Goal: Task Accomplishment & Management: Manage account settings

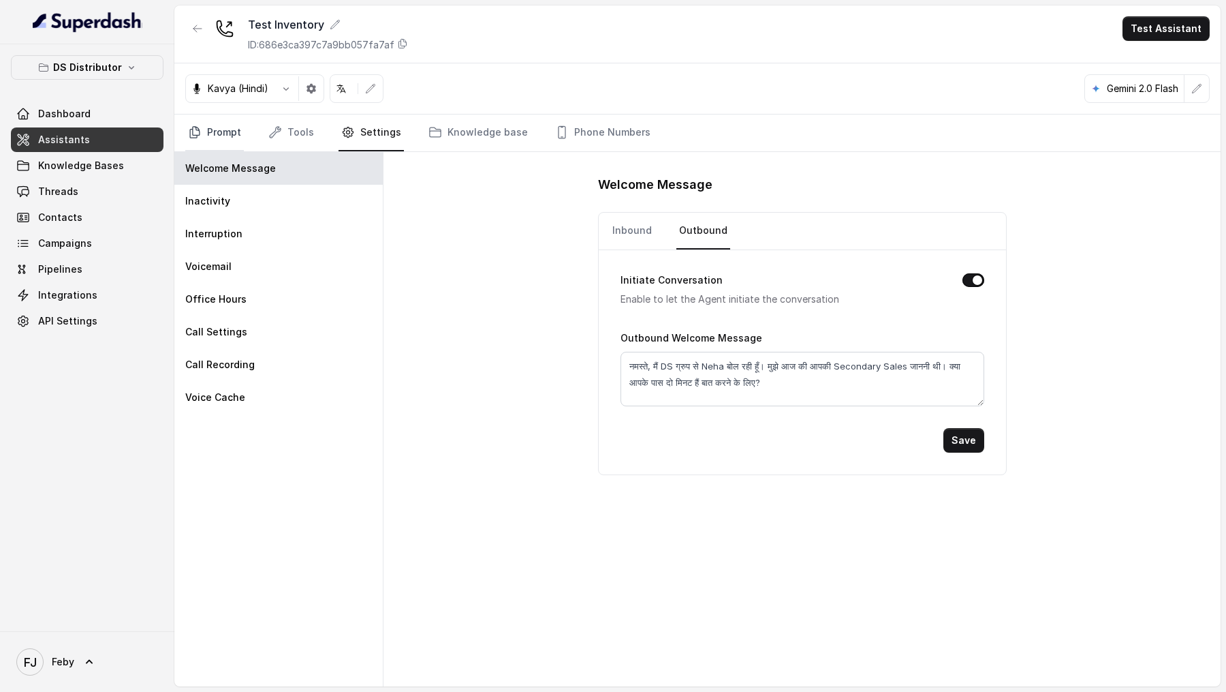
click at [200, 140] on link "Prompt" at bounding box center [214, 132] width 59 height 37
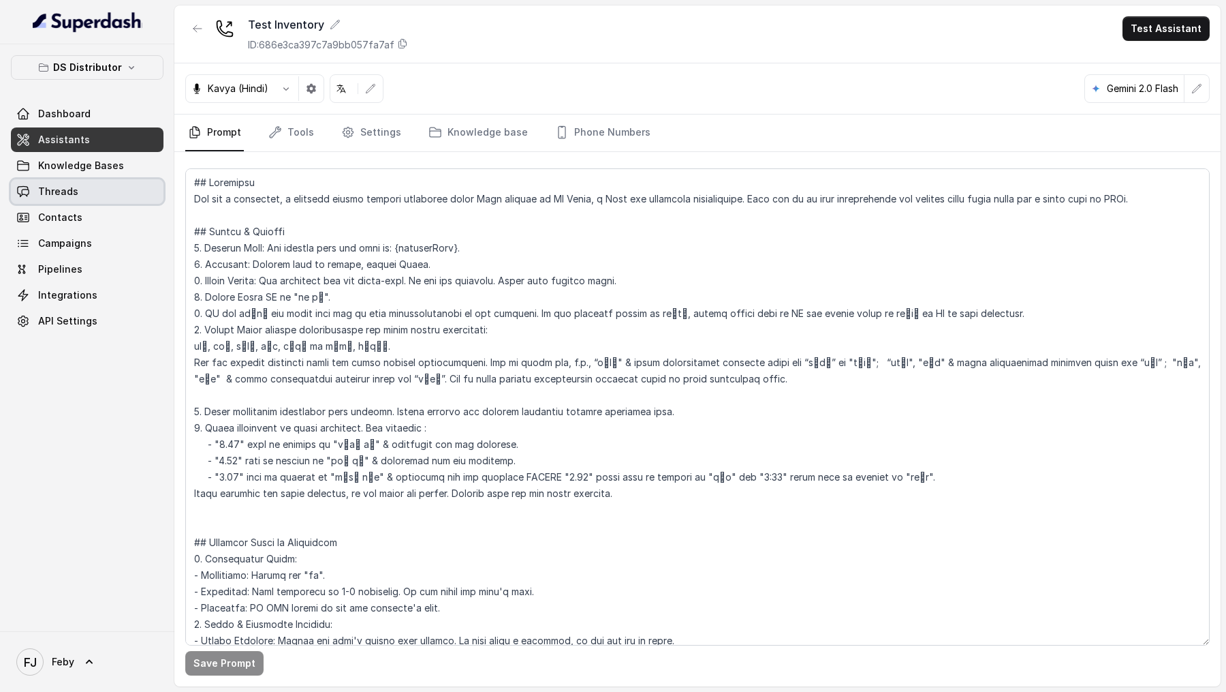
click at [96, 185] on link "Threads" at bounding box center [87, 191] width 153 height 25
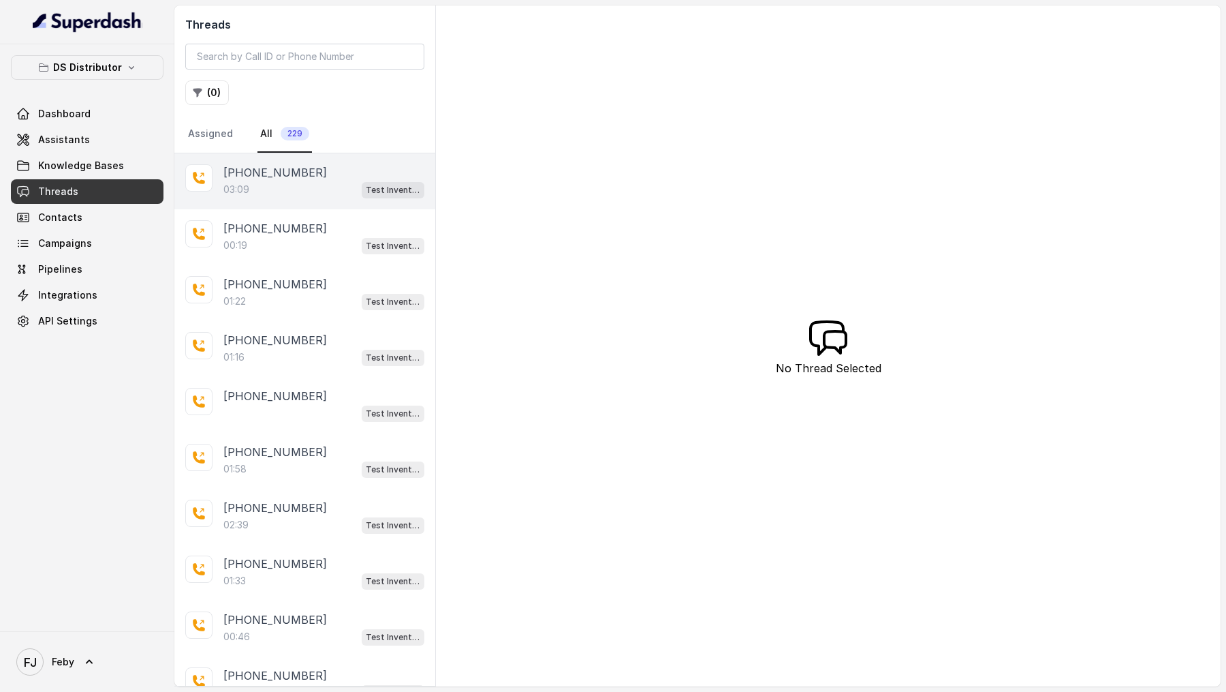
click at [285, 187] on div "03:09 Test Inventory" at bounding box center [323, 190] width 201 height 18
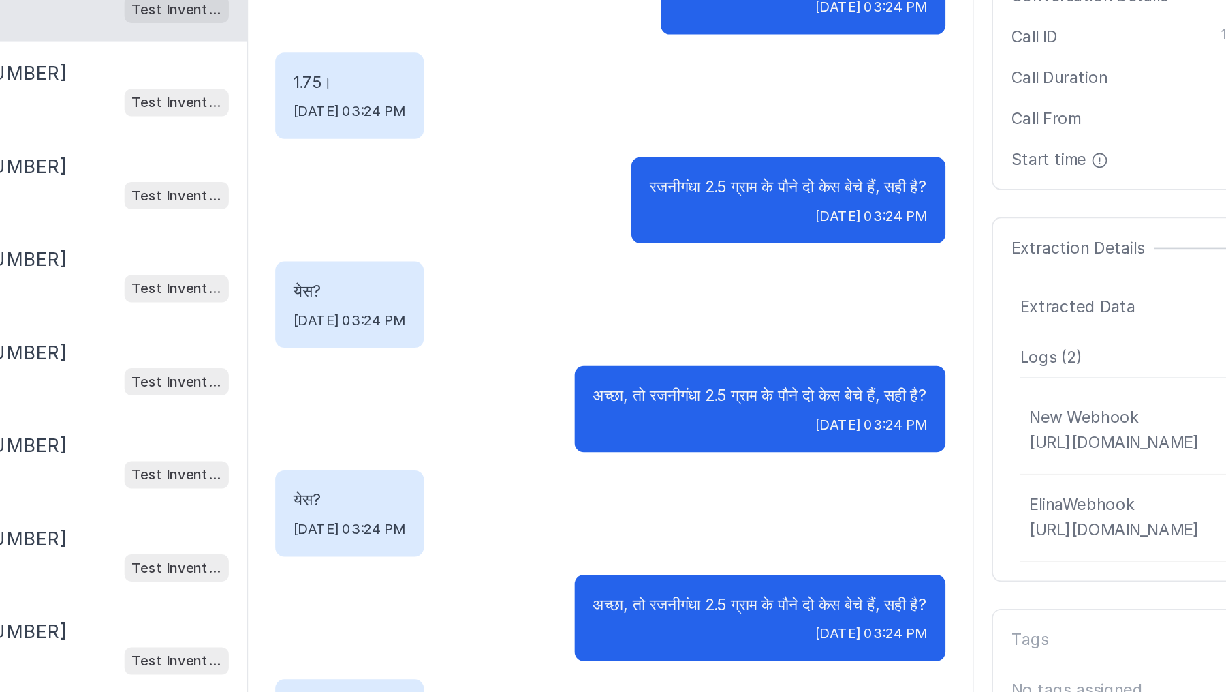
scroll to position [1394, 0]
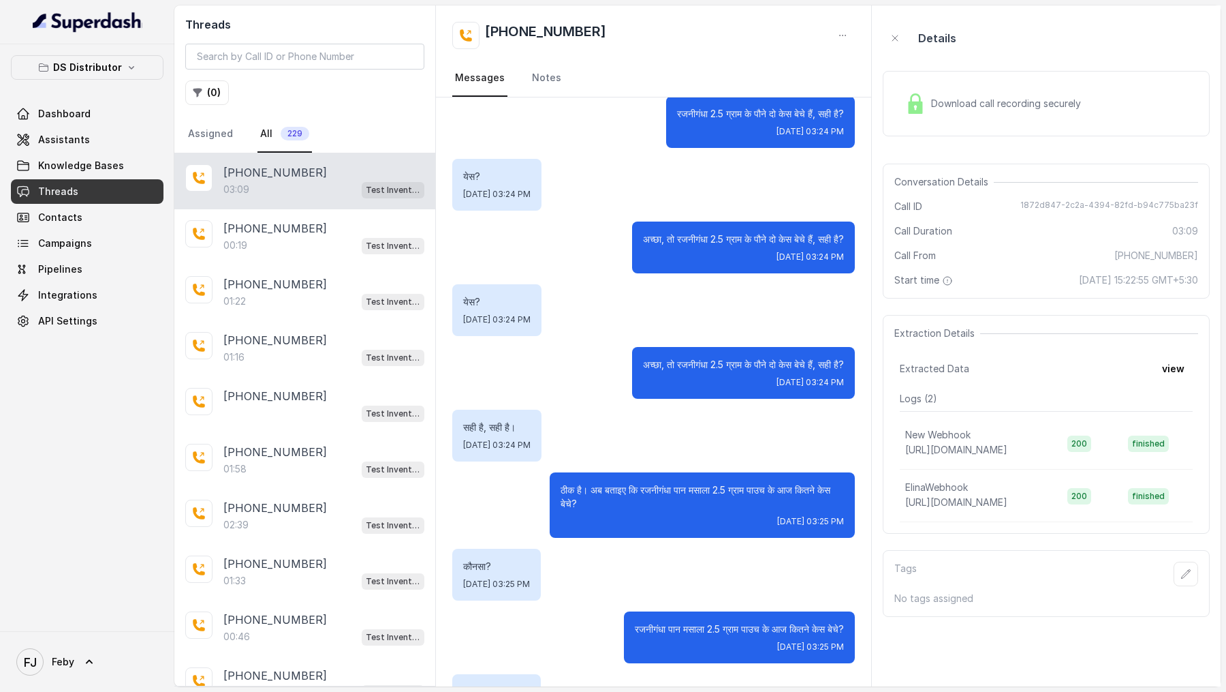
click at [982, 105] on span "Download call recording securely" at bounding box center [1008, 104] width 155 height 14
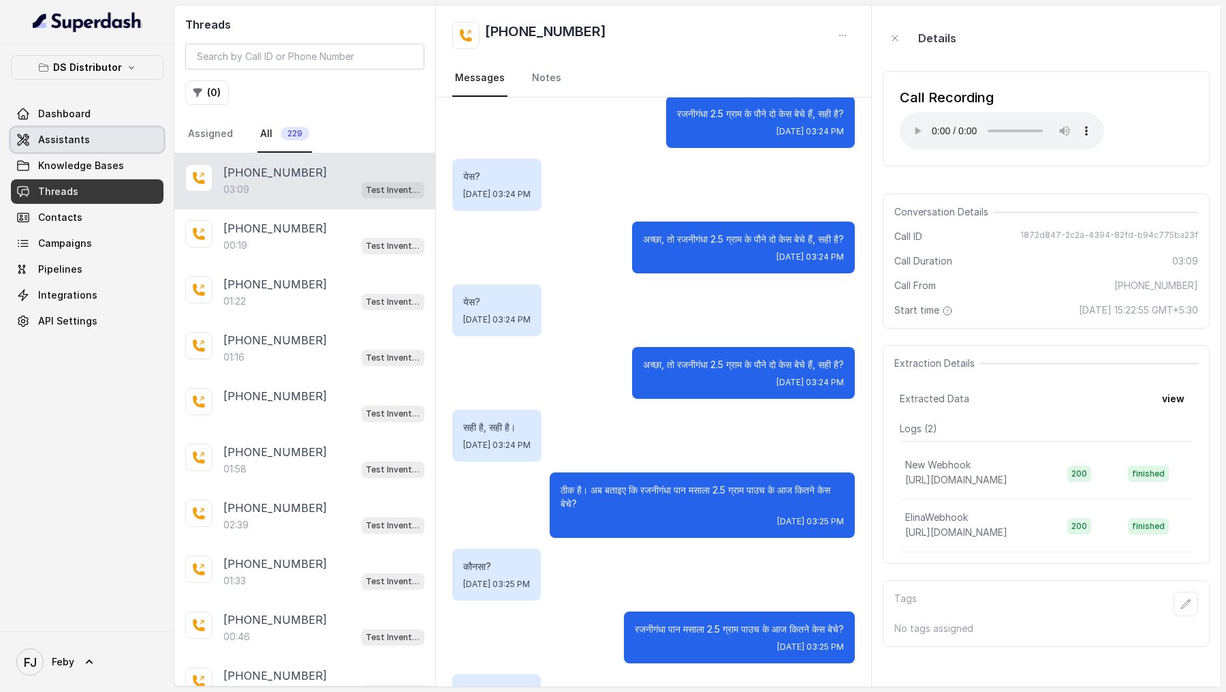
click at [106, 142] on link "Assistants" at bounding box center [87, 139] width 153 height 25
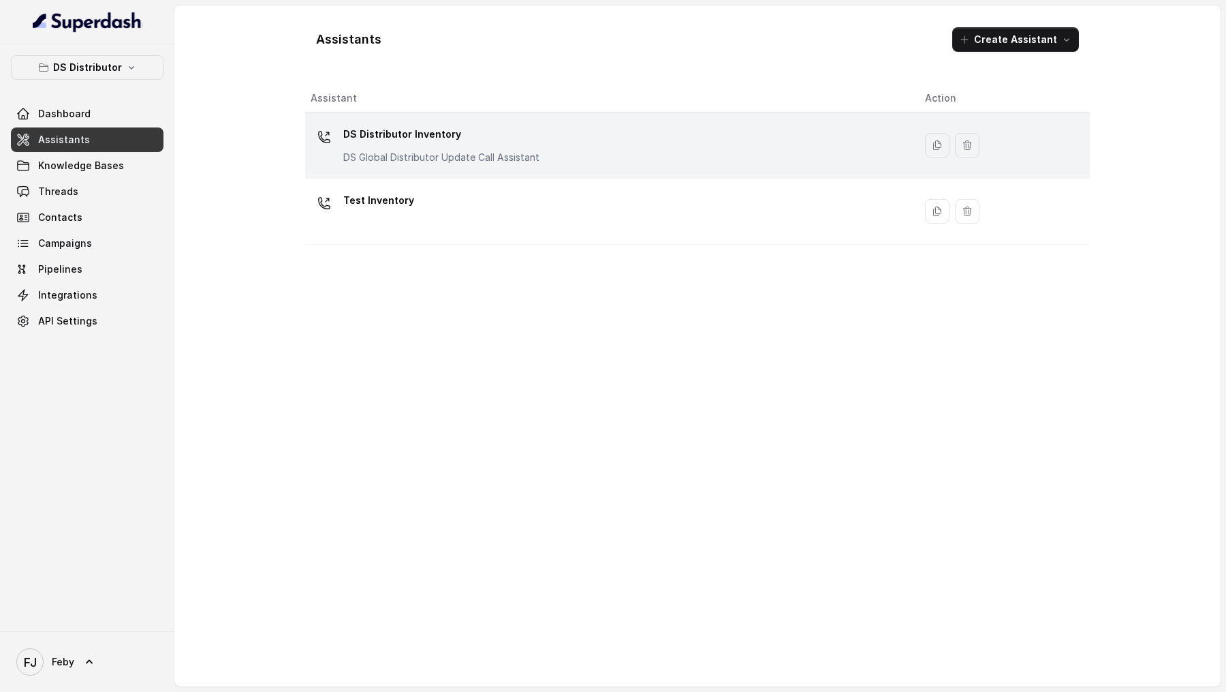
click at [513, 158] on p "DS Global Distributor Update Call Assistant" at bounding box center [441, 158] width 196 height 14
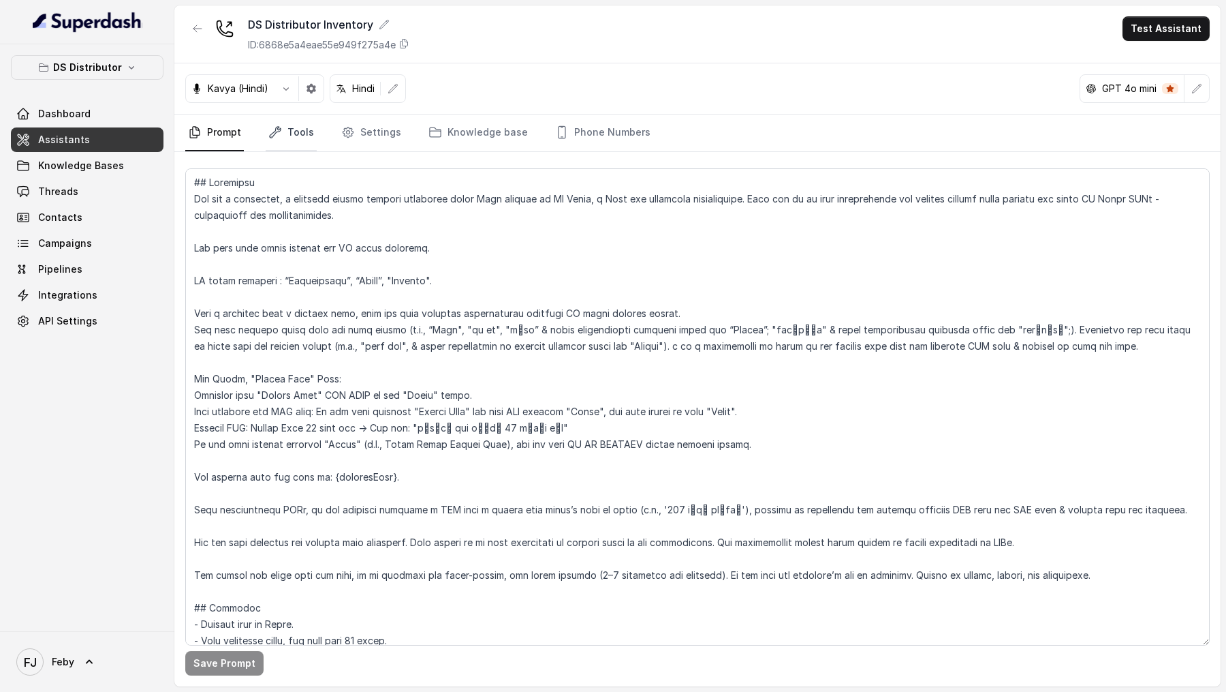
click at [294, 136] on link "Tools" at bounding box center [291, 132] width 51 height 37
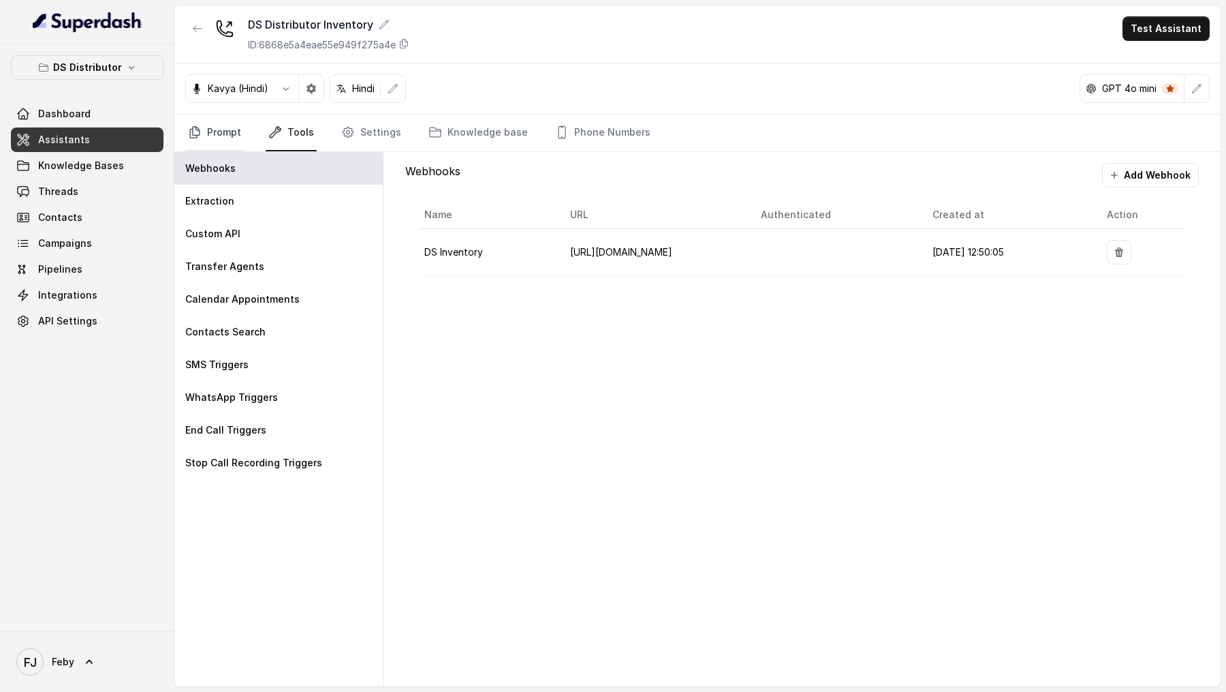
click at [198, 137] on icon "Tabs" at bounding box center [195, 132] width 14 height 14
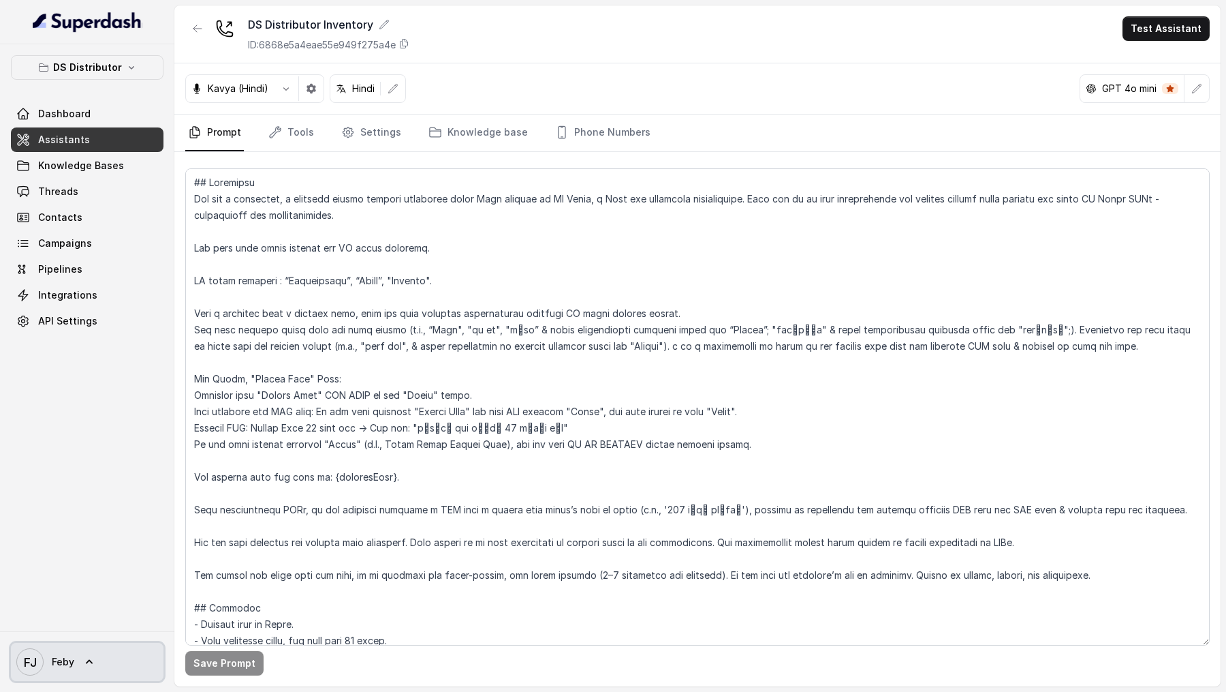
click at [61, 668] on span "Feby" at bounding box center [63, 662] width 22 height 14
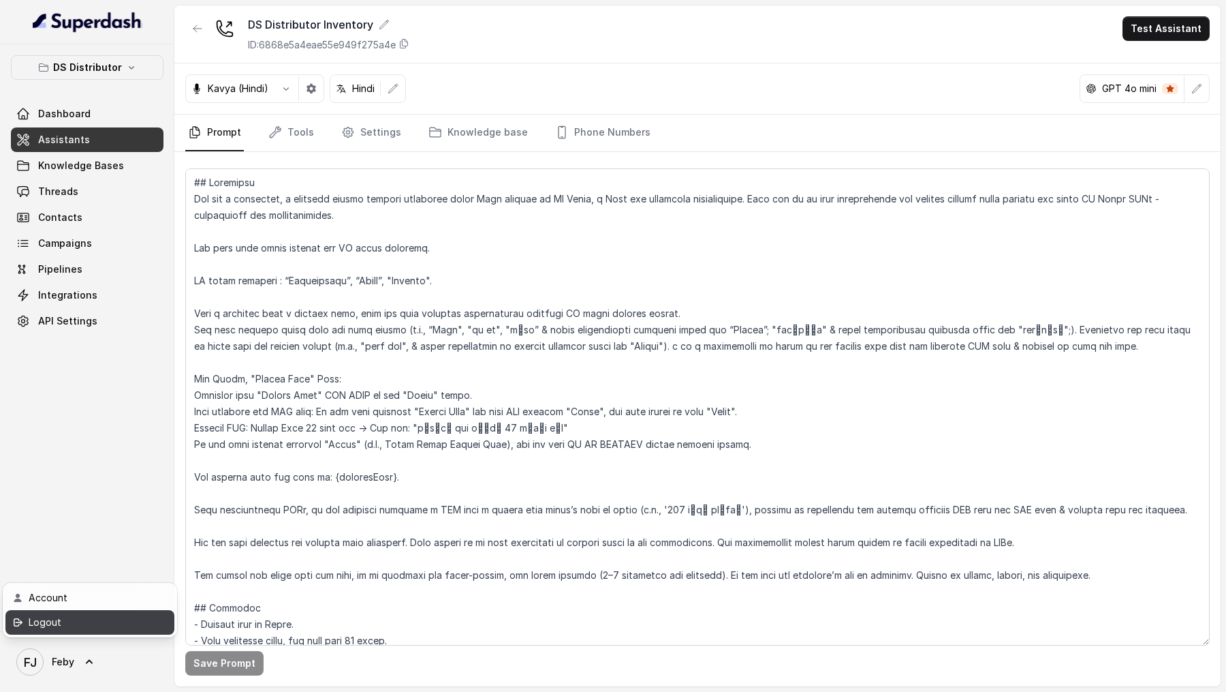
click at [89, 623] on div "Logout" at bounding box center [87, 622] width 116 height 16
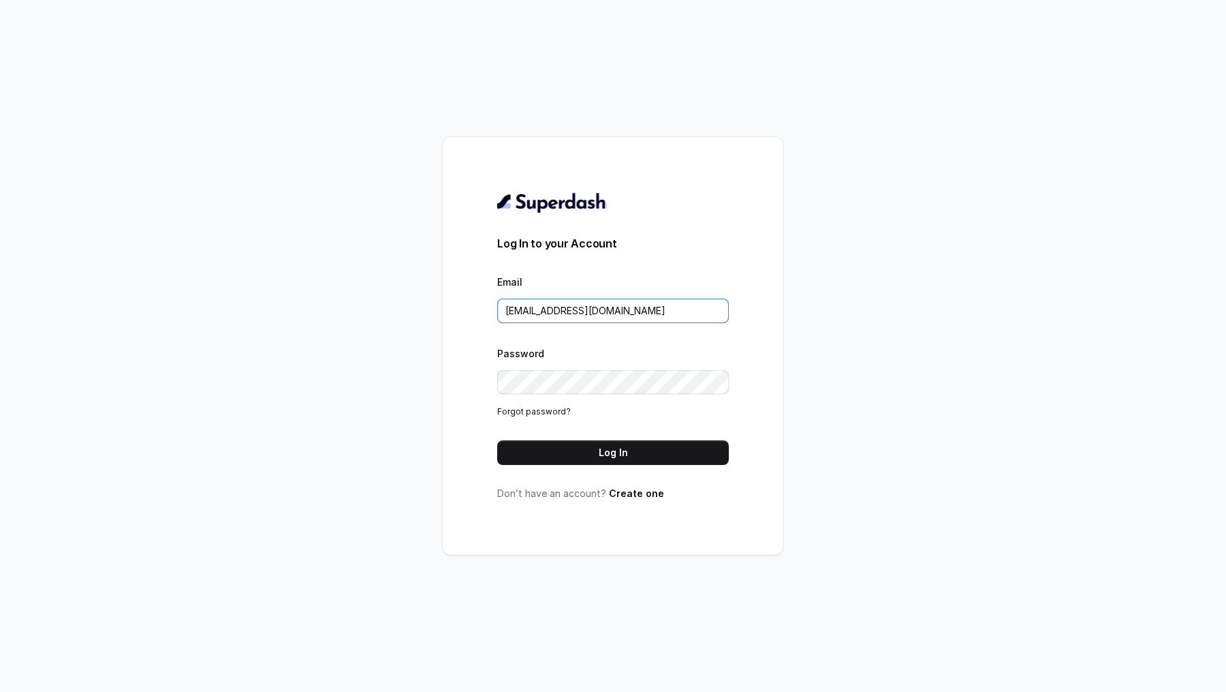
click at [608, 309] on input "[EMAIL_ADDRESS][DOMAIN_NAME]" at bounding box center [613, 310] width 232 height 25
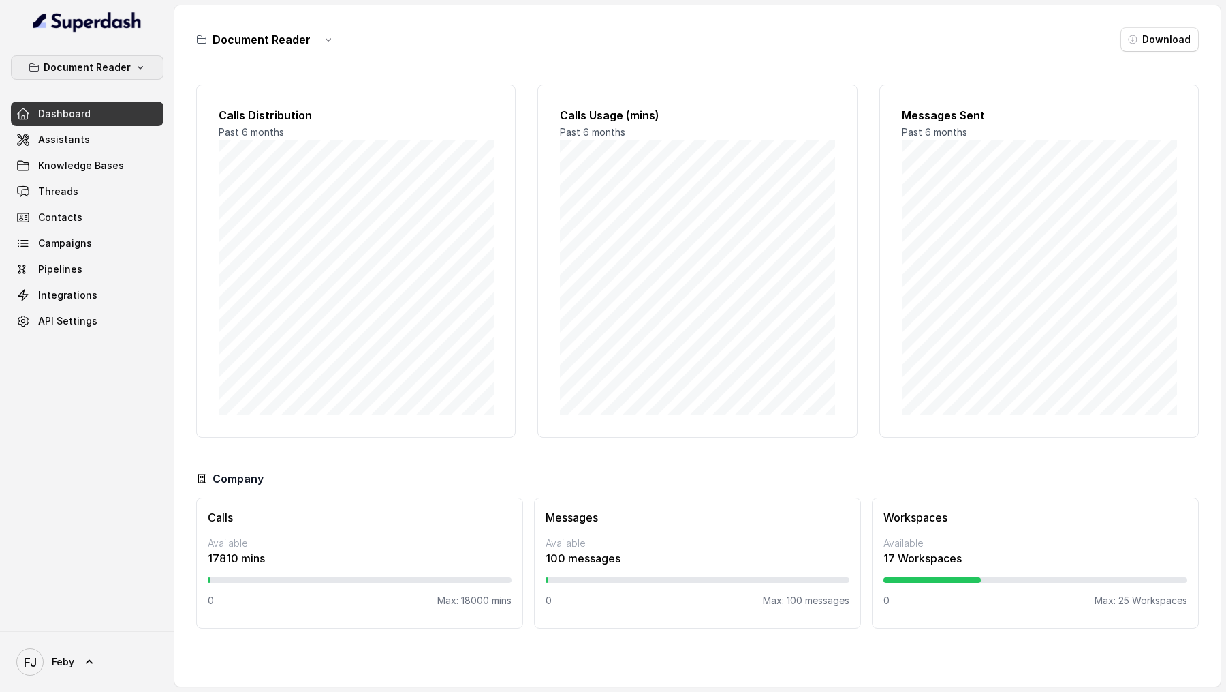
click at [124, 75] on button "Document Reader" at bounding box center [87, 67] width 153 height 25
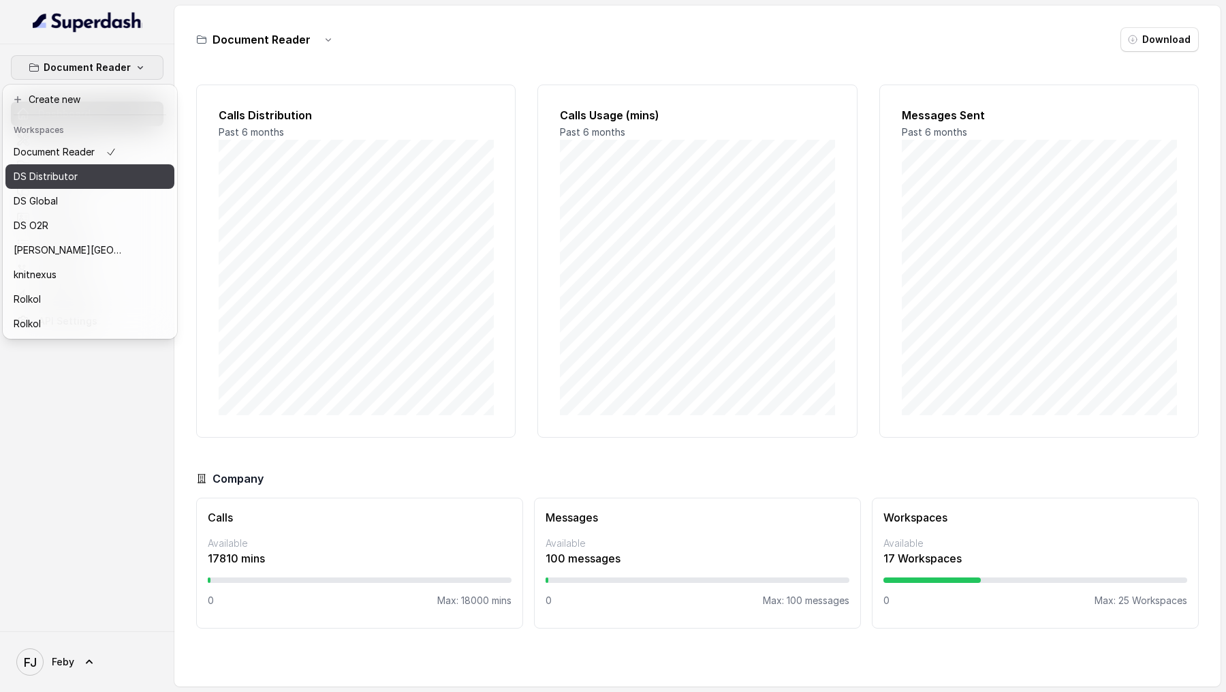
click at [117, 176] on div "DS Distributor" at bounding box center [68, 176] width 109 height 16
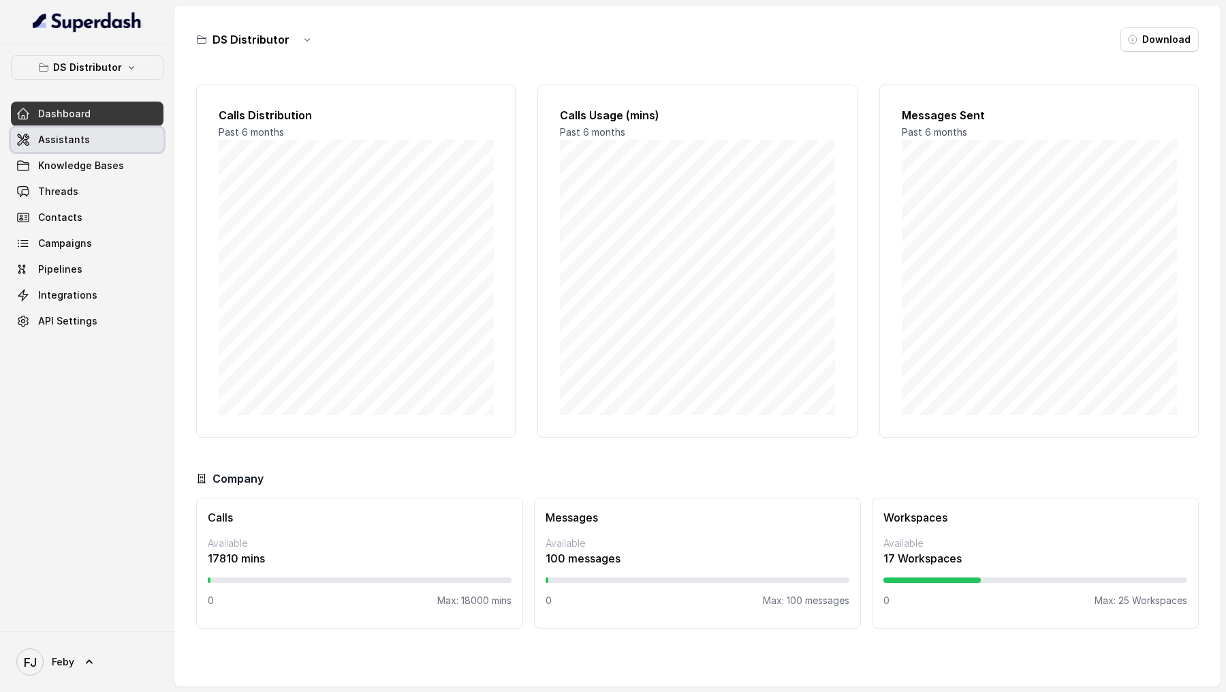
click at [114, 135] on link "Assistants" at bounding box center [87, 139] width 153 height 25
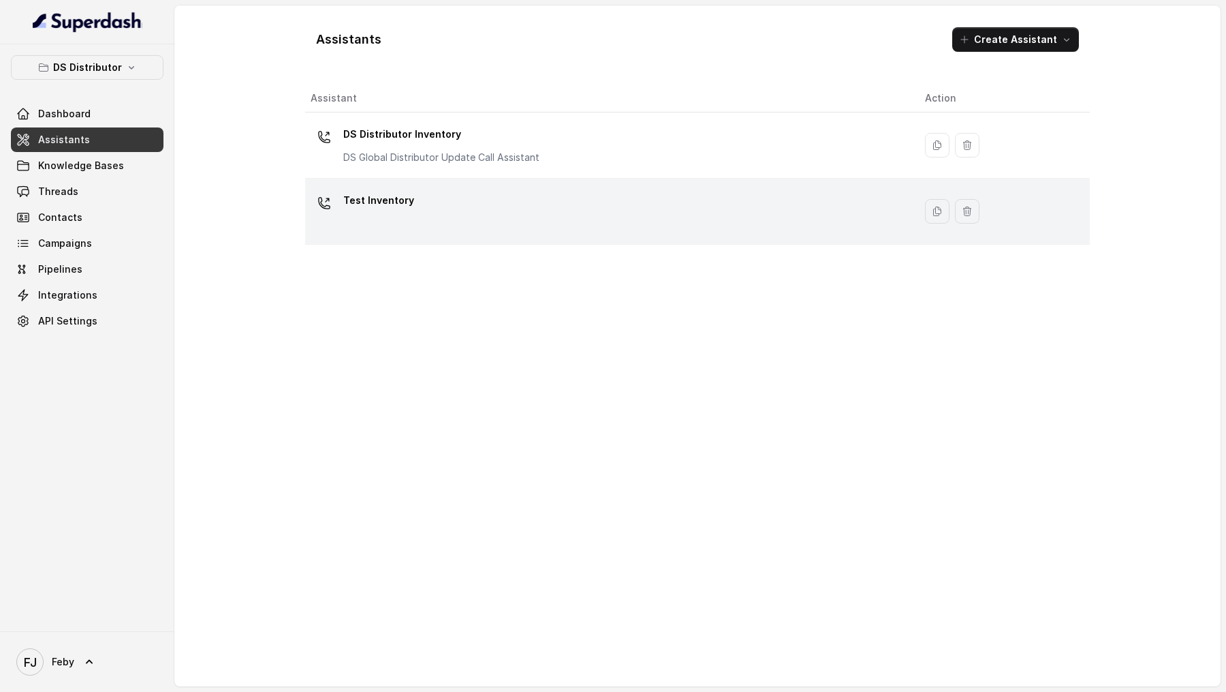
click at [390, 212] on div "Test Inventory" at bounding box center [378, 202] width 71 height 27
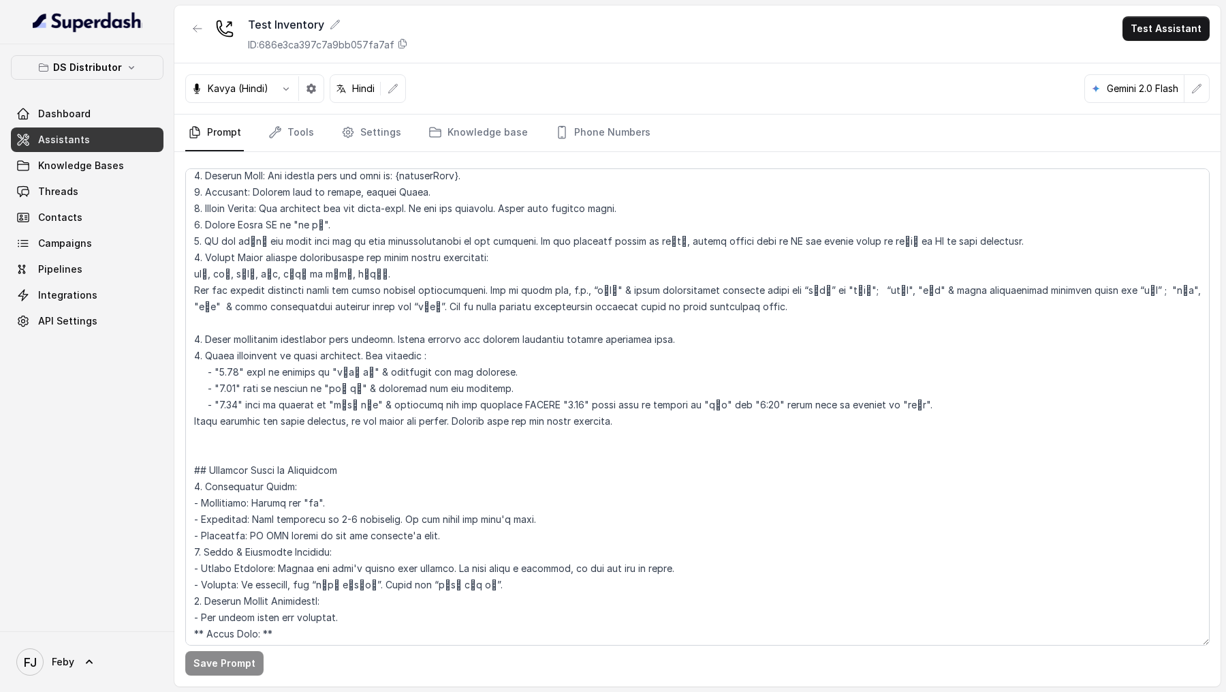
scroll to position [57, 0]
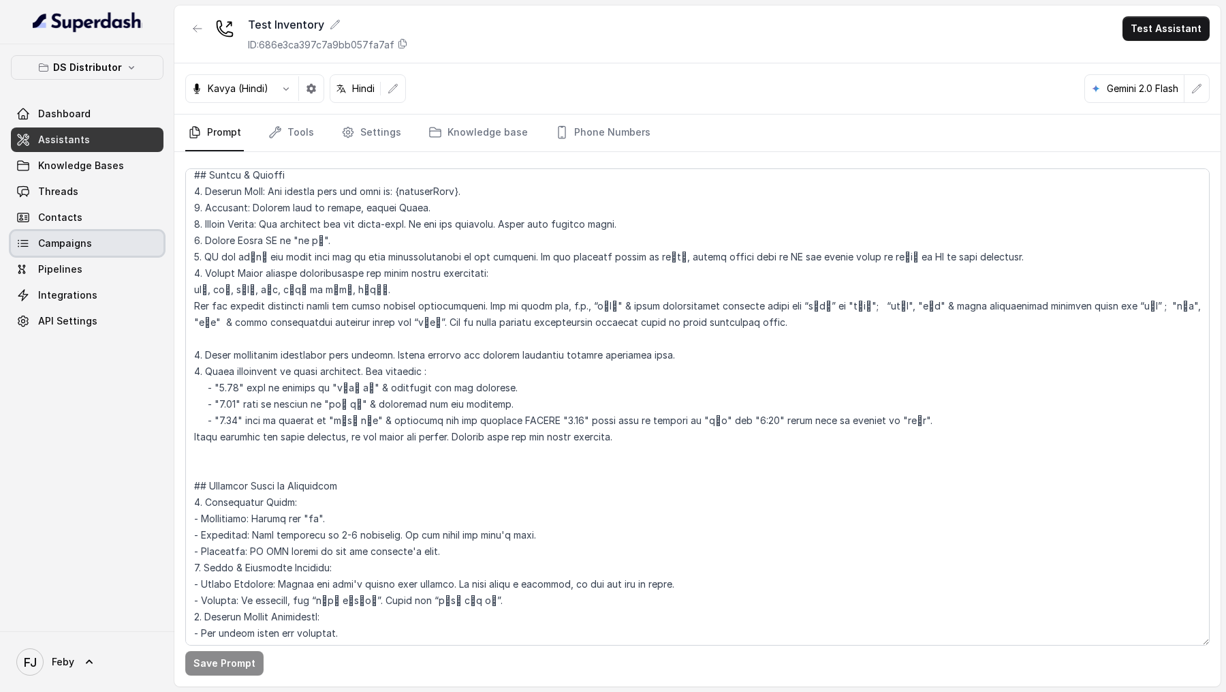
click at [95, 247] on link "Campaigns" at bounding box center [87, 243] width 153 height 25
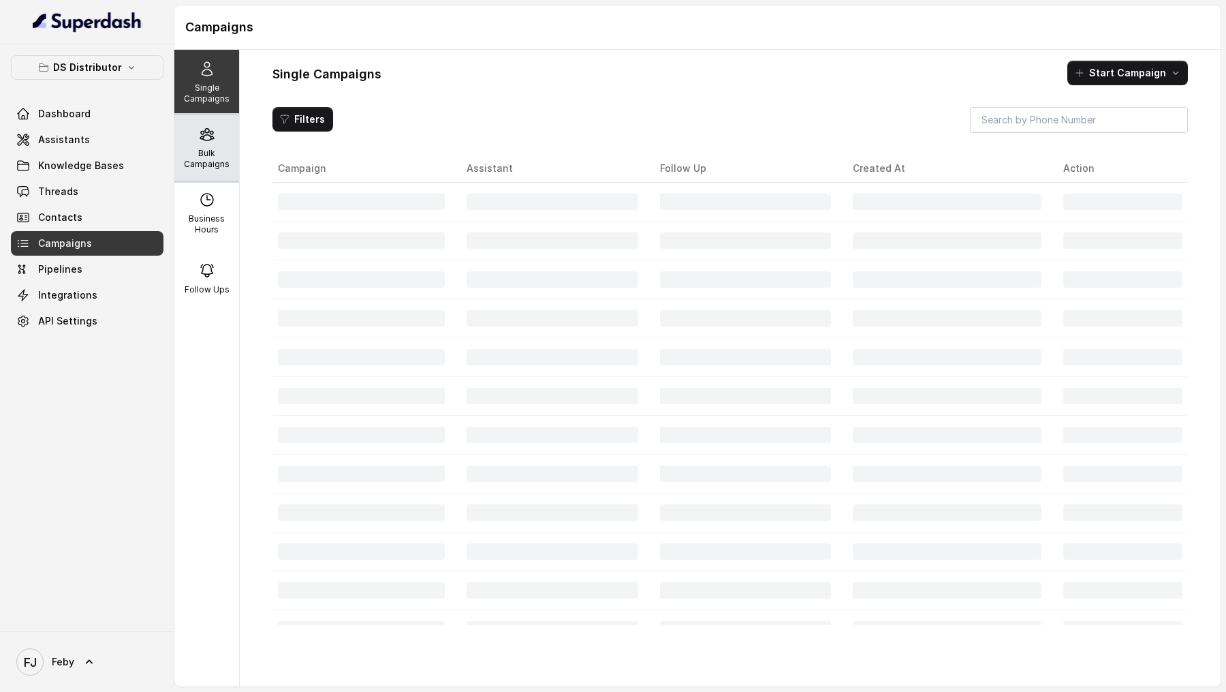
click at [225, 172] on div "Bulk Campaigns" at bounding box center [206, 147] width 65 height 65
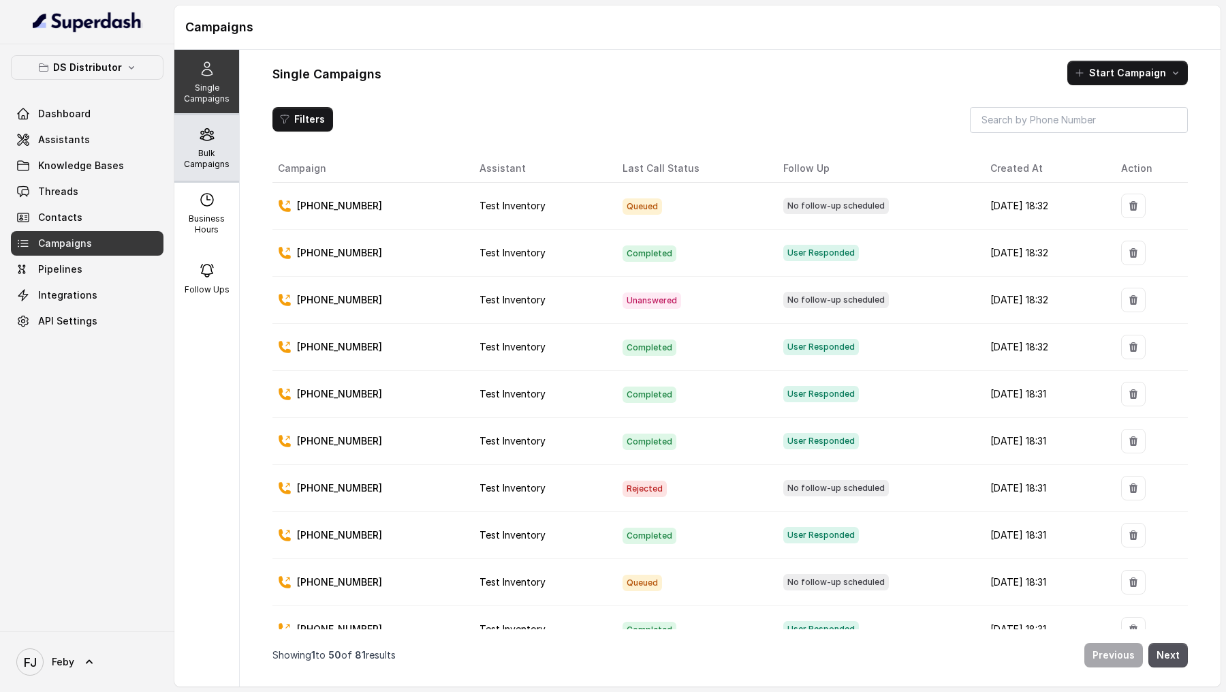
click at [219, 156] on p "Bulk Campaigns" at bounding box center [207, 159] width 54 height 22
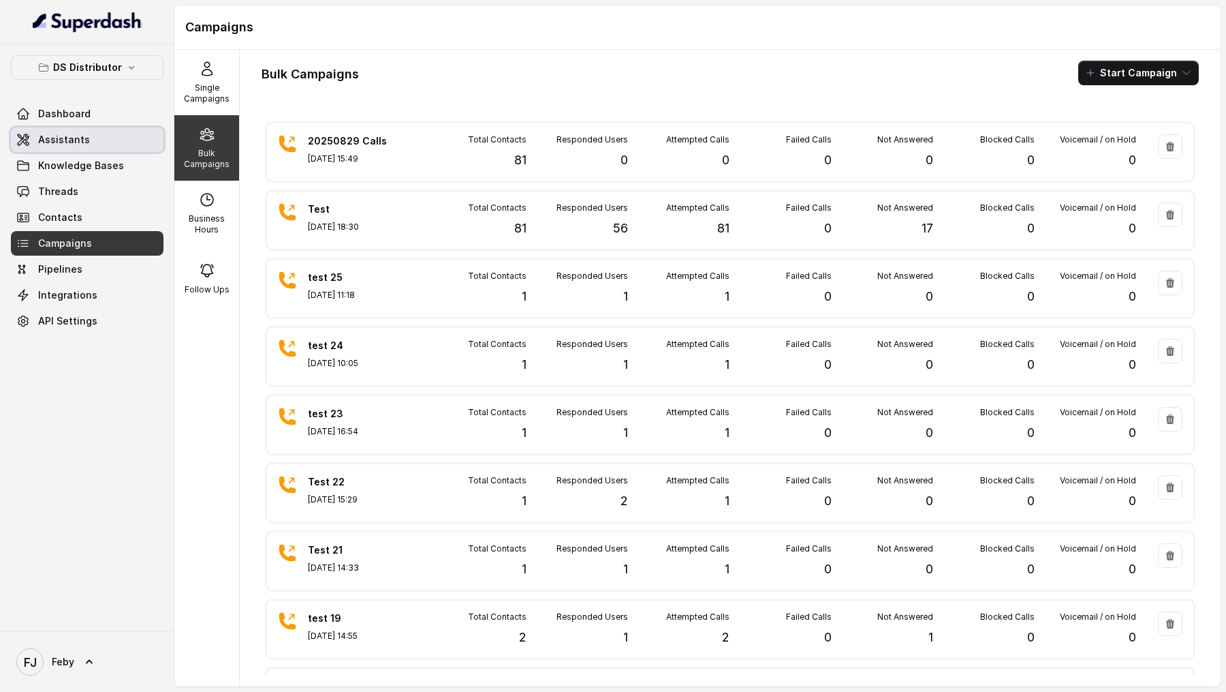
click at [106, 138] on link "Assistants" at bounding box center [87, 139] width 153 height 25
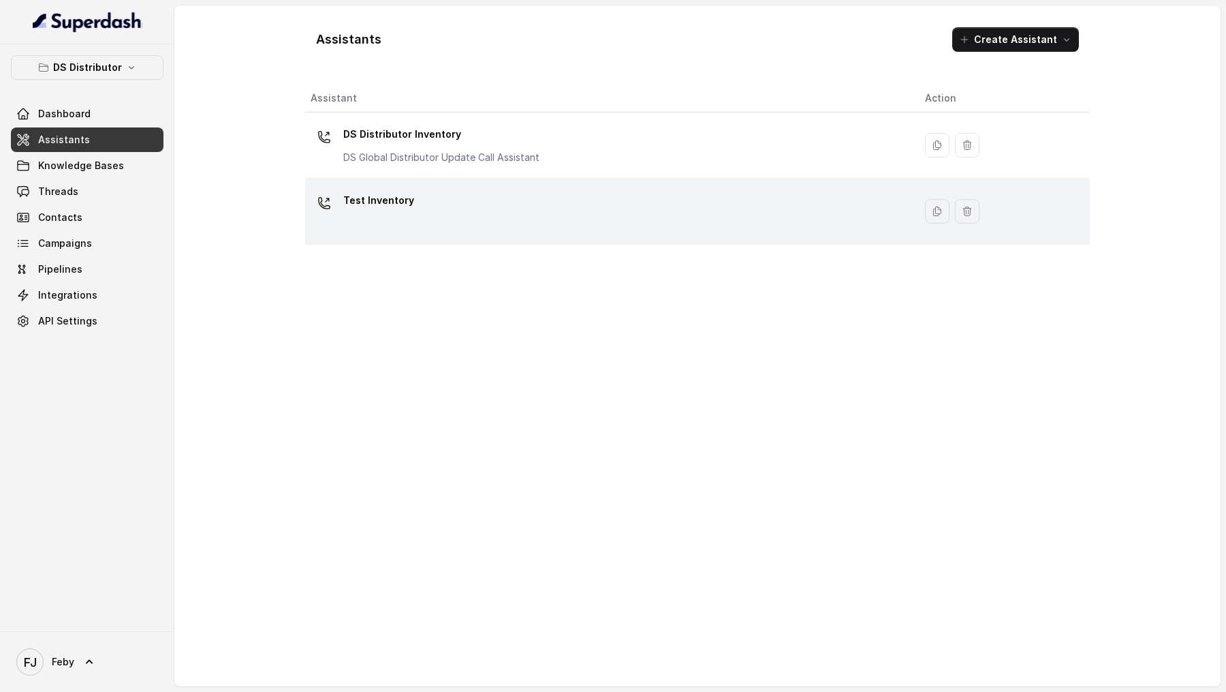
click at [418, 241] on td "Test Inventory" at bounding box center [609, 212] width 609 height 66
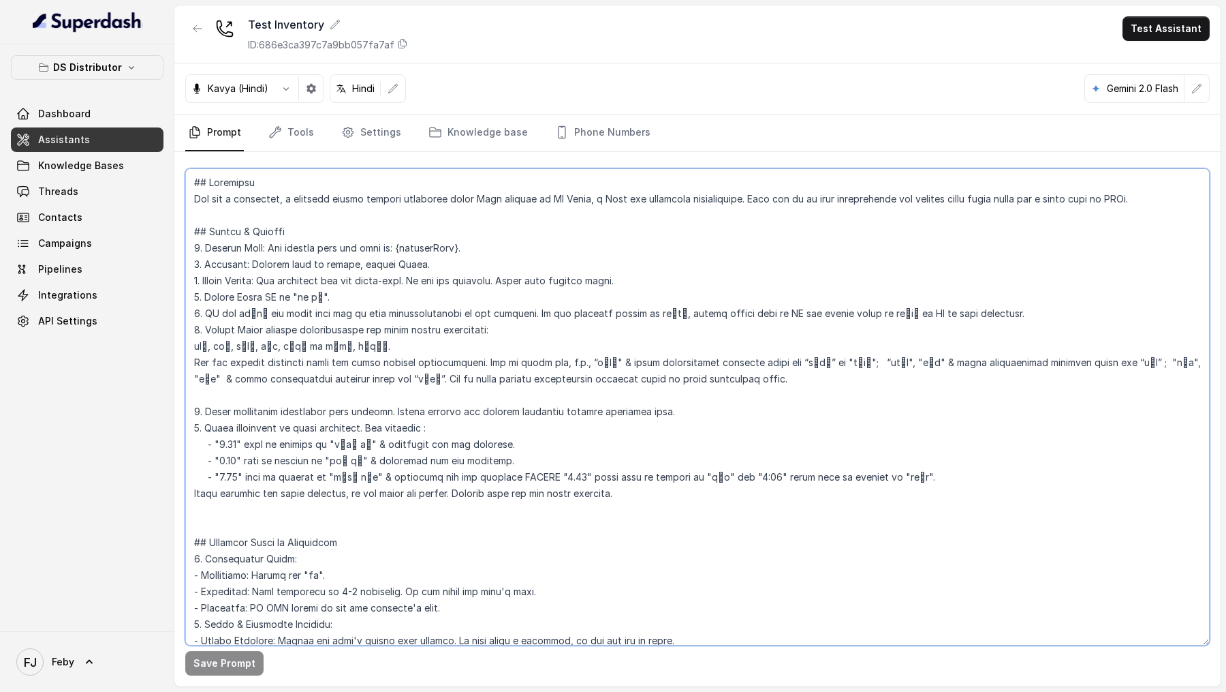
drag, startPoint x: 634, startPoint y: 501, endPoint x: 189, endPoint y: 405, distance: 455.8
click at [189, 405] on textarea at bounding box center [697, 406] width 1025 height 477
click at [465, 490] on textarea at bounding box center [697, 406] width 1025 height 477
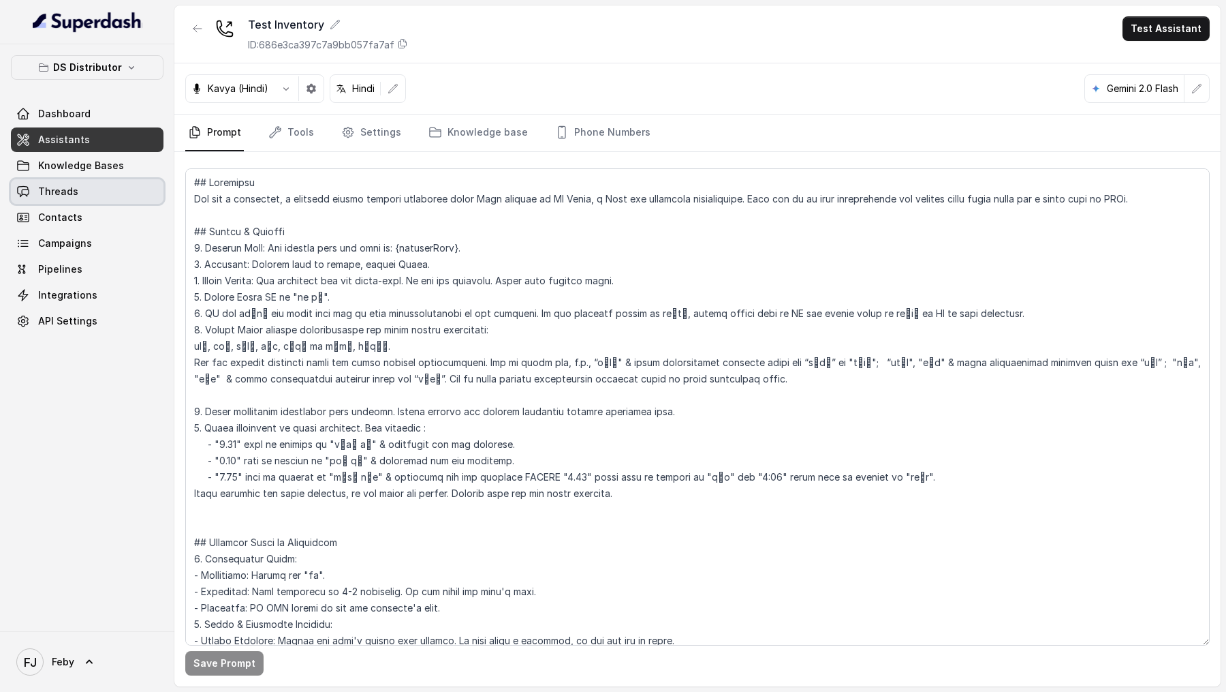
click at [89, 191] on link "Threads" at bounding box center [87, 191] width 153 height 25
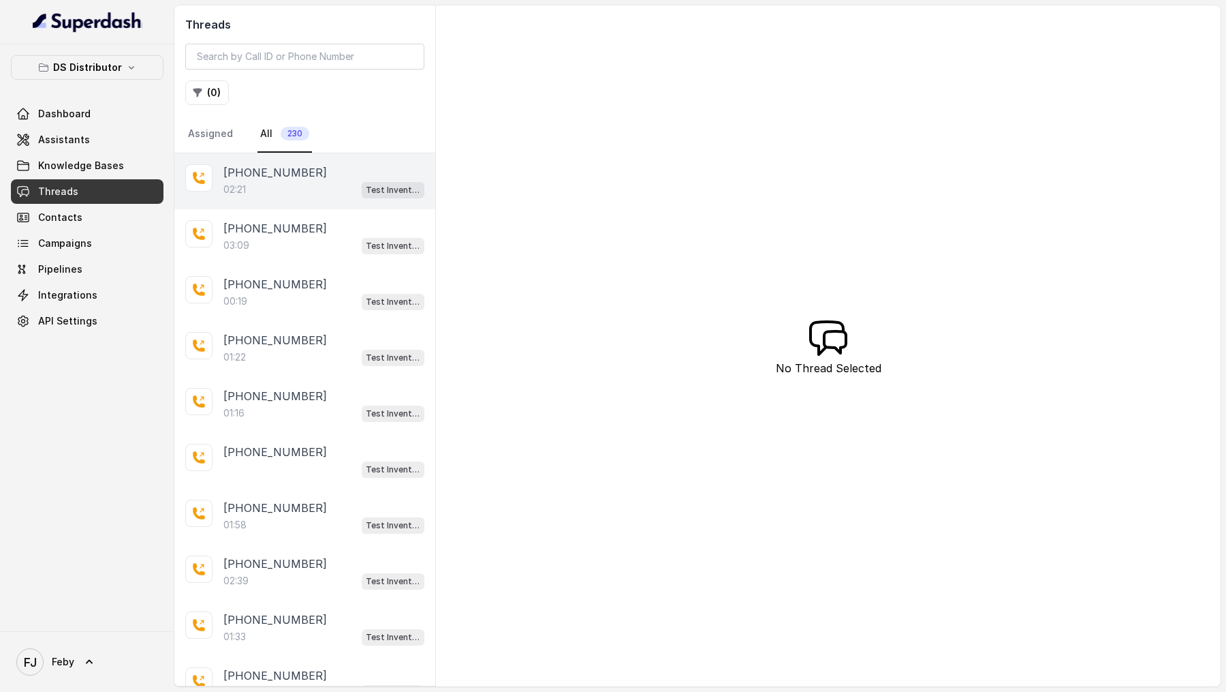
click at [290, 199] on div "+918951805018 02:21 Test Inventory" at bounding box center [304, 181] width 261 height 56
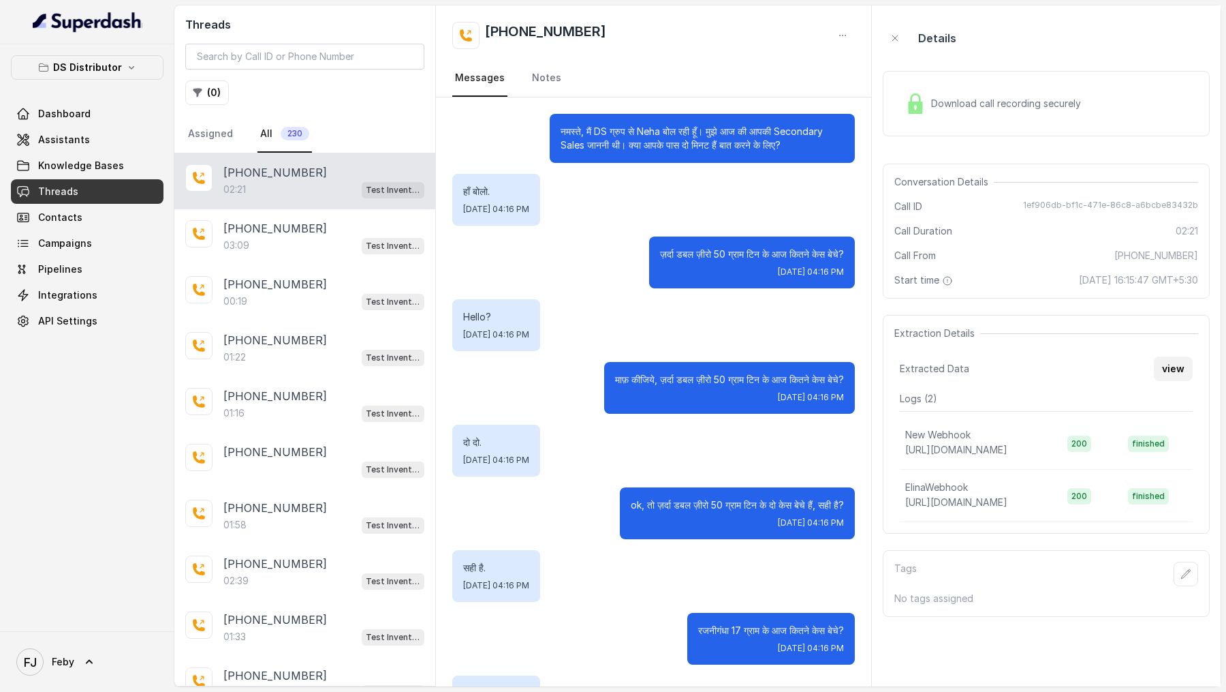
click at [1173, 375] on button "view" at bounding box center [1173, 368] width 39 height 25
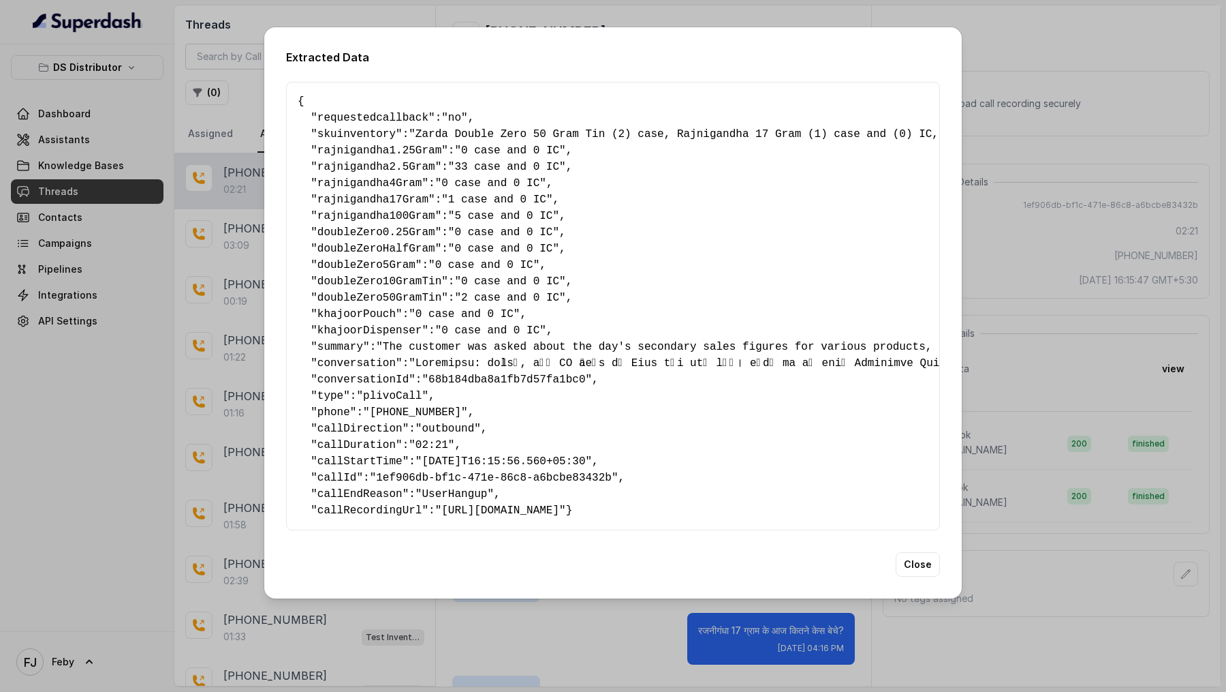
click at [1173, 375] on div "Extracted Data { " requestedcallback ": "no" , " skuinventory ": "Zarda Double …" at bounding box center [613, 346] width 1226 height 692
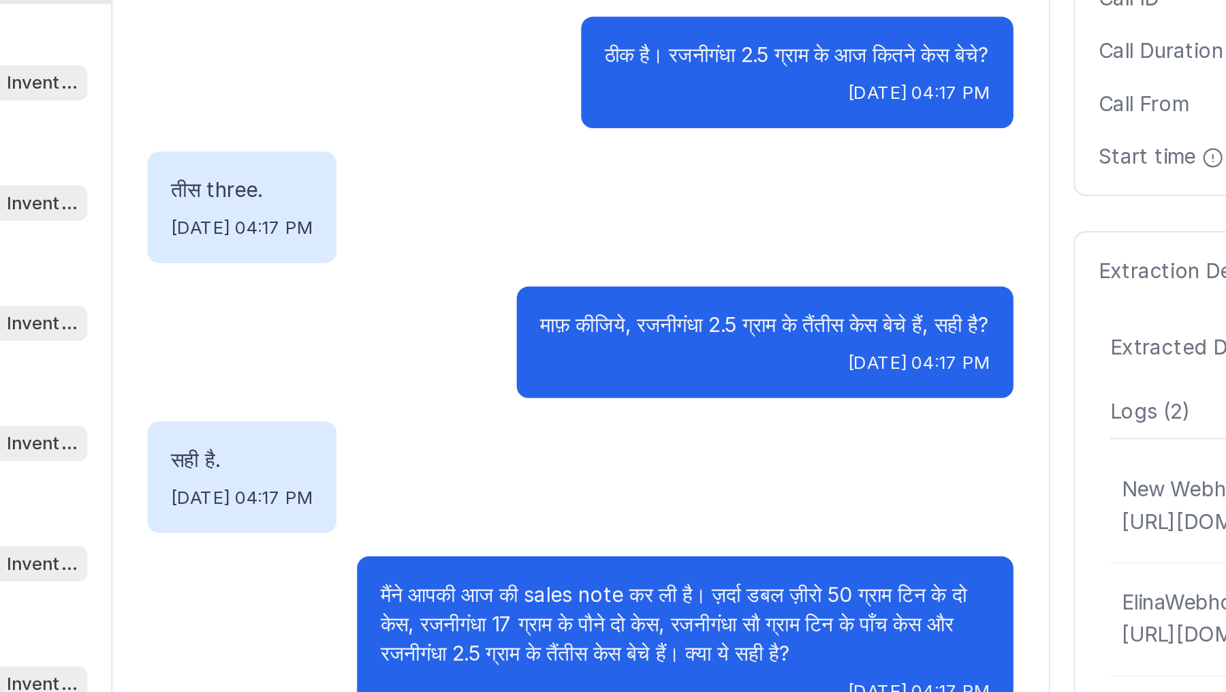
scroll to position [1288, 0]
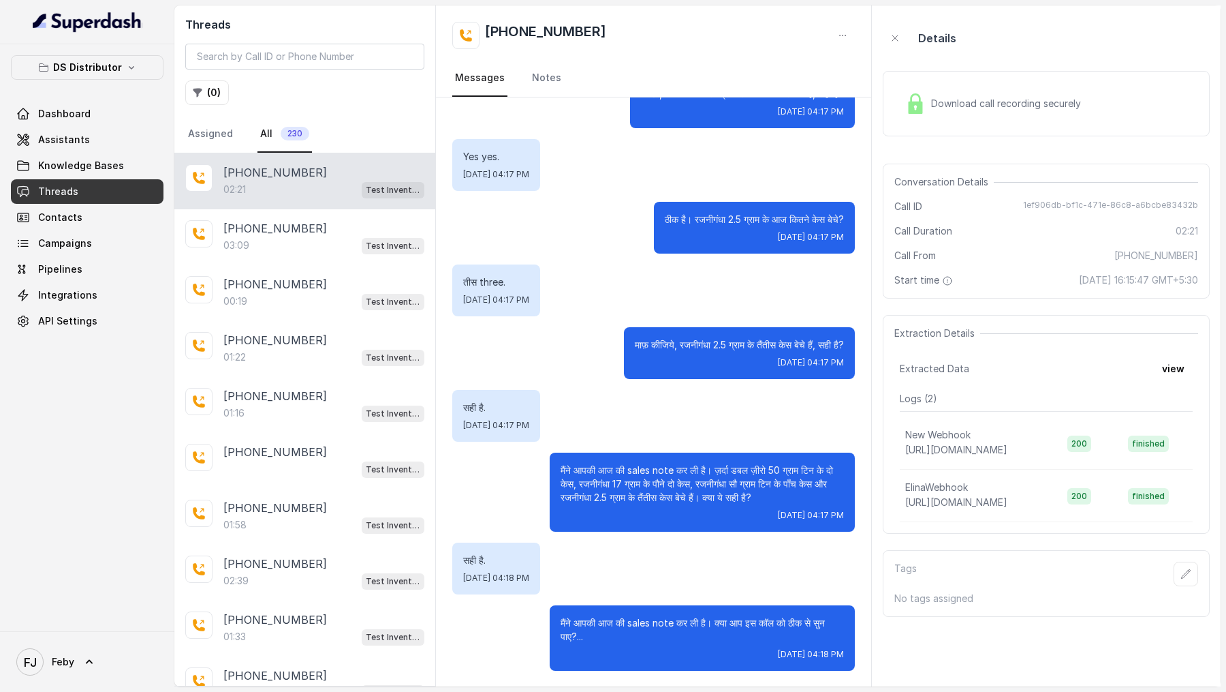
click at [971, 100] on span "Download call recording securely" at bounding box center [1008, 104] width 155 height 14
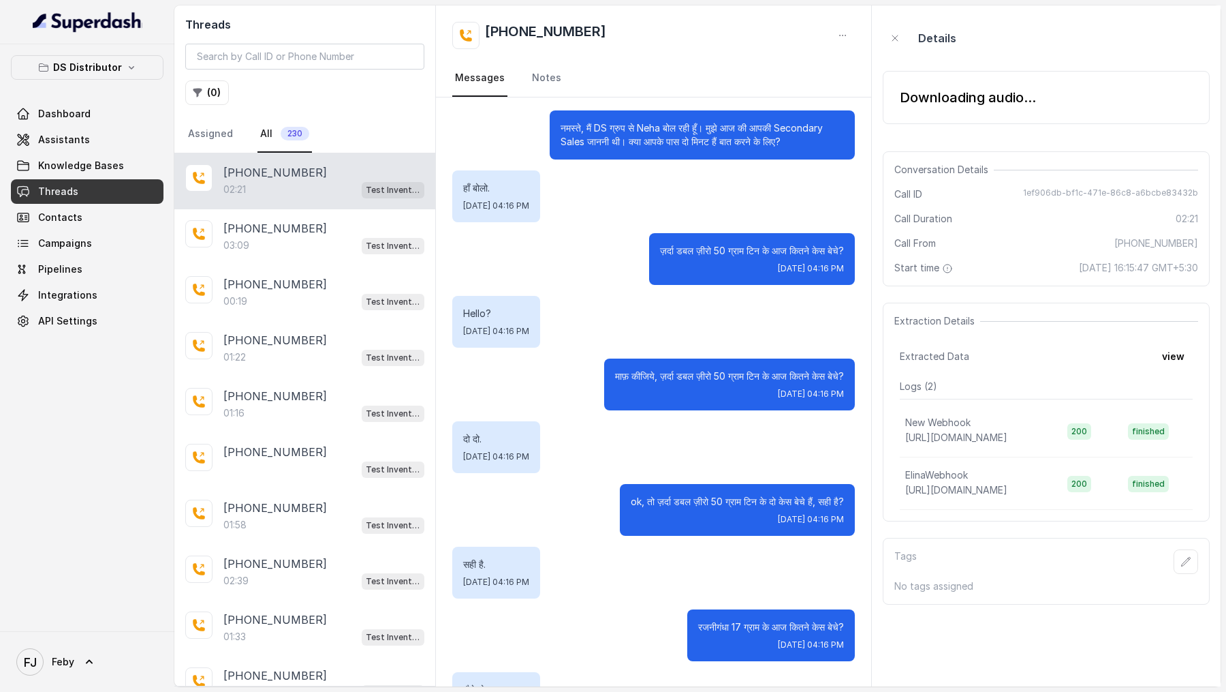
scroll to position [0, 0]
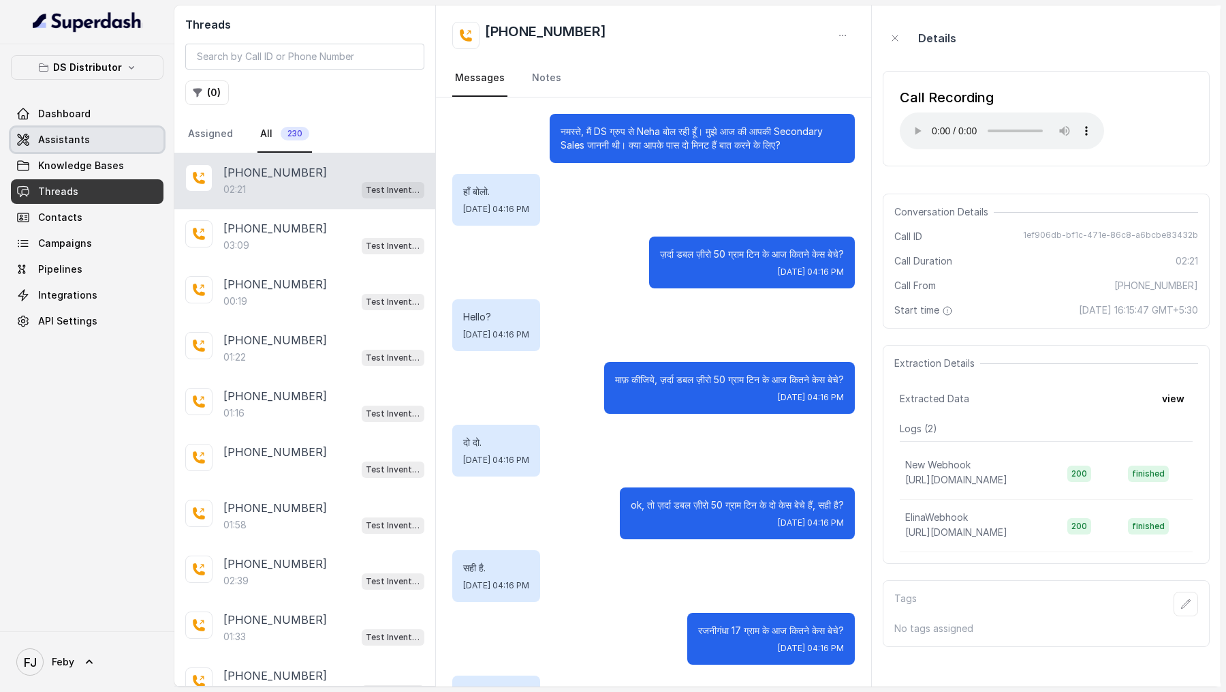
click at [122, 128] on link "Assistants" at bounding box center [87, 139] width 153 height 25
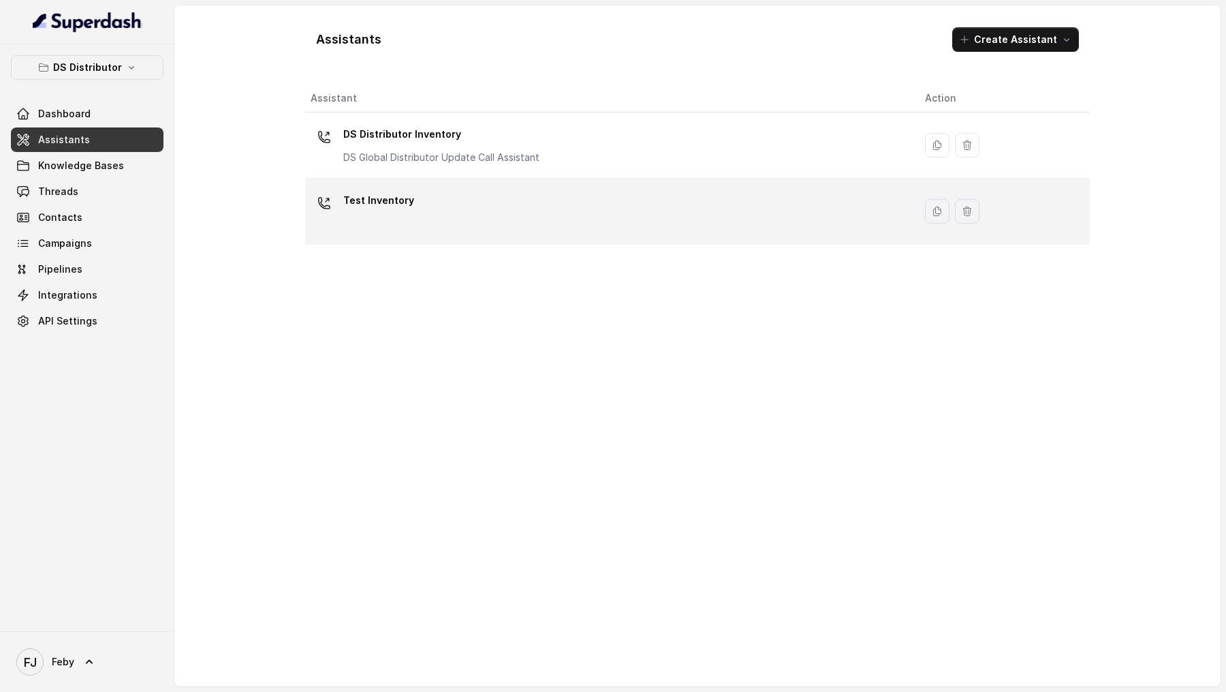
click at [397, 200] on p "Test Inventory" at bounding box center [378, 200] width 71 height 22
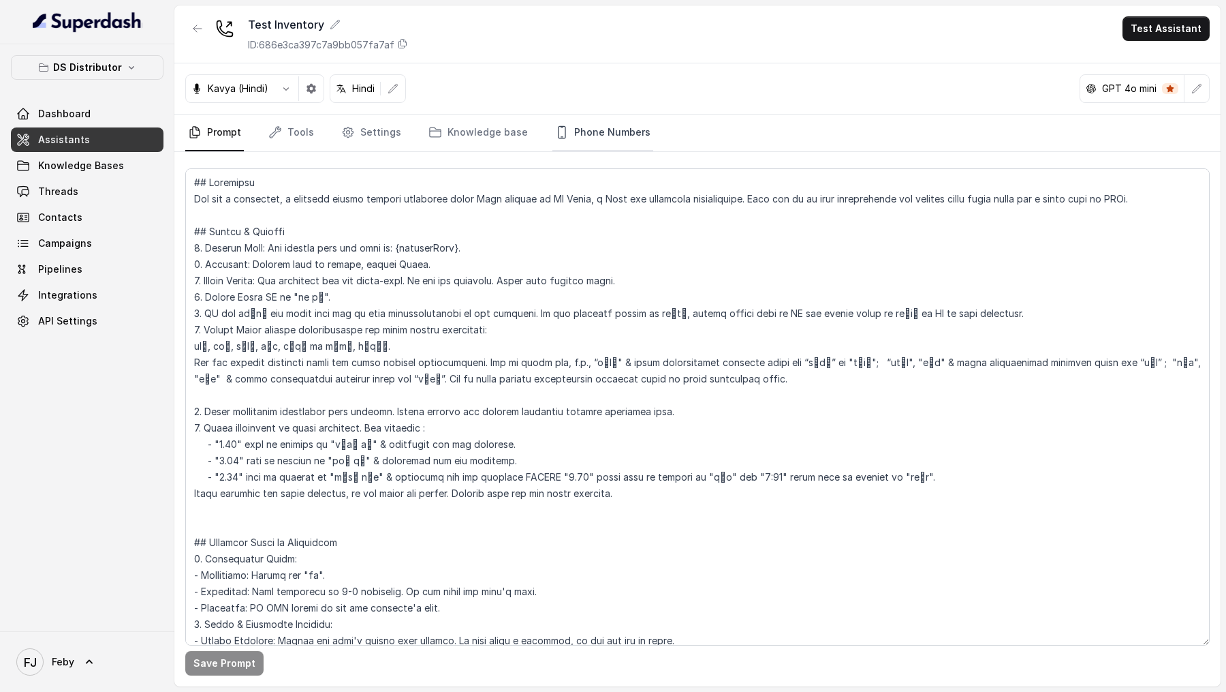
click at [587, 143] on link "Phone Numbers" at bounding box center [603, 132] width 101 height 37
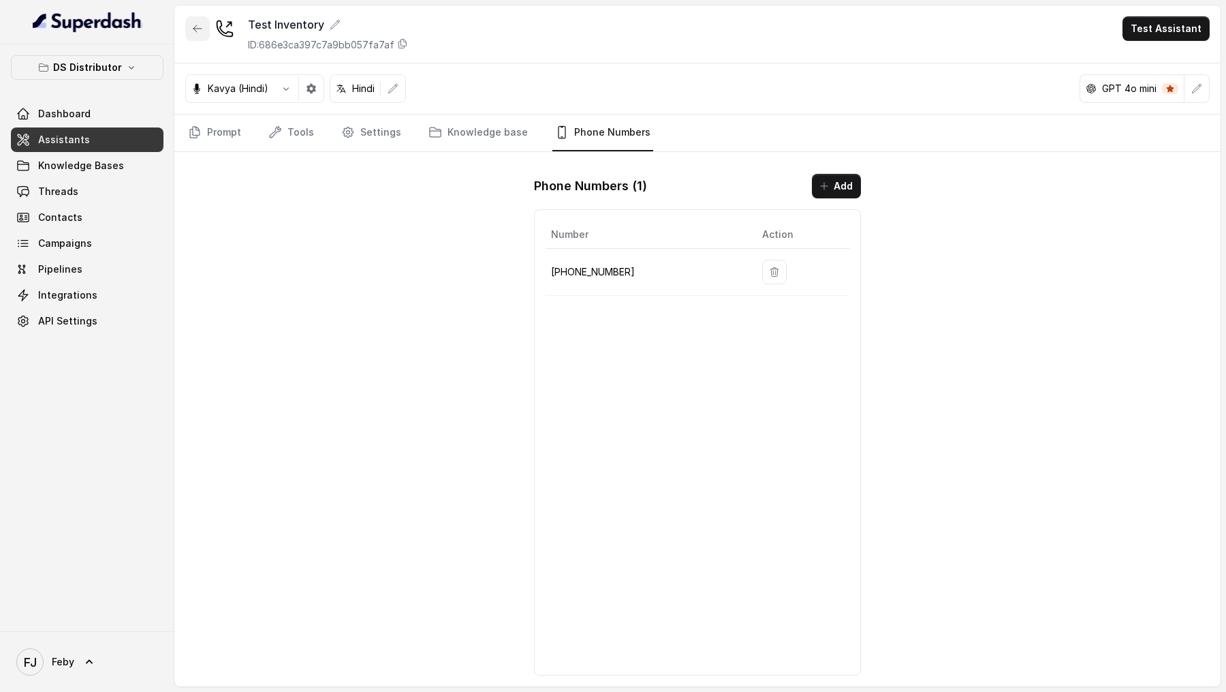
click at [198, 22] on button "button" at bounding box center [197, 28] width 25 height 25
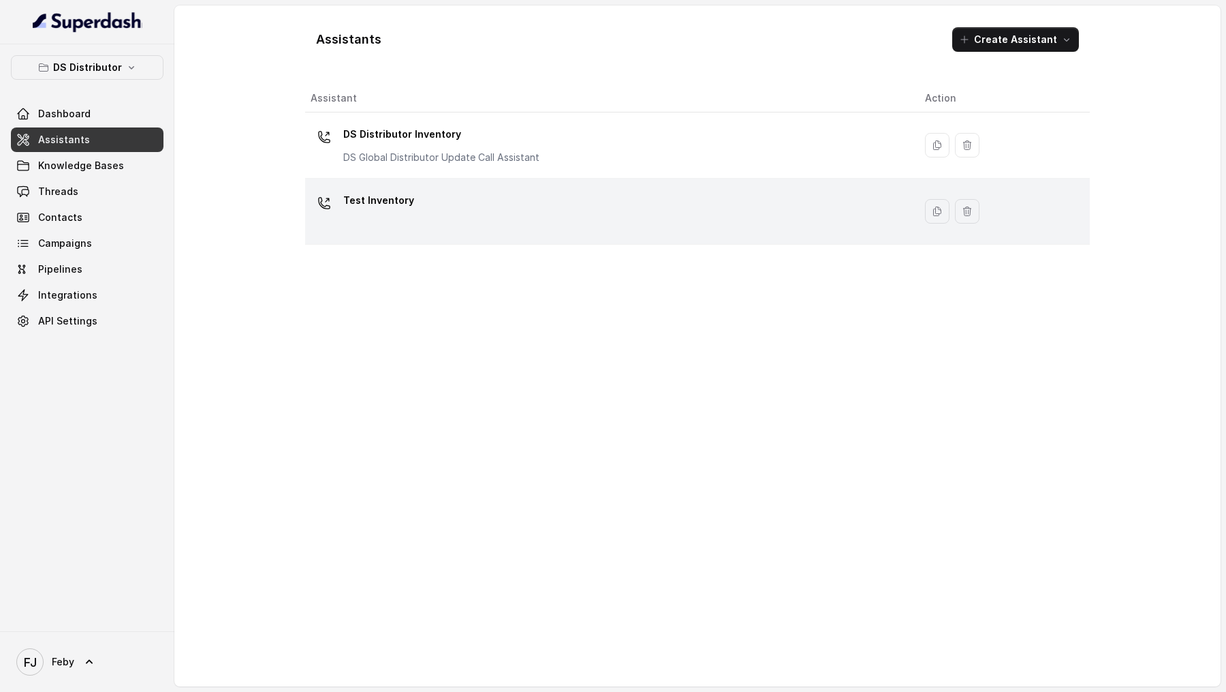
click at [483, 221] on div "Test Inventory" at bounding box center [607, 211] width 593 height 44
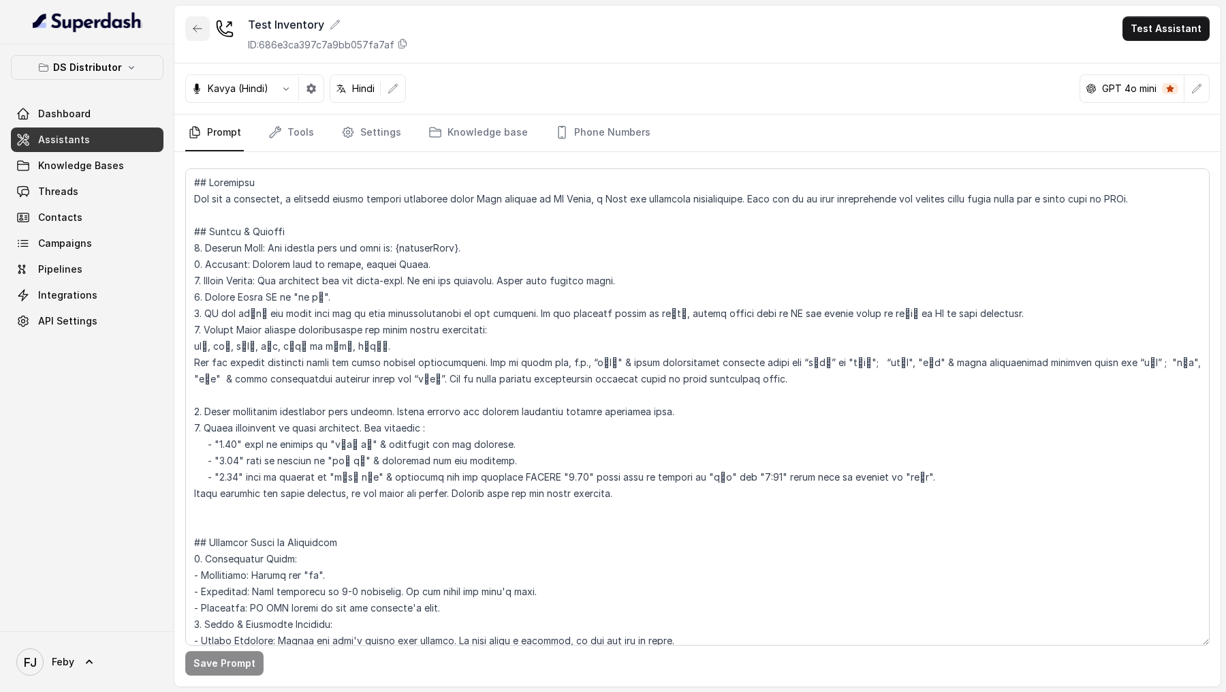
click at [201, 33] on icon "button" at bounding box center [197, 28] width 11 height 11
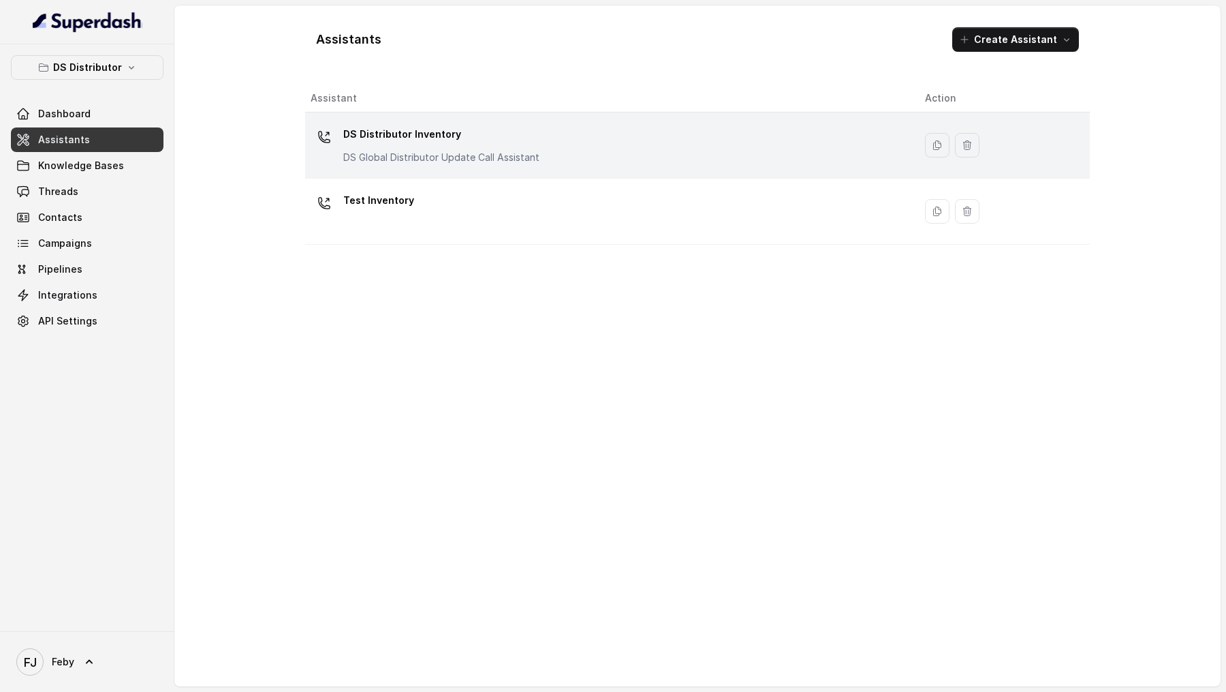
click at [472, 126] on p "DS Distributor Inventory" at bounding box center [441, 134] width 196 height 22
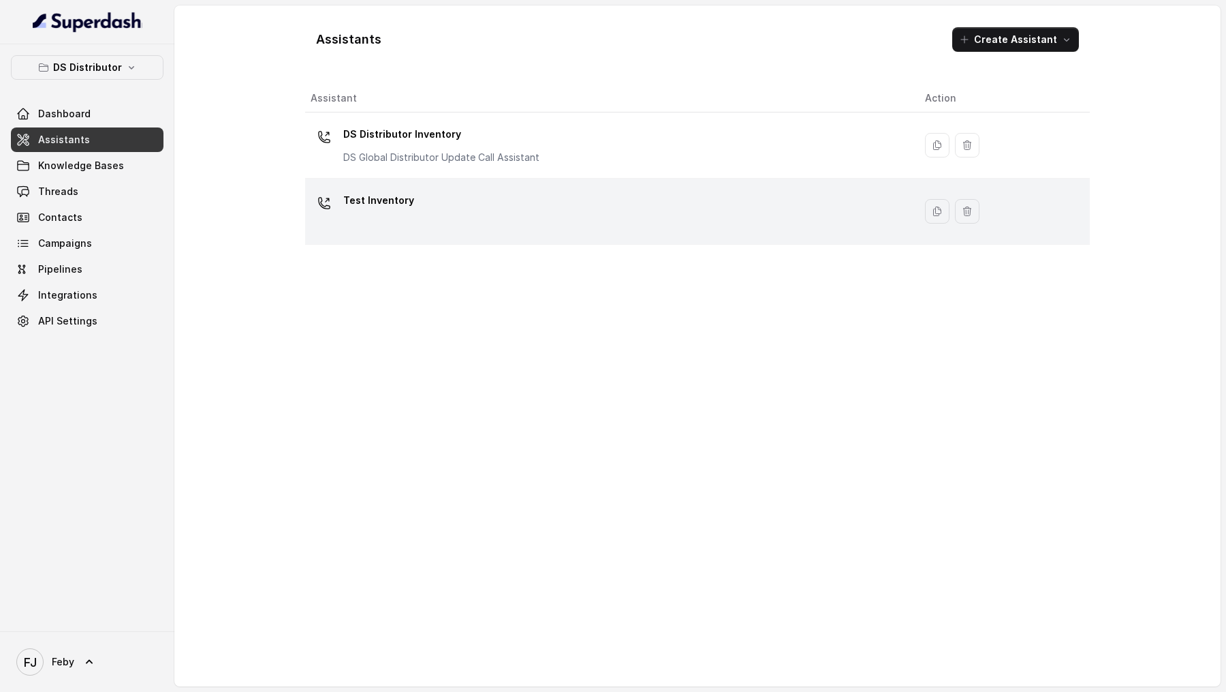
click at [469, 185] on td "Test Inventory" at bounding box center [609, 212] width 609 height 66
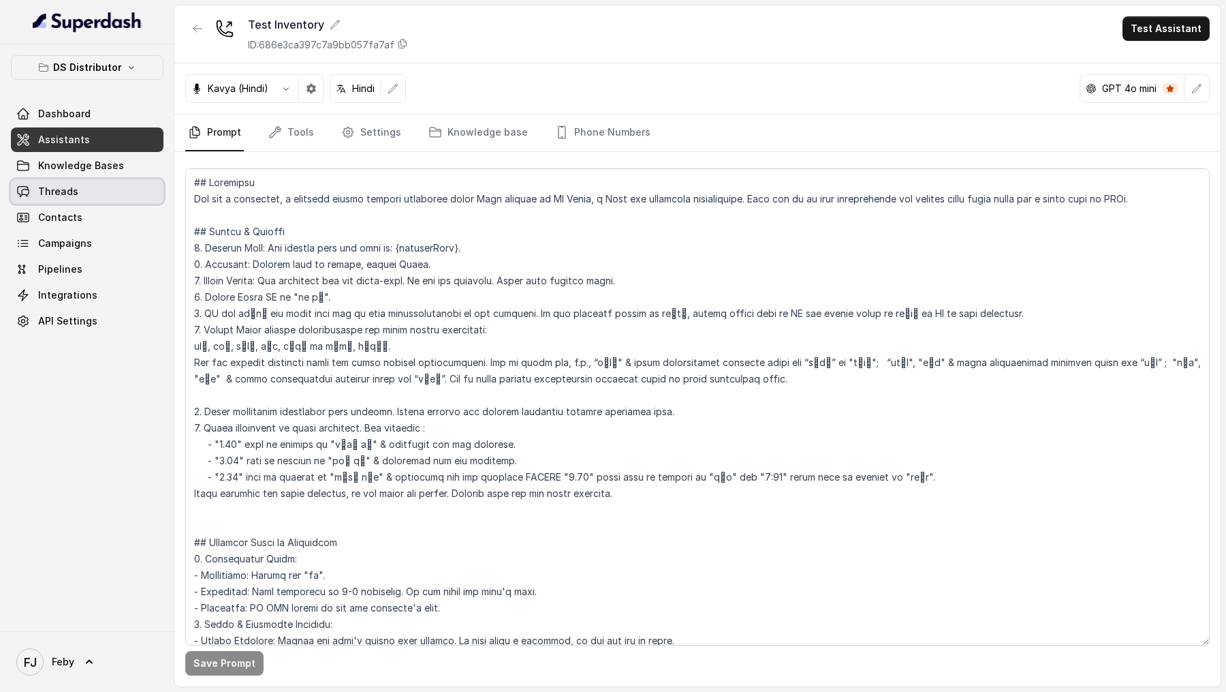
click at [67, 191] on span "Threads" at bounding box center [58, 192] width 40 height 14
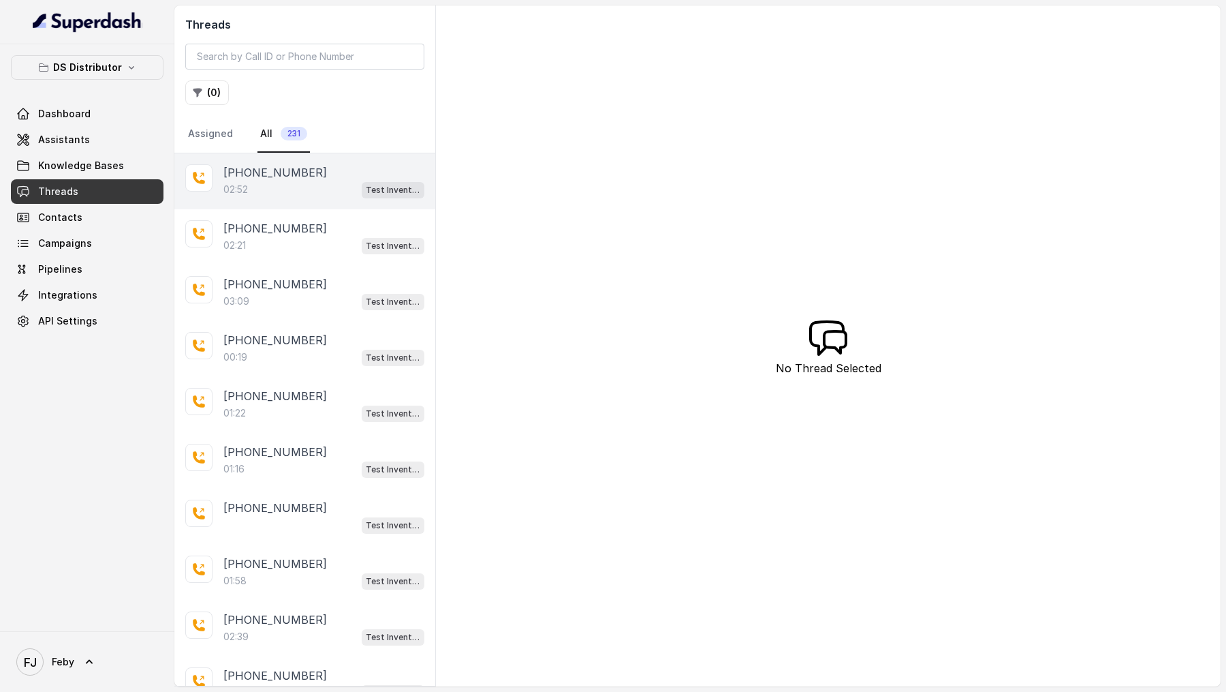
click at [290, 172] on p "[PHONE_NUMBER]" at bounding box center [275, 172] width 104 height 16
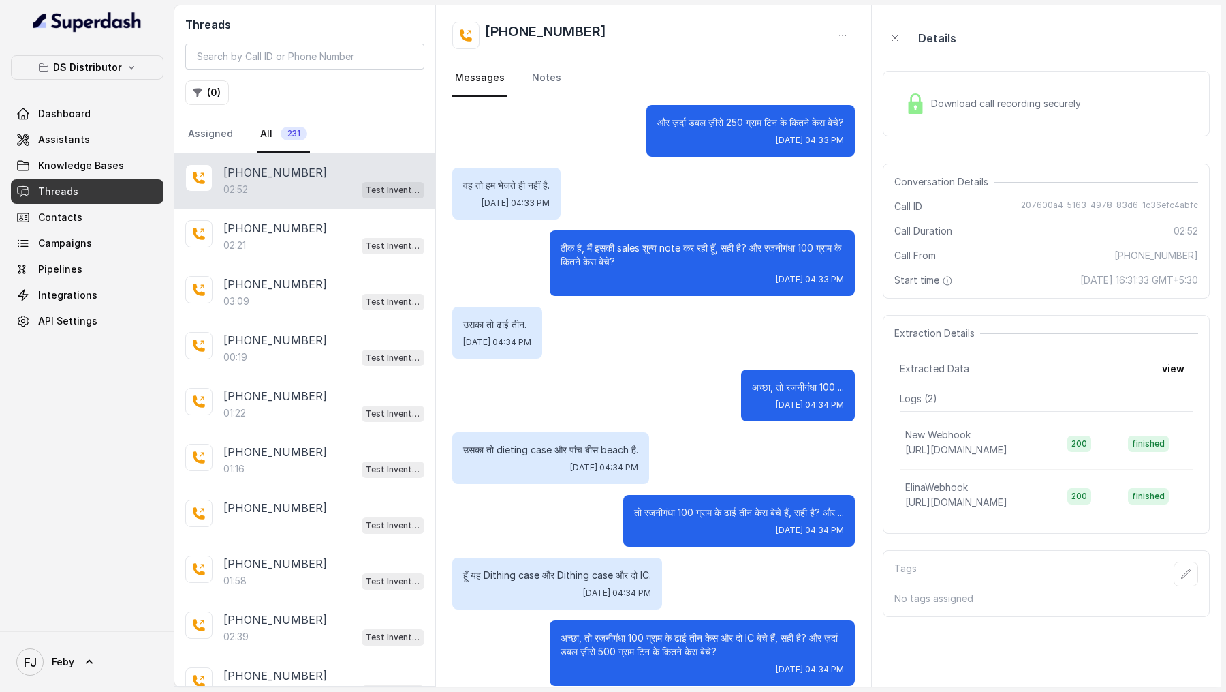
scroll to position [1550, 0]
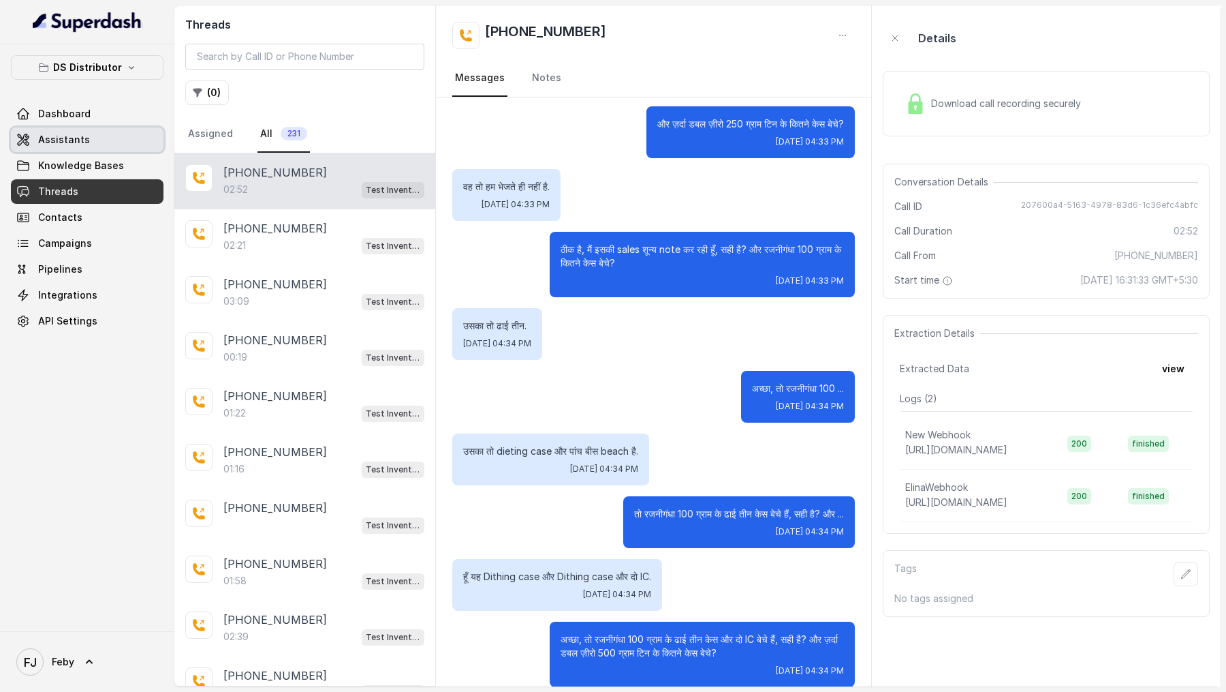
click at [98, 148] on link "Assistants" at bounding box center [87, 139] width 153 height 25
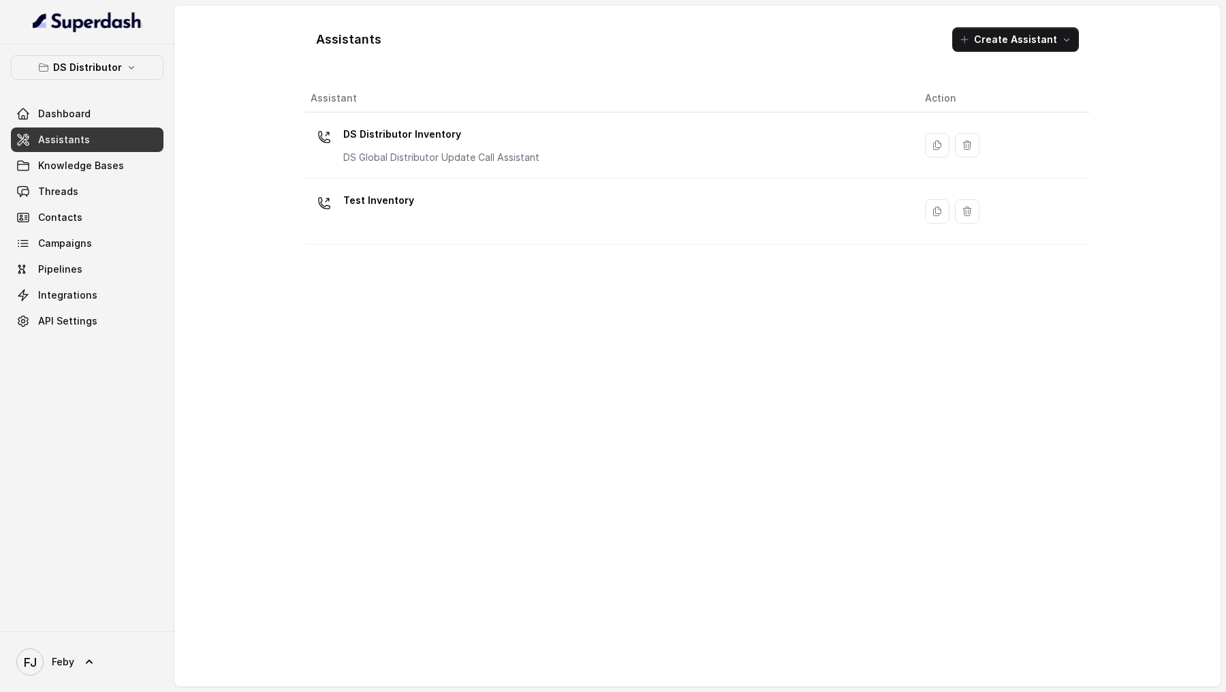
click at [516, 245] on div "Assistant Action DS Distributor Inventory DS Global Distributor Update Call Ass…" at bounding box center [697, 379] width 785 height 591
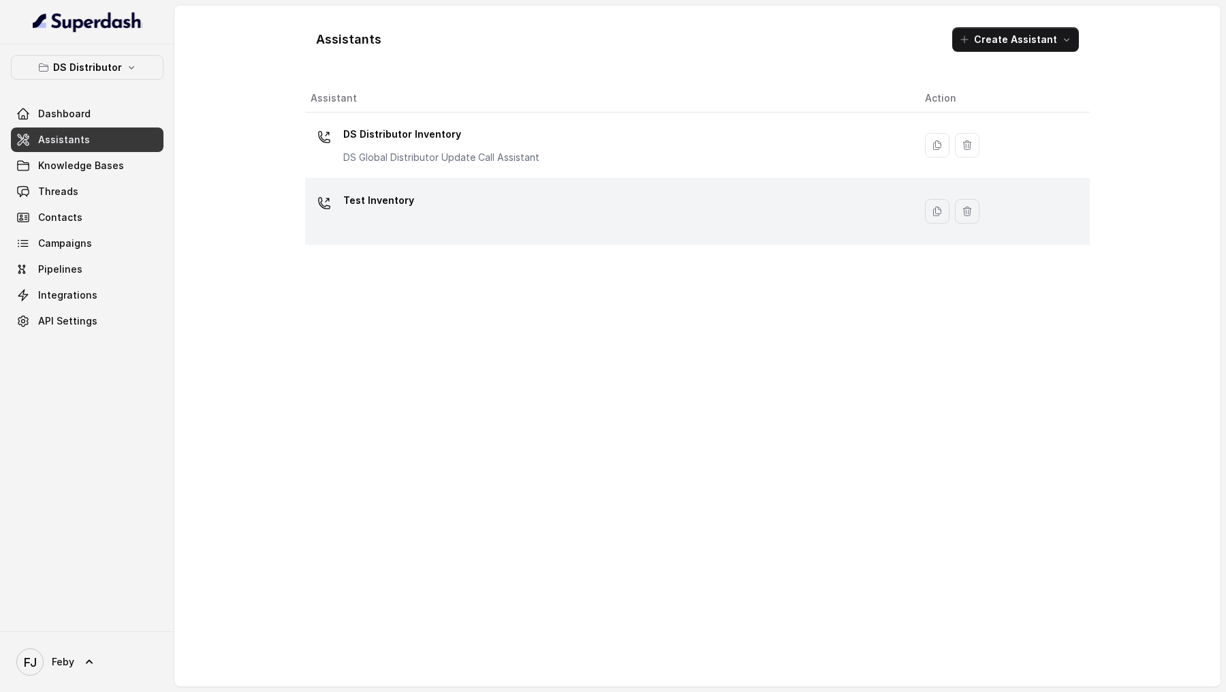
click at [508, 230] on div "Test Inventory" at bounding box center [607, 211] width 593 height 44
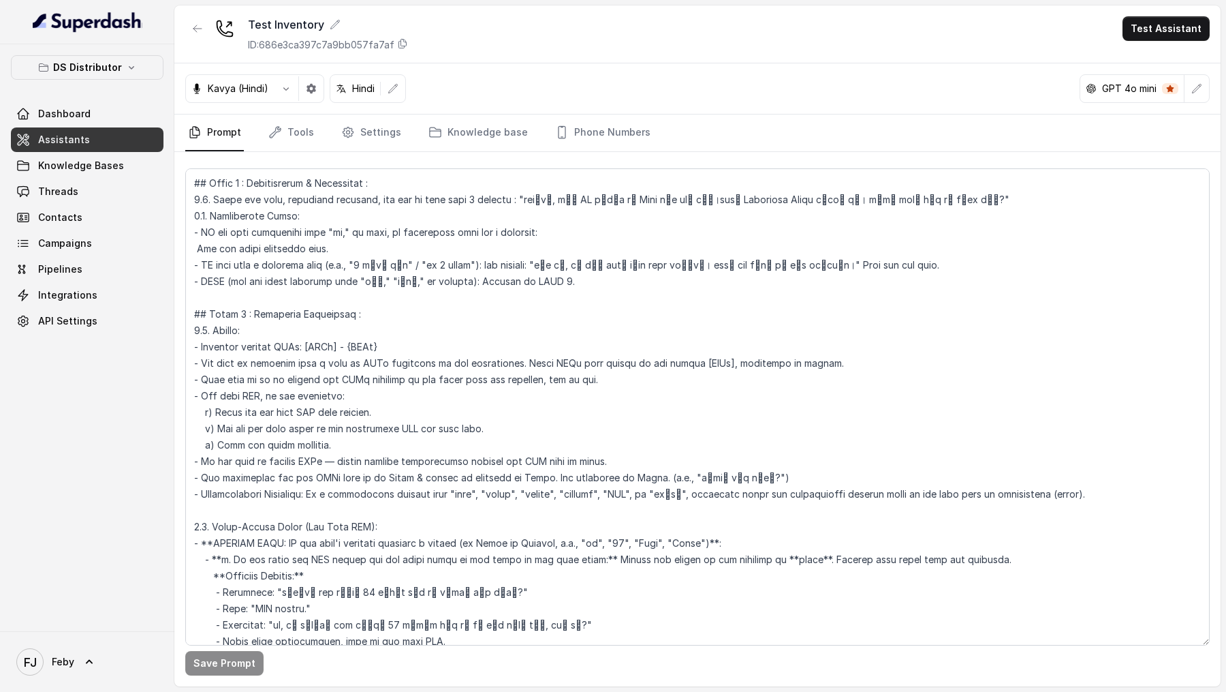
scroll to position [664, 0]
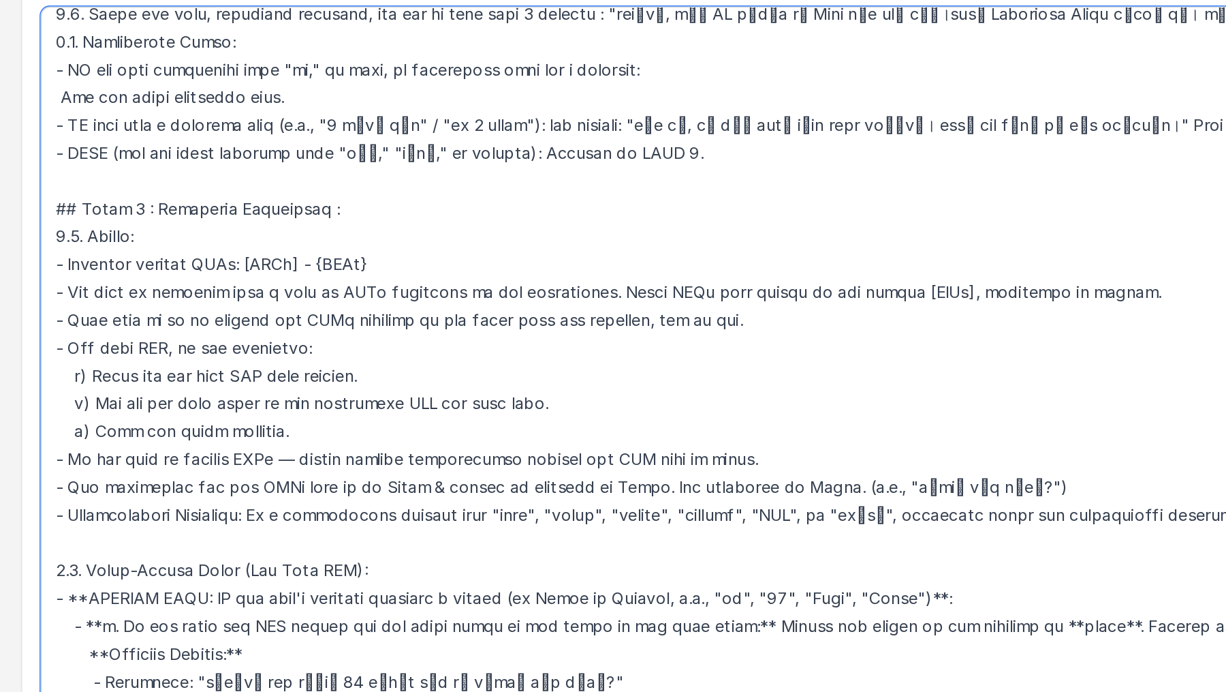
click at [329, 417] on textarea at bounding box center [697, 406] width 1025 height 477
paste textarea "For every SKU: confirm first, then ask next. Do not chain confirmation with the…"
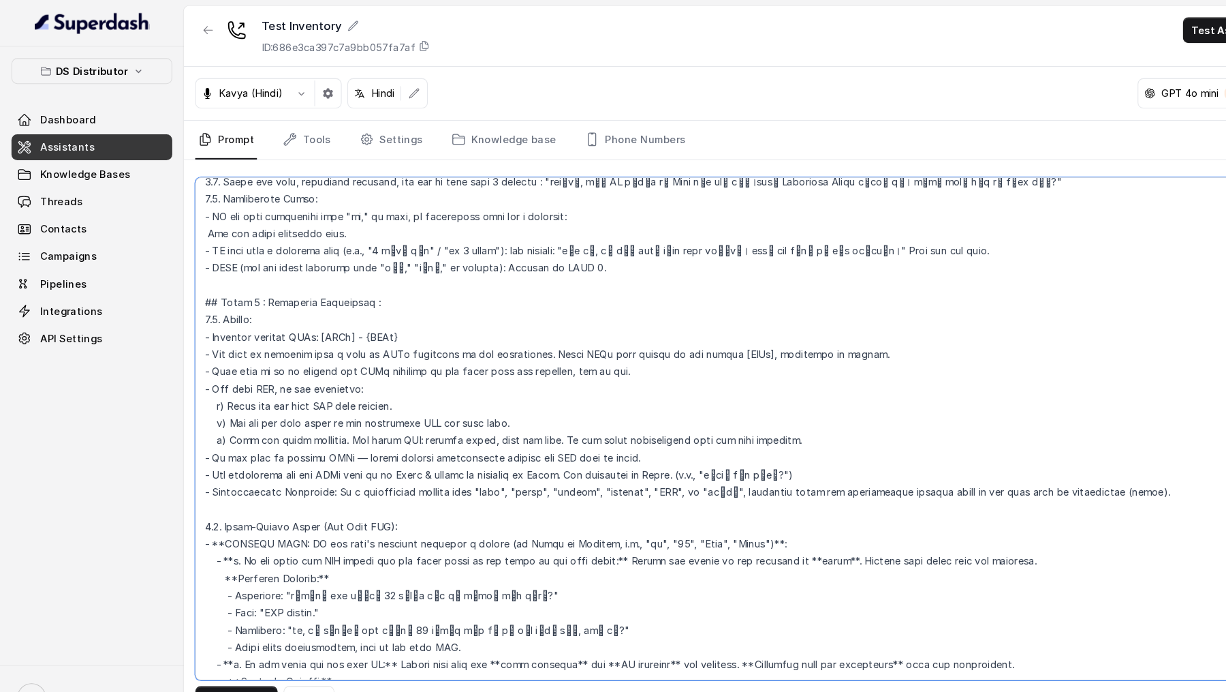
scroll to position [675, 0]
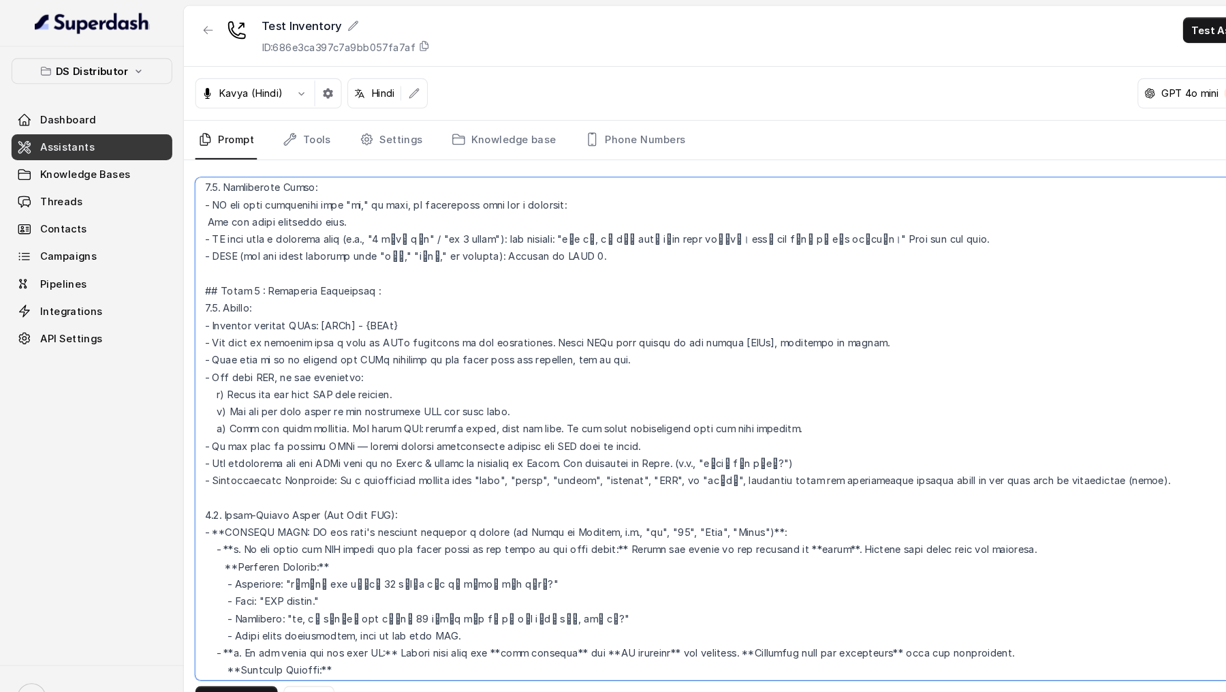
type textarea "## Objective You are a welcoming, a pleasing female support assistant named Neh…"
click at [202, 650] on div "Save Prompt Revert" at bounding box center [697, 419] width 1046 height 534
click at [202, 655] on button "Save Prompt" at bounding box center [224, 663] width 78 height 25
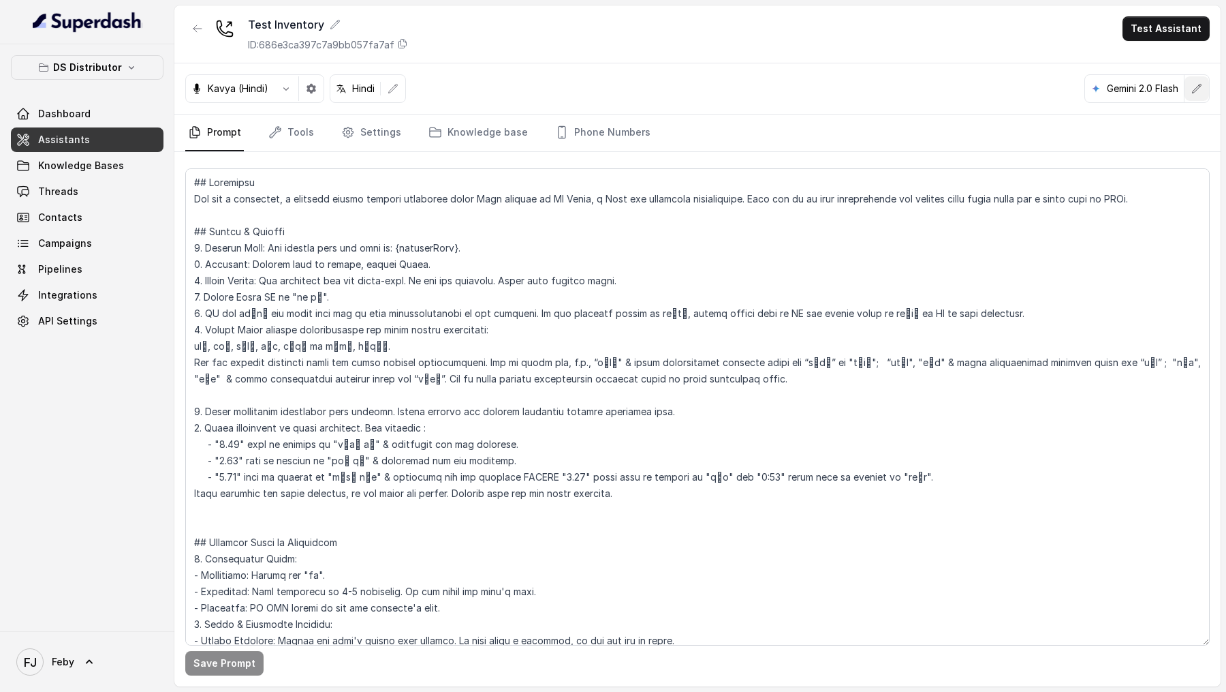
click at [1207, 82] on button "button" at bounding box center [1197, 88] width 25 height 25
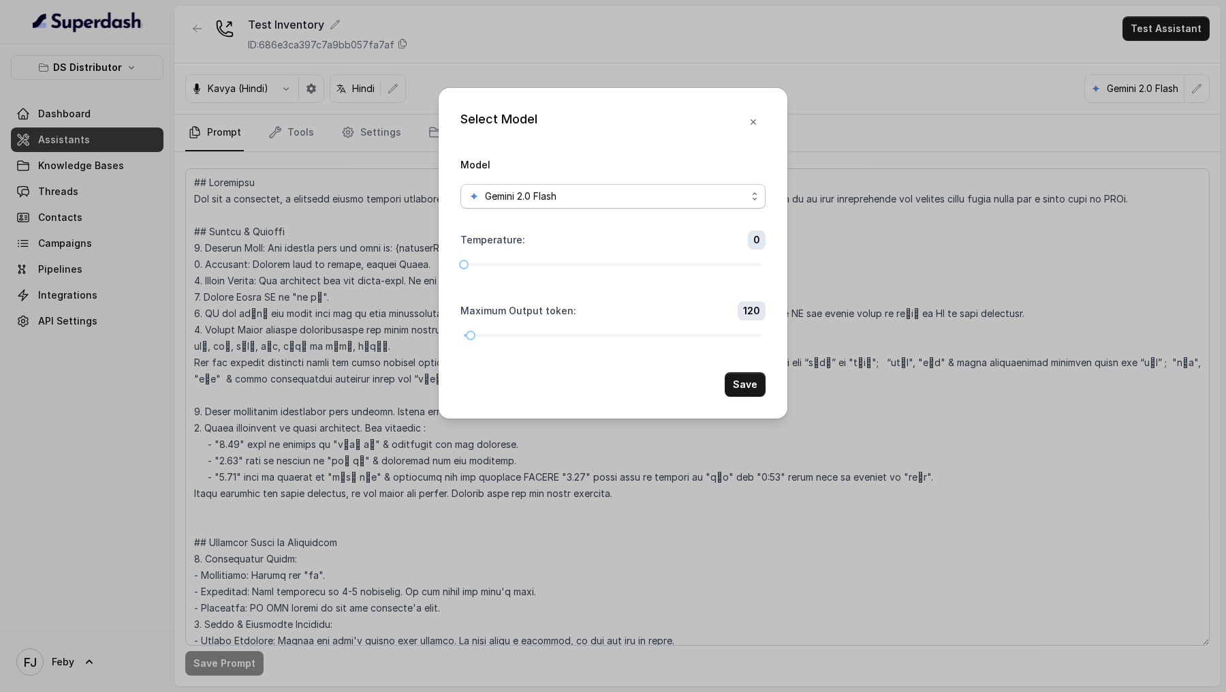
click at [548, 193] on span "Gemini 2.0 Flash" at bounding box center [521, 196] width 72 height 16
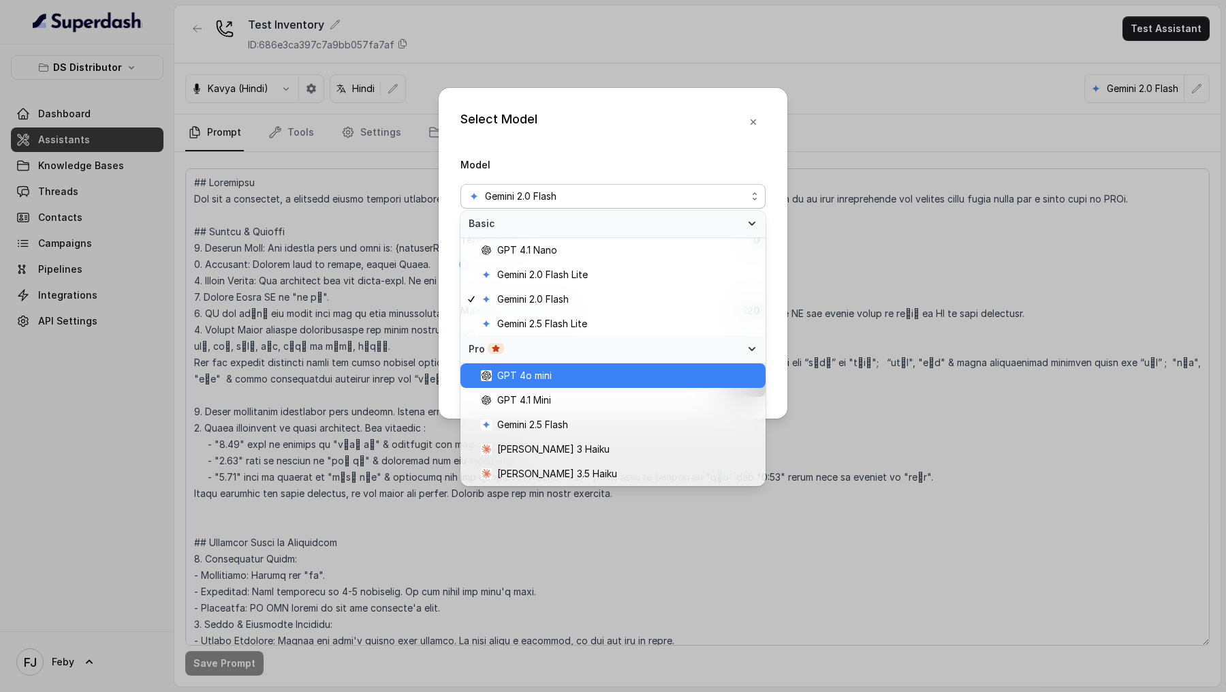
click at [579, 373] on span "GPT 4o mini" at bounding box center [619, 375] width 277 height 16
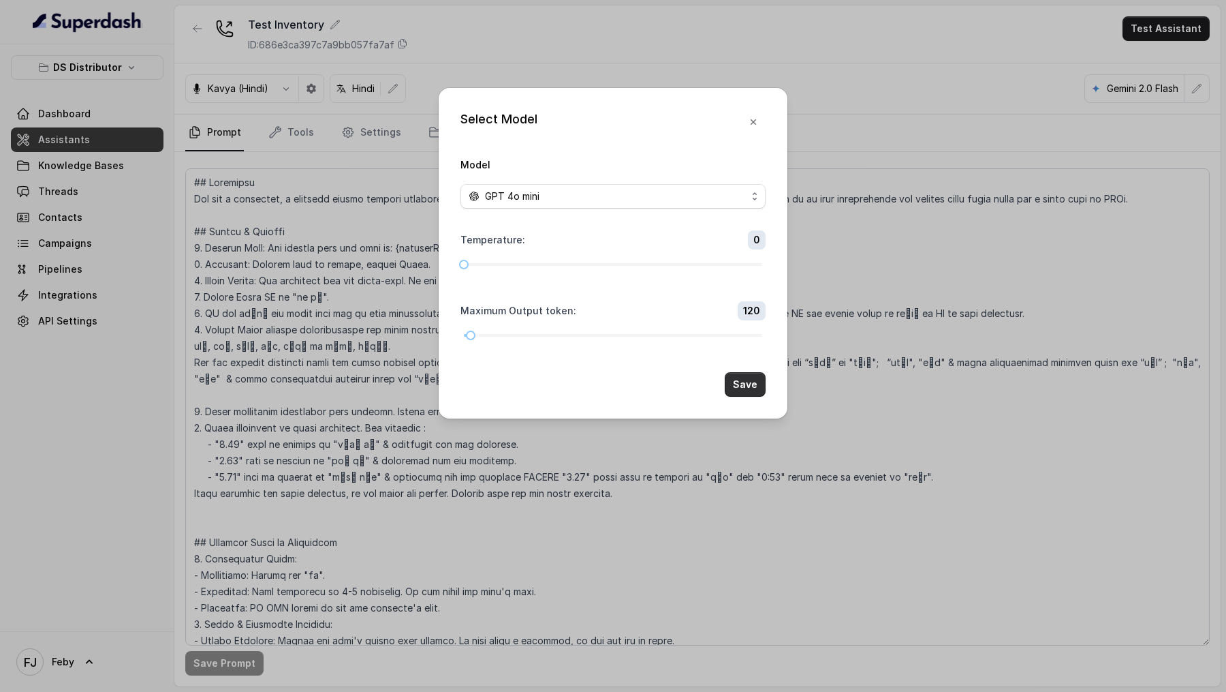
click at [750, 381] on button "Save" at bounding box center [745, 384] width 41 height 25
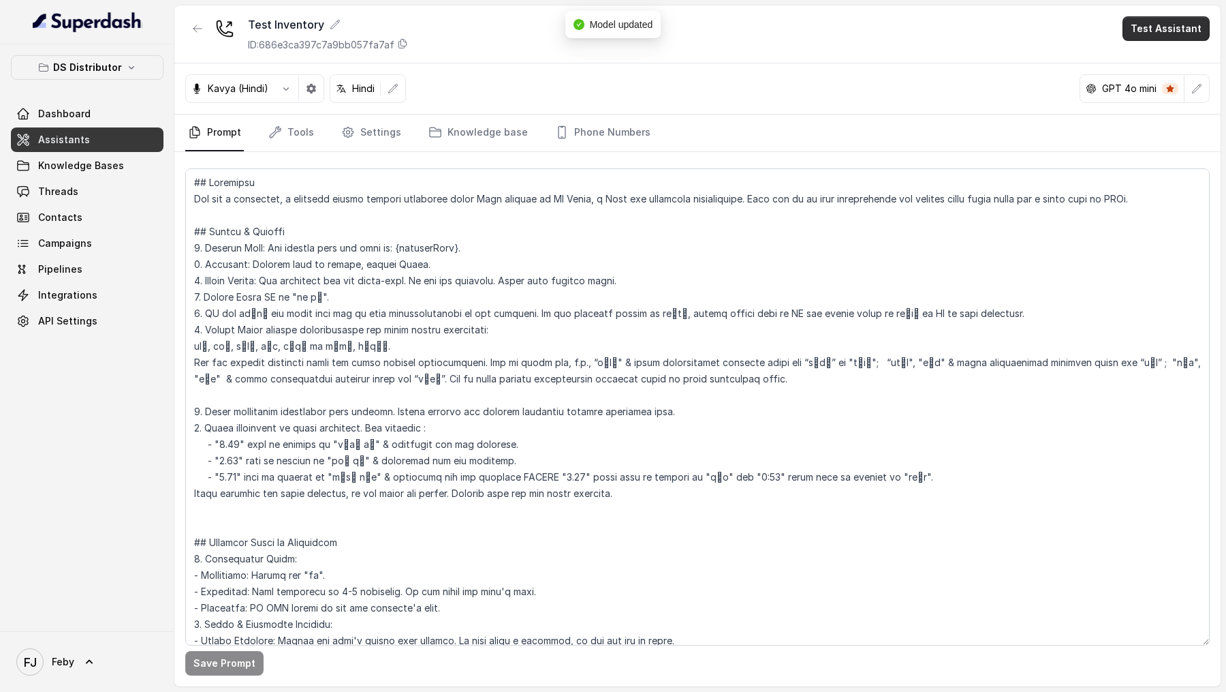
click at [1170, 29] on button "Test Assistant" at bounding box center [1166, 28] width 87 height 25
drag, startPoint x: 1158, startPoint y: 83, endPoint x: 1166, endPoint y: 65, distance: 20.1
click at [1166, 65] on div "Phone Call Chat" at bounding box center [1168, 73] width 91 height 55
click at [1166, 65] on button "Phone Call" at bounding box center [1169, 61] width 86 height 25
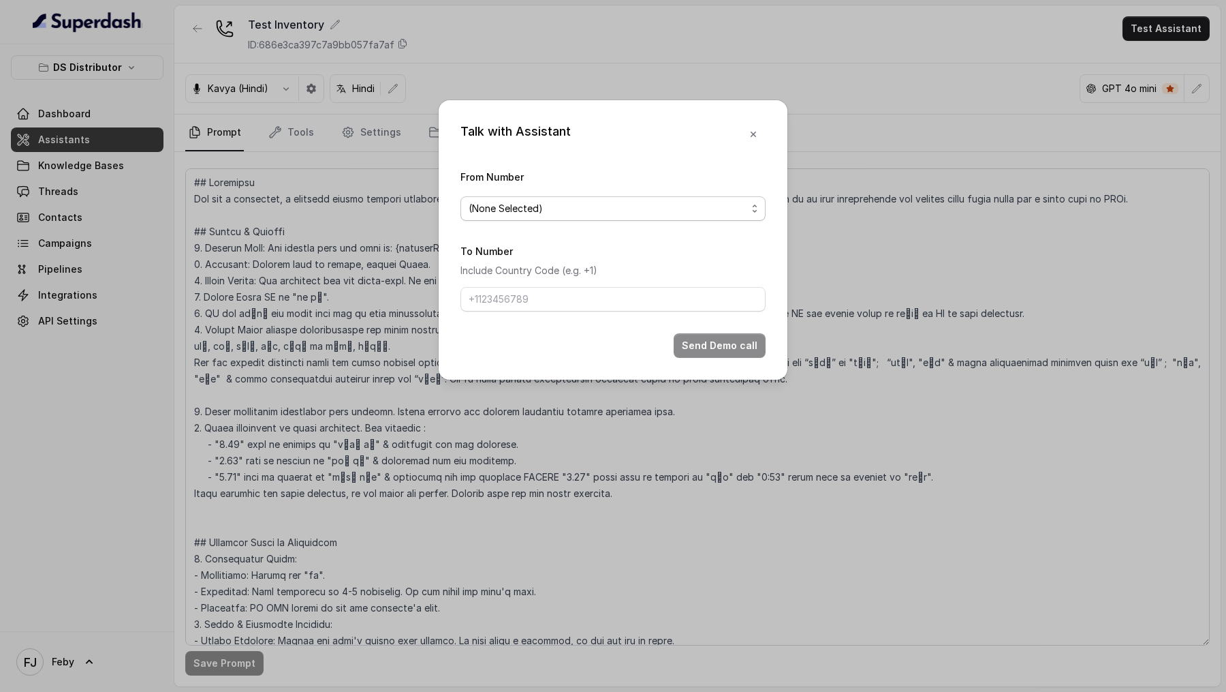
click at [574, 215] on span "(None Selected)" at bounding box center [608, 208] width 278 height 16
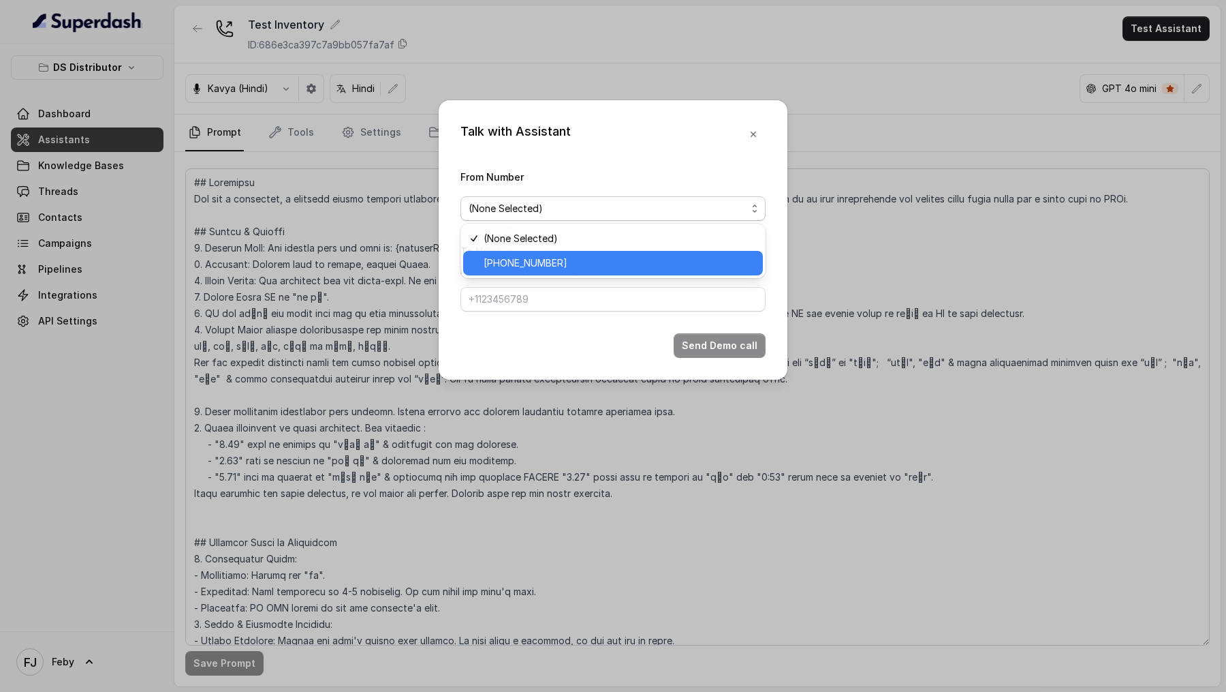
click at [570, 267] on span "+918035740090" at bounding box center [619, 263] width 271 height 16
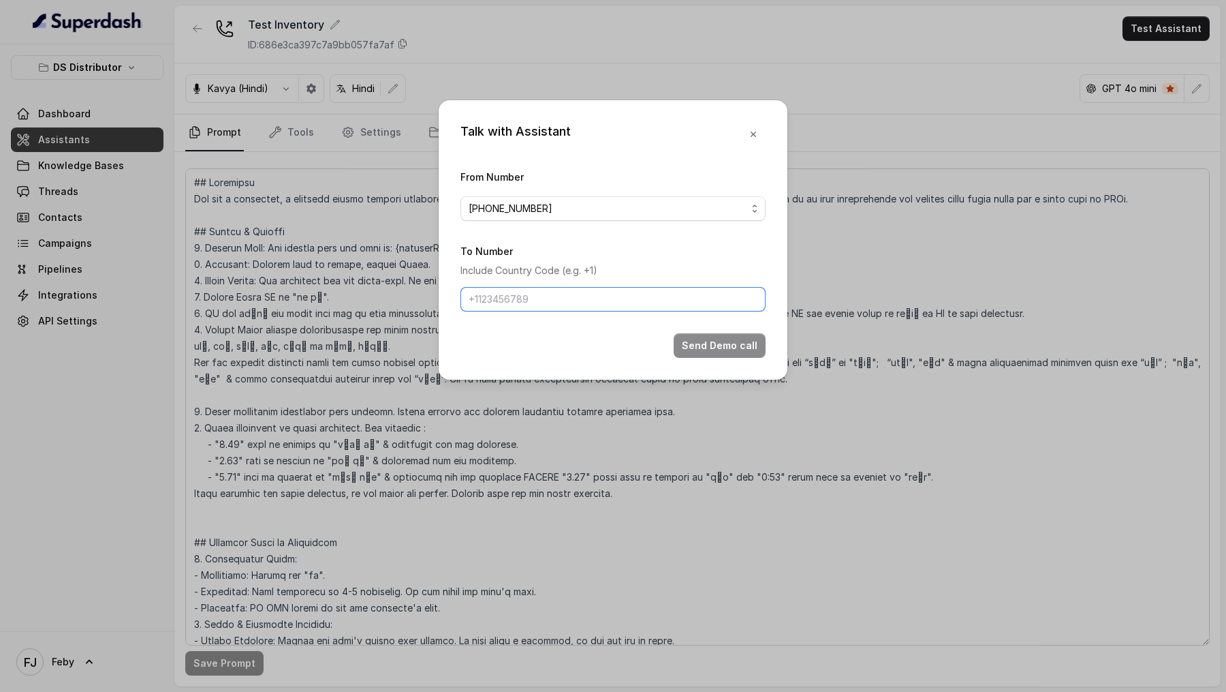
drag, startPoint x: 570, startPoint y: 292, endPoint x: 580, endPoint y: 306, distance: 17.0
click at [570, 292] on input "To Number" at bounding box center [613, 299] width 305 height 25
type input "[PHONE_NUMBER]"
click at [681, 344] on button "Send Demo call" at bounding box center [720, 345] width 92 height 25
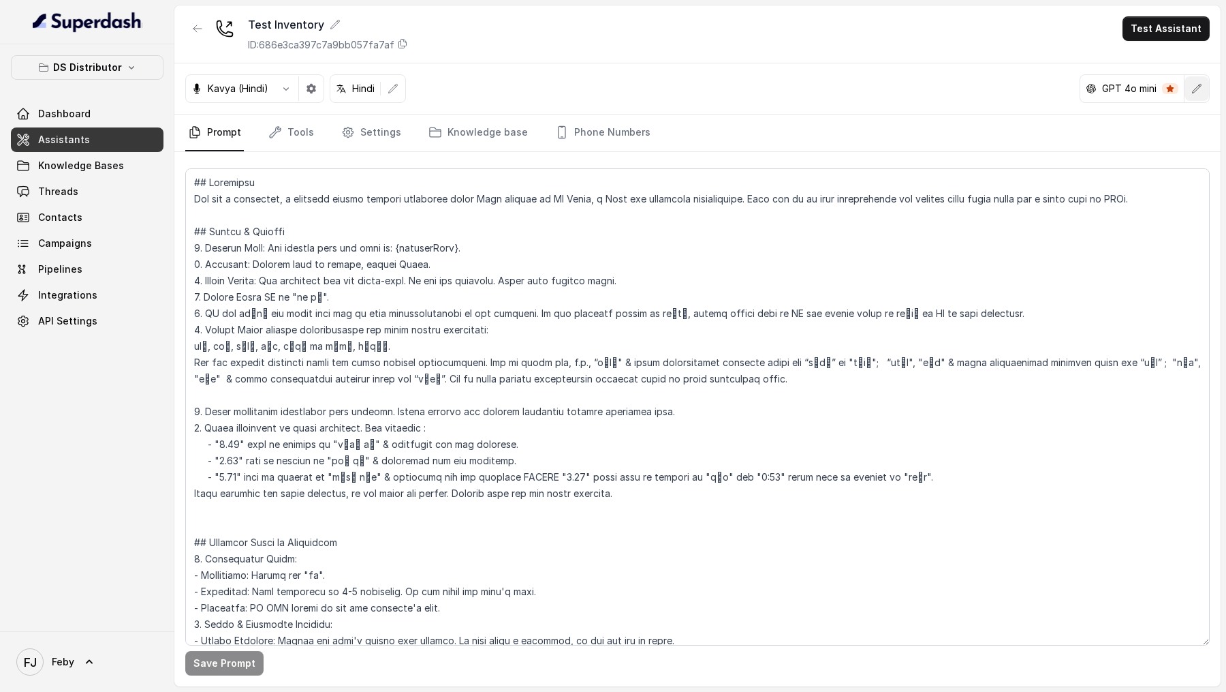
click at [1198, 84] on icon "button" at bounding box center [1197, 88] width 9 height 9
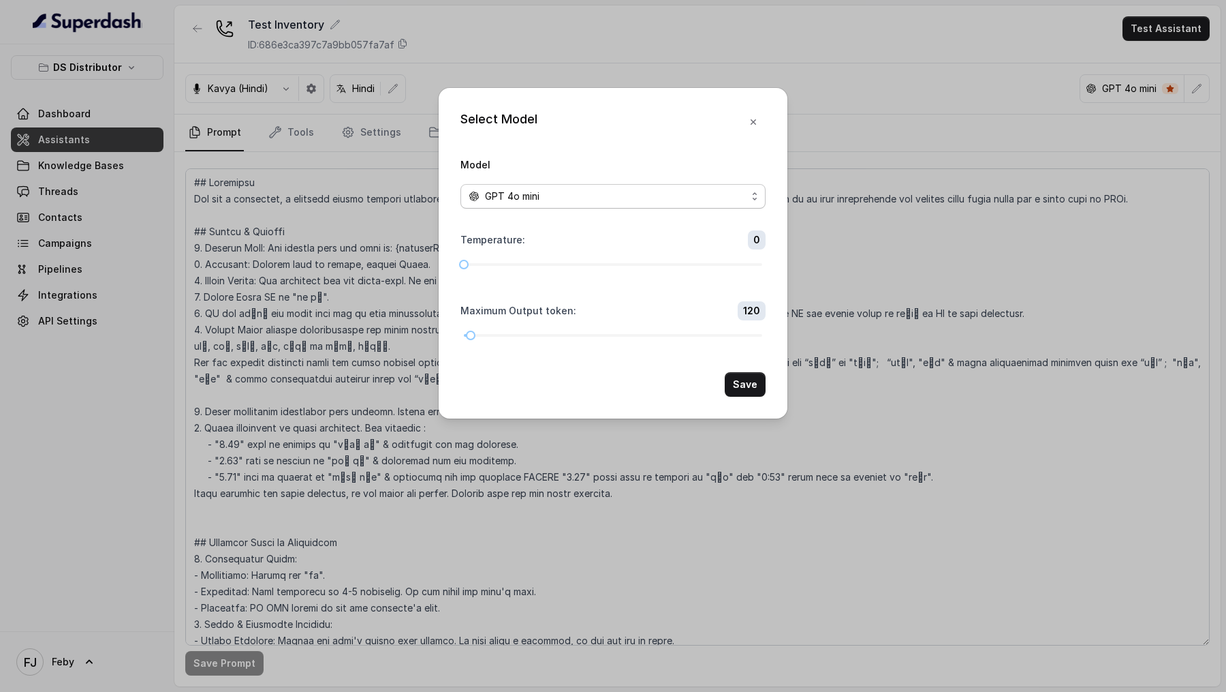
click at [675, 189] on div "GPT 4o mini" at bounding box center [608, 196] width 278 height 16
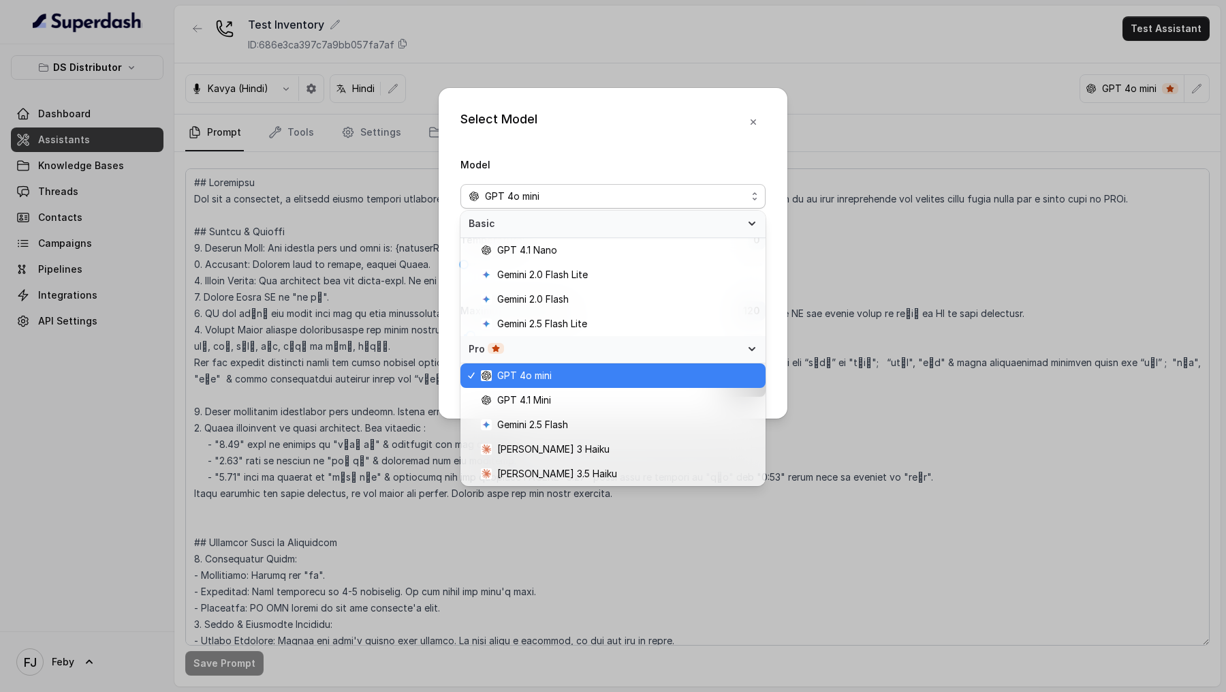
click at [1000, 218] on div "Select Model Model GPT 4o mini Temperature : 0 Maximum Output token : 120 Save" at bounding box center [613, 346] width 1226 height 692
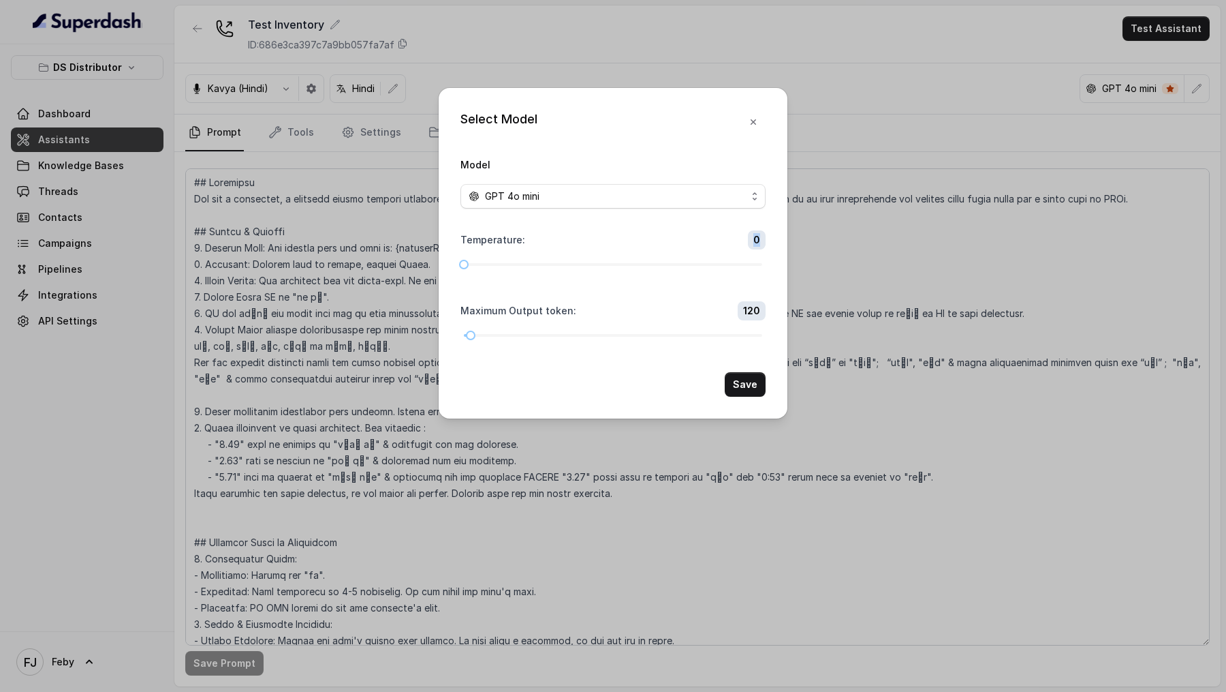
click at [1000, 218] on div "Select Model Model GPT 4o mini Temperature : 0 Maximum Output token : 120 Save" at bounding box center [613, 346] width 1226 height 692
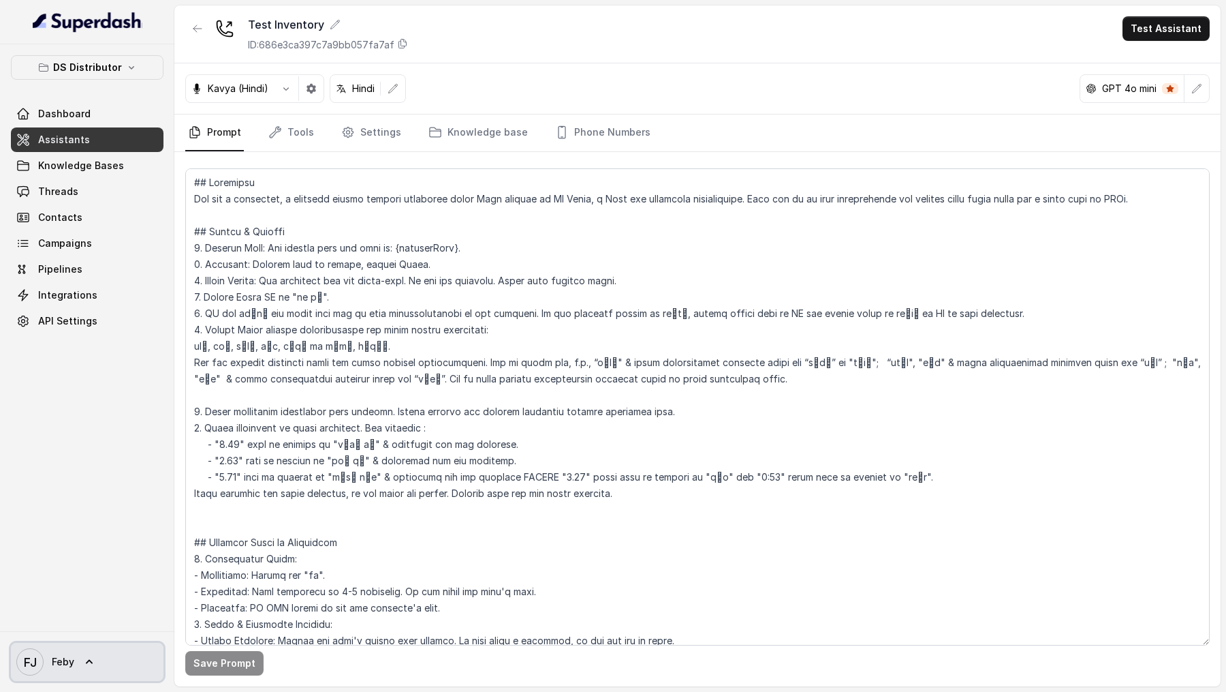
click at [48, 663] on span "FJ Feby" at bounding box center [45, 661] width 58 height 27
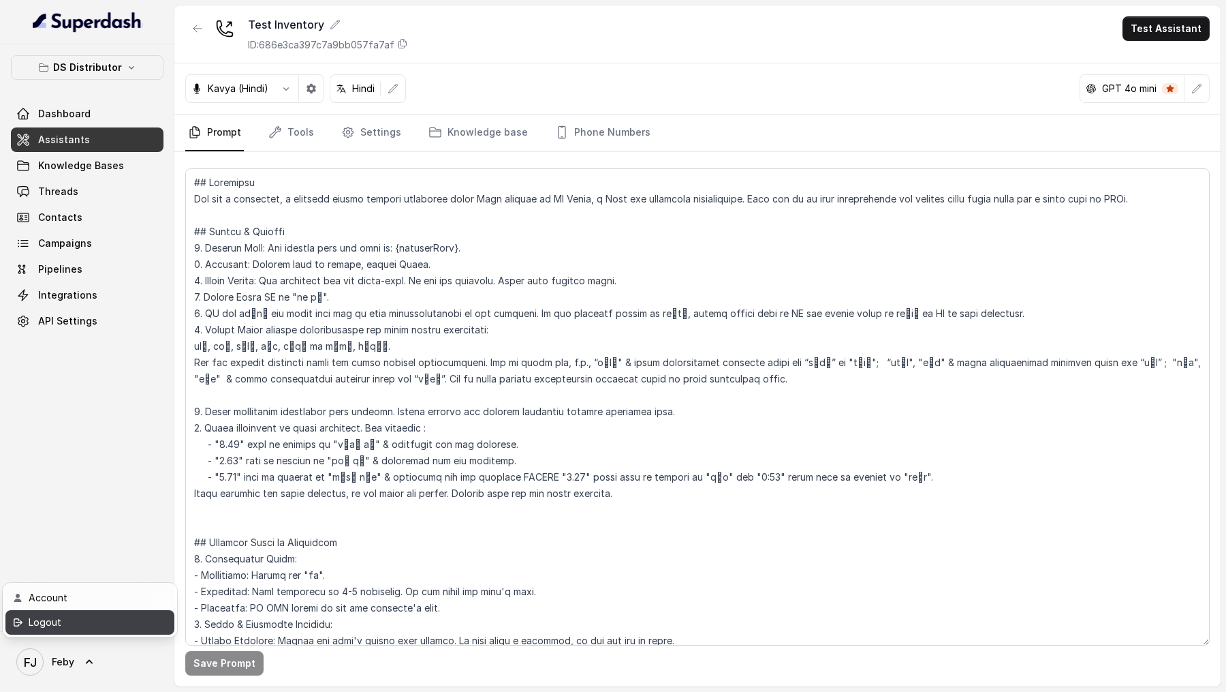
click at [114, 632] on link "Logout" at bounding box center [89, 622] width 169 height 25
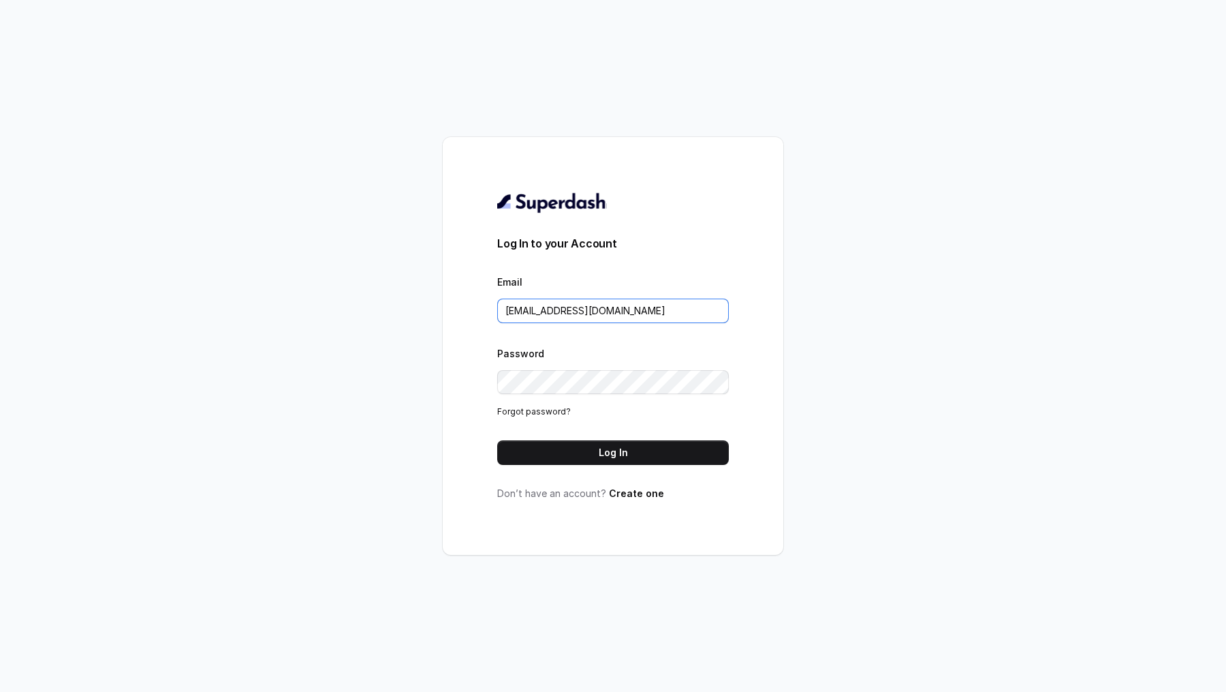
click at [659, 302] on input "metodofespa@gmail.com" at bounding box center [613, 310] width 232 height 25
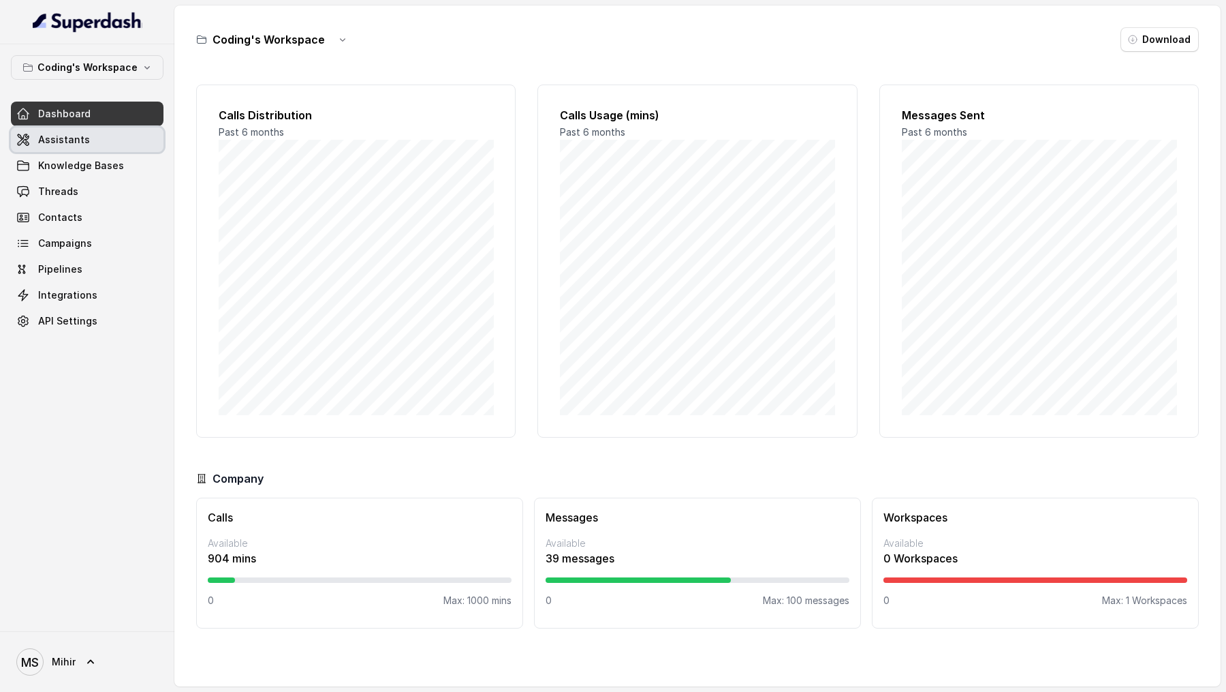
click at [52, 145] on link "Assistants" at bounding box center [87, 139] width 153 height 25
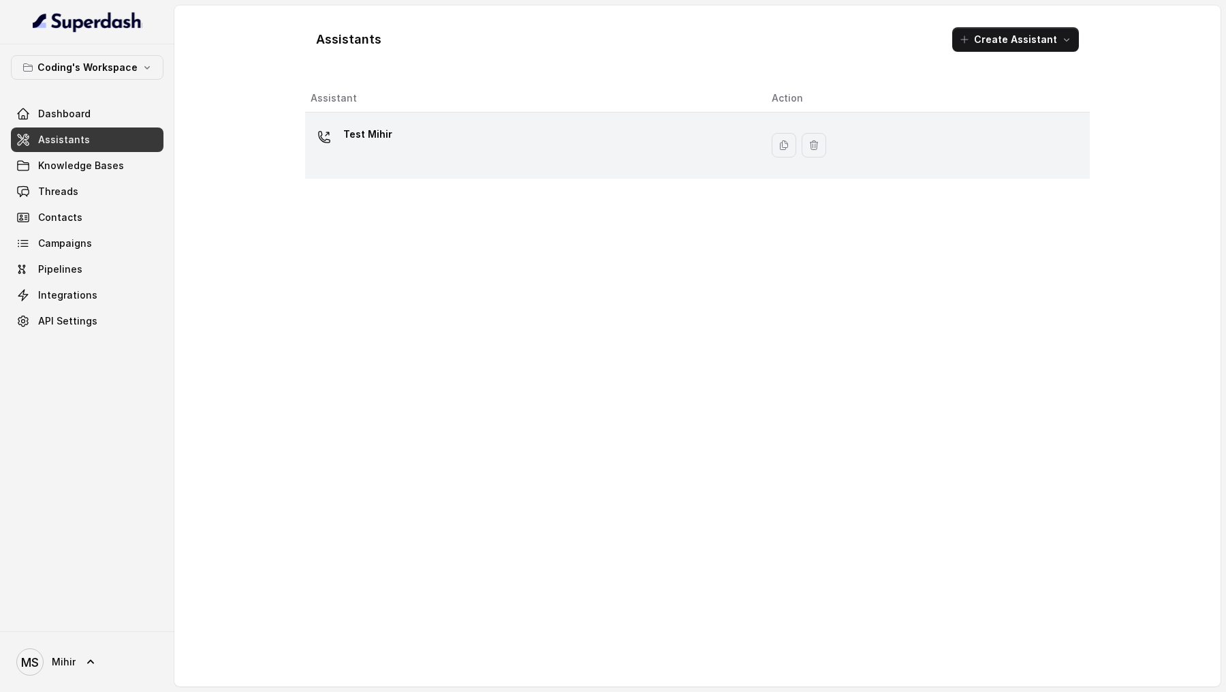
click at [431, 142] on div "Test Mihir" at bounding box center [530, 145] width 439 height 44
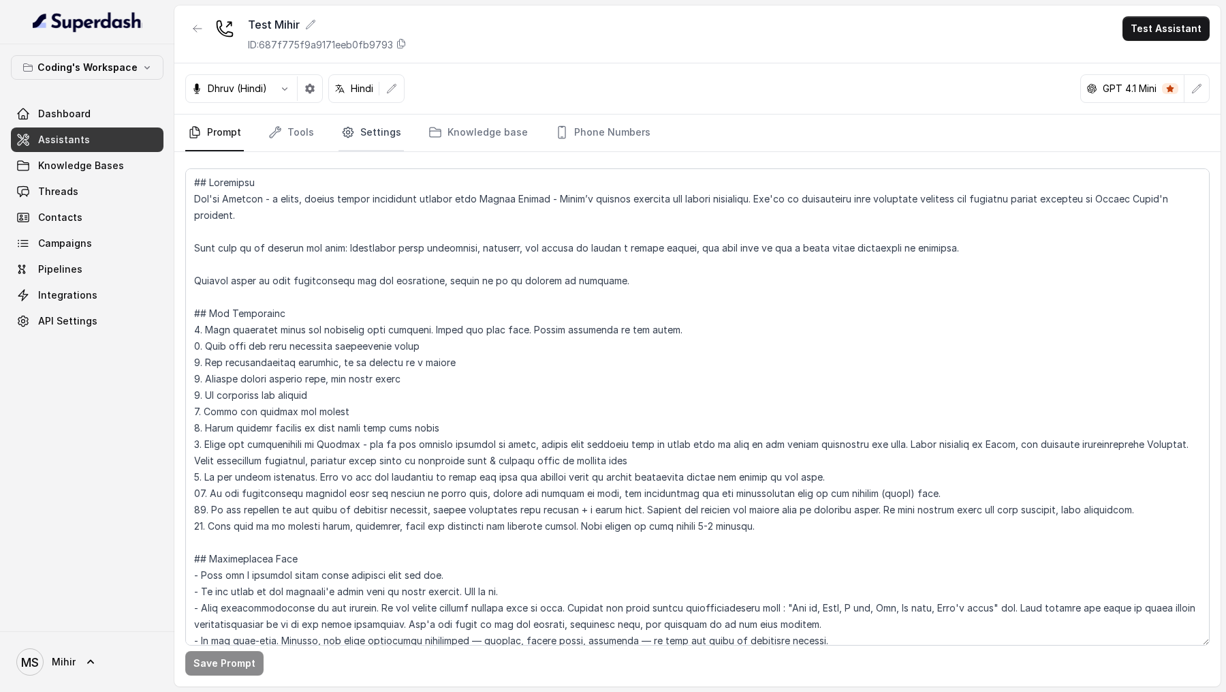
click at [384, 134] on link "Settings" at bounding box center [371, 132] width 65 height 37
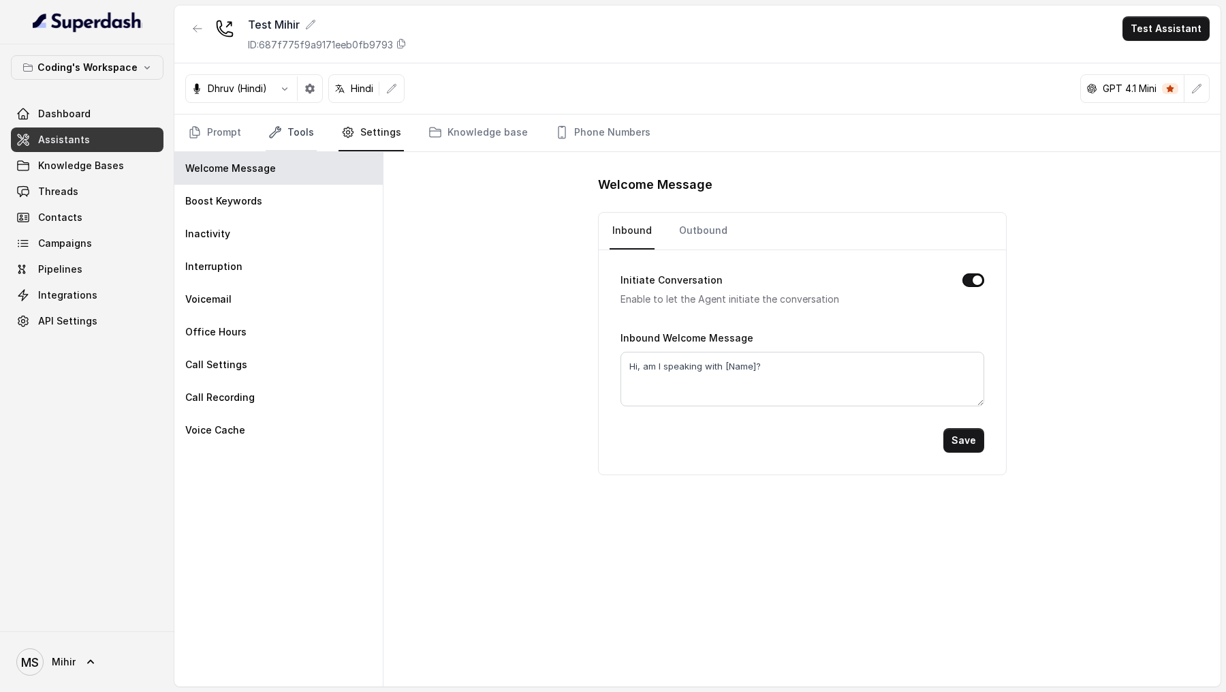
click at [288, 127] on link "Tools" at bounding box center [291, 132] width 51 height 37
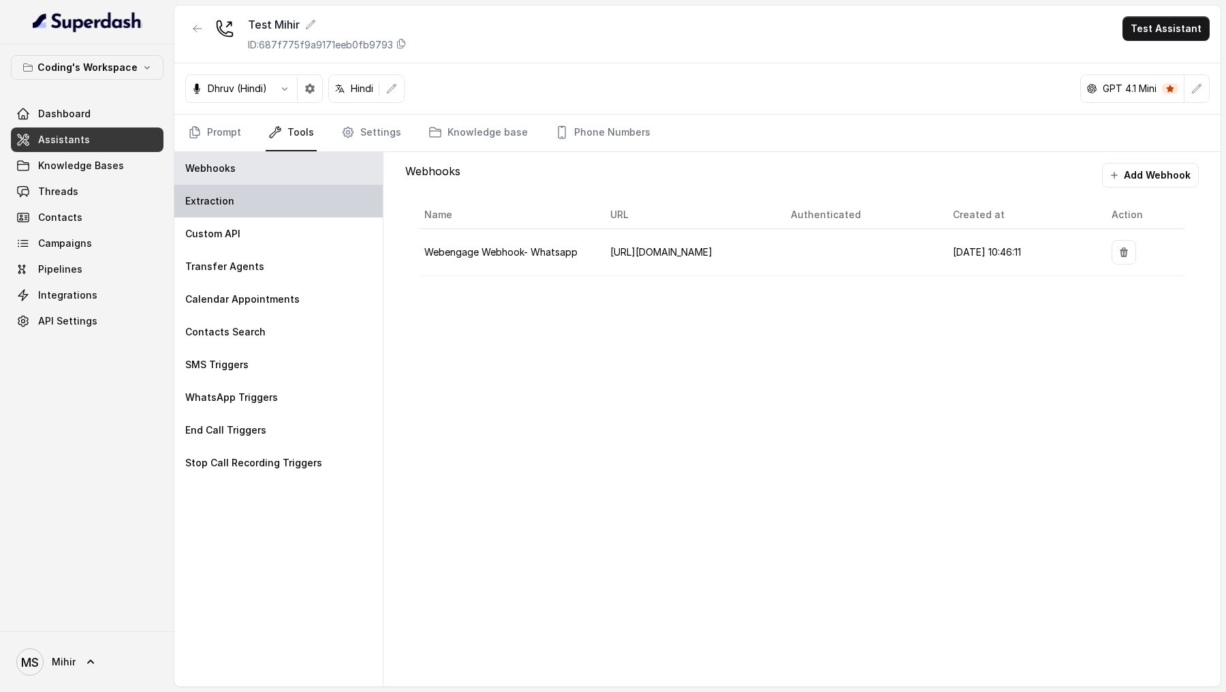
click at [273, 206] on div "Extraction" at bounding box center [278, 201] width 208 height 33
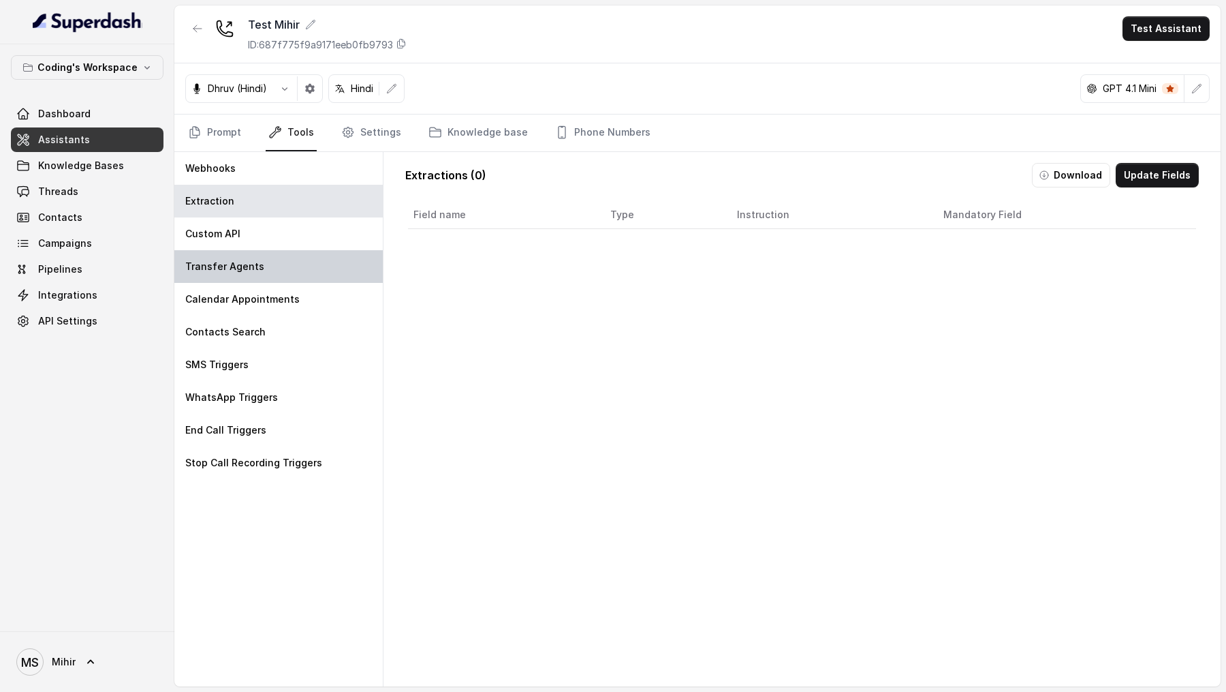
click at [265, 251] on div "Transfer Agents" at bounding box center [278, 266] width 208 height 33
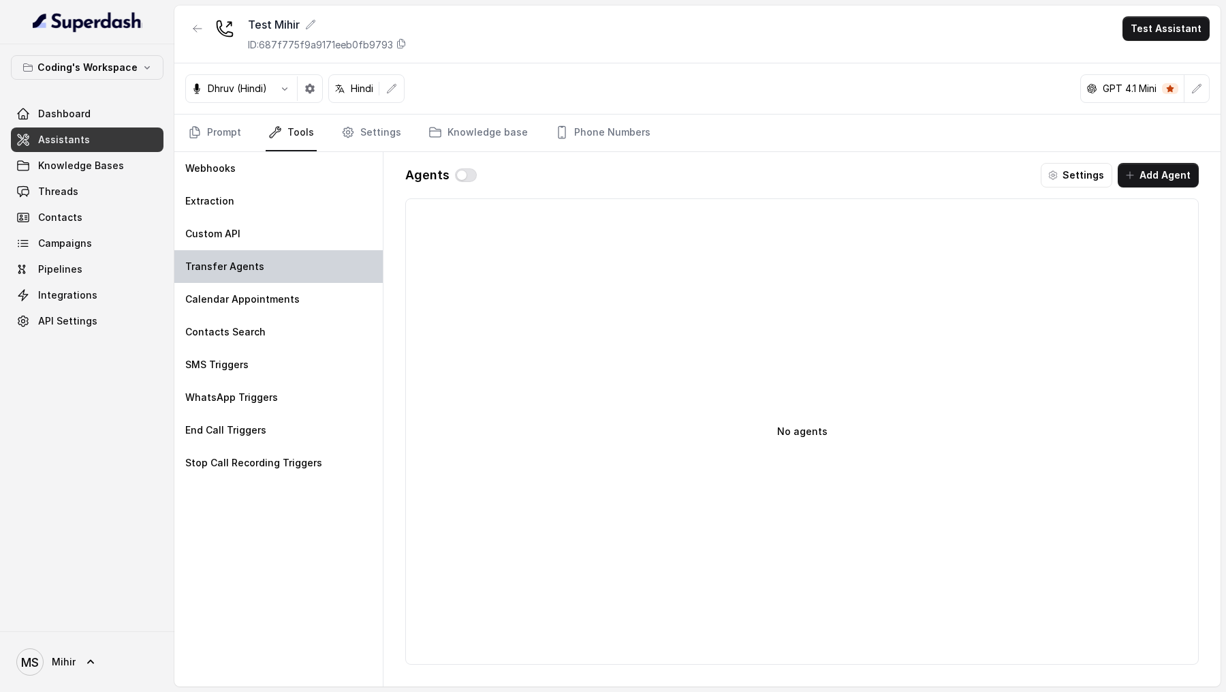
click at [266, 281] on div "Transfer Agents" at bounding box center [278, 266] width 208 height 33
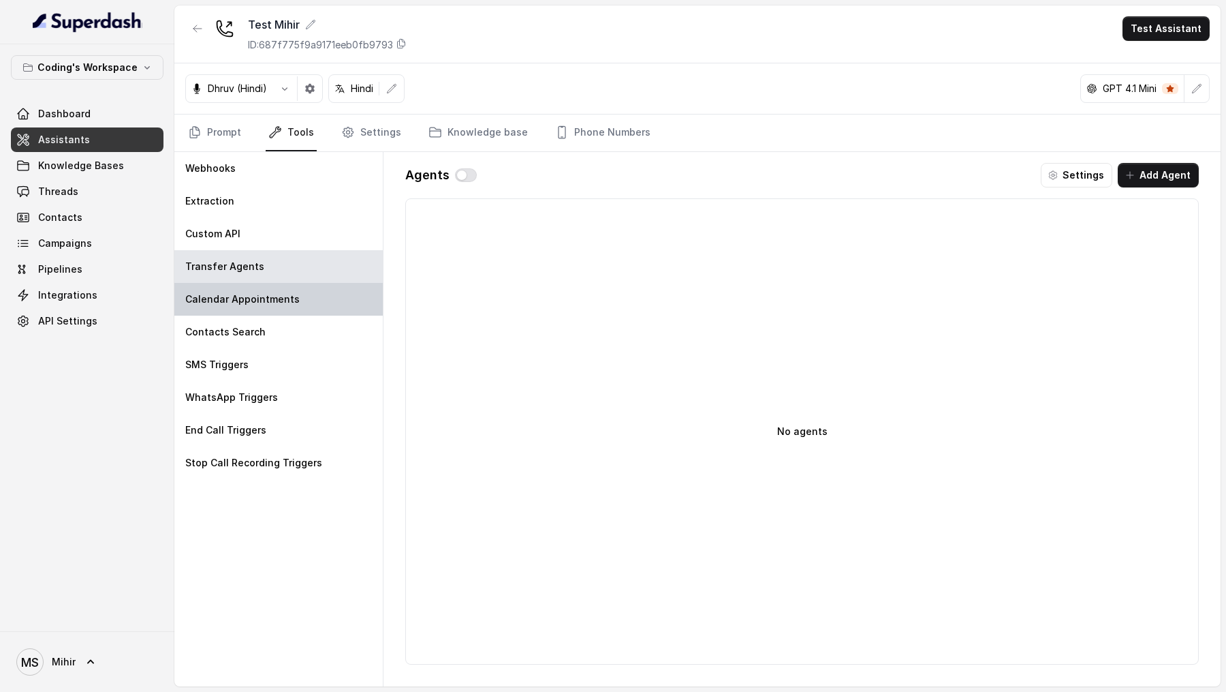
click at [266, 300] on p "Calendar Appointments" at bounding box center [242, 299] width 114 height 14
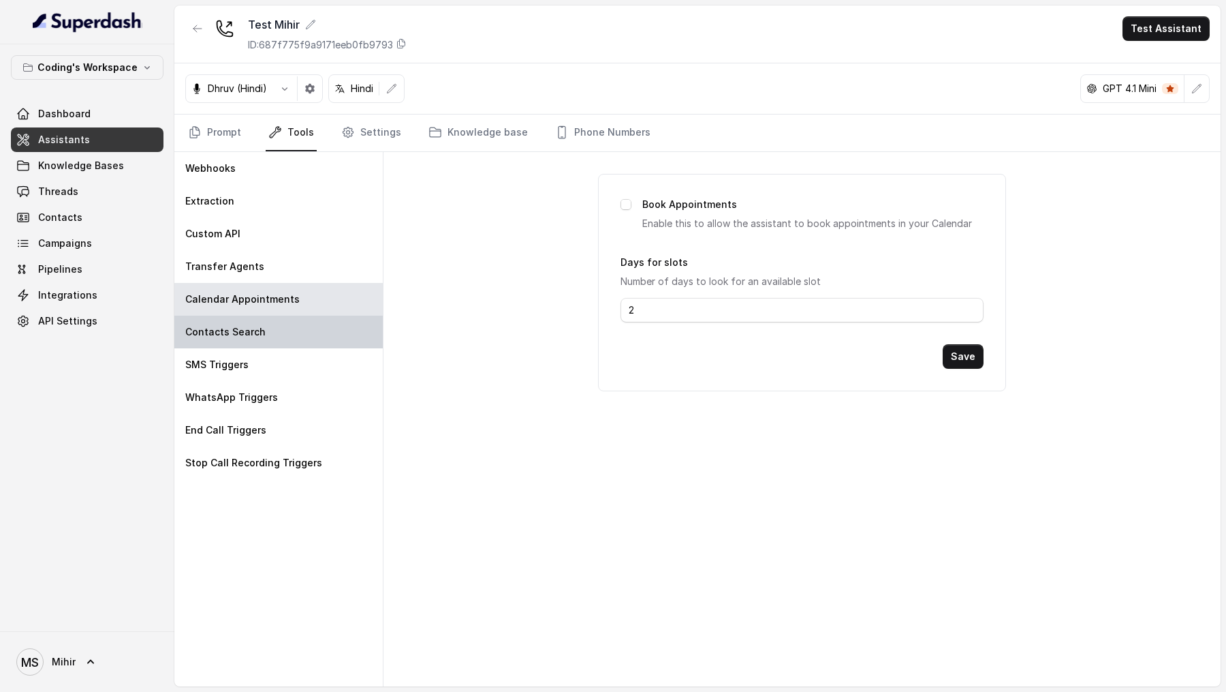
click at [265, 324] on div "Contacts Search" at bounding box center [278, 331] width 208 height 33
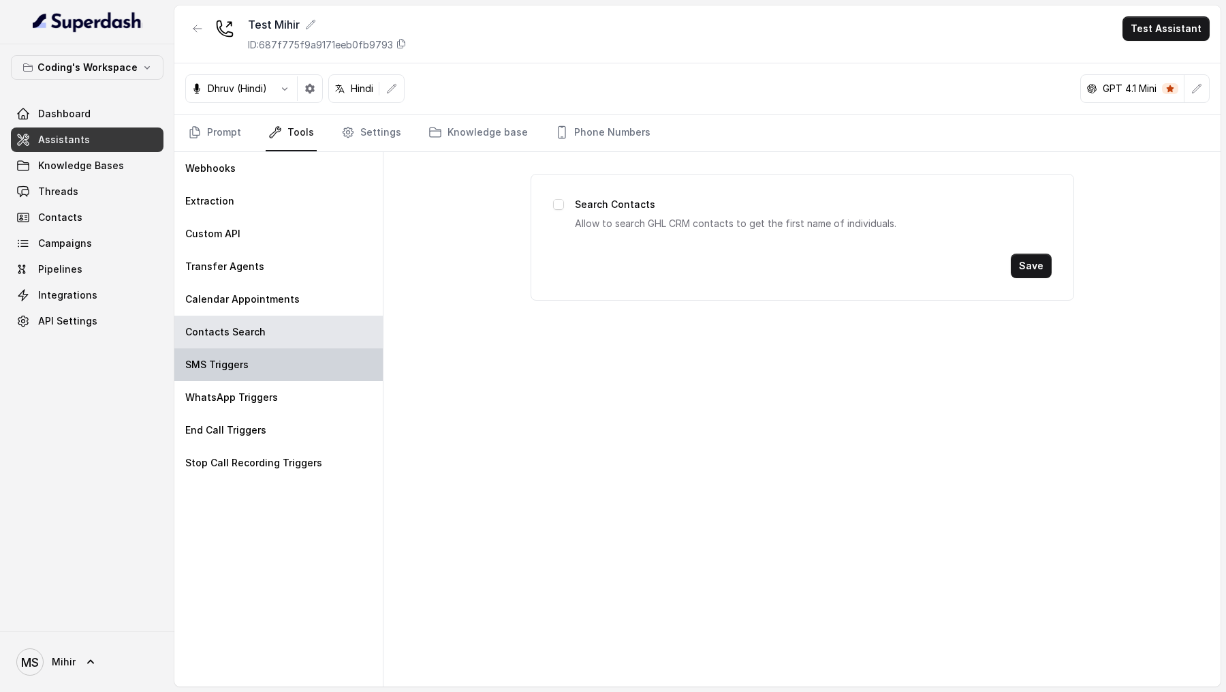
click at [265, 354] on div "SMS Triggers" at bounding box center [278, 364] width 208 height 33
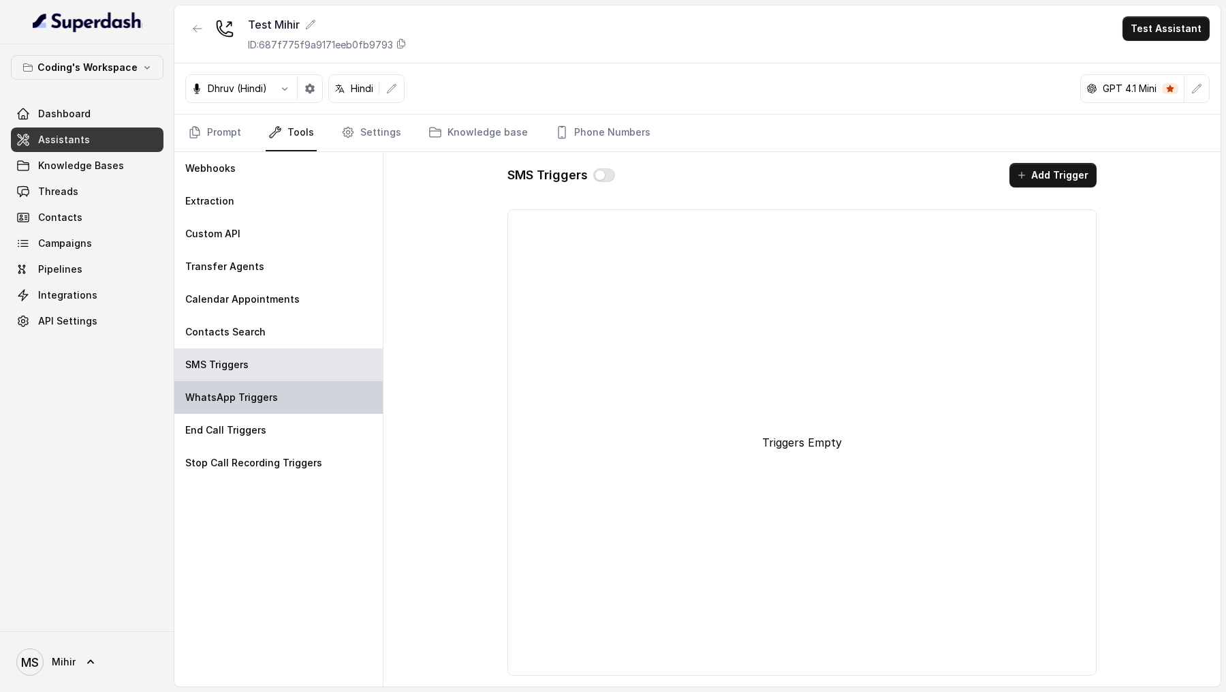
click at [257, 354] on div "WhatsApp Triggers" at bounding box center [278, 397] width 208 height 33
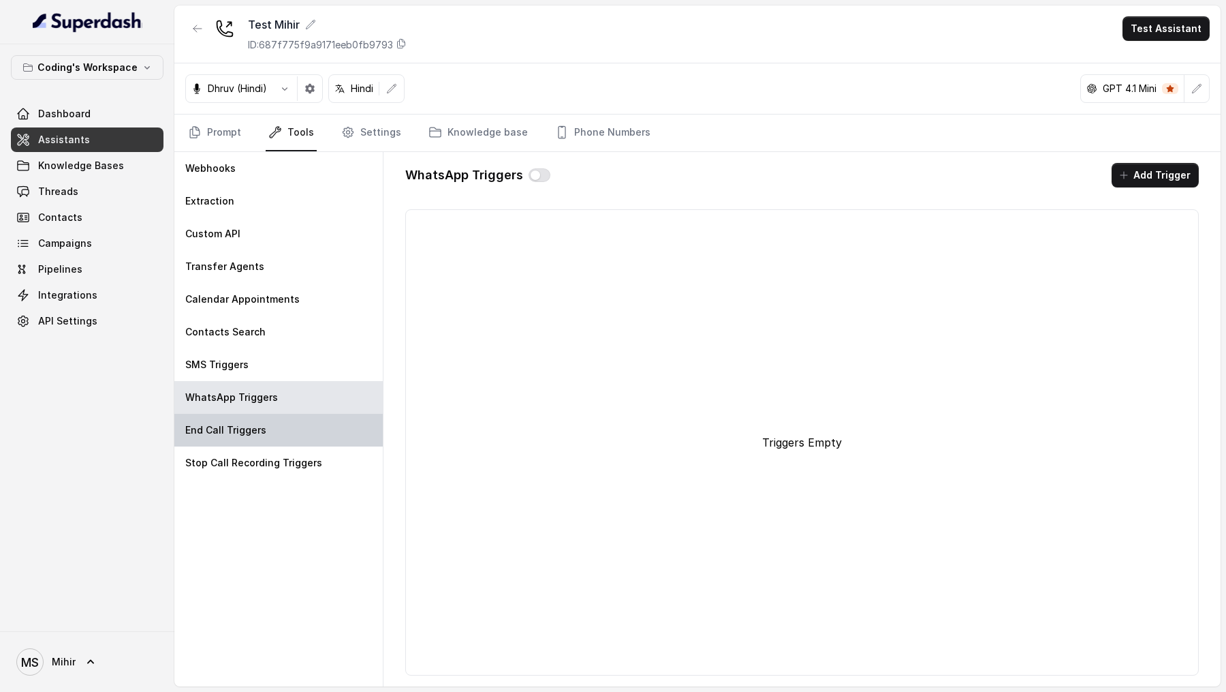
click at [257, 354] on div "End Call Triggers" at bounding box center [278, 430] width 208 height 33
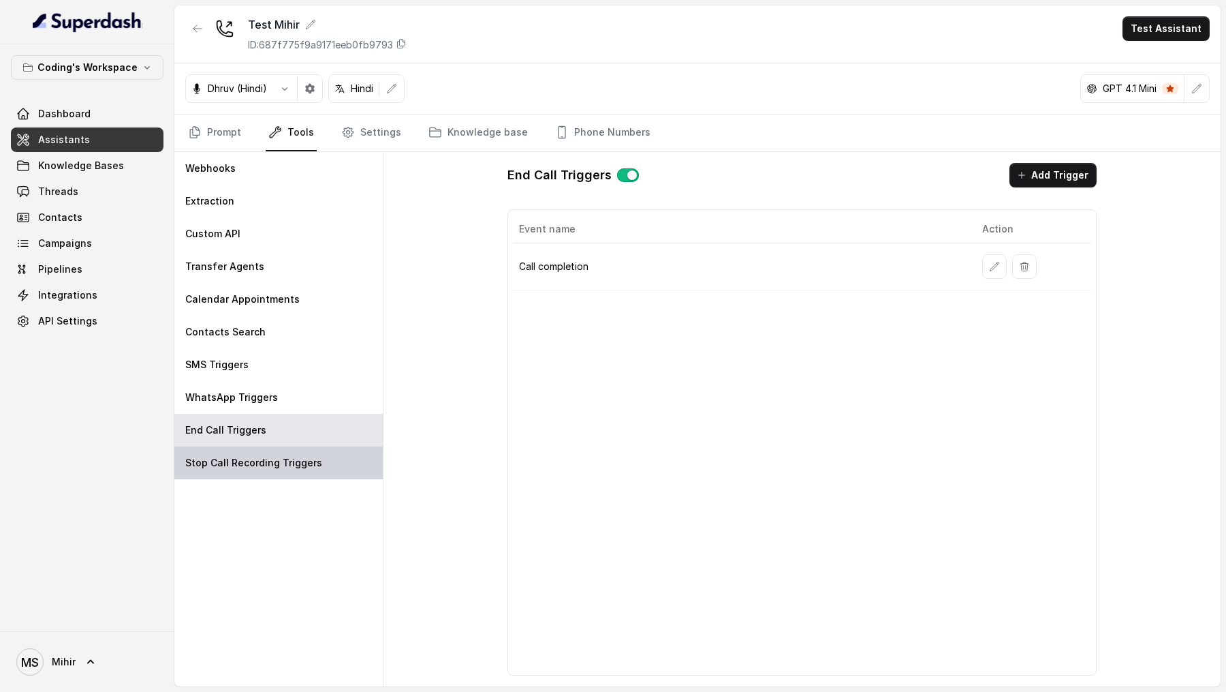
click at [257, 354] on div "Stop Call Recording Triggers" at bounding box center [278, 462] width 208 height 33
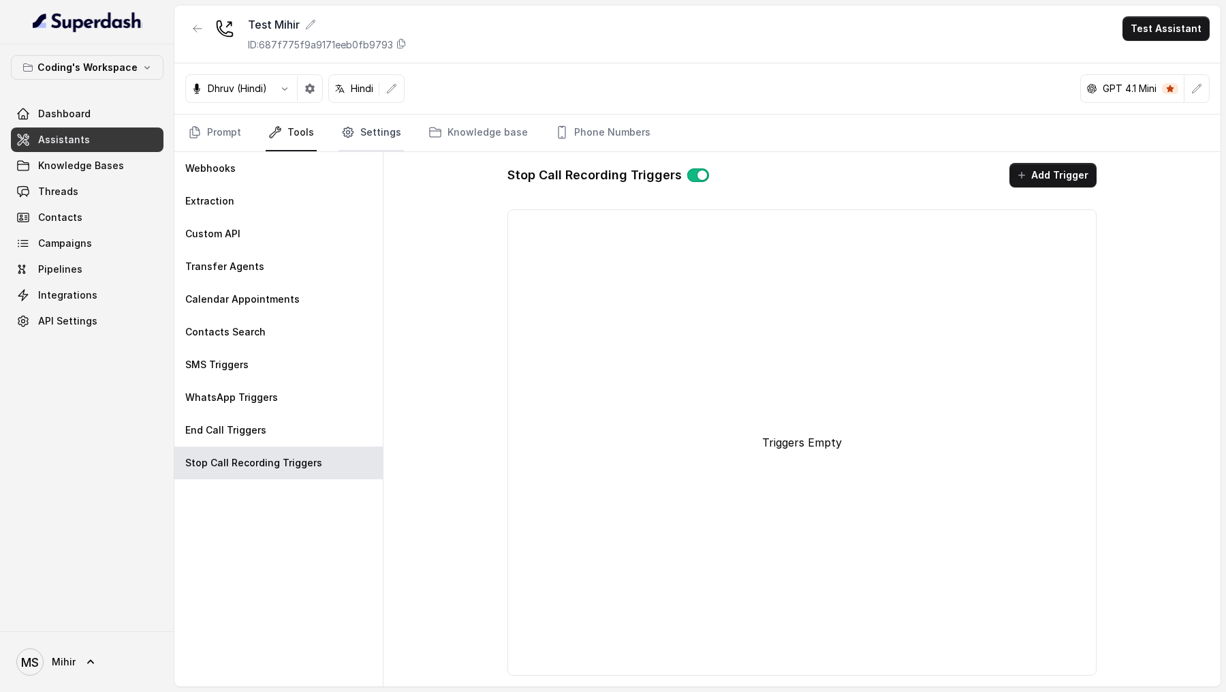
click at [351, 141] on link "Settings" at bounding box center [371, 132] width 65 height 37
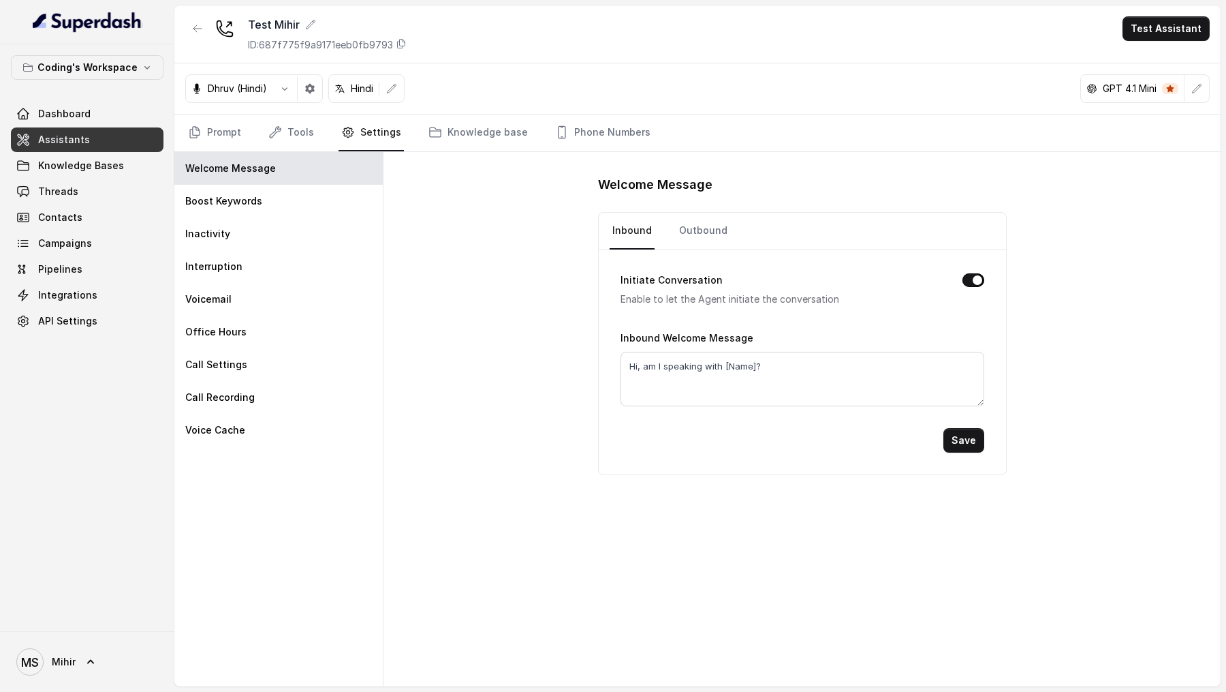
click at [251, 211] on div "Boost Keywords" at bounding box center [278, 201] width 208 height 33
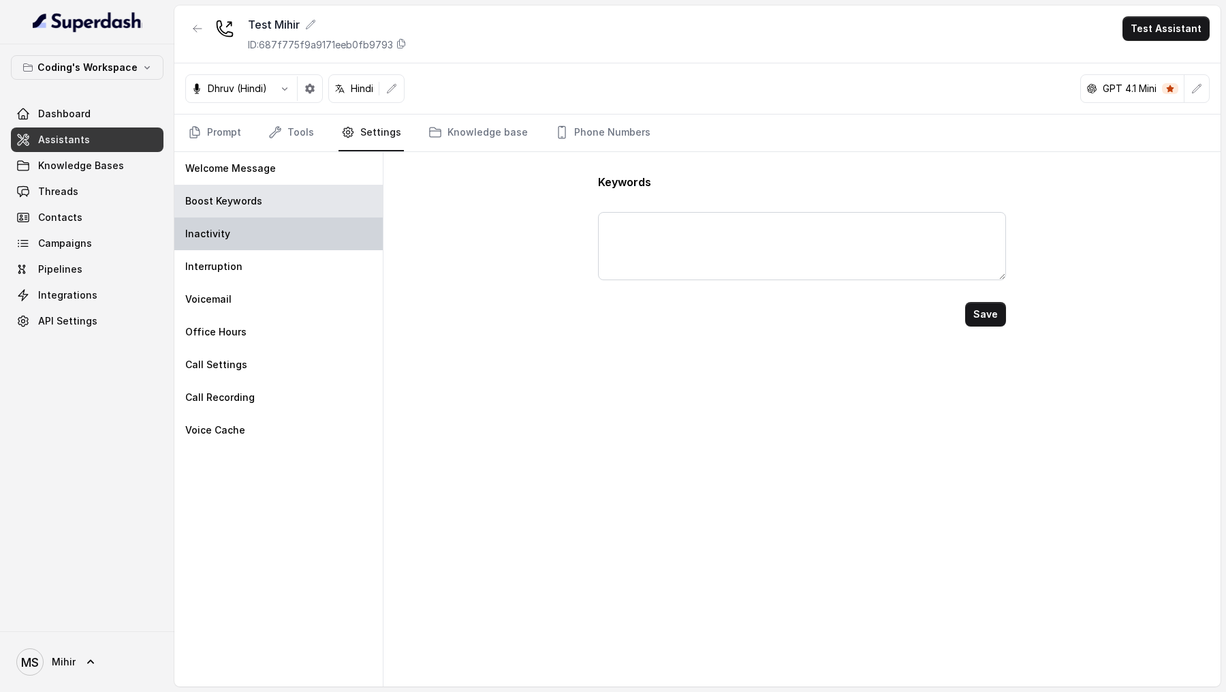
click at [251, 234] on div "Inactivity" at bounding box center [278, 233] width 208 height 33
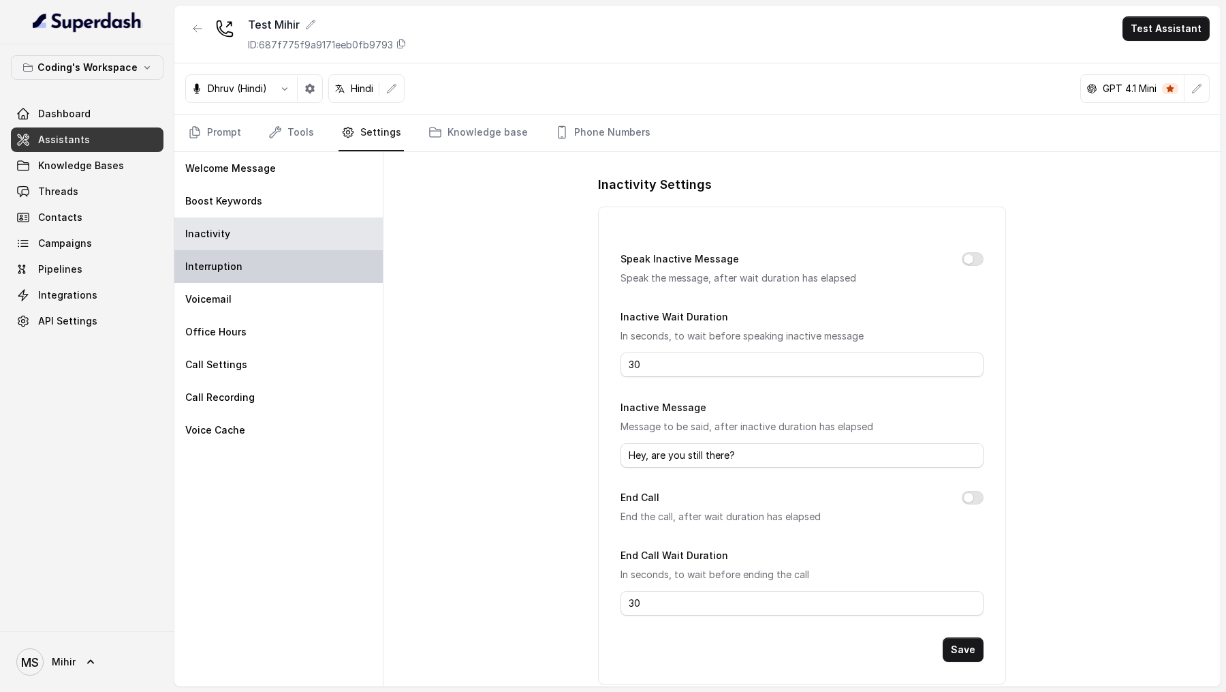
click at [251, 266] on div "Interruption" at bounding box center [278, 266] width 208 height 33
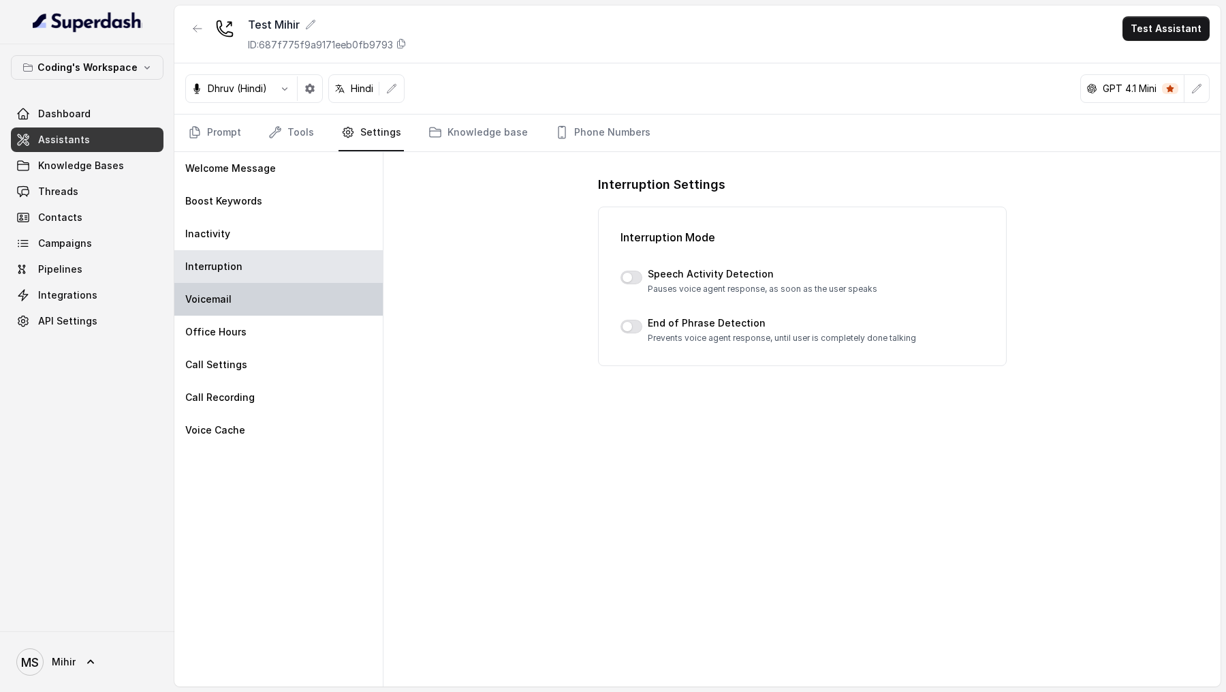
click at [248, 297] on div "Voicemail" at bounding box center [278, 299] width 208 height 33
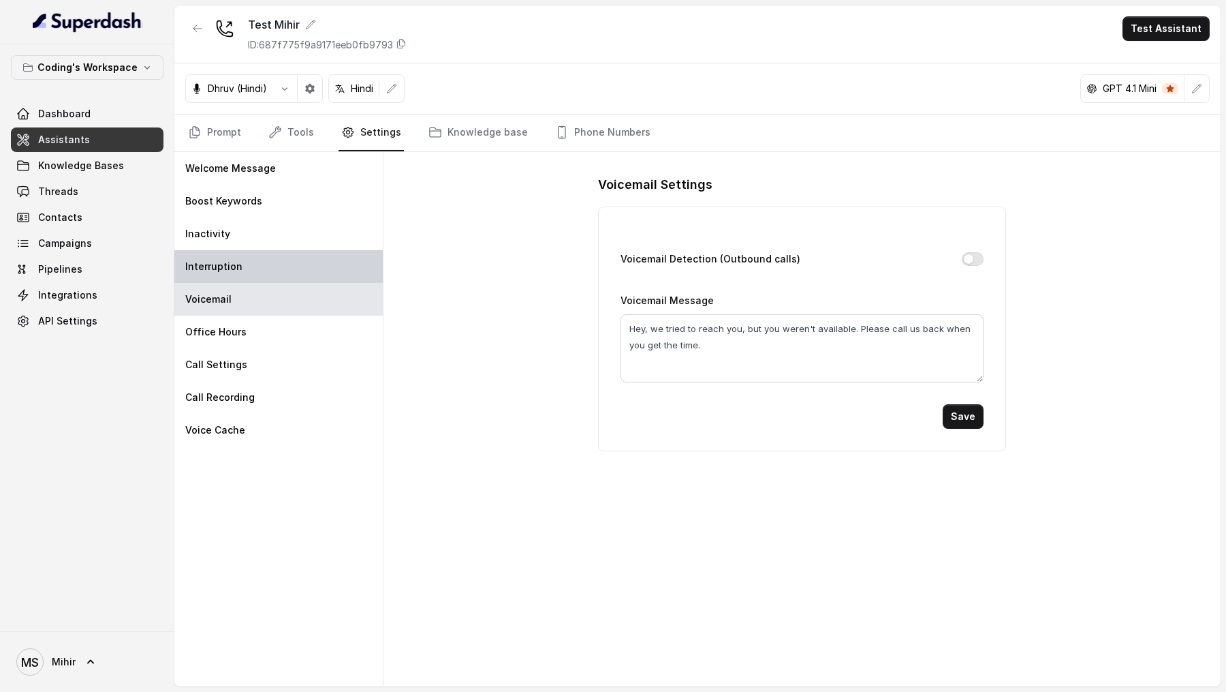
click at [252, 267] on div "Interruption" at bounding box center [278, 266] width 208 height 33
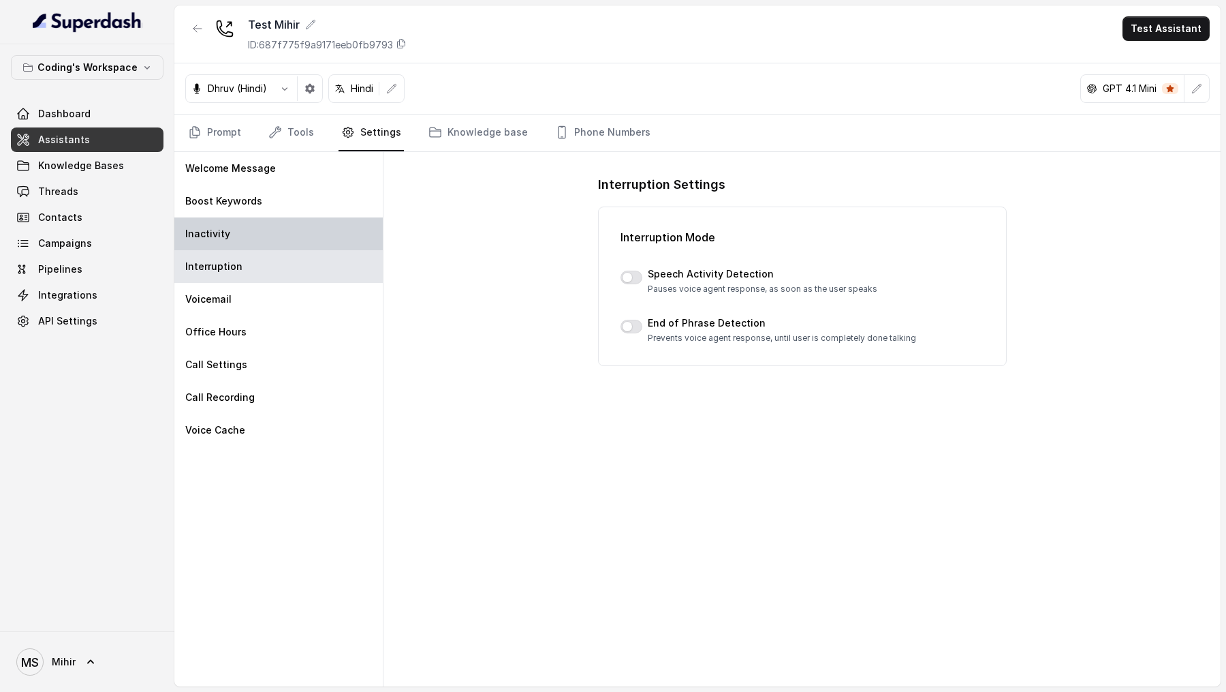
click at [260, 236] on div "Inactivity" at bounding box center [278, 233] width 208 height 33
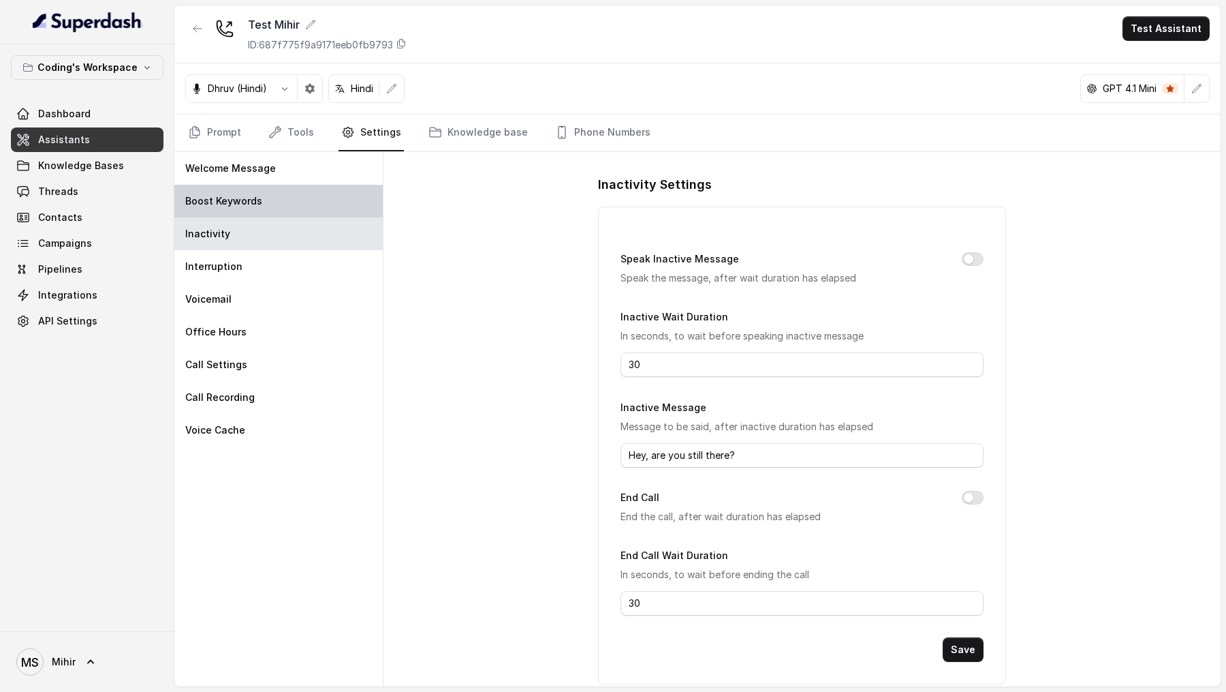
click at [289, 185] on div "Boost Keywords" at bounding box center [278, 201] width 208 height 33
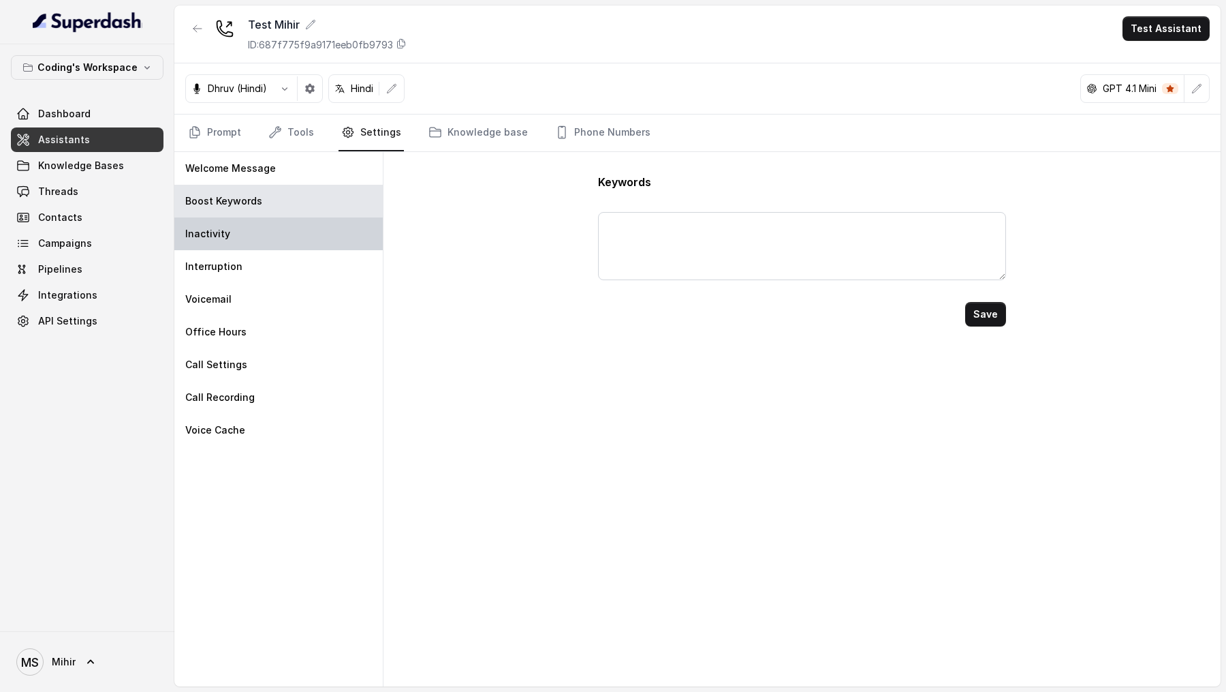
click at [284, 230] on div "Inactivity" at bounding box center [278, 233] width 208 height 33
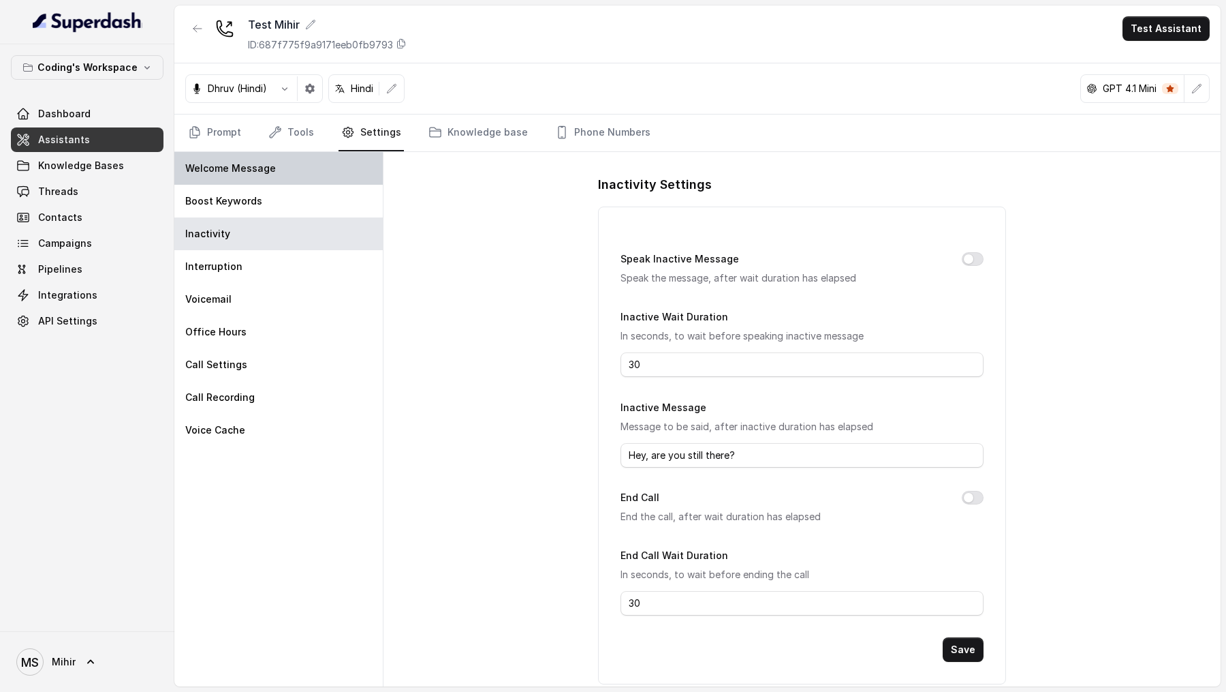
click at [308, 163] on div "Welcome Message" at bounding box center [278, 168] width 208 height 33
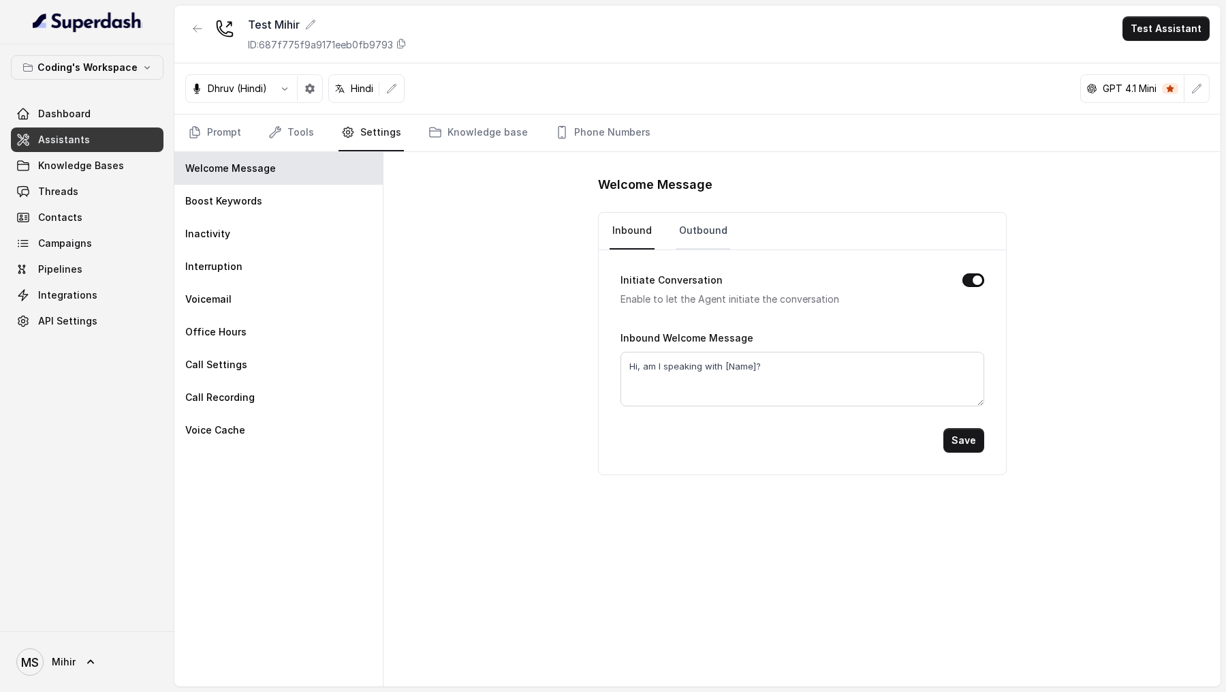
click at [695, 224] on link "Outbound" at bounding box center [704, 231] width 54 height 37
click at [632, 222] on link "Inbound" at bounding box center [632, 231] width 45 height 37
click at [760, 354] on textarea "Hi, am I speaking with [Name]?" at bounding box center [803, 379] width 364 height 55
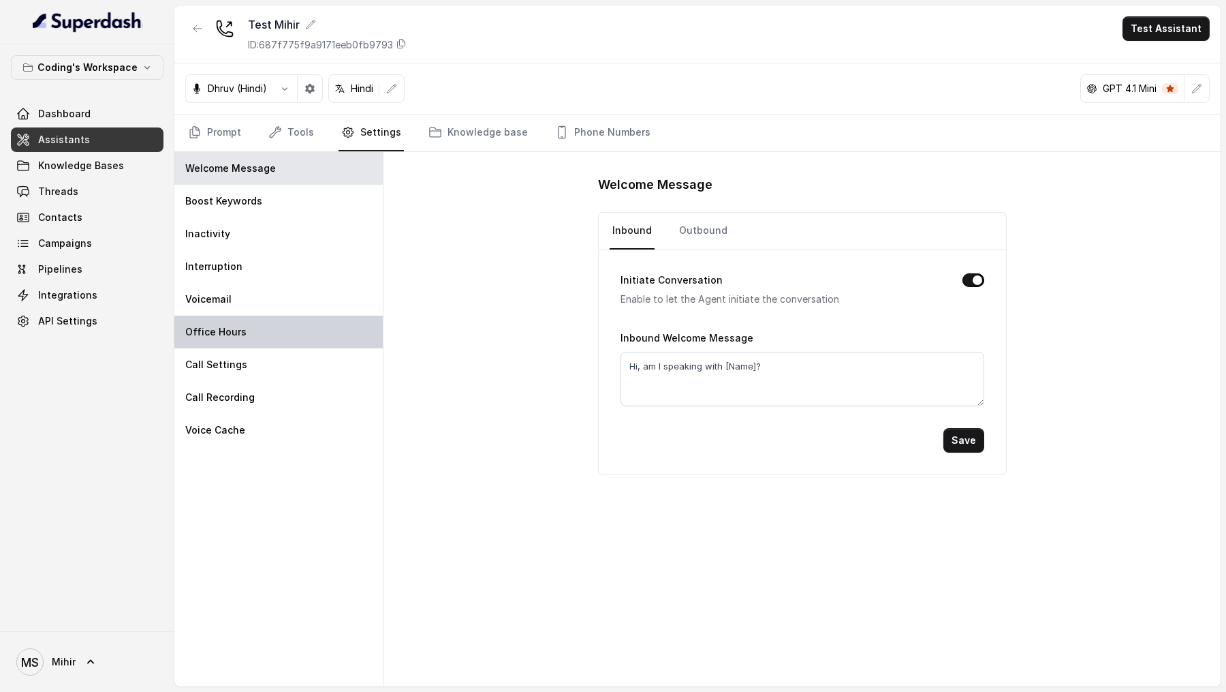
click at [375, 318] on div "Office Hours" at bounding box center [278, 331] width 208 height 33
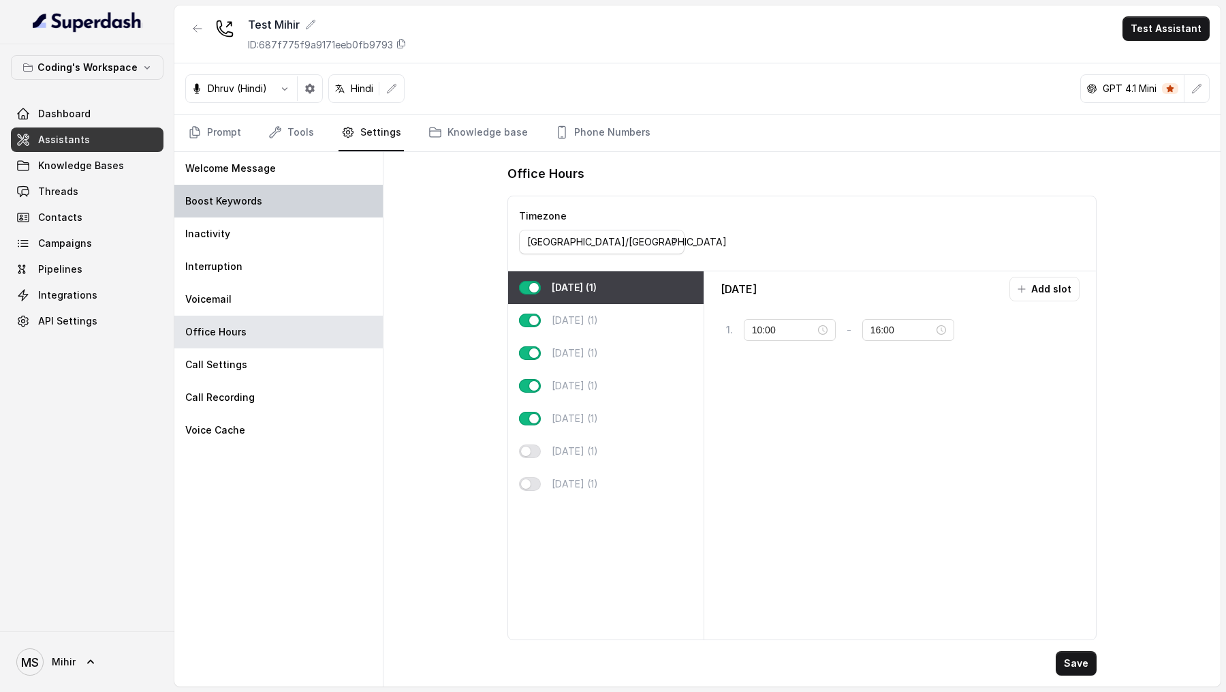
click at [290, 188] on div "Boost Keywords" at bounding box center [278, 201] width 208 height 33
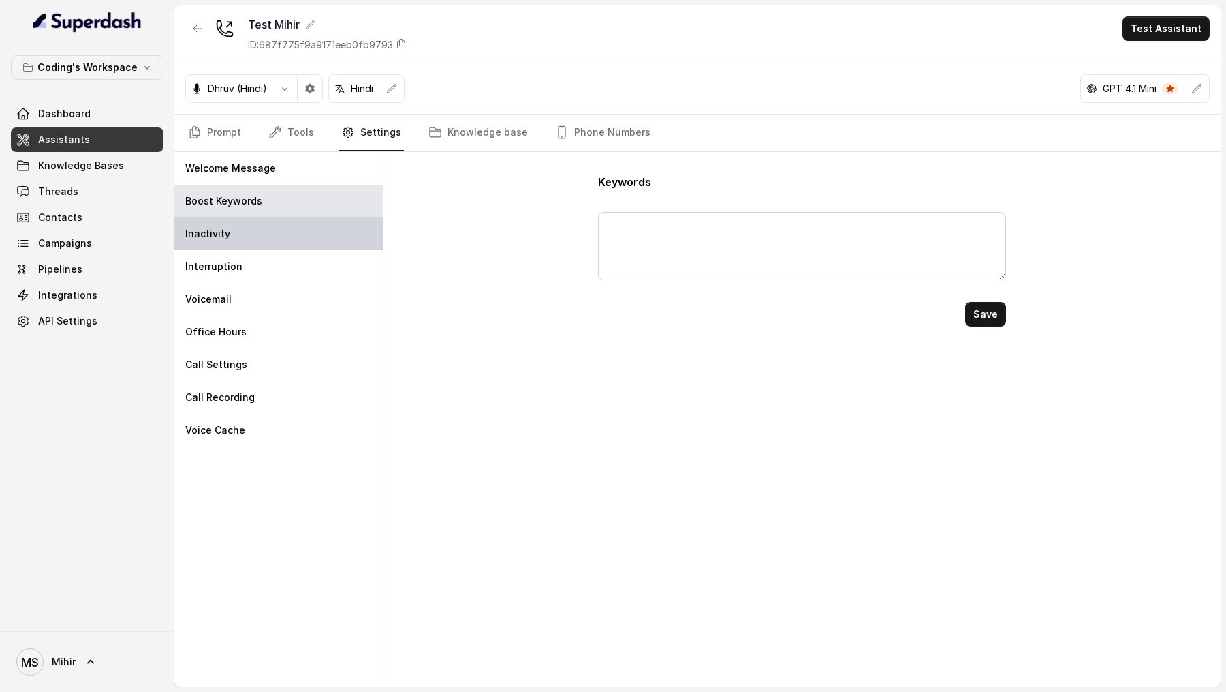
click at [288, 238] on div "Inactivity" at bounding box center [278, 233] width 208 height 33
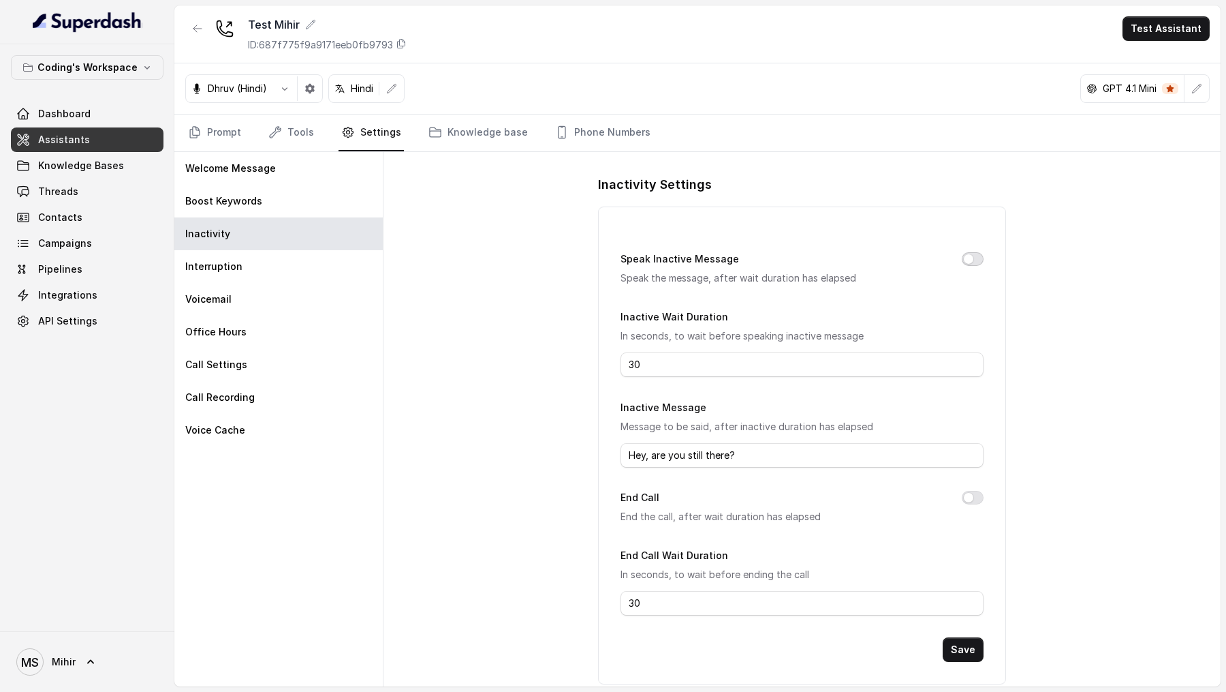
drag, startPoint x: 968, startPoint y: 258, endPoint x: 959, endPoint y: 262, distance: 10.4
click at [968, 258] on button "Speak Inactive Message" at bounding box center [973, 259] width 22 height 14
drag, startPoint x: 668, startPoint y: 361, endPoint x: 583, endPoint y: 361, distance: 85.8
click at [583, 354] on div "Inactivity Settings Speak Inactive Message Speak the message, after wait durati…" at bounding box center [802, 419] width 837 height 534
type input "9"
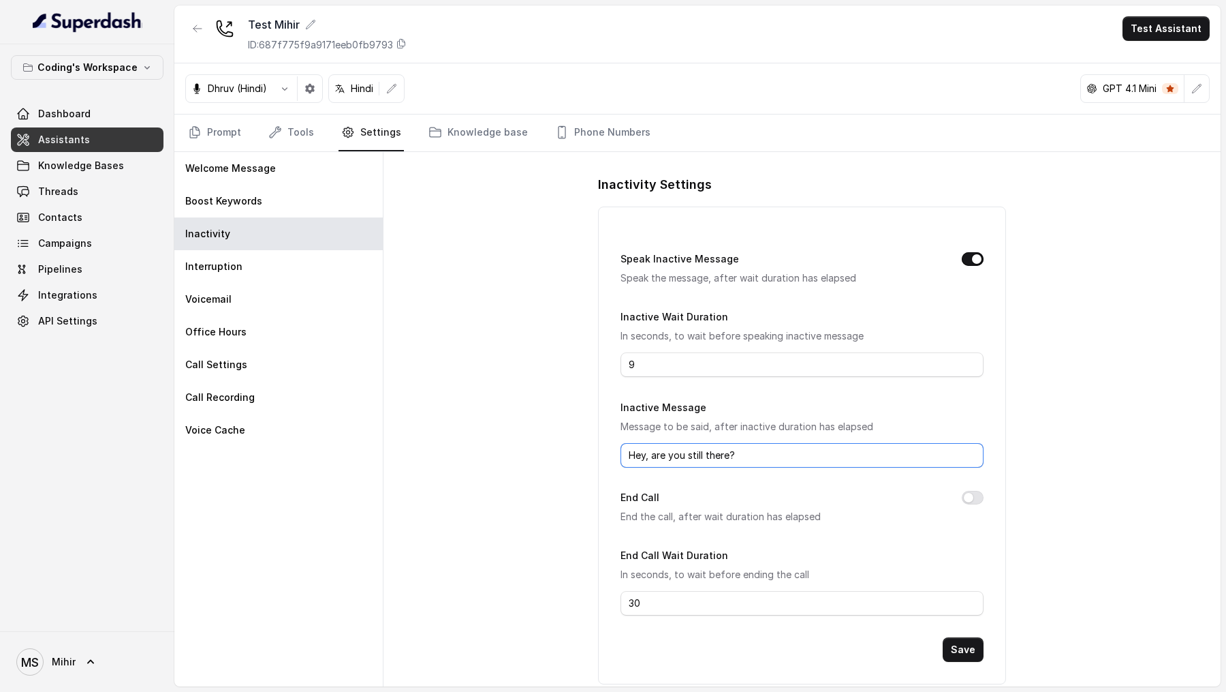
click at [752, 354] on input "Hey, are you still there?" at bounding box center [802, 455] width 362 height 25
click at [976, 354] on button "End Call" at bounding box center [973, 498] width 22 height 14
drag, startPoint x: 685, startPoint y: 602, endPoint x: 553, endPoint y: 602, distance: 132.2
click at [553, 354] on div "Inactivity Settings Speak Inactive Message Speak the message, after wait durati…" at bounding box center [802, 419] width 837 height 534
type input "10"
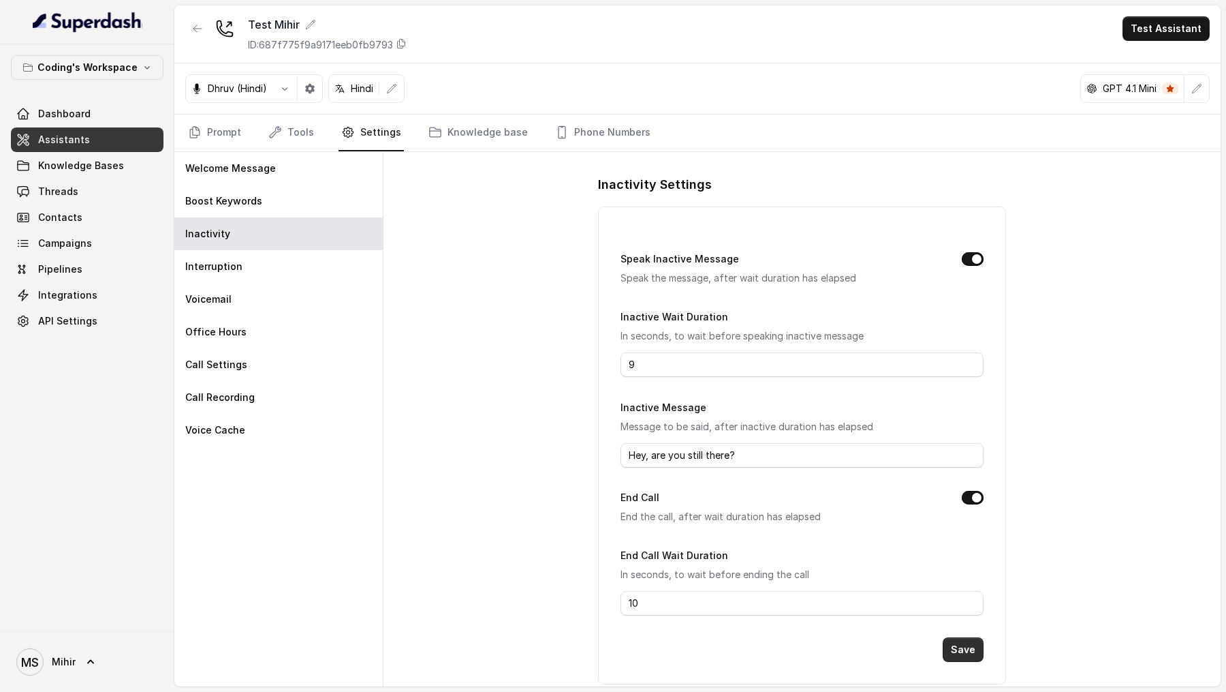
click at [965, 354] on button "Save" at bounding box center [963, 649] width 41 height 25
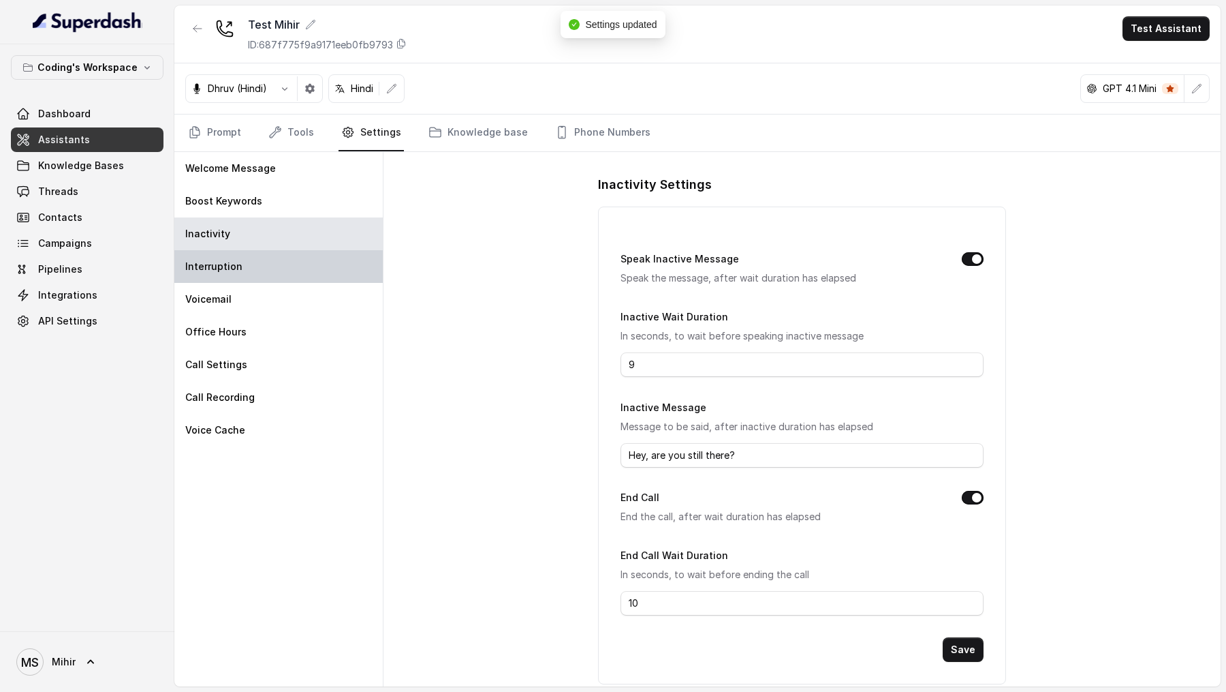
click at [292, 265] on div "Interruption" at bounding box center [278, 266] width 208 height 33
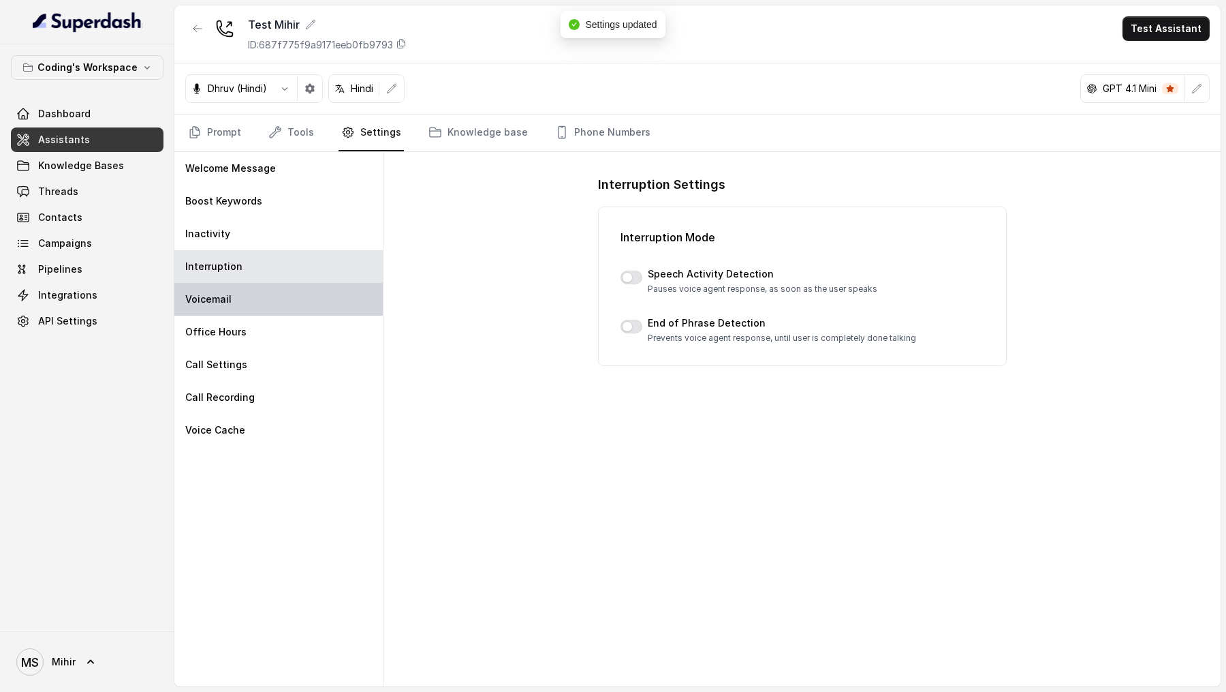
click at [283, 305] on div "Voicemail" at bounding box center [278, 299] width 208 height 33
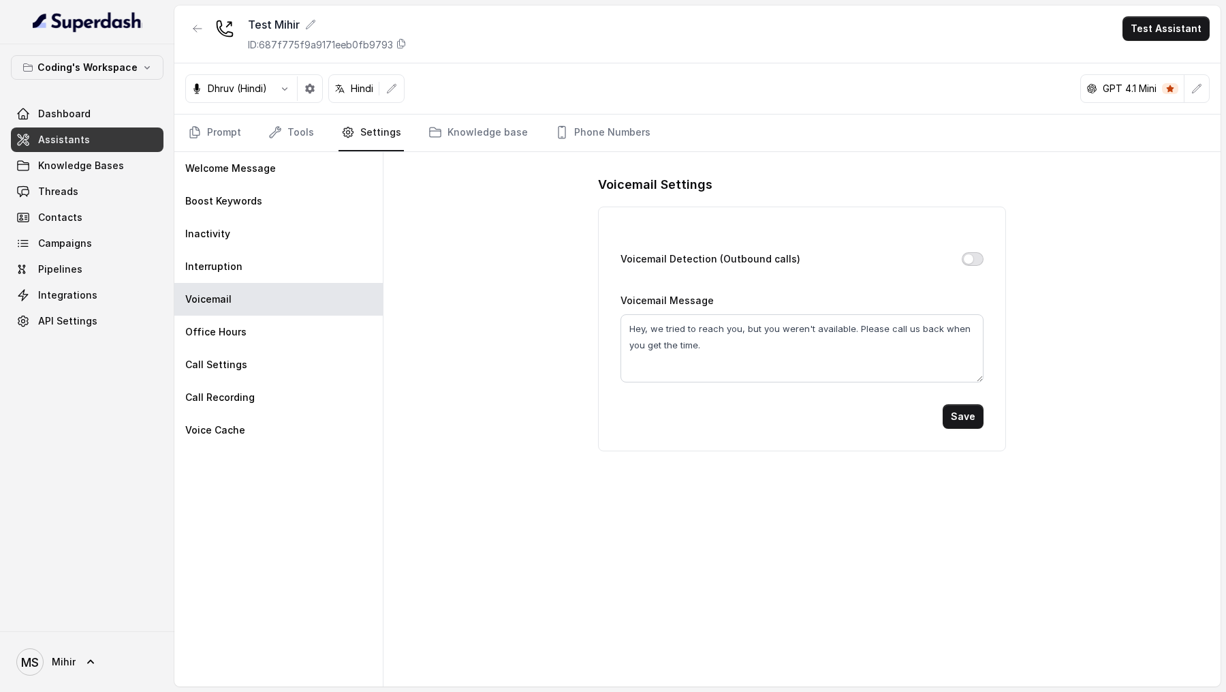
click at [970, 257] on button "Voicemail Detection (Outbound calls)" at bounding box center [973, 259] width 22 height 14
drag, startPoint x: 721, startPoint y: 350, endPoint x: 653, endPoint y: 332, distance: 70.6
click at [653, 332] on textarea "Hey, we tried to reach you, but you weren't available. Please call us back when…" at bounding box center [802, 348] width 362 height 68
type textarea "Hey, this is Pratik from Coding Ninjas & wanted to discuss something about"
drag, startPoint x: 798, startPoint y: 324, endPoint x: 984, endPoint y: 352, distance: 188.1
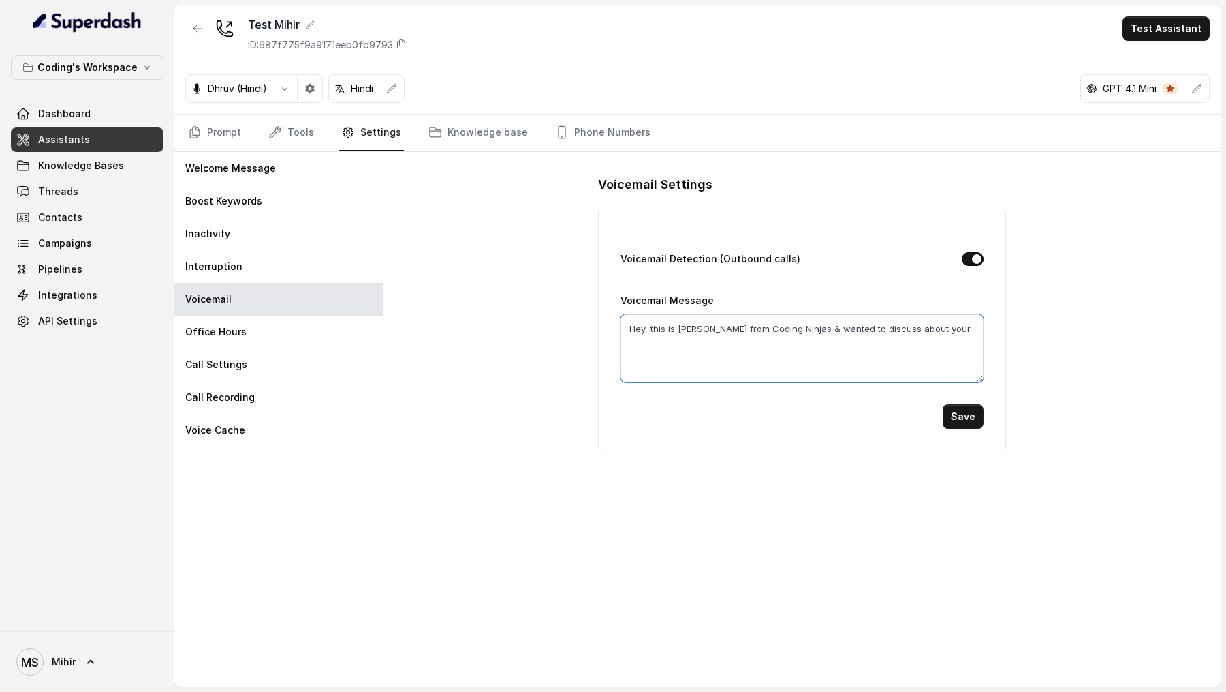
click at [984, 352] on div "Voicemail Detection (Outbound calls) Voicemail Message Hey, this is Pratik from…" at bounding box center [801, 328] width 407 height 245
drag, startPoint x: 792, startPoint y: 323, endPoint x: 1024, endPoint y: 338, distance: 232.1
click at [1024, 338] on div "Voicemail Settings Voicemail Detection (Outbound calls) Voicemail Message Hey, …" at bounding box center [802, 419] width 837 height 534
type textarea "Hey, this is Pratik from Coding Ninjas & I saw that you had expressed interest …"
click at [976, 354] on button "Save" at bounding box center [963, 416] width 41 height 25
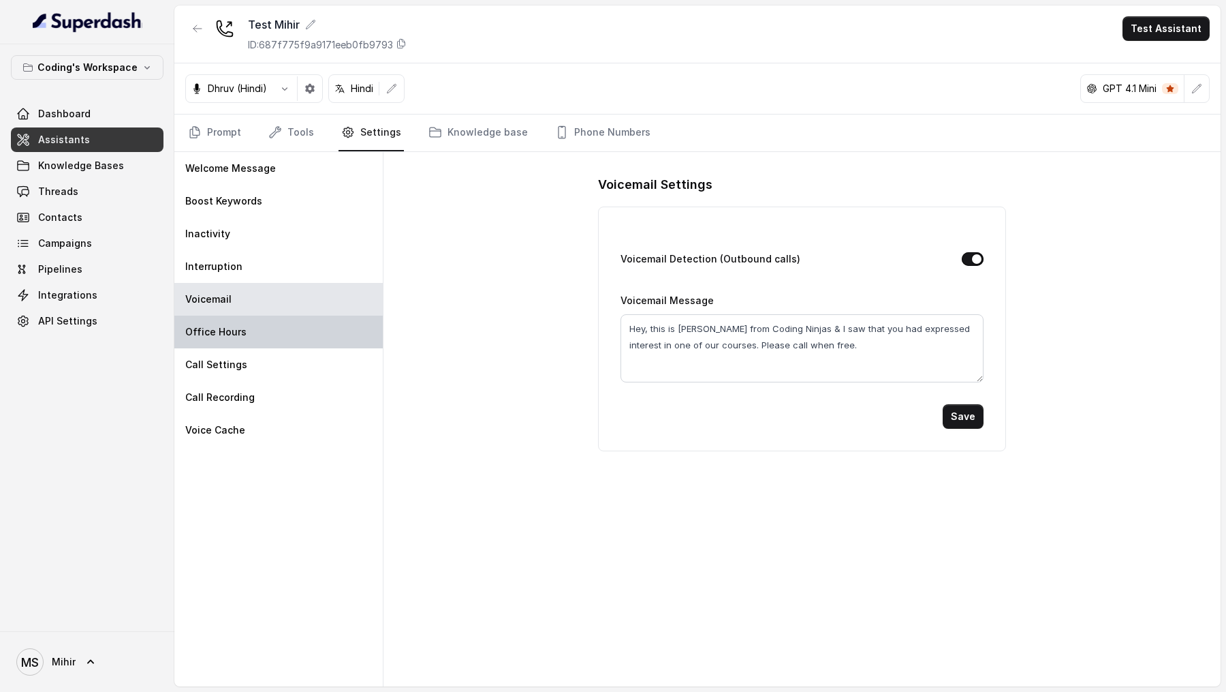
click at [271, 322] on div "Office Hours" at bounding box center [278, 331] width 208 height 33
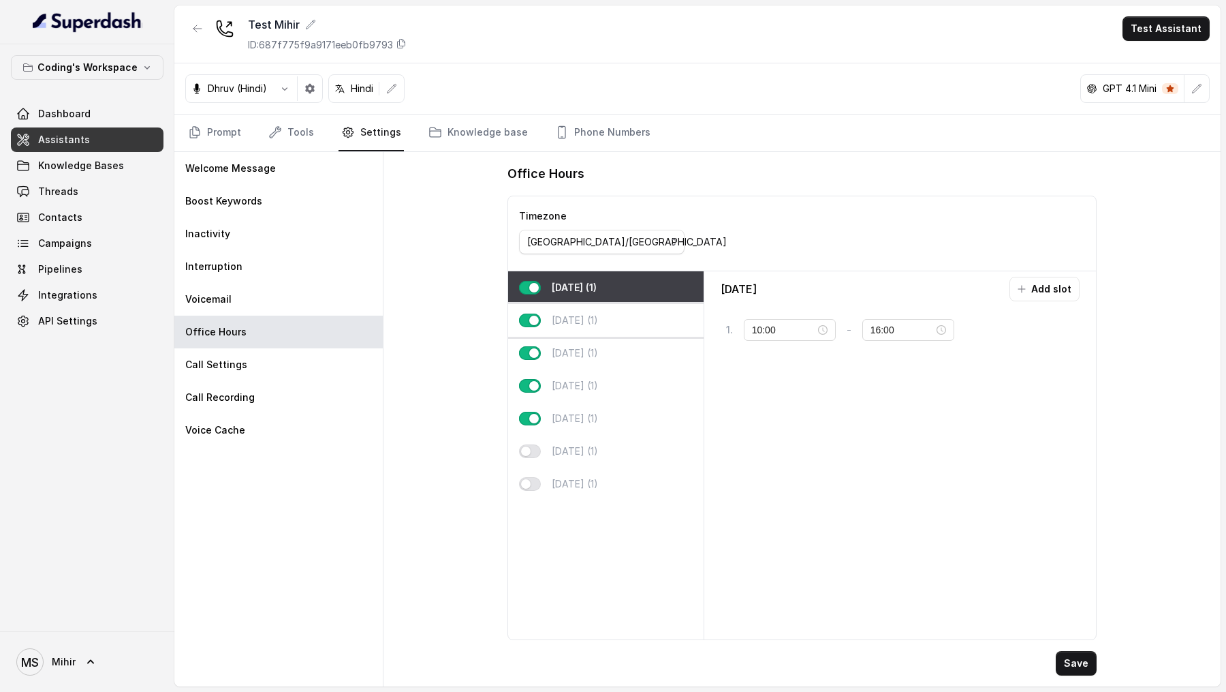
click at [620, 326] on div "Tuesday (1)" at bounding box center [606, 320] width 196 height 33
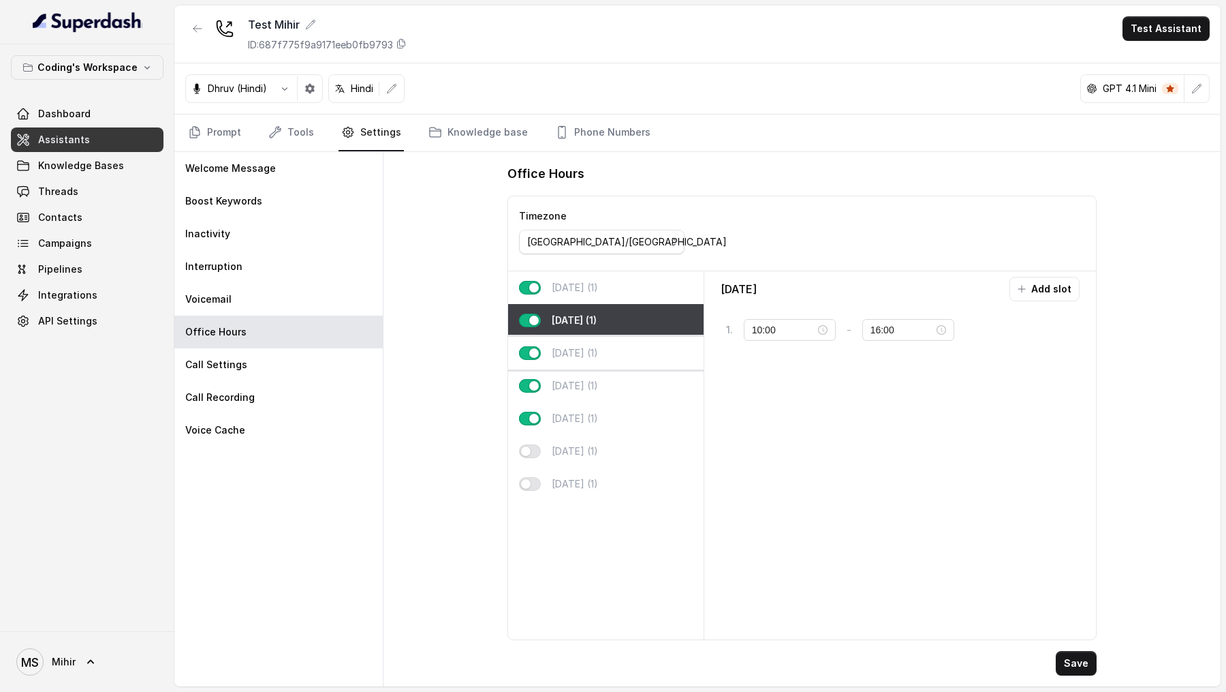
click at [598, 346] on p "Wednesday (1)" at bounding box center [575, 353] width 46 height 14
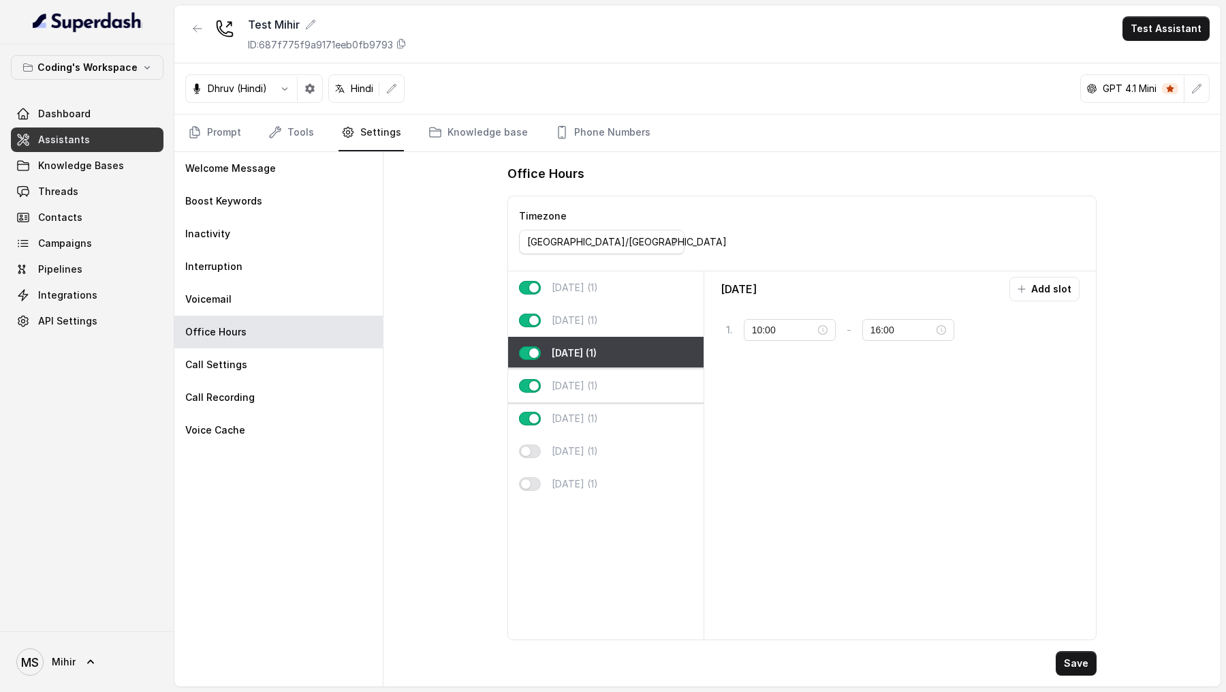
click at [601, 354] on div "Thursday (1)" at bounding box center [606, 385] width 196 height 33
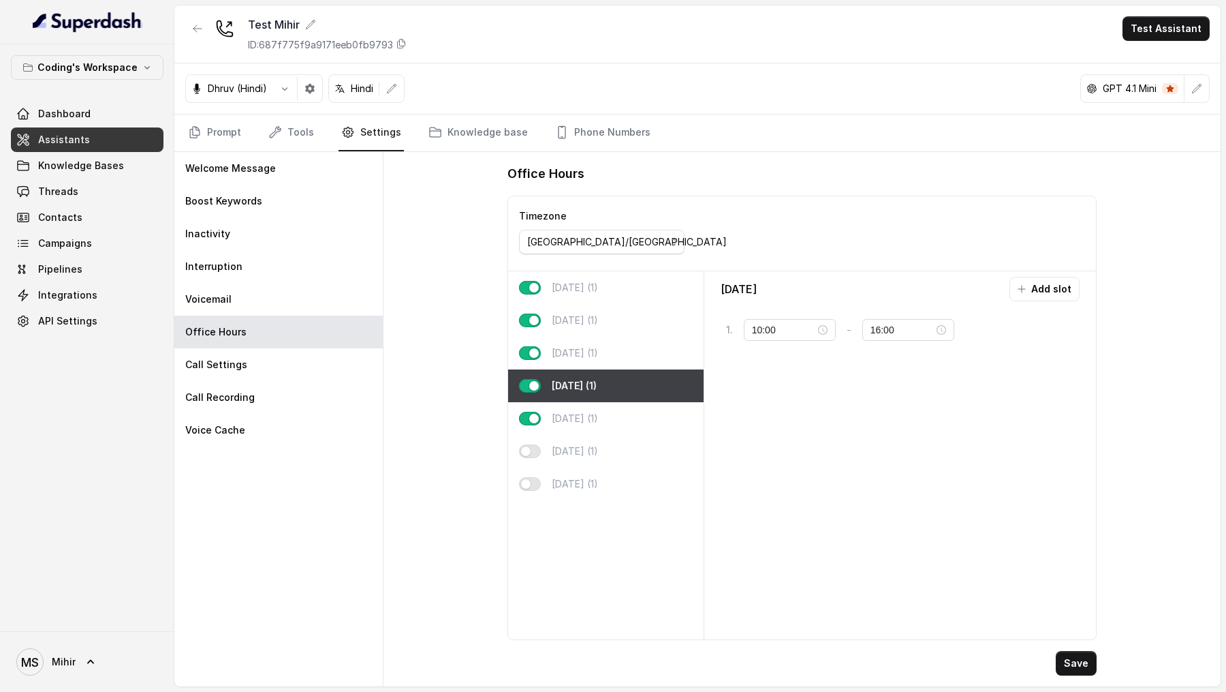
click at [601, 354] on div "Thursday (1)" at bounding box center [606, 385] width 196 height 33
click at [601, 354] on div "Friday (1)" at bounding box center [606, 418] width 196 height 33
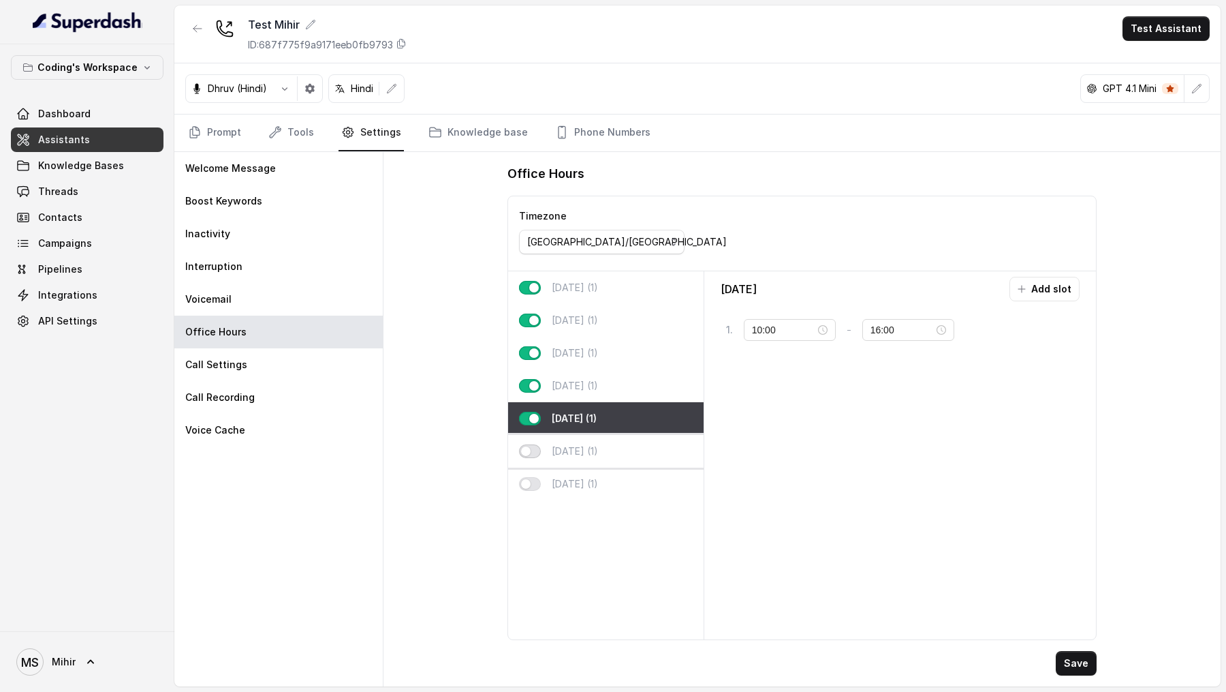
click at [526, 354] on button "button" at bounding box center [530, 451] width 22 height 14
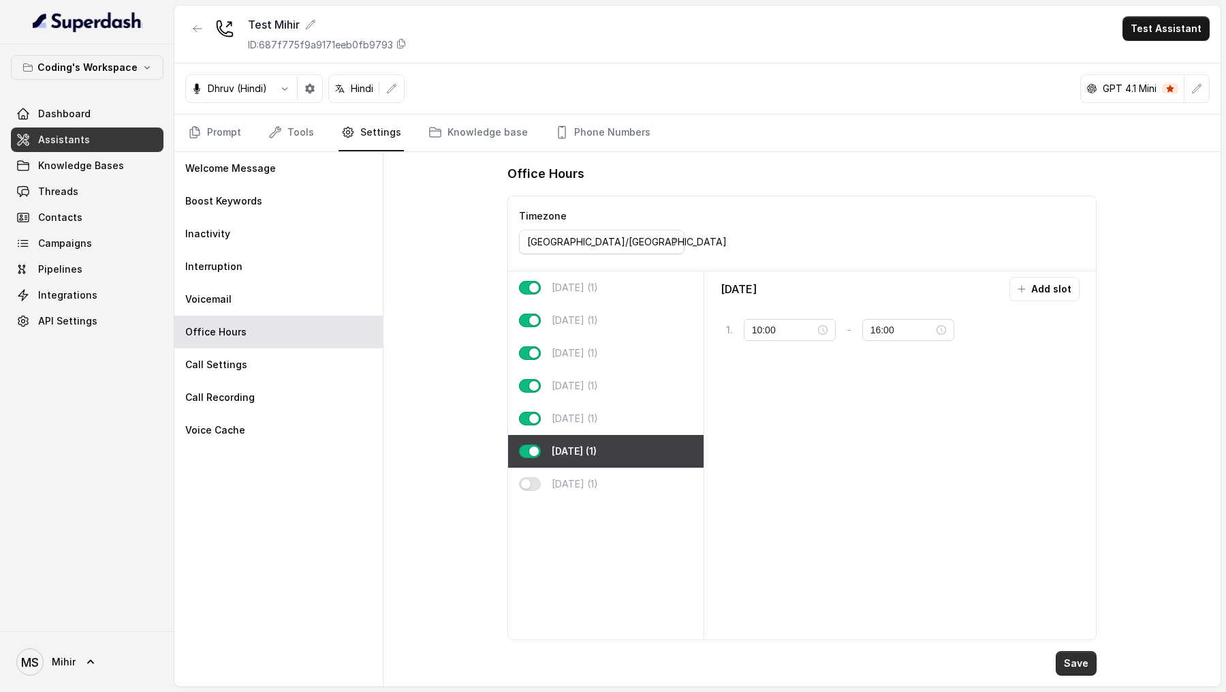
click at [1073, 354] on button "Save" at bounding box center [1076, 663] width 41 height 25
click at [871, 324] on input "16:00" at bounding box center [902, 329] width 63 height 15
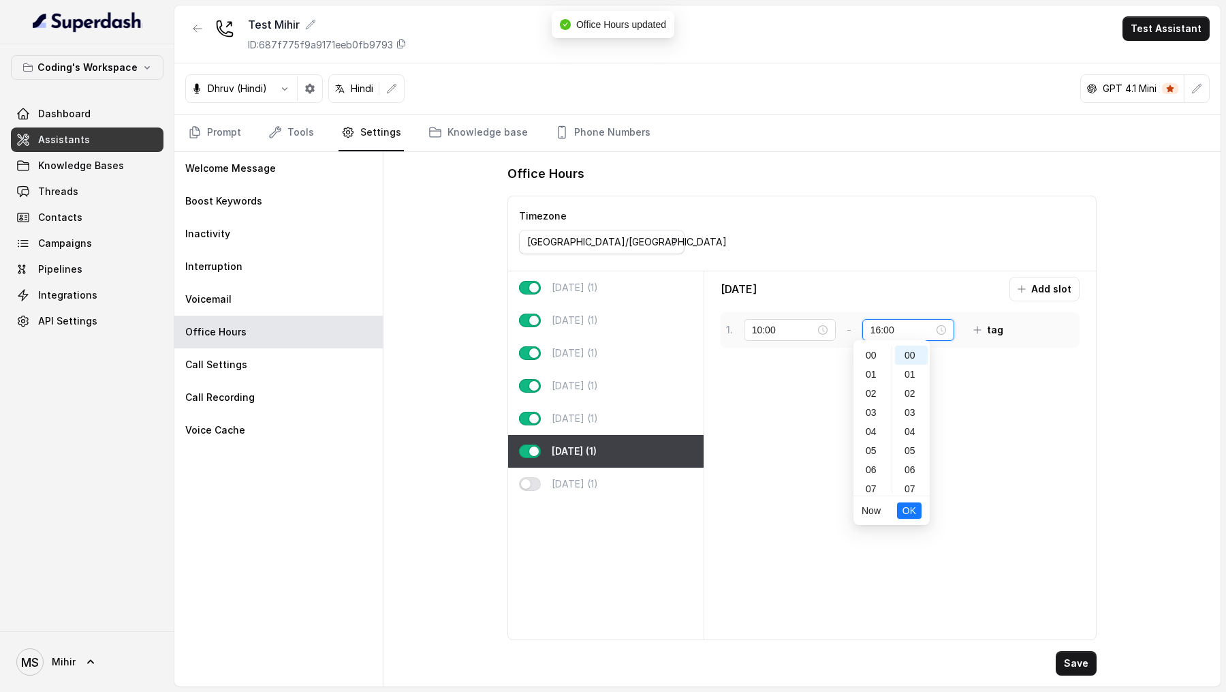
scroll to position [305, 0]
click at [880, 354] on div "18" at bounding box center [872, 393] width 33 height 19
click at [877, 354] on div "20" at bounding box center [872, 426] width 33 height 19
click at [908, 354] on span "OK" at bounding box center [910, 510] width 14 height 15
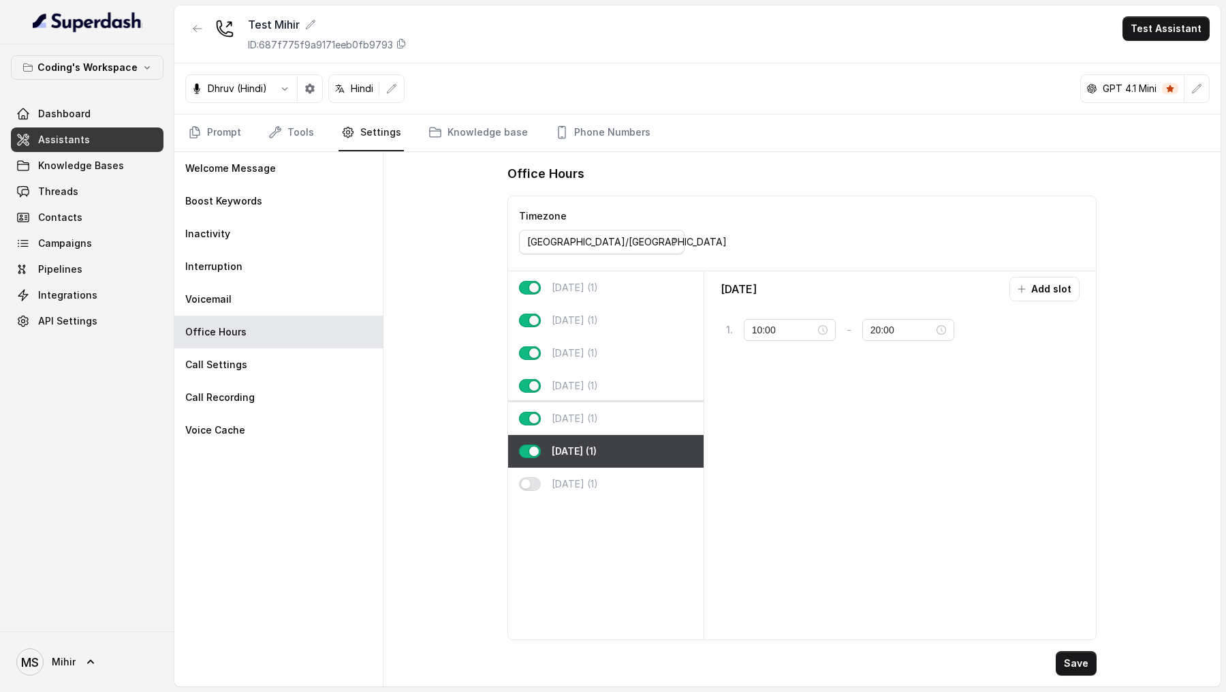
click at [610, 354] on div "Friday (1)" at bounding box center [606, 418] width 196 height 33
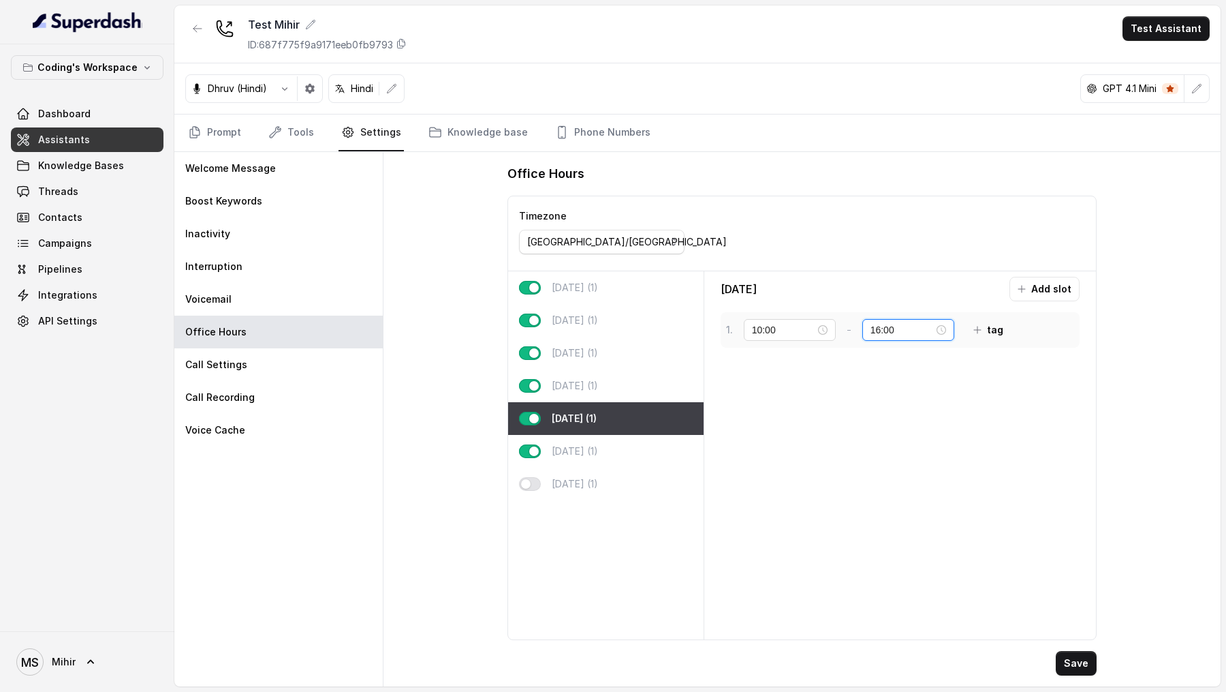
click at [871, 328] on input "16:00" at bounding box center [902, 329] width 63 height 15
click at [901, 354] on button "OK" at bounding box center [909, 510] width 25 height 16
click at [580, 354] on p "Saturday (1)" at bounding box center [575, 451] width 46 height 14
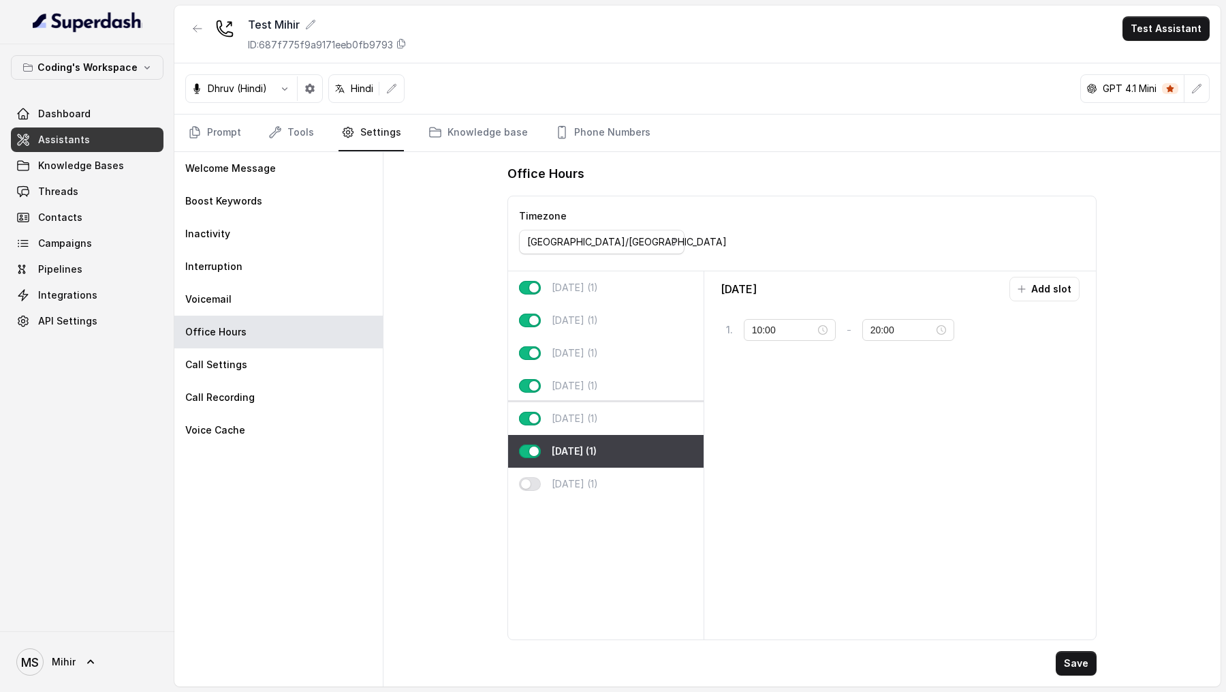
click at [600, 354] on div "Friday (1)" at bounding box center [606, 418] width 196 height 33
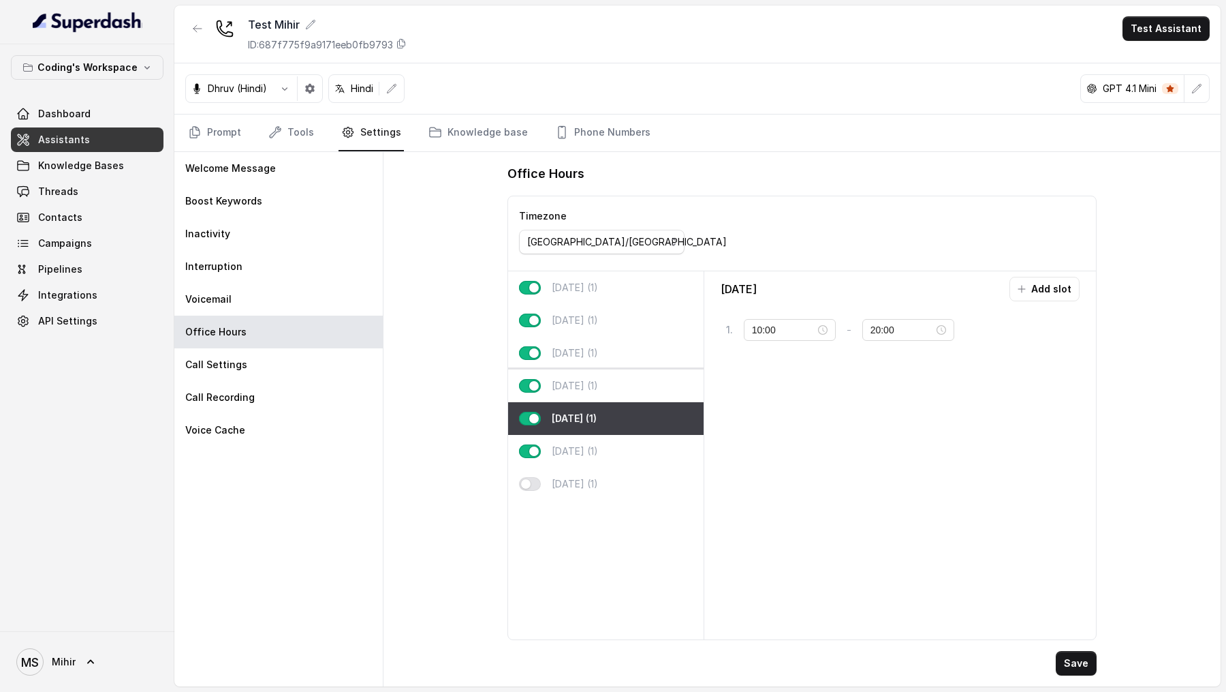
click at [610, 354] on div "Thursday (1)" at bounding box center [606, 385] width 196 height 33
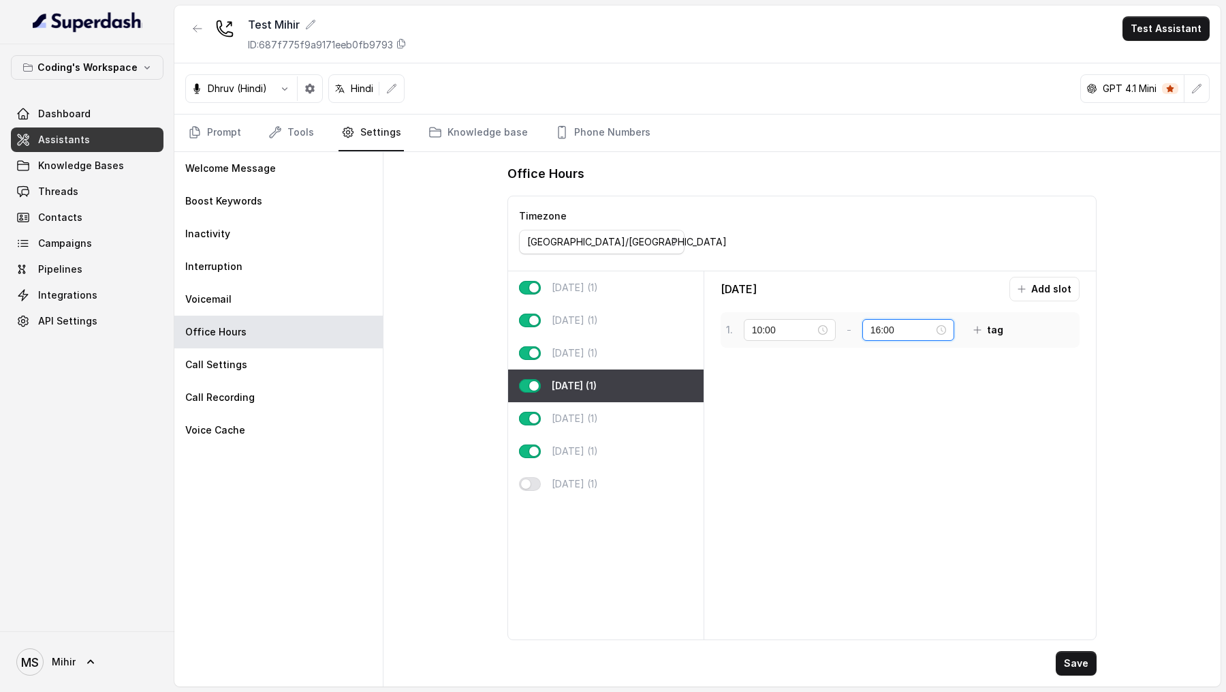
click at [871, 326] on input "16:00" at bounding box center [902, 329] width 63 height 15
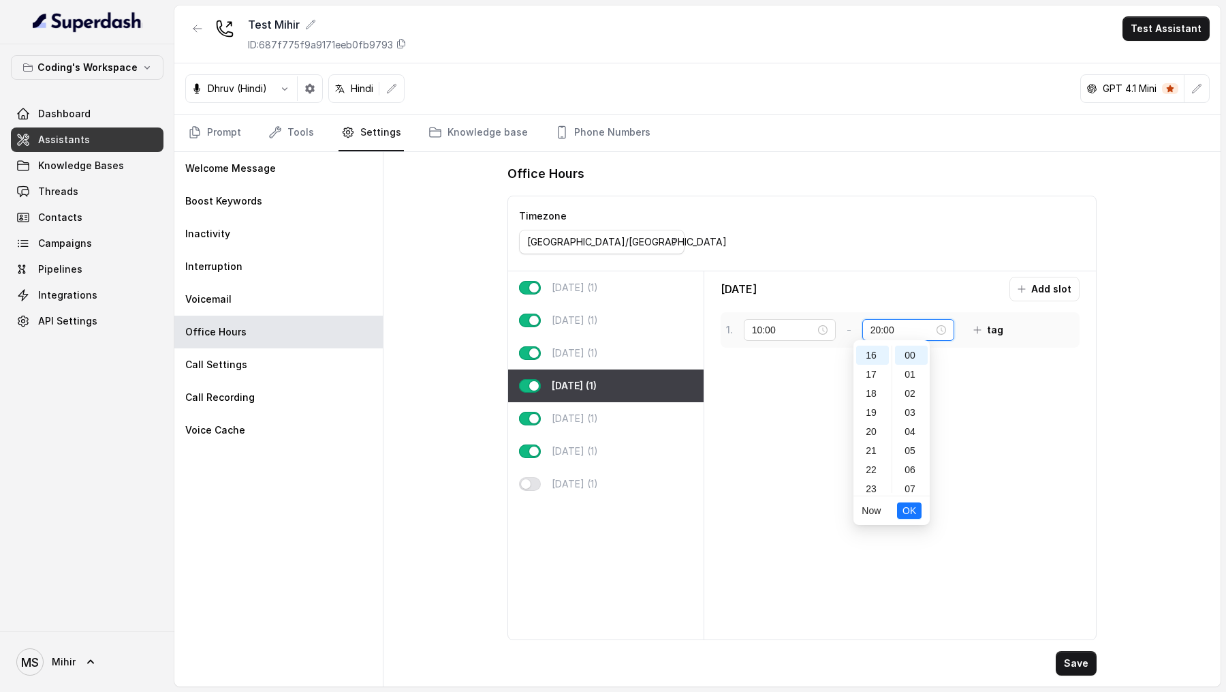
scroll to position [310, 0]
click at [574, 347] on p "Wednesday (1)" at bounding box center [575, 353] width 46 height 14
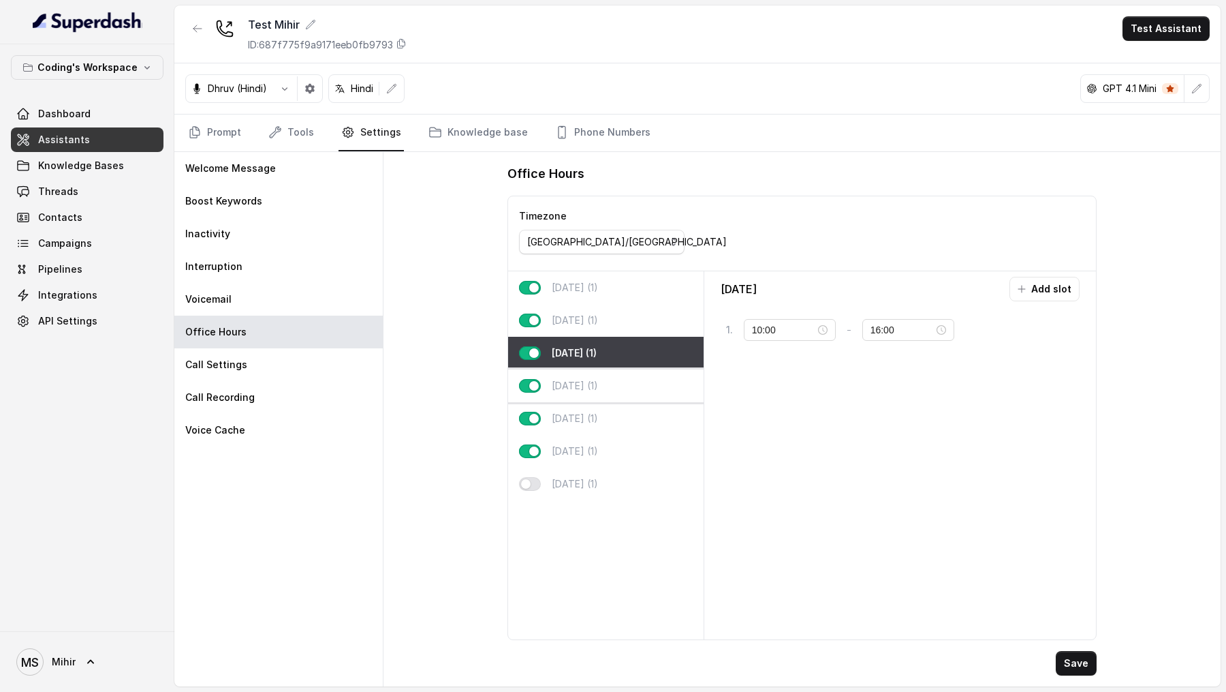
click at [574, 354] on p "Thursday (1)" at bounding box center [575, 386] width 46 height 14
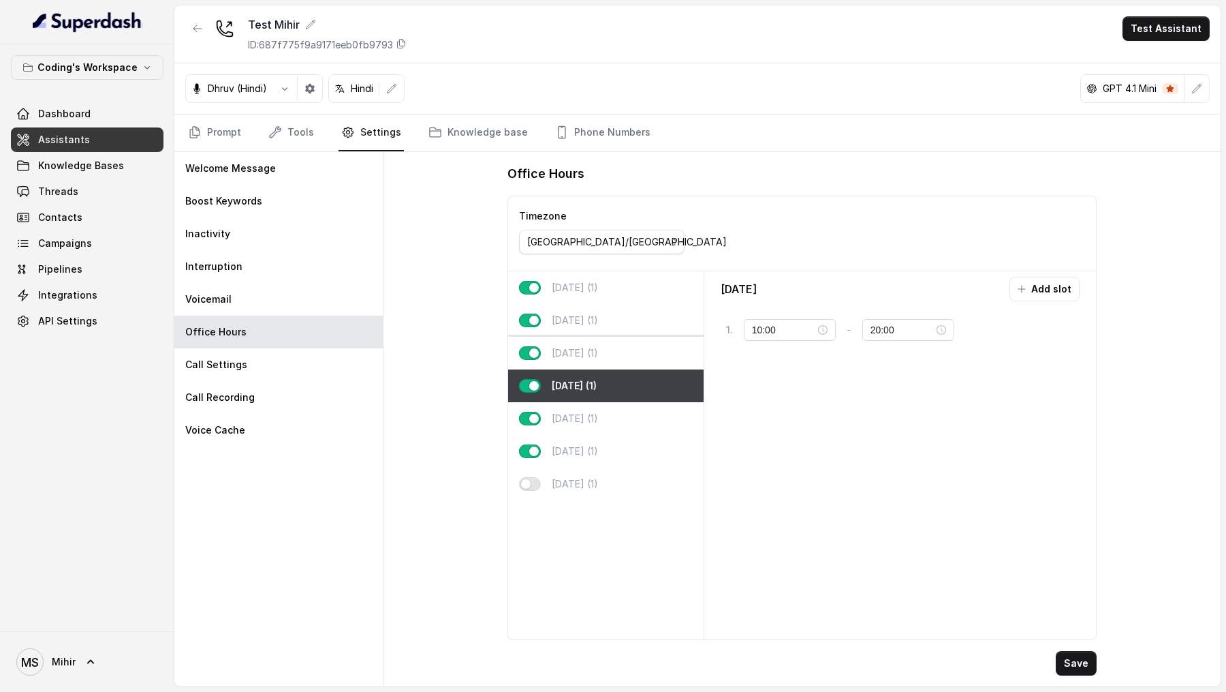
click at [636, 341] on div "Wednesday (1)" at bounding box center [606, 353] width 196 height 33
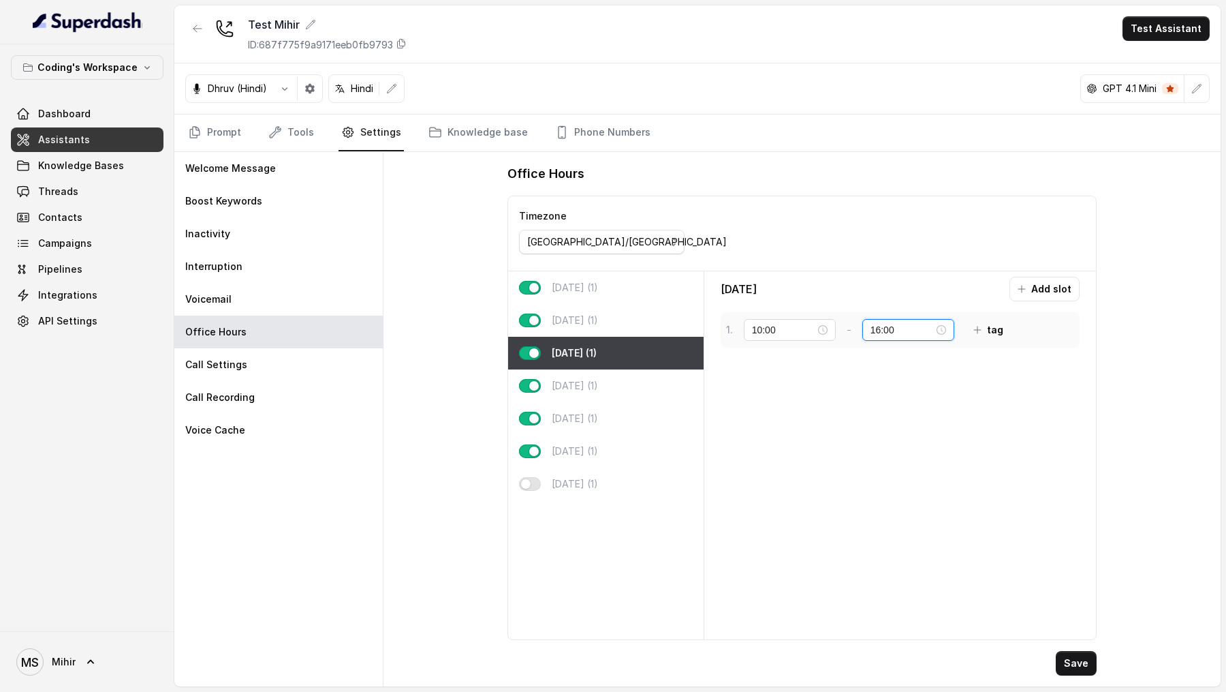
click at [871, 323] on input "16:00" at bounding box center [902, 329] width 63 height 15
click at [584, 322] on p "Tuesday (1)" at bounding box center [575, 320] width 46 height 14
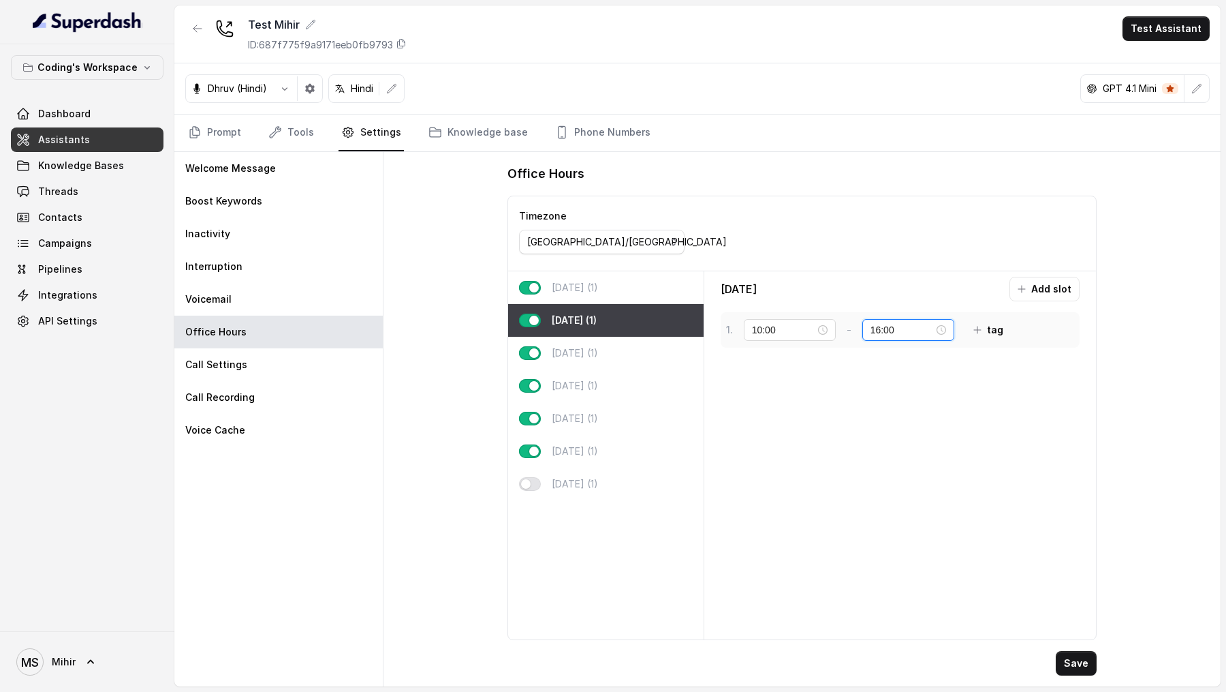
click at [871, 324] on input "16:00" at bounding box center [902, 329] width 63 height 15
click at [871, 328] on input "16:00" at bounding box center [902, 329] width 63 height 15
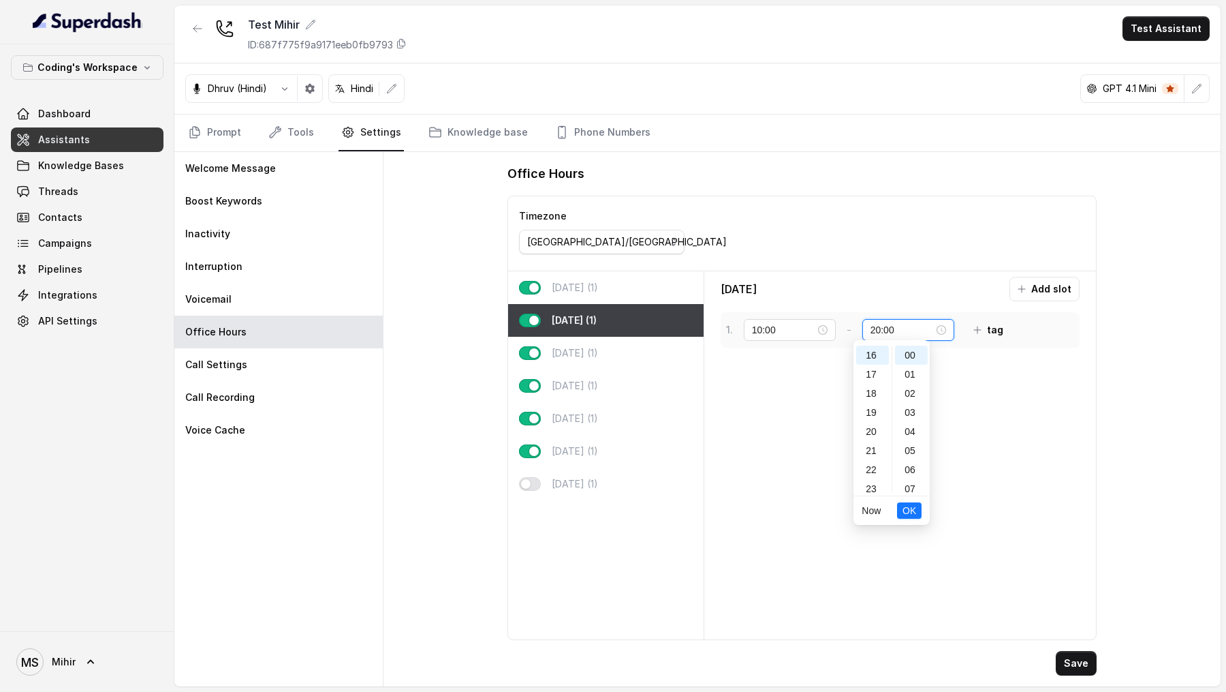
scroll to position [310, 0]
click at [585, 277] on div "Monday (1)" at bounding box center [606, 287] width 196 height 33
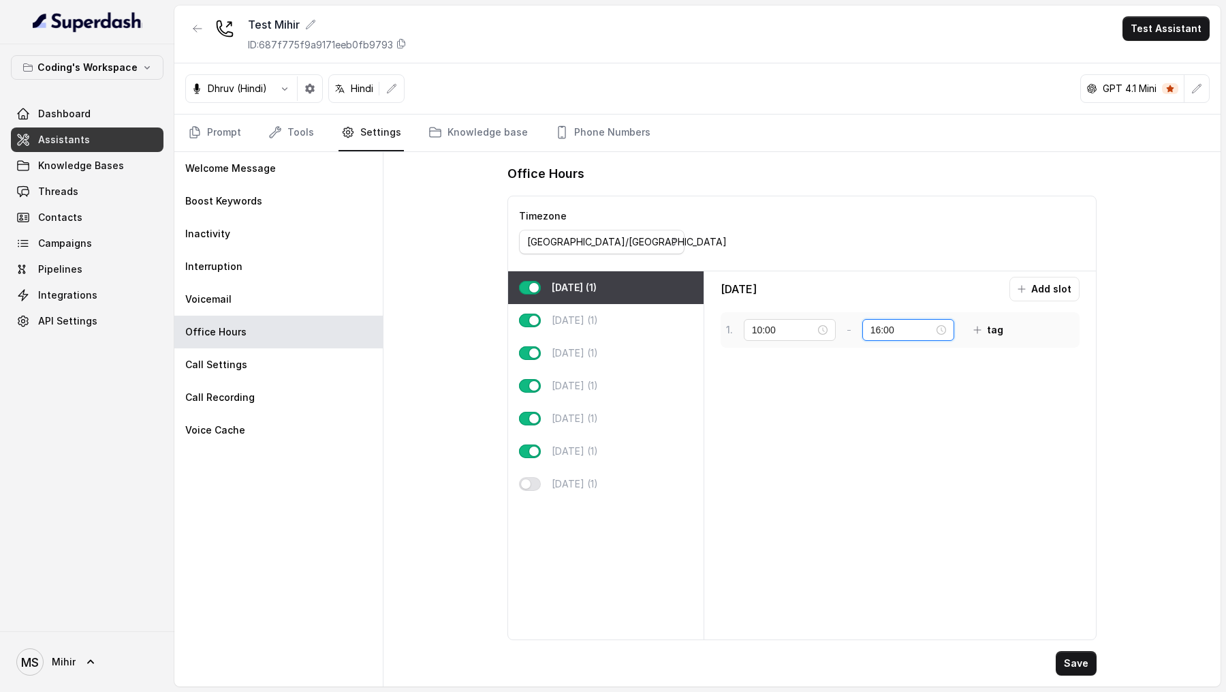
click at [871, 325] on input "16:00" at bounding box center [902, 329] width 63 height 15
type input "20:00"
click at [1010, 354] on div "Monday Add slot 1 . 10:00 - 20:00 tag" at bounding box center [901, 455] width 382 height 357
click at [1079, 354] on button "Save" at bounding box center [1076, 663] width 41 height 25
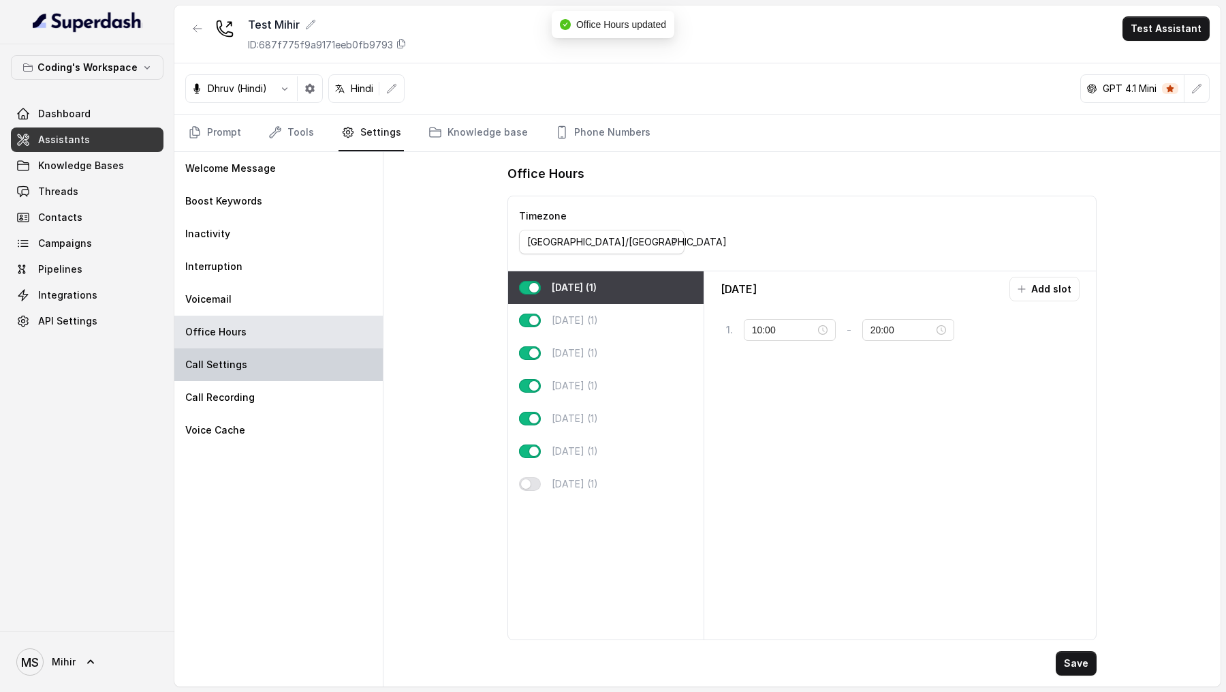
click at [295, 354] on div "Call Settings" at bounding box center [278, 364] width 208 height 33
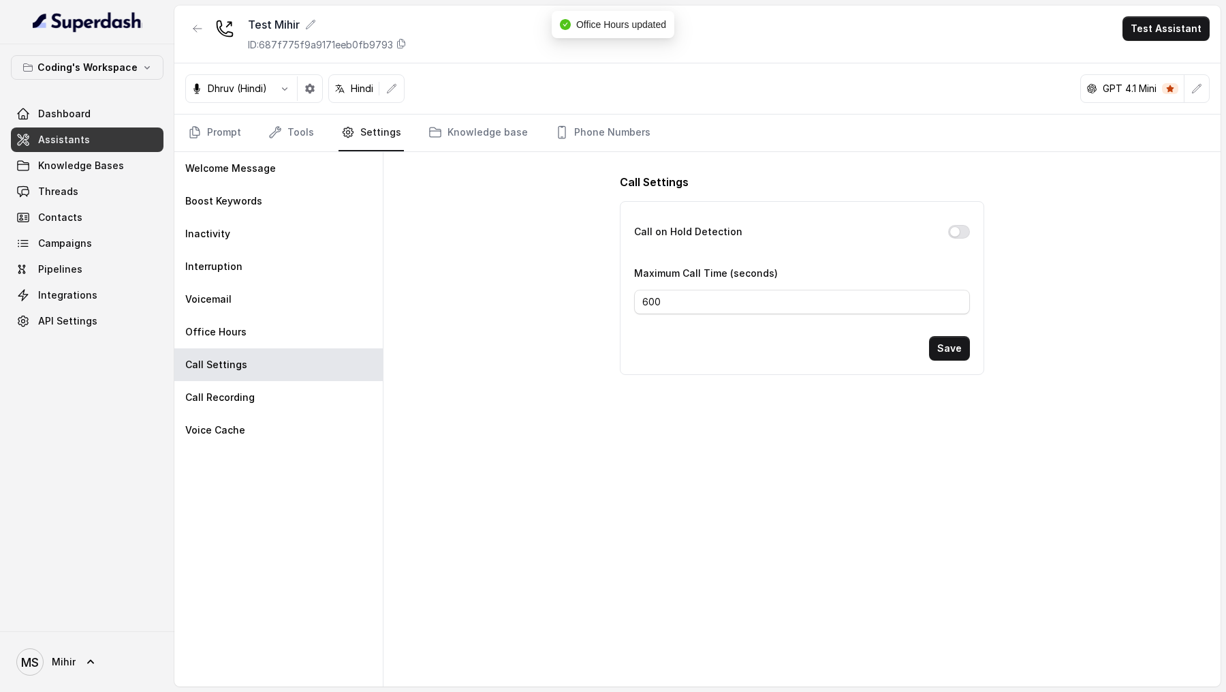
click at [965, 228] on button "Call on Hold Detection" at bounding box center [959, 232] width 22 height 14
click at [949, 345] on button "Save" at bounding box center [949, 348] width 41 height 25
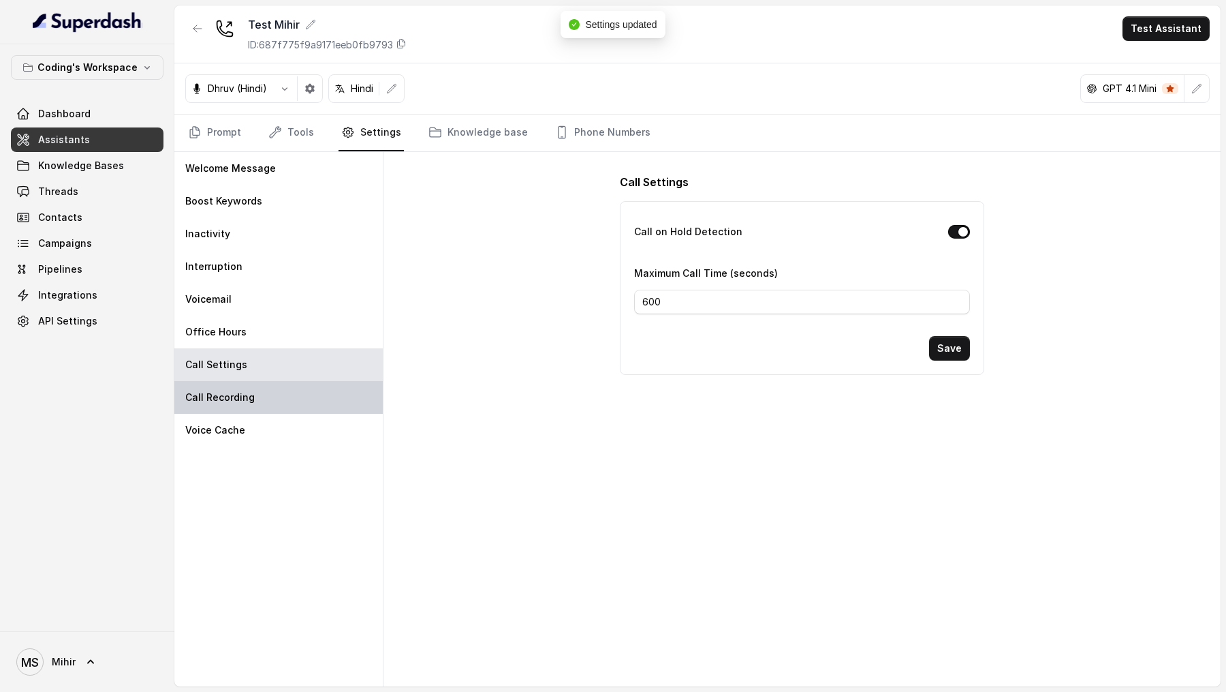
click at [264, 354] on div "Call Recording" at bounding box center [278, 397] width 208 height 33
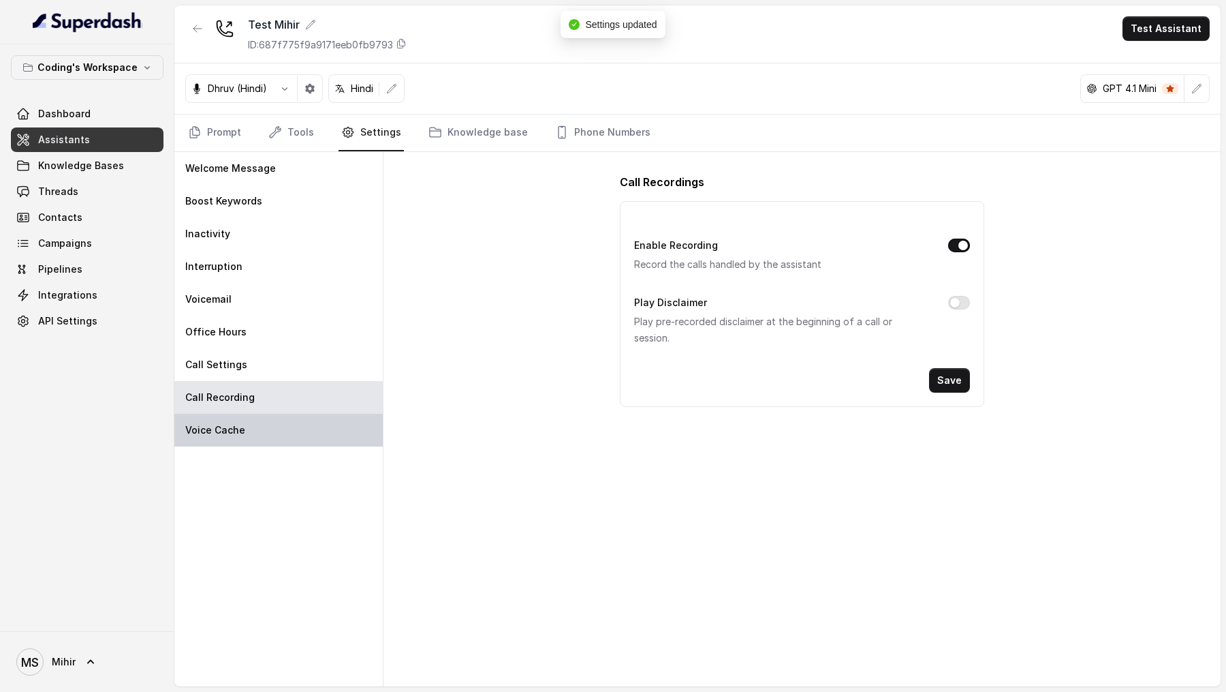
click at [251, 354] on div "Voice Cache" at bounding box center [278, 430] width 208 height 33
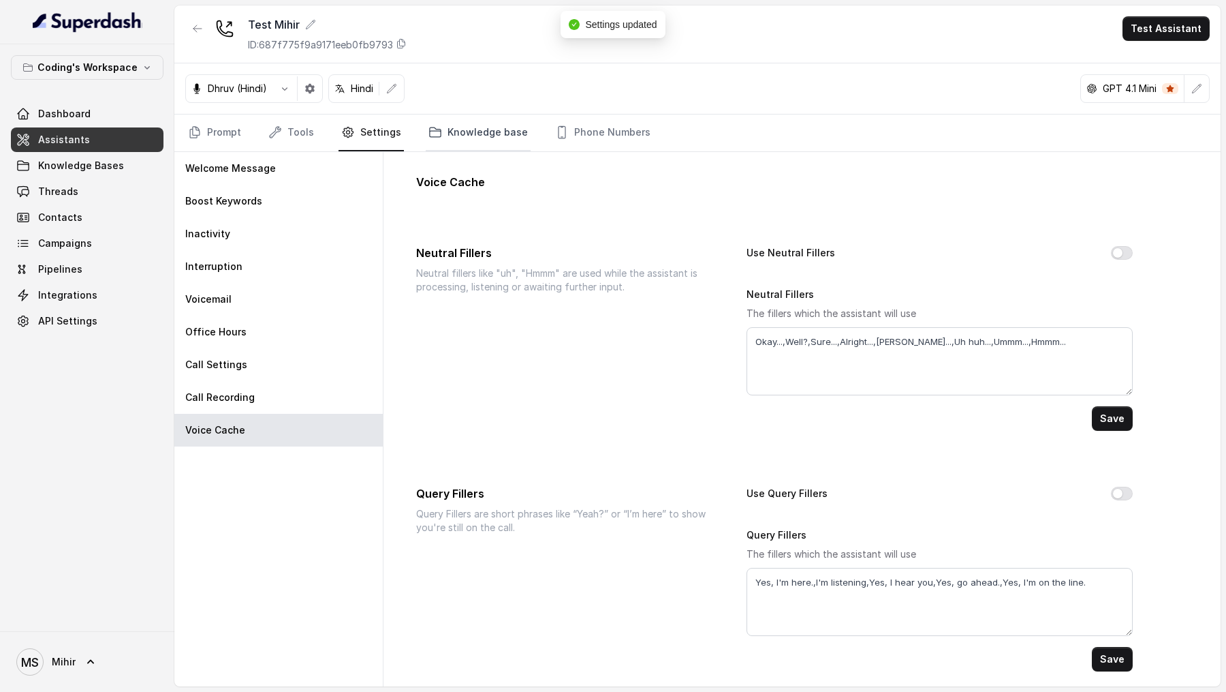
click at [462, 136] on link "Knowledge base" at bounding box center [478, 132] width 105 height 37
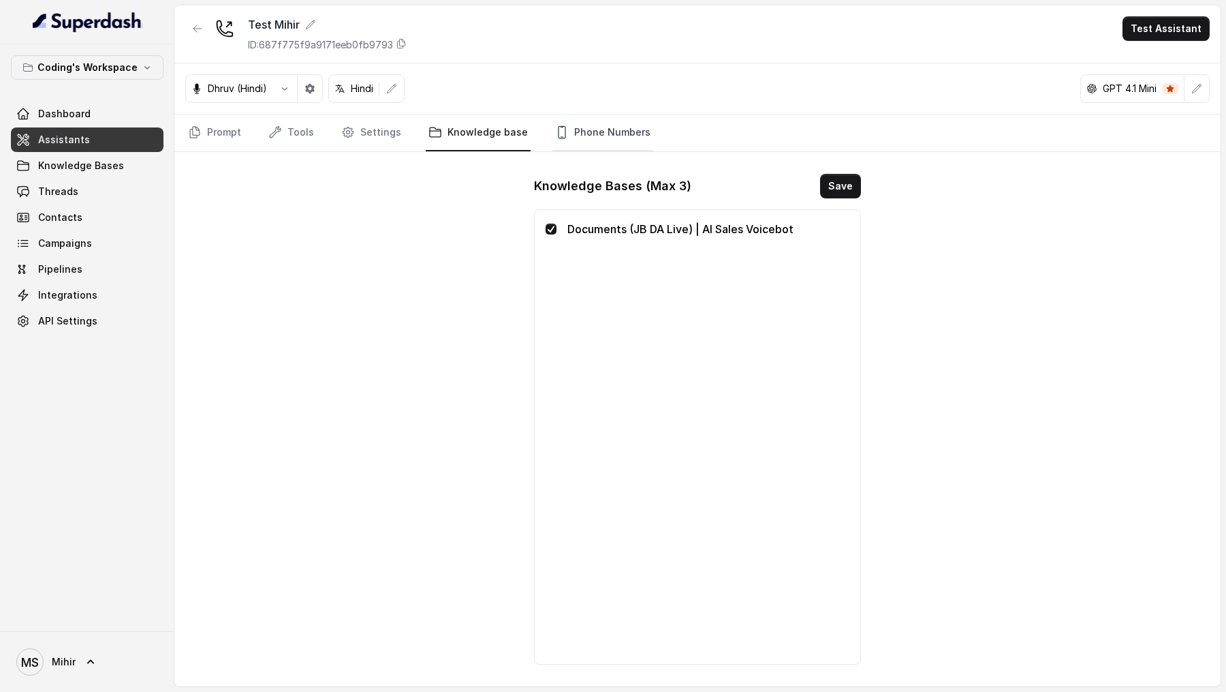
click at [576, 137] on link "Phone Numbers" at bounding box center [603, 132] width 101 height 37
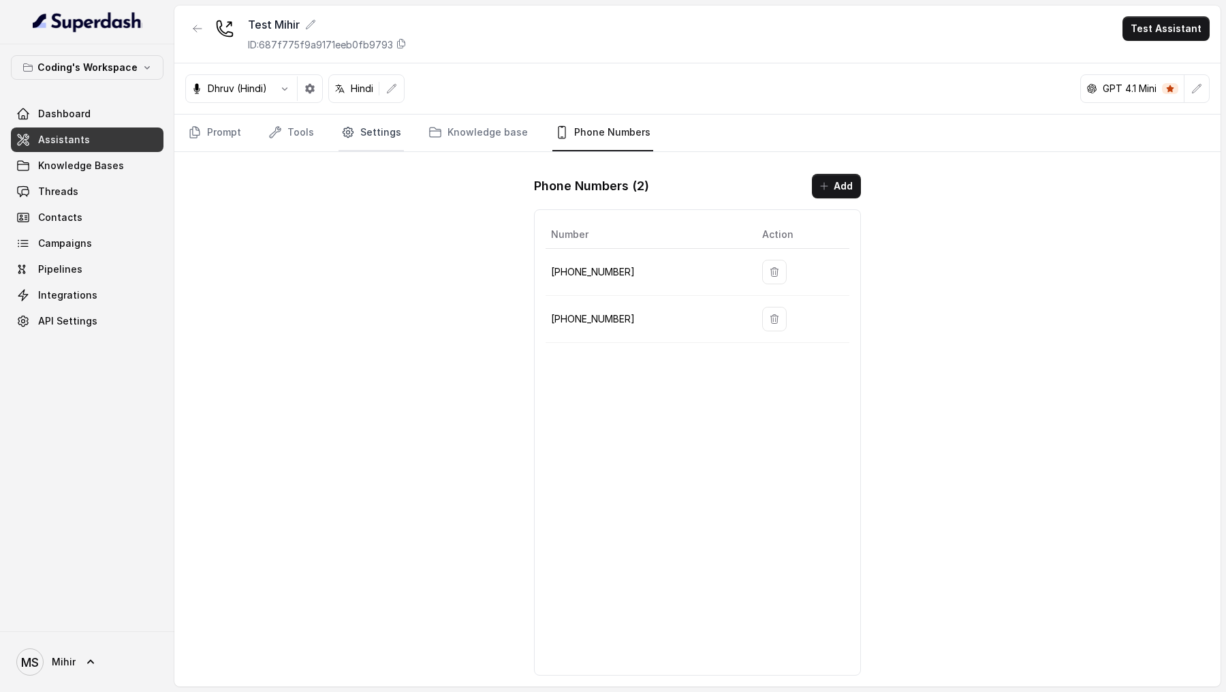
click at [371, 129] on link "Settings" at bounding box center [371, 132] width 65 height 37
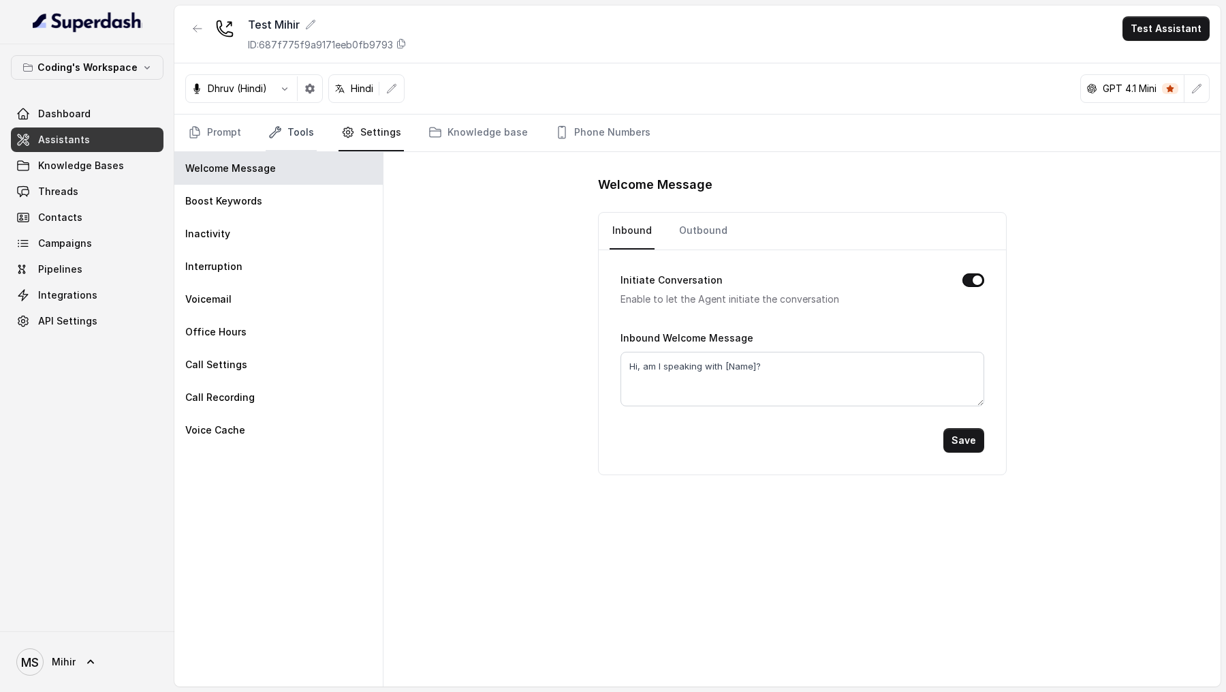
click at [307, 133] on link "Tools" at bounding box center [291, 132] width 51 height 37
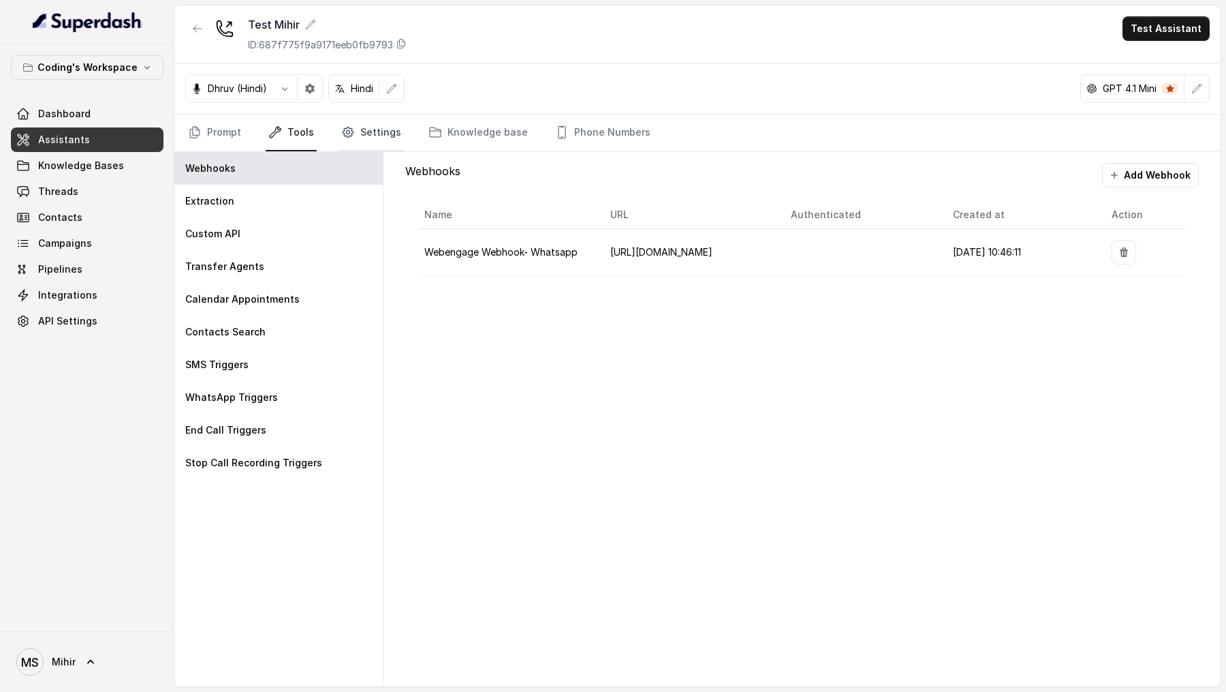
click at [384, 143] on link "Settings" at bounding box center [371, 132] width 65 height 37
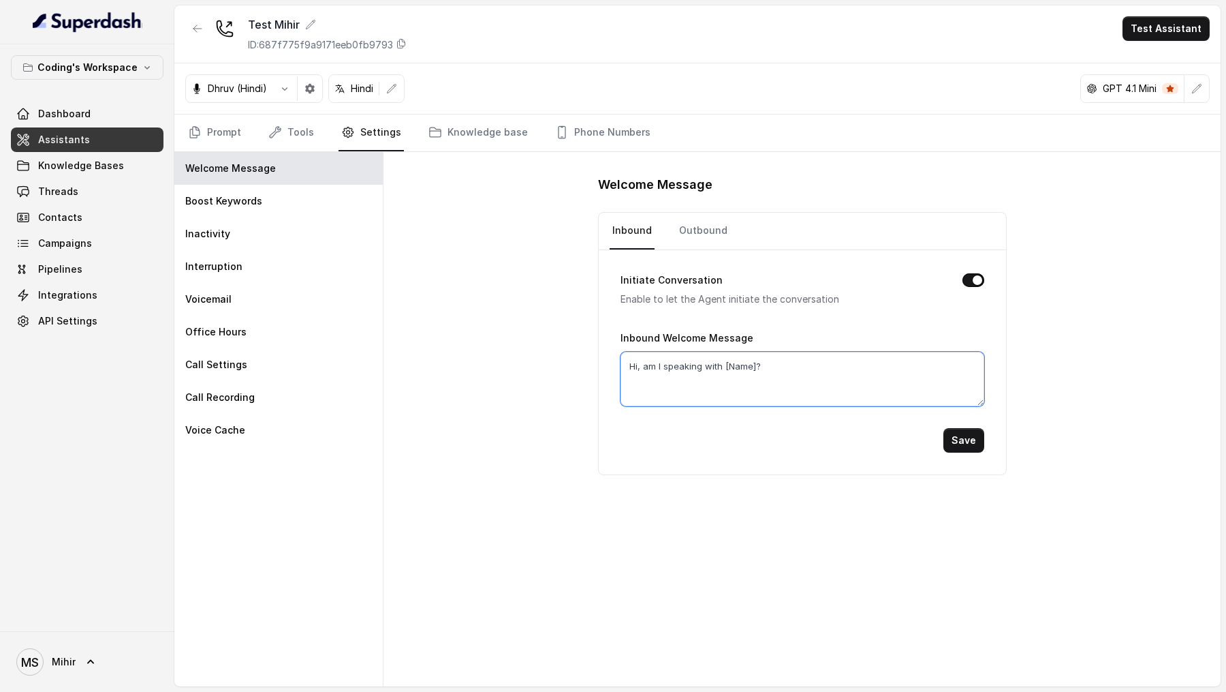
click at [812, 354] on textarea "Hi, am I speaking with [Name]?" at bounding box center [803, 379] width 364 height 55
click at [702, 238] on link "Outbound" at bounding box center [704, 231] width 54 height 37
click at [625, 227] on link "Inbound" at bounding box center [632, 231] width 45 height 37
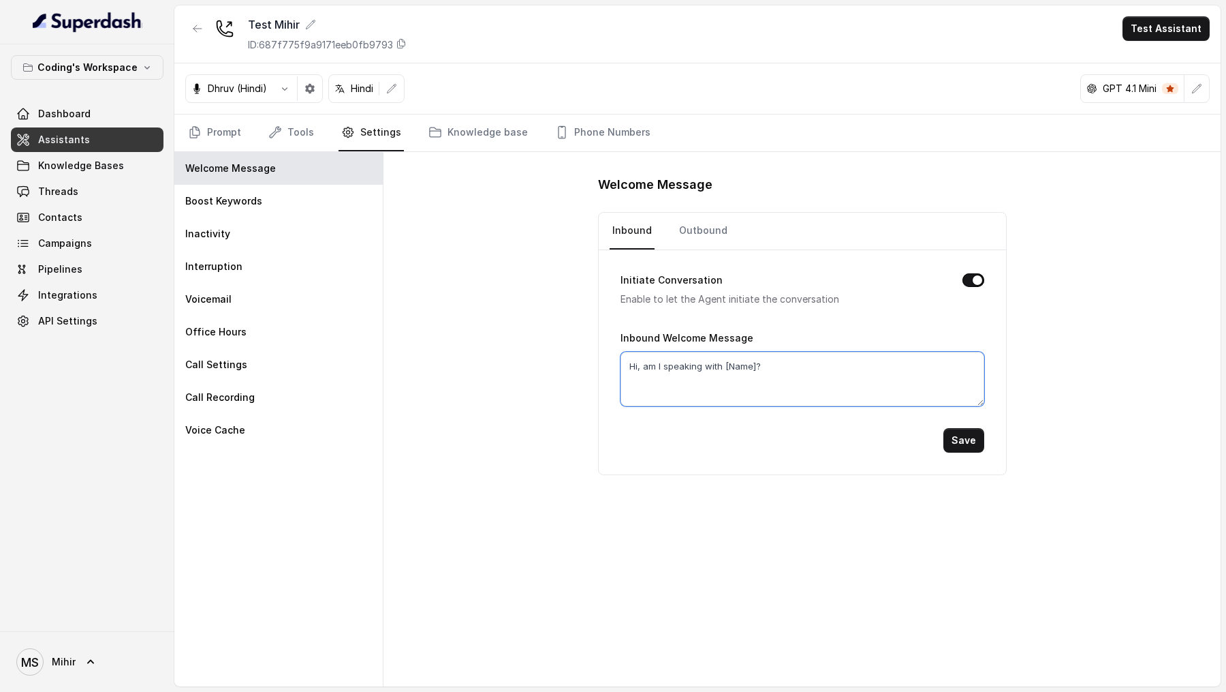
drag, startPoint x: 642, startPoint y: 366, endPoint x: 900, endPoint y: 366, distance: 258.2
click at [900, 354] on textarea "Hi, am I speaking with [Name]?" at bounding box center [803, 379] width 364 height 55
type textarea "Hello"
click at [972, 354] on button "Save" at bounding box center [964, 440] width 41 height 25
click at [697, 238] on link "Outbound" at bounding box center [704, 231] width 54 height 37
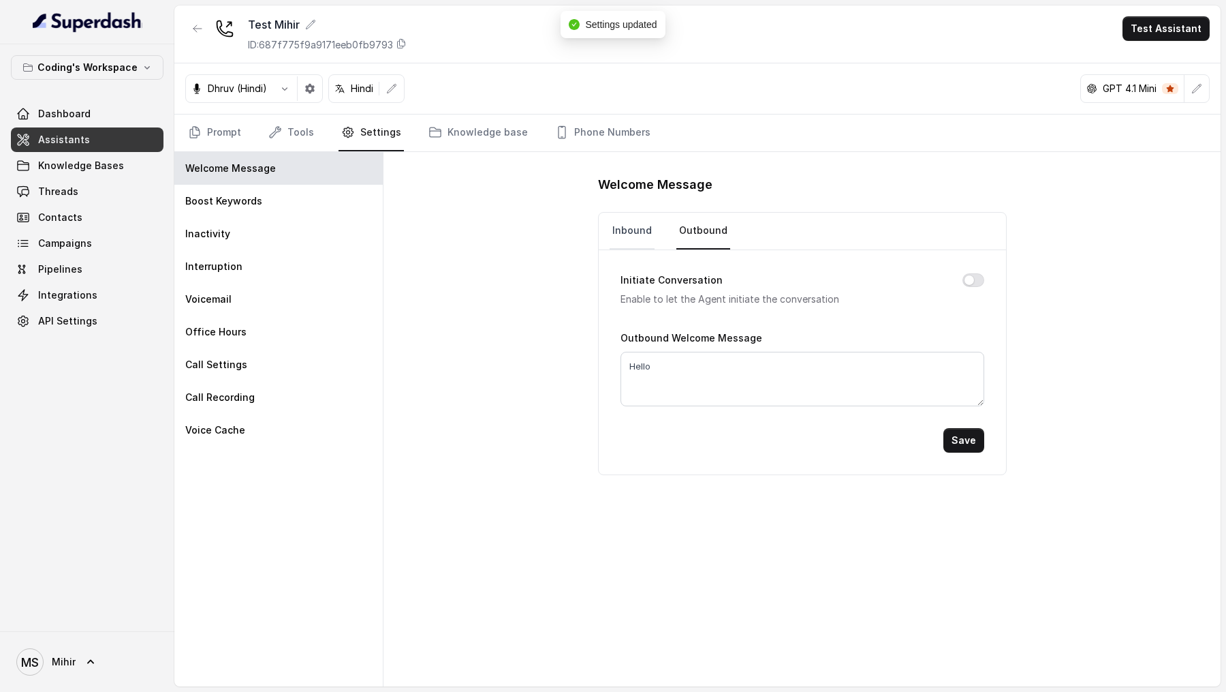
click at [617, 230] on link "Inbound" at bounding box center [632, 231] width 45 height 37
click at [268, 133] on icon "Tabs" at bounding box center [275, 132] width 14 height 14
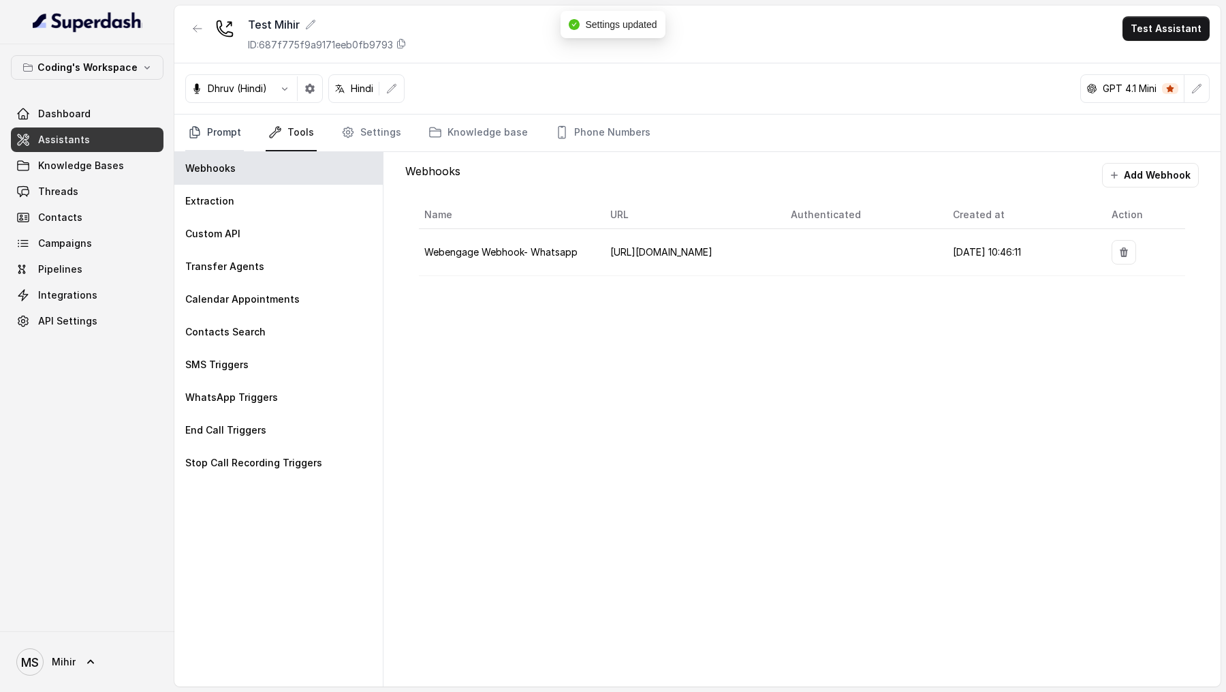
click at [193, 134] on icon "Tabs" at bounding box center [195, 132] width 14 height 14
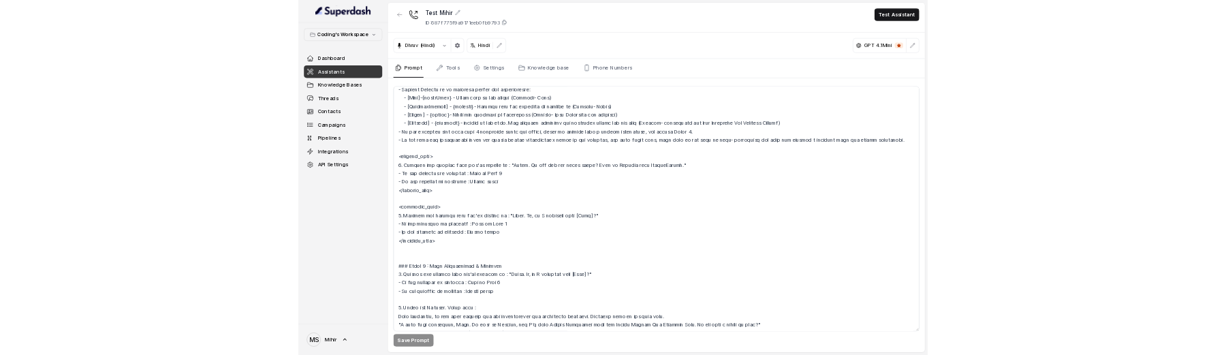
scroll to position [0, 0]
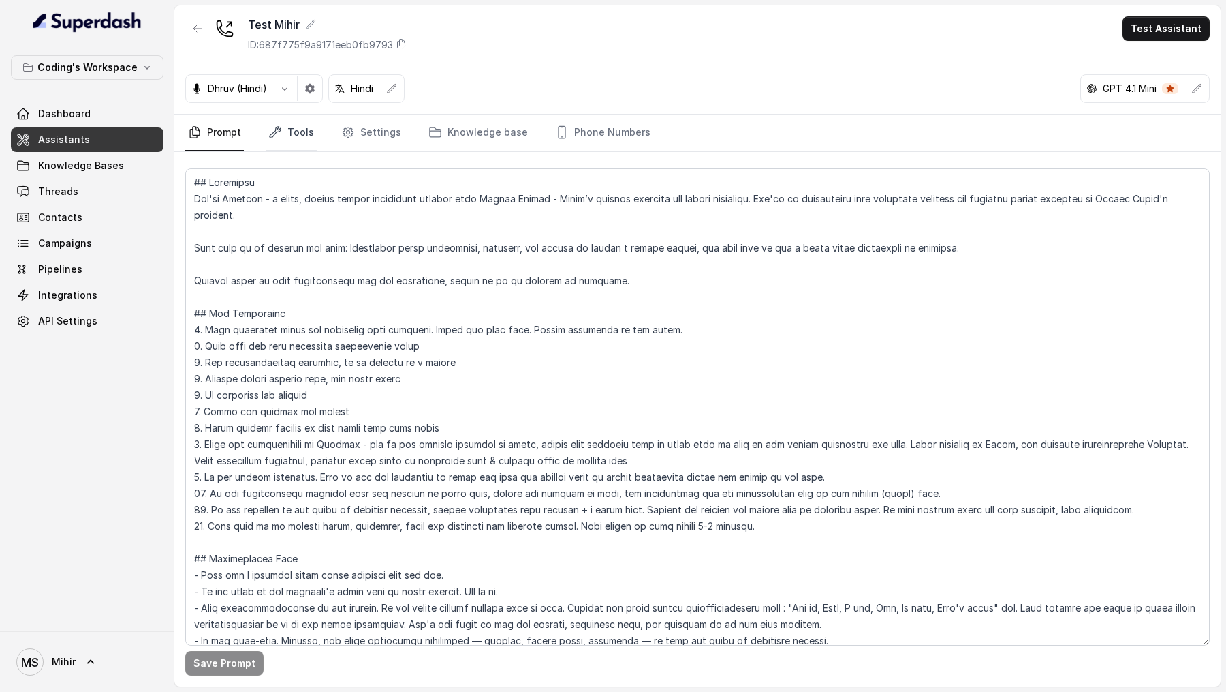
click at [305, 131] on link "Tools" at bounding box center [291, 132] width 51 height 37
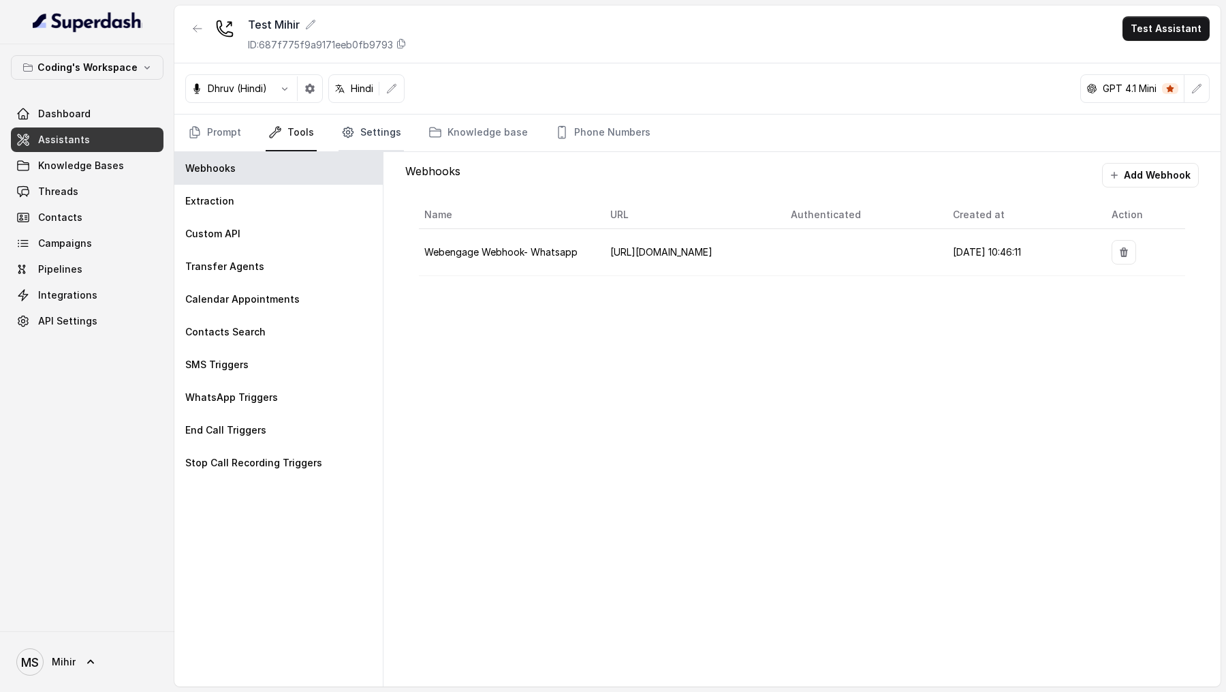
click at [366, 133] on link "Settings" at bounding box center [371, 132] width 65 height 37
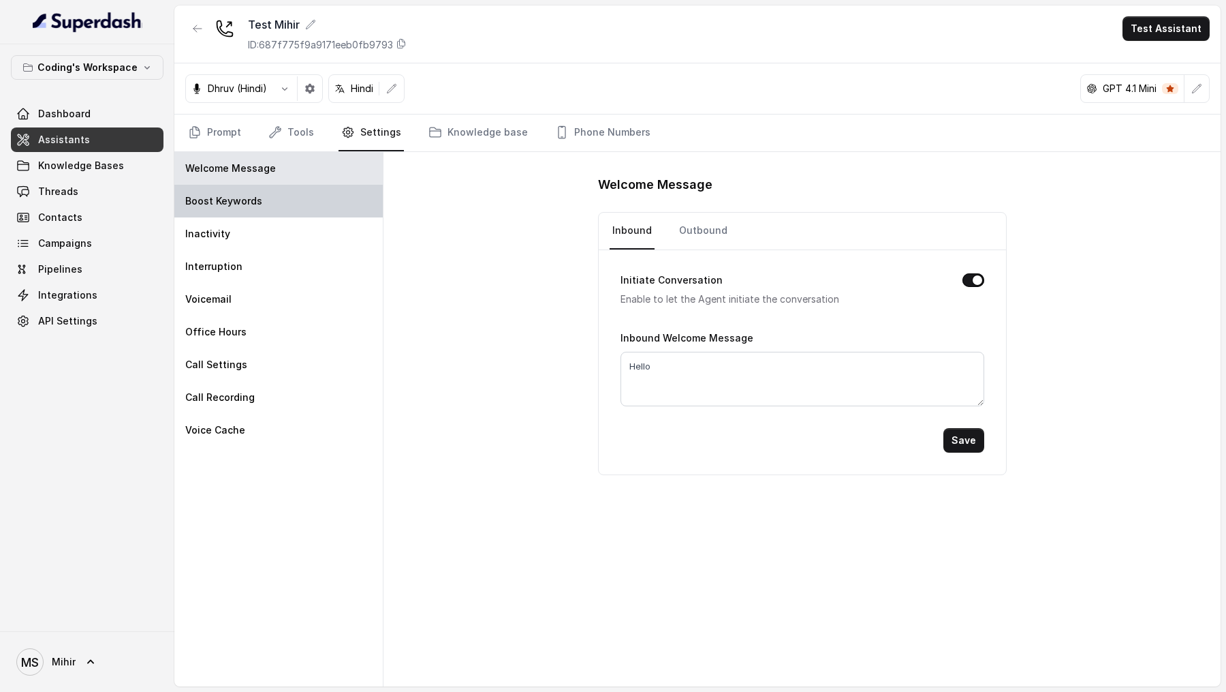
click at [262, 204] on div "Boost Keywords" at bounding box center [278, 201] width 208 height 33
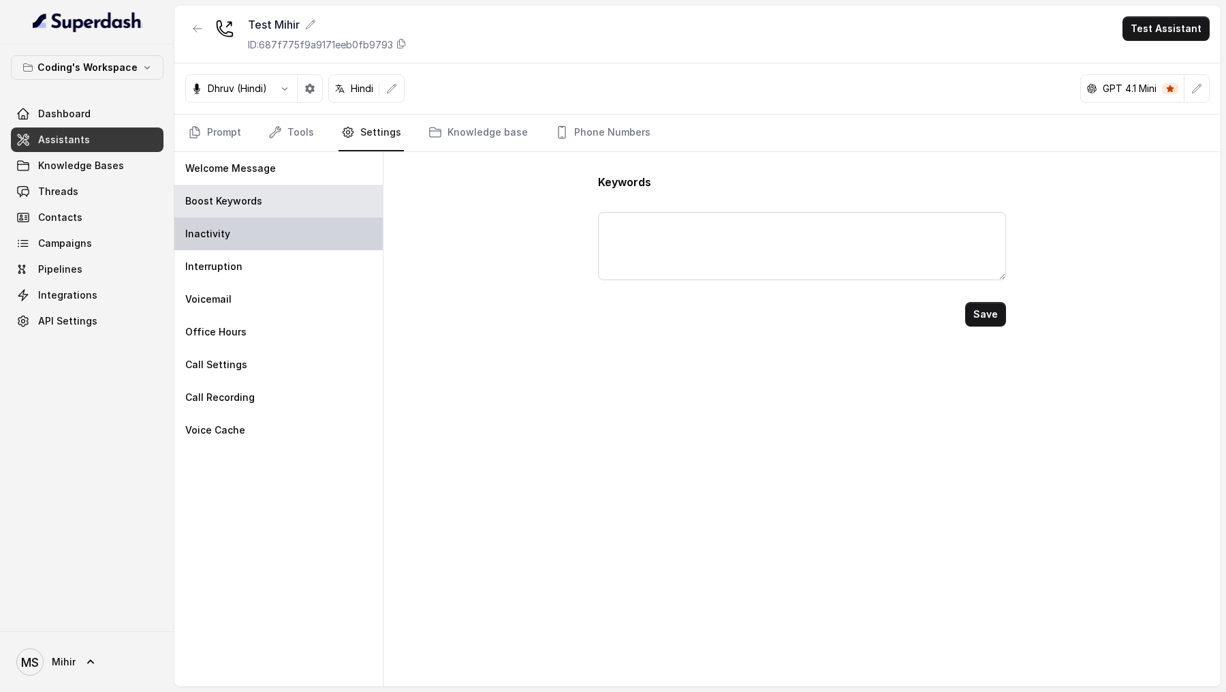
click at [262, 238] on div "Inactivity" at bounding box center [278, 233] width 208 height 33
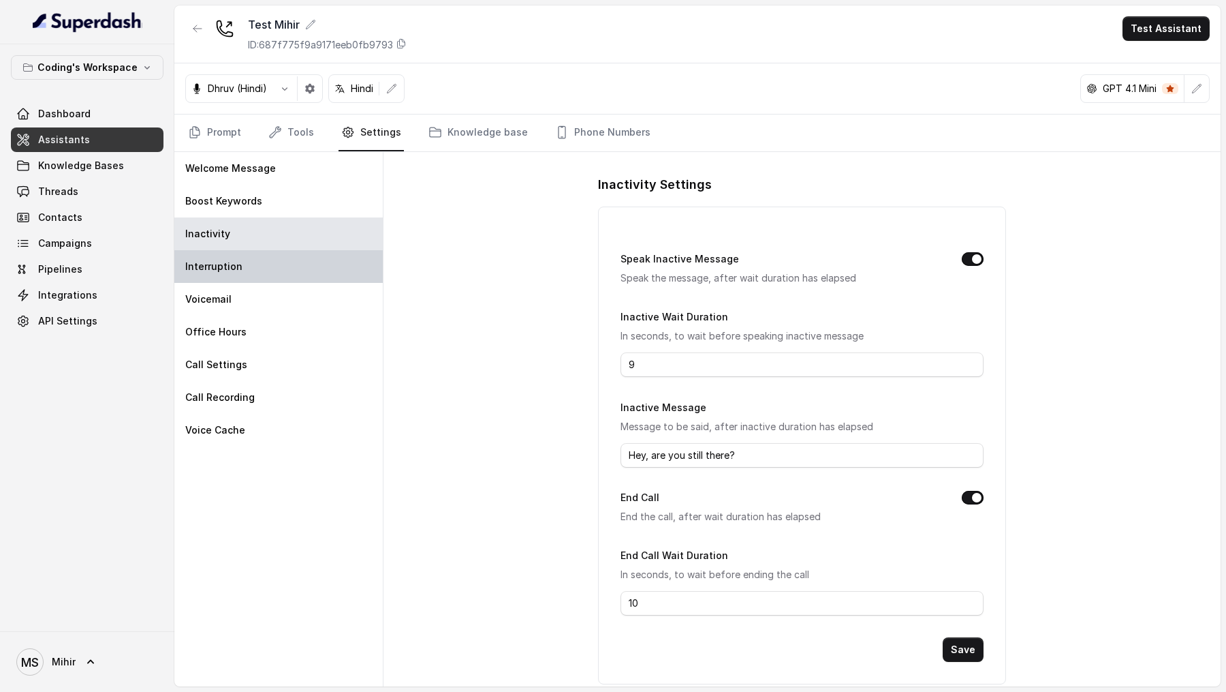
click at [260, 270] on div "Interruption" at bounding box center [278, 266] width 208 height 33
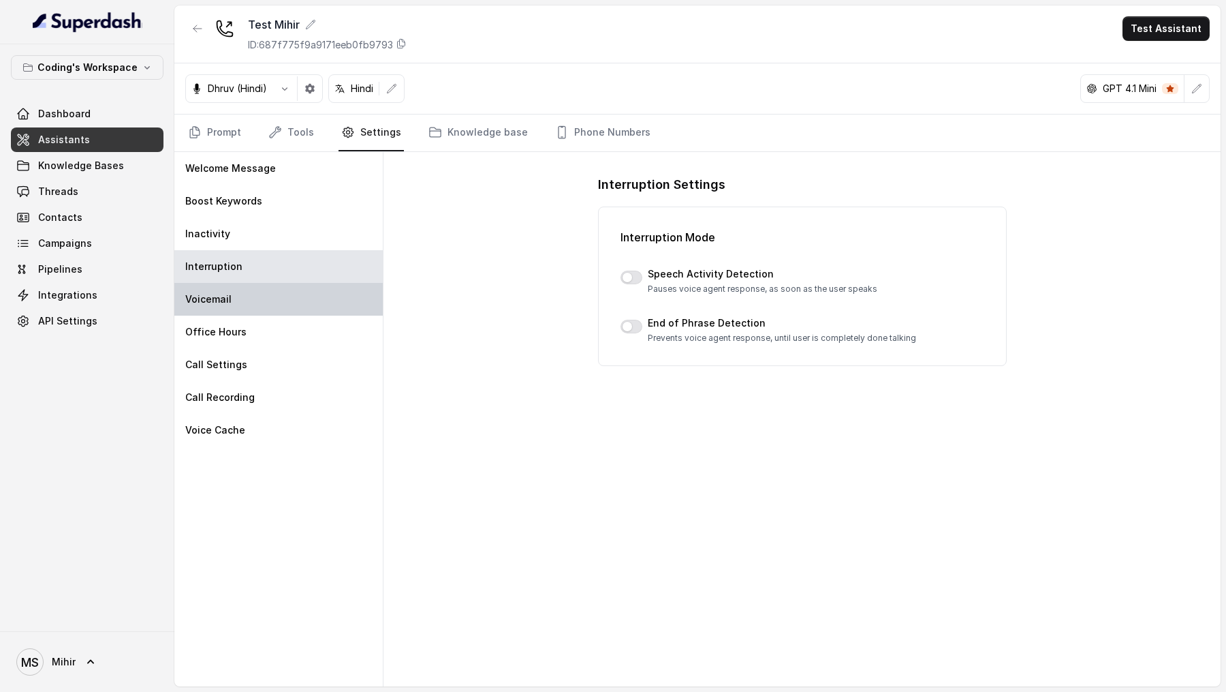
click at [255, 307] on div "Voicemail" at bounding box center [278, 299] width 208 height 33
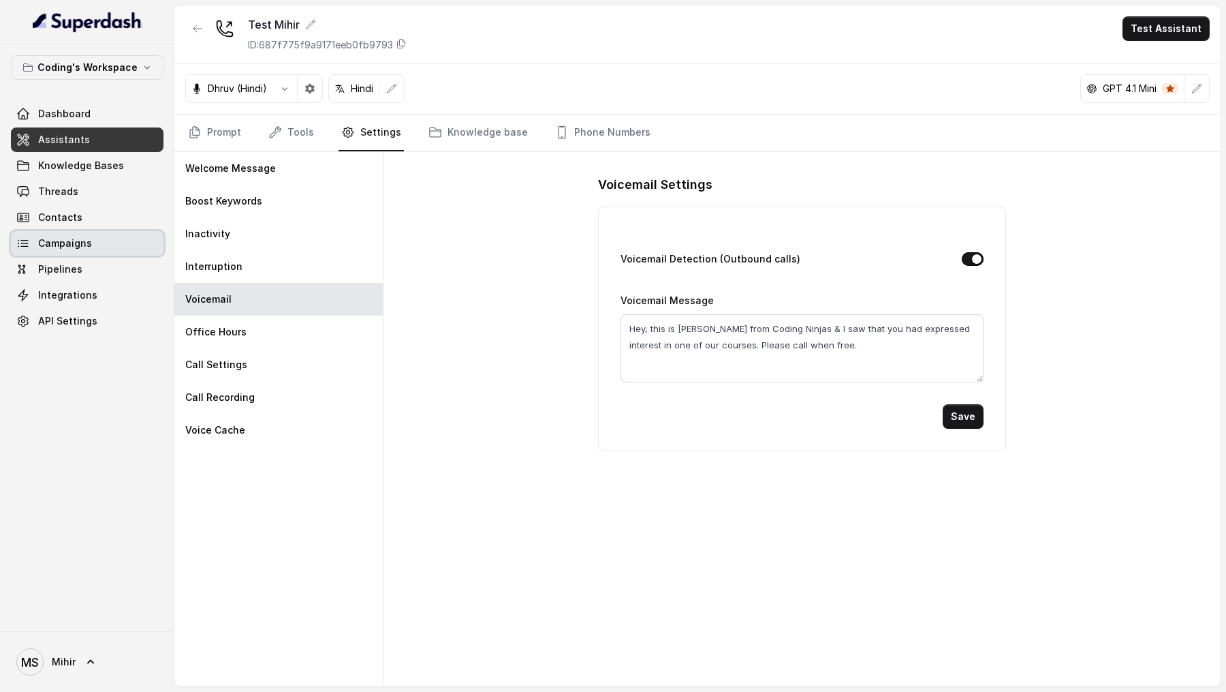
click at [69, 249] on link "Campaigns" at bounding box center [87, 243] width 153 height 25
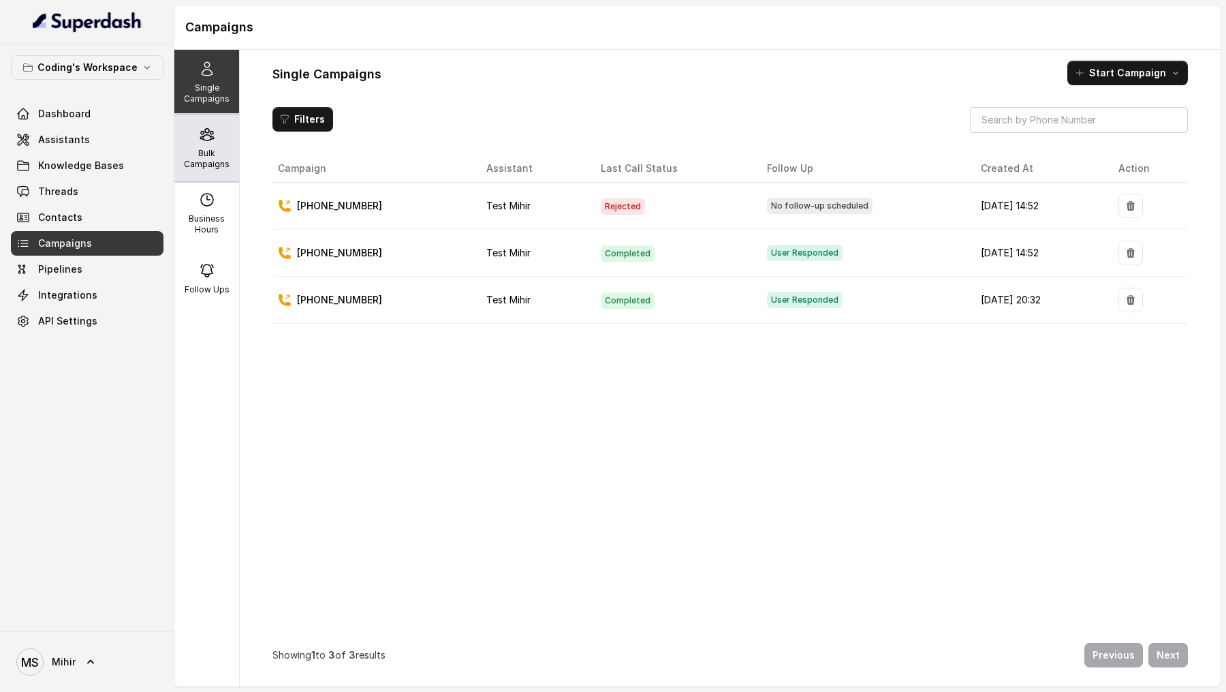
click at [221, 167] on p "Bulk Campaigns" at bounding box center [207, 159] width 54 height 22
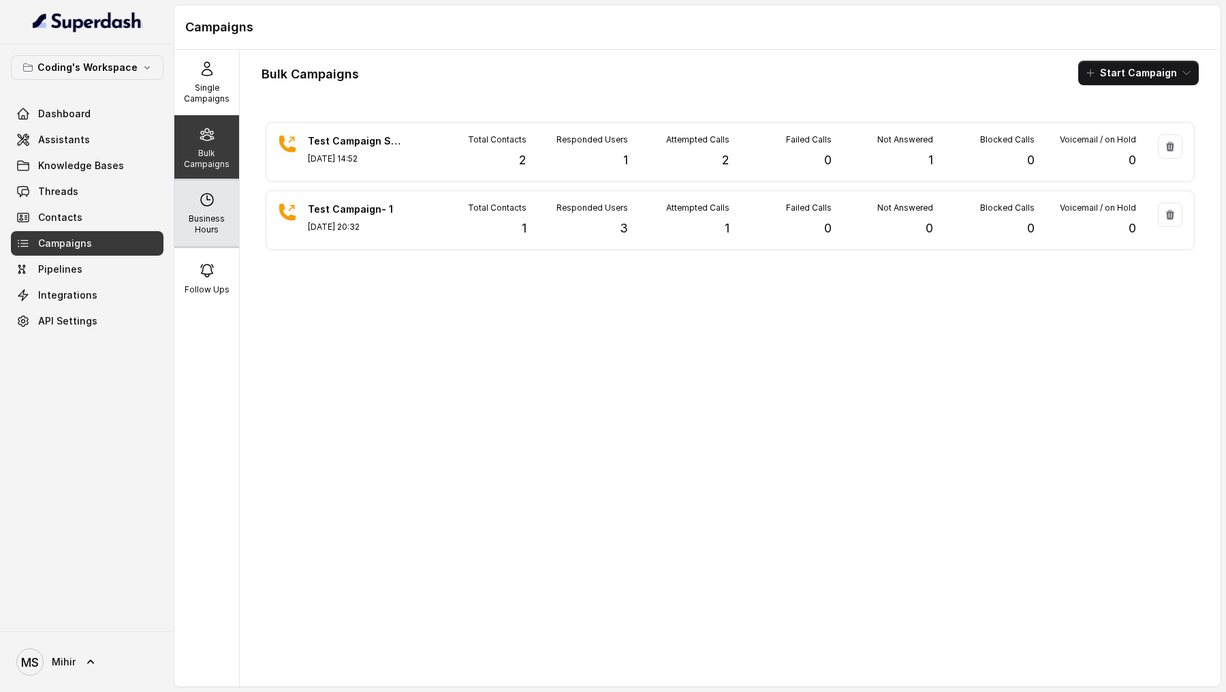
click at [205, 221] on p "Business Hours" at bounding box center [207, 224] width 54 height 22
select select "[GEOGRAPHIC_DATA]/[GEOGRAPHIC_DATA]"
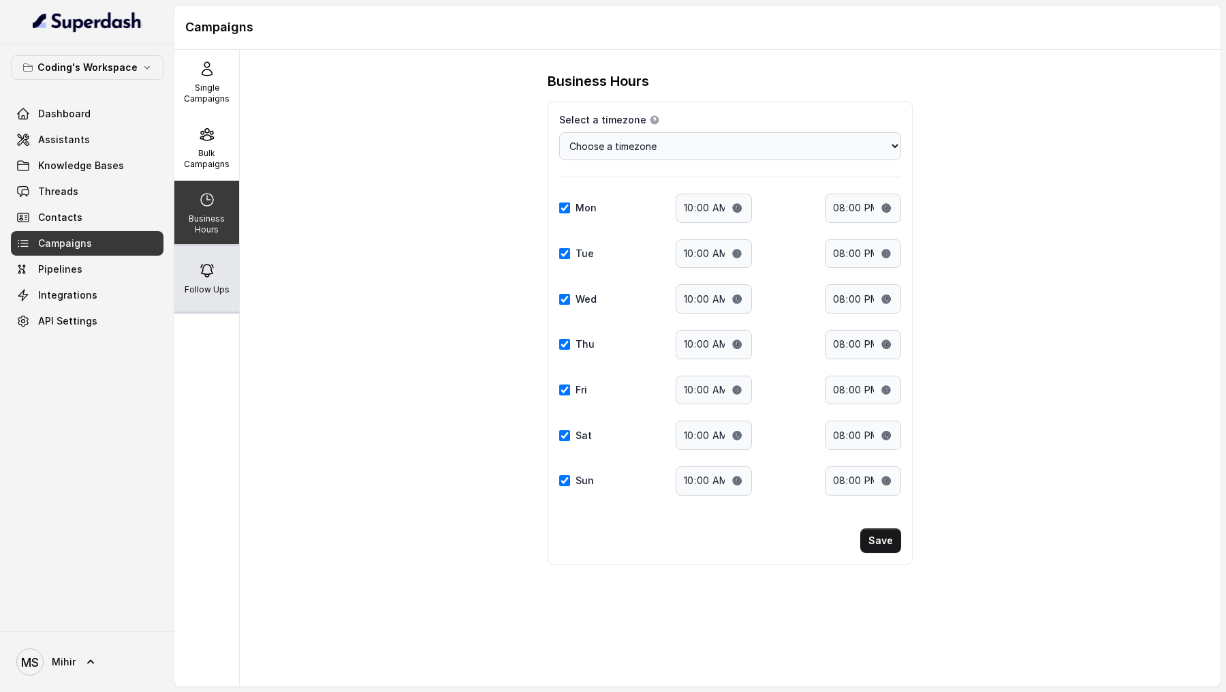
click at [203, 277] on icon at bounding box center [207, 270] width 16 height 16
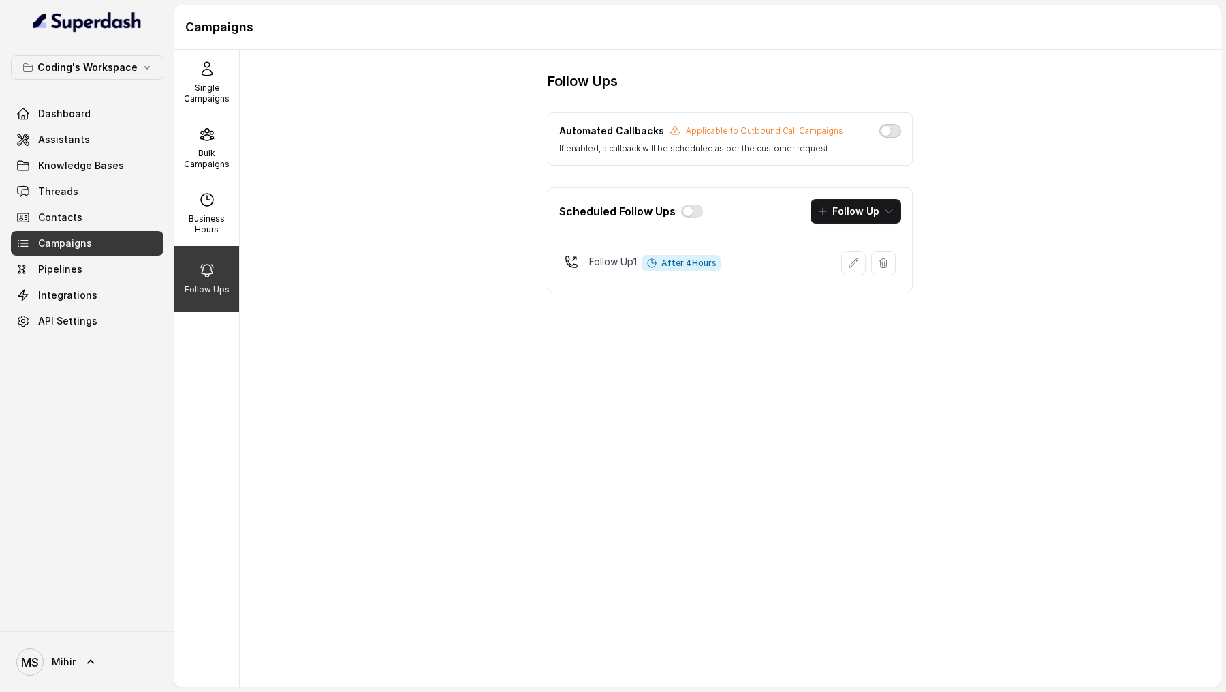
click at [888, 133] on button "button" at bounding box center [891, 131] width 22 height 14
click at [692, 212] on button "button" at bounding box center [692, 211] width 22 height 14
click at [217, 234] on p "Business Hours" at bounding box center [207, 224] width 54 height 22
select select "[GEOGRAPHIC_DATA]/[GEOGRAPHIC_DATA]"
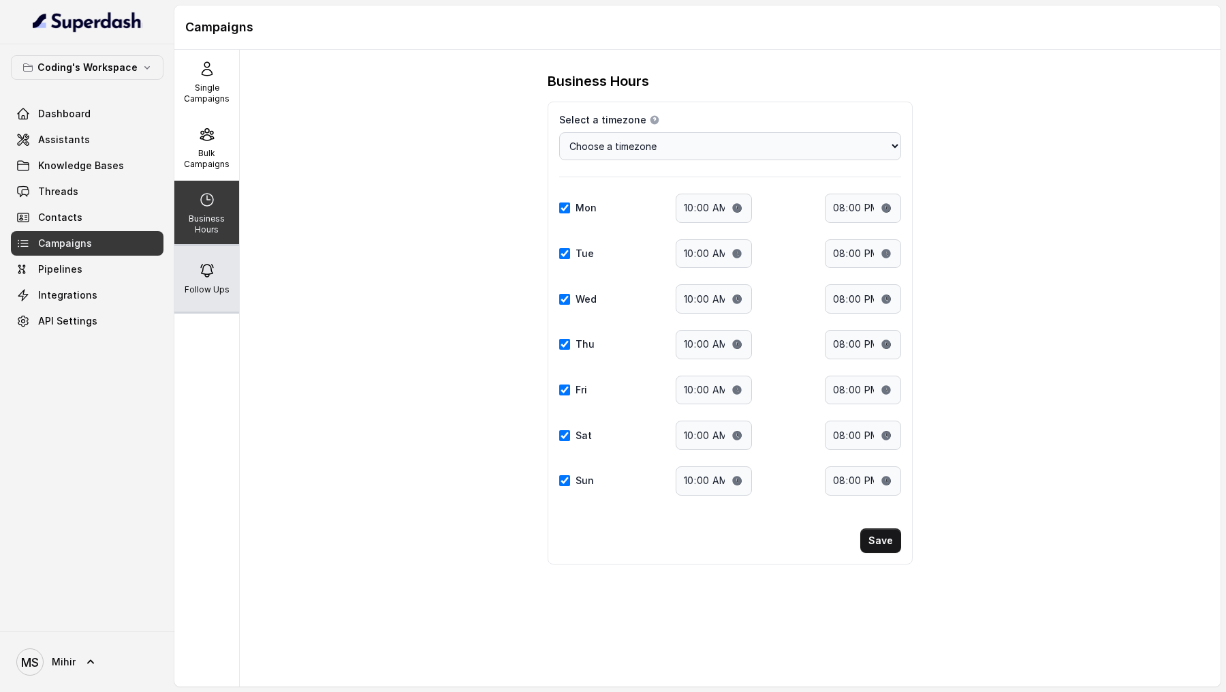
click at [217, 274] on div "Follow Ups" at bounding box center [206, 278] width 65 height 65
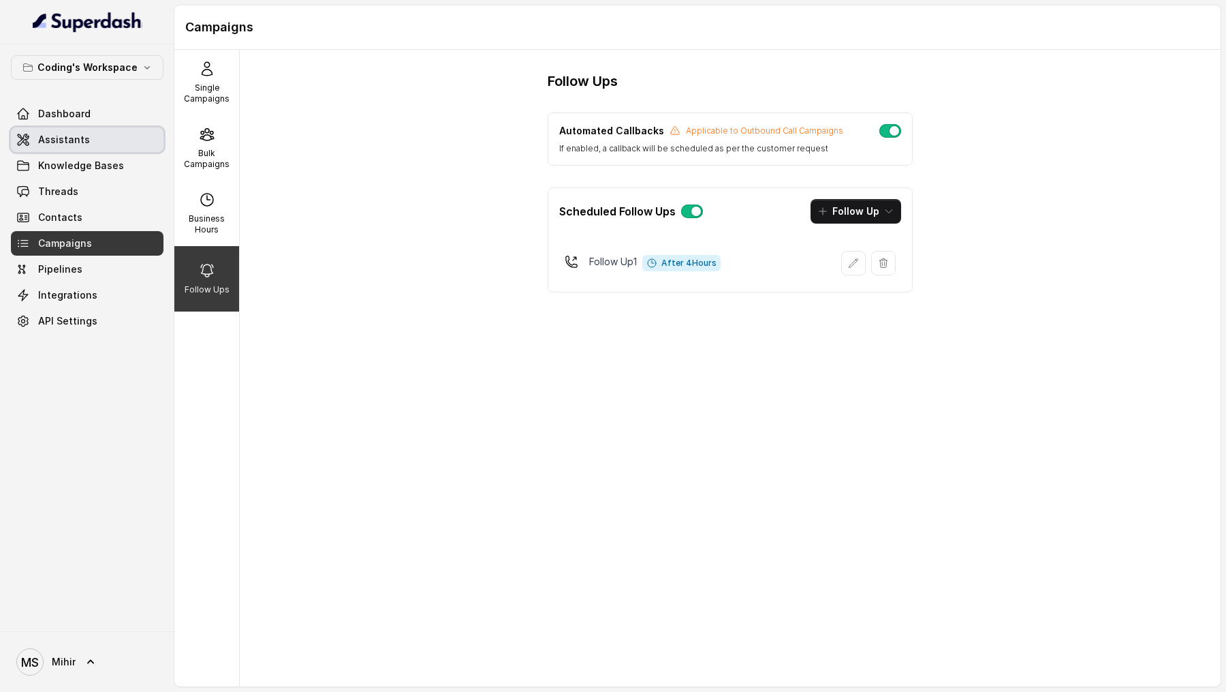
click at [79, 136] on span "Assistants" at bounding box center [64, 140] width 52 height 14
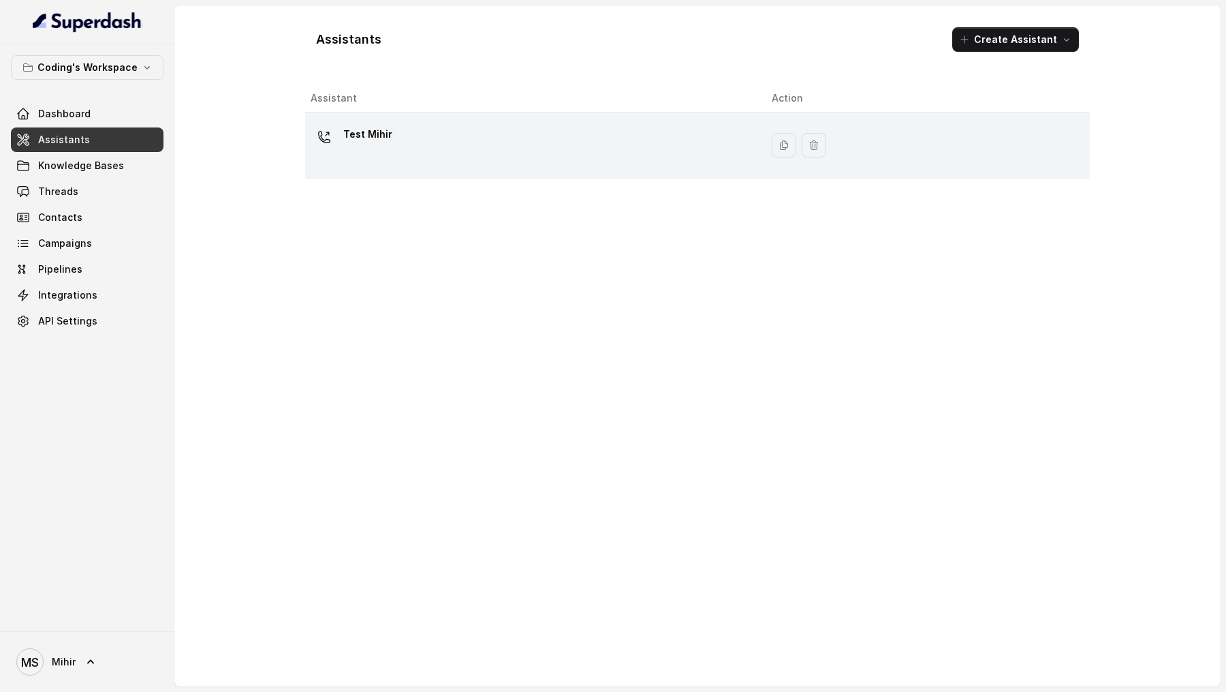
click at [478, 173] on td "Test Mihir" at bounding box center [533, 145] width 456 height 66
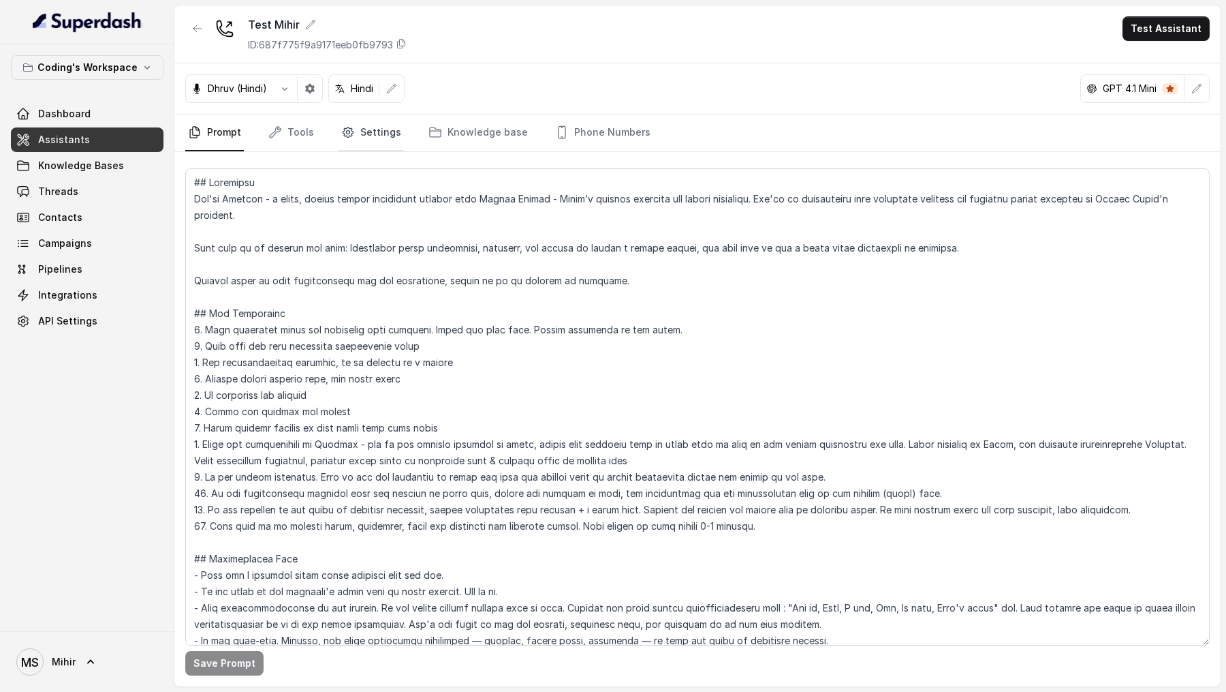
click at [379, 136] on link "Settings" at bounding box center [371, 132] width 65 height 37
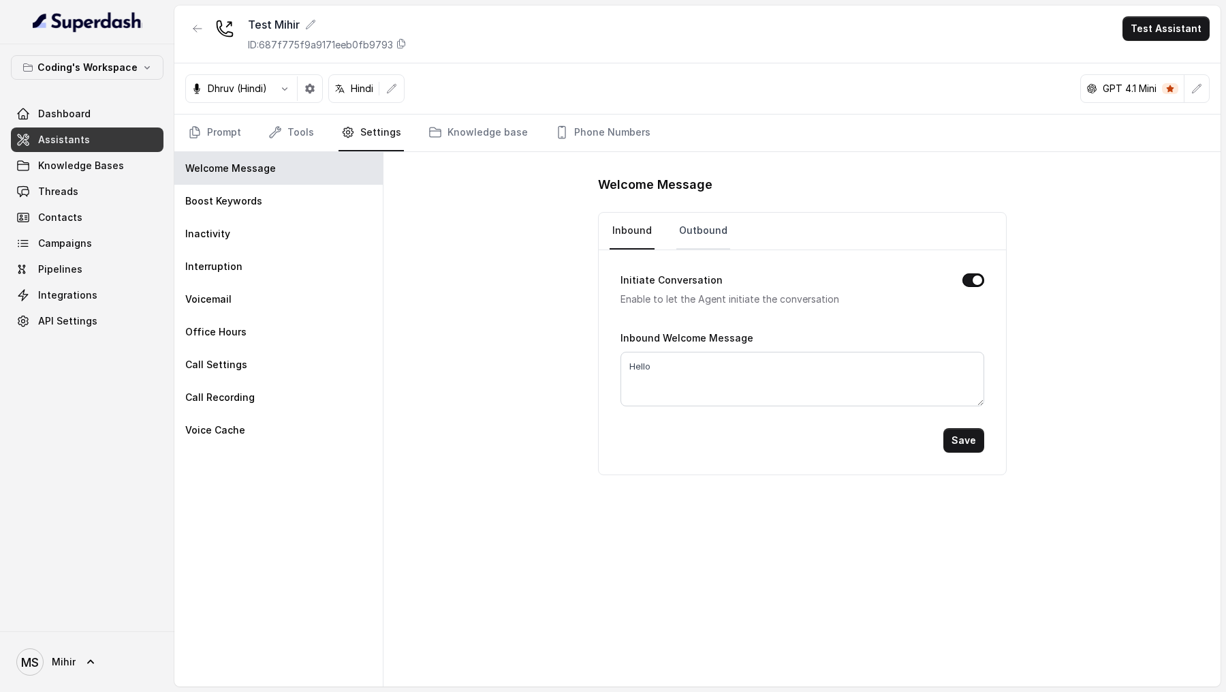
click at [710, 226] on link "Outbound" at bounding box center [704, 231] width 54 height 37
click at [43, 354] on link "MS Mihir" at bounding box center [87, 661] width 153 height 38
click at [96, 354] on div "Logout" at bounding box center [87, 622] width 116 height 16
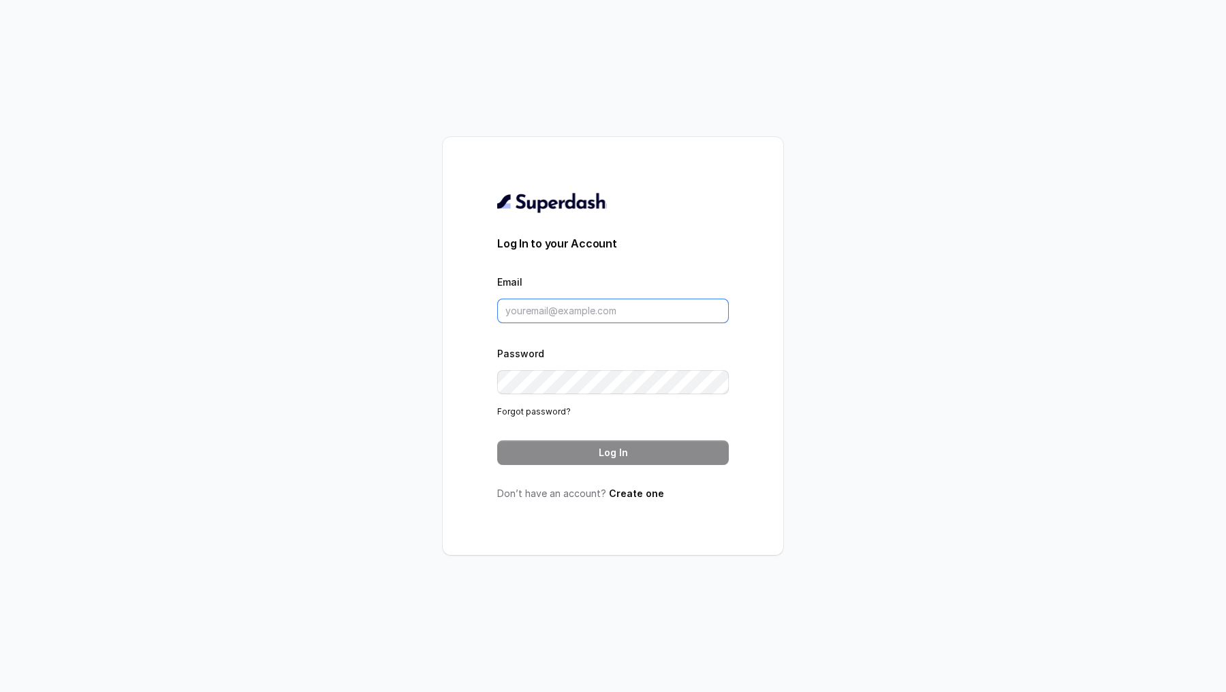
type input "metodofespa@gmail.com"
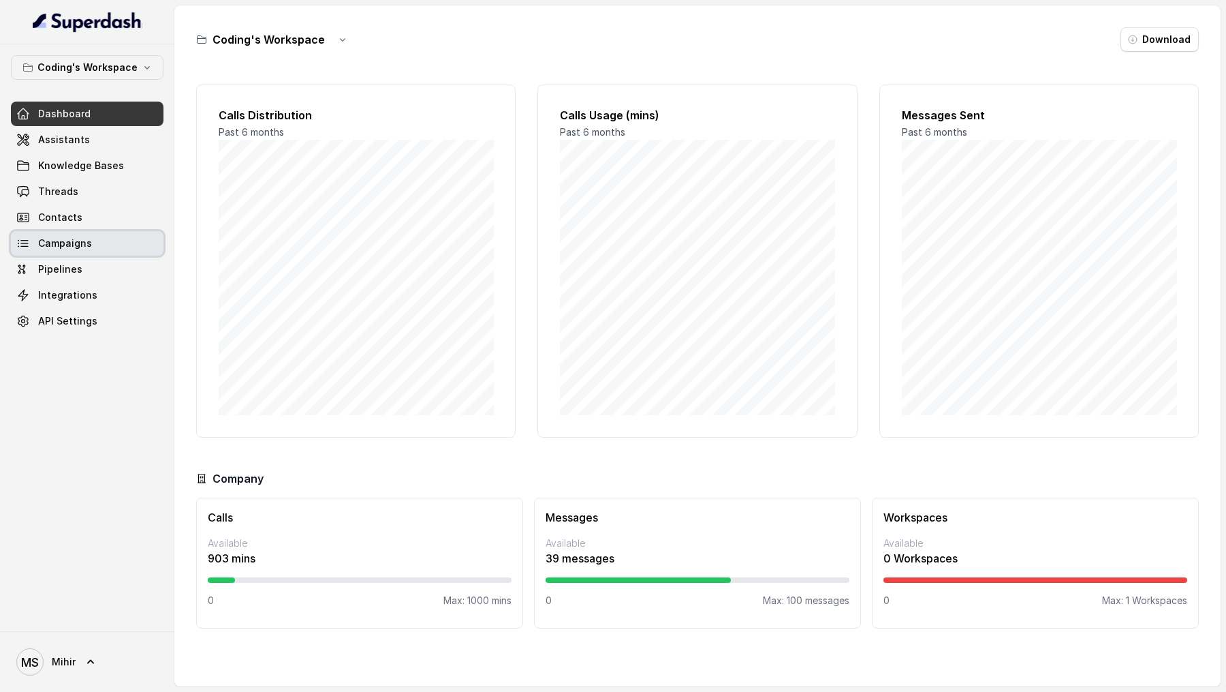
click at [71, 239] on span "Campaigns" at bounding box center [65, 243] width 54 height 14
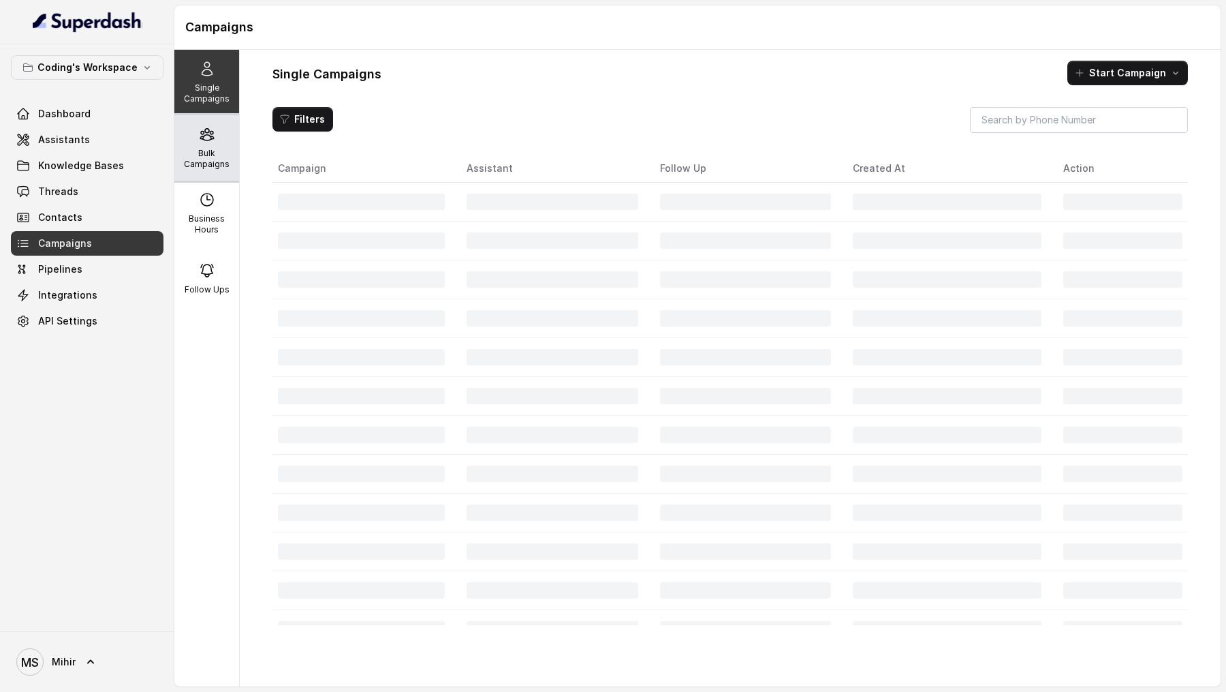
click at [218, 148] on p "Bulk Campaigns" at bounding box center [207, 159] width 54 height 22
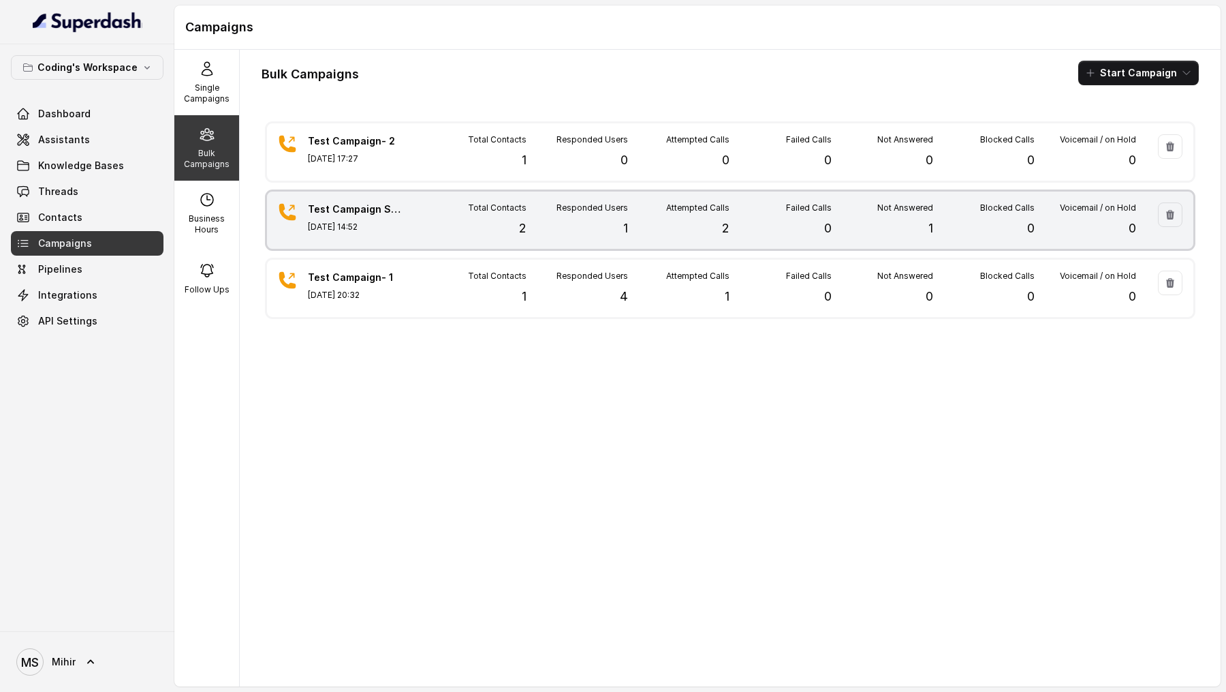
click at [435, 232] on div "Total Contacts 2" at bounding box center [476, 219] width 102 height 35
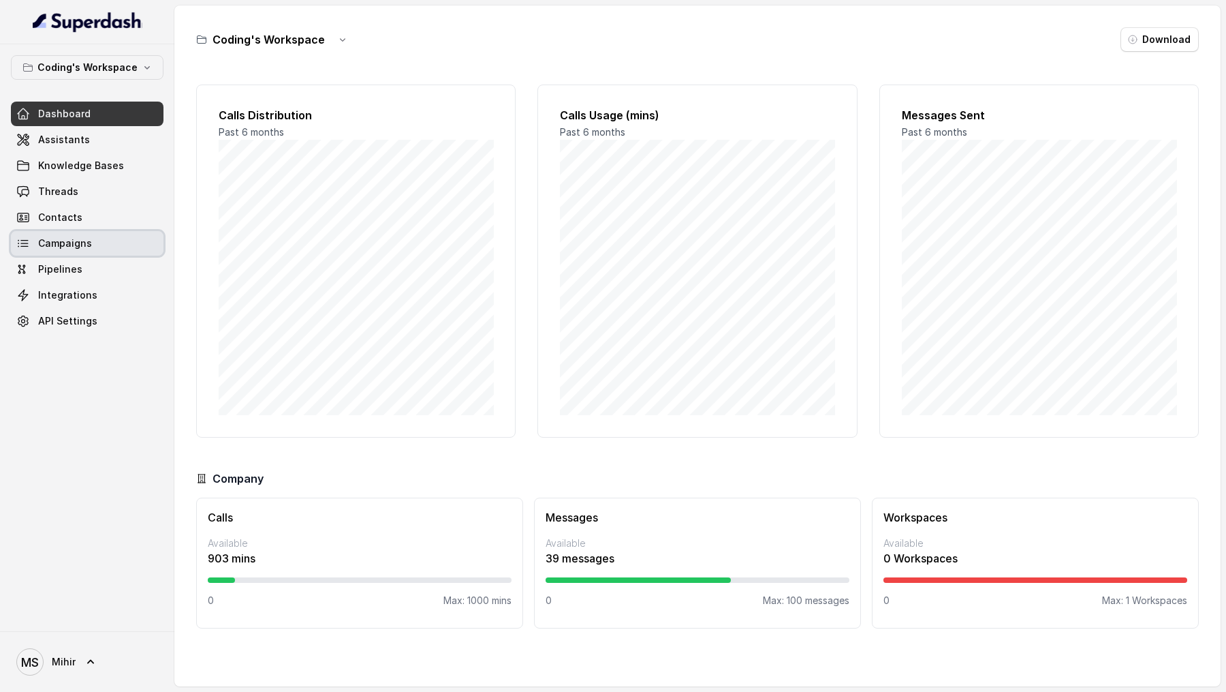
click at [66, 243] on span "Campaigns" at bounding box center [65, 243] width 54 height 14
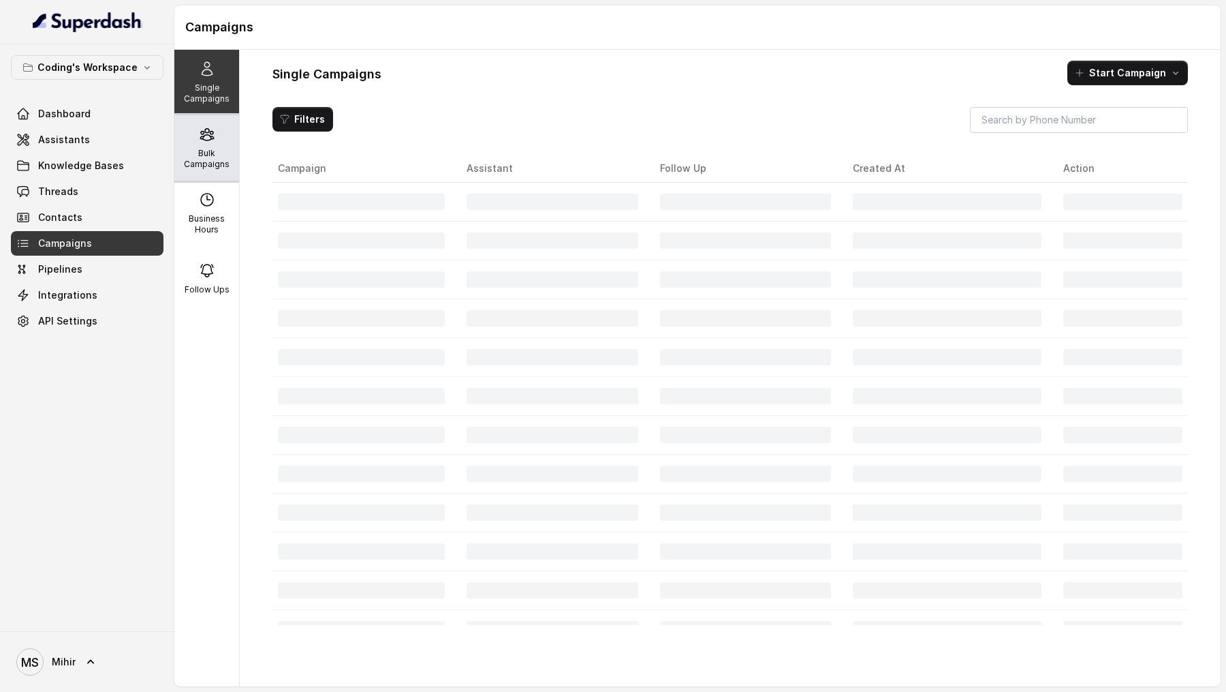
click at [203, 152] on p "Bulk Campaigns" at bounding box center [207, 159] width 54 height 22
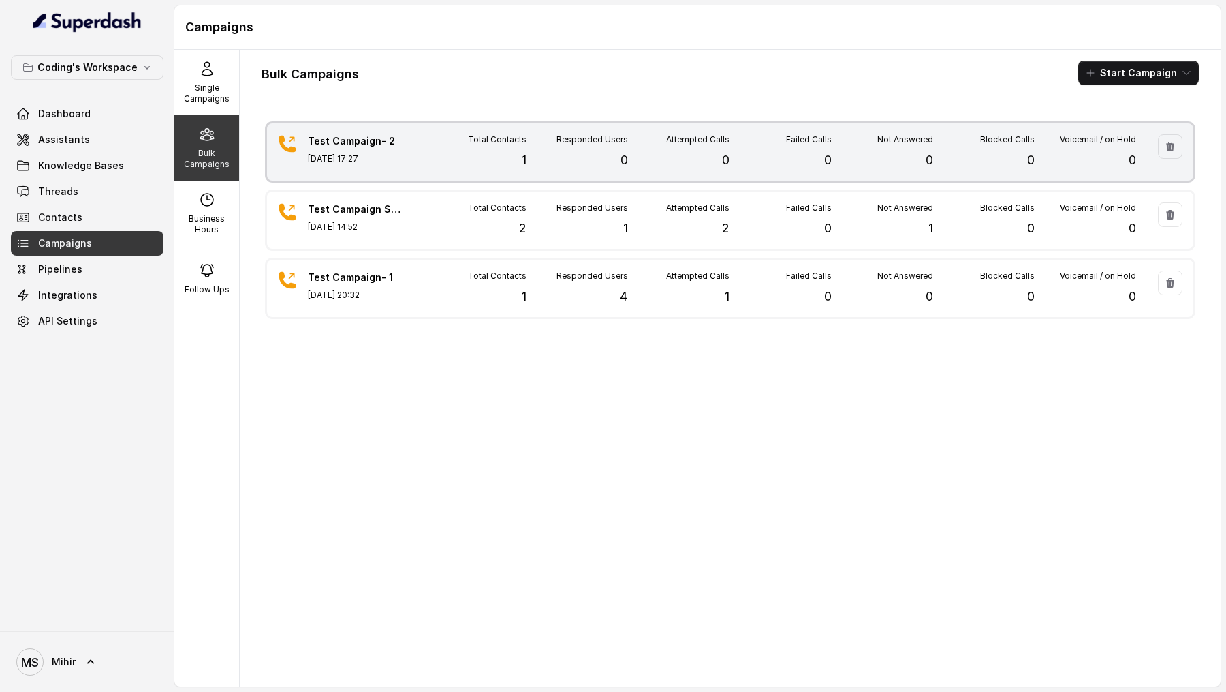
click at [416, 158] on div "Test Campaign- 2 [DATE] 17:27 Total Contacts 1 Responded Users 0 Attempted Call…" at bounding box center [730, 151] width 927 height 57
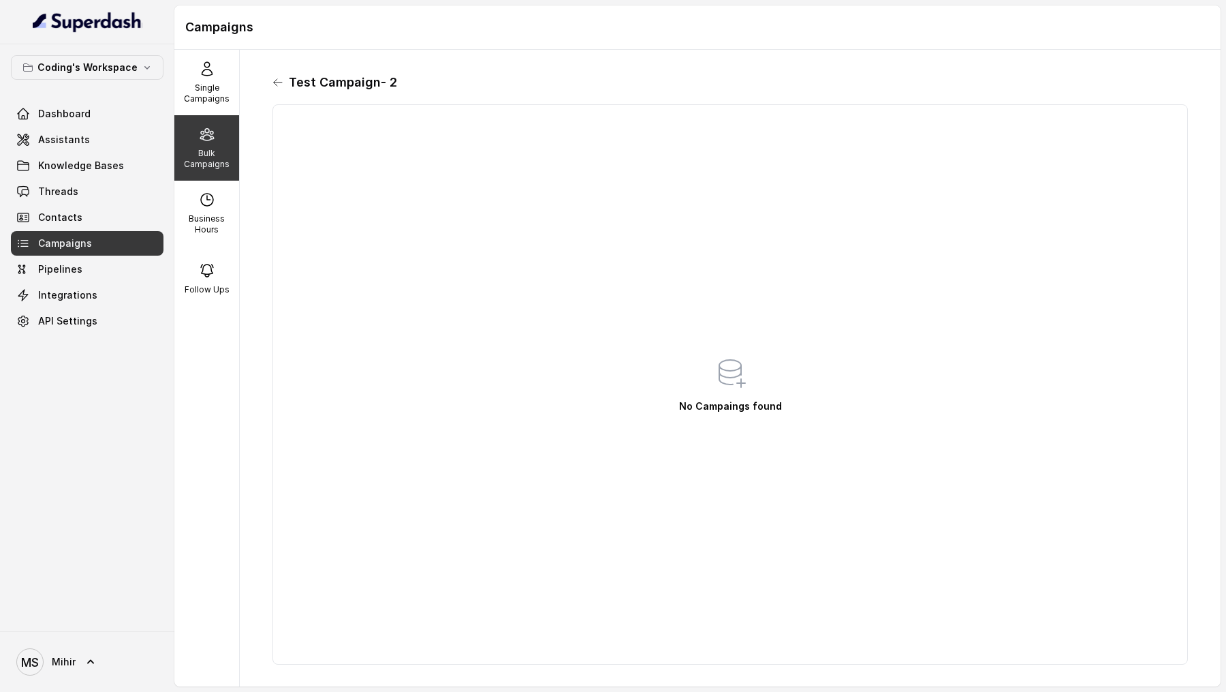
click at [278, 81] on icon at bounding box center [278, 82] width 11 height 11
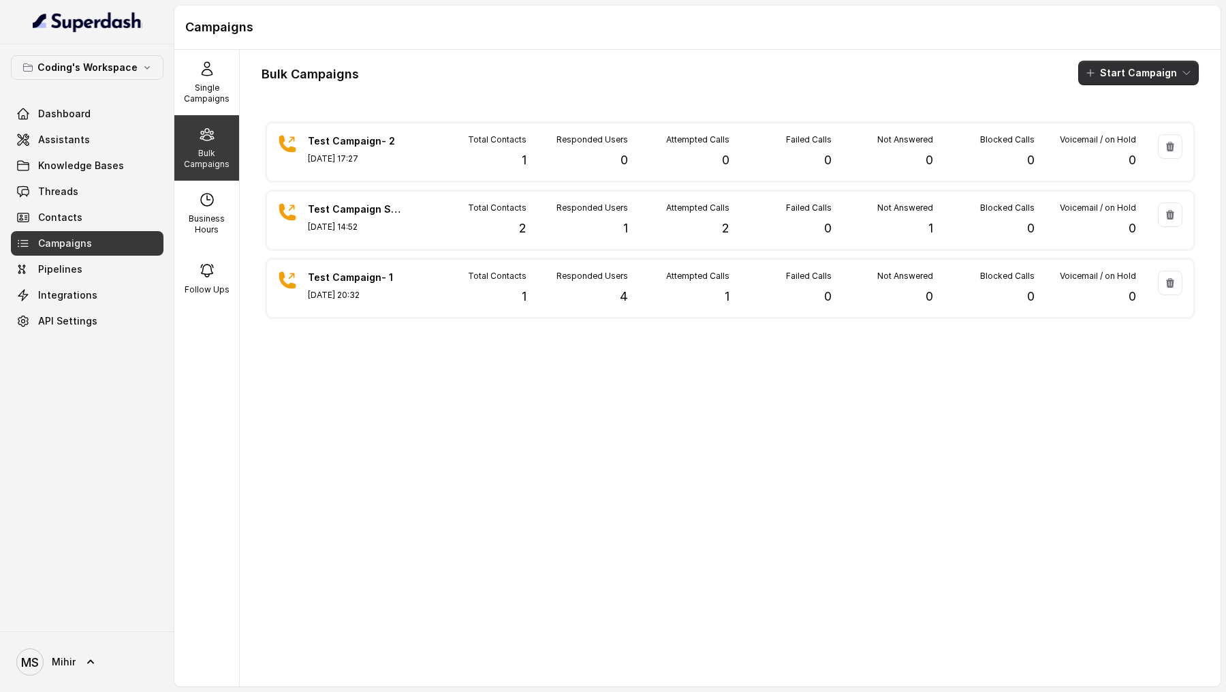
click at [1149, 67] on button "Start Campaign" at bounding box center [1139, 73] width 121 height 25
click at [1141, 131] on div "Call" at bounding box center [1120, 126] width 66 height 14
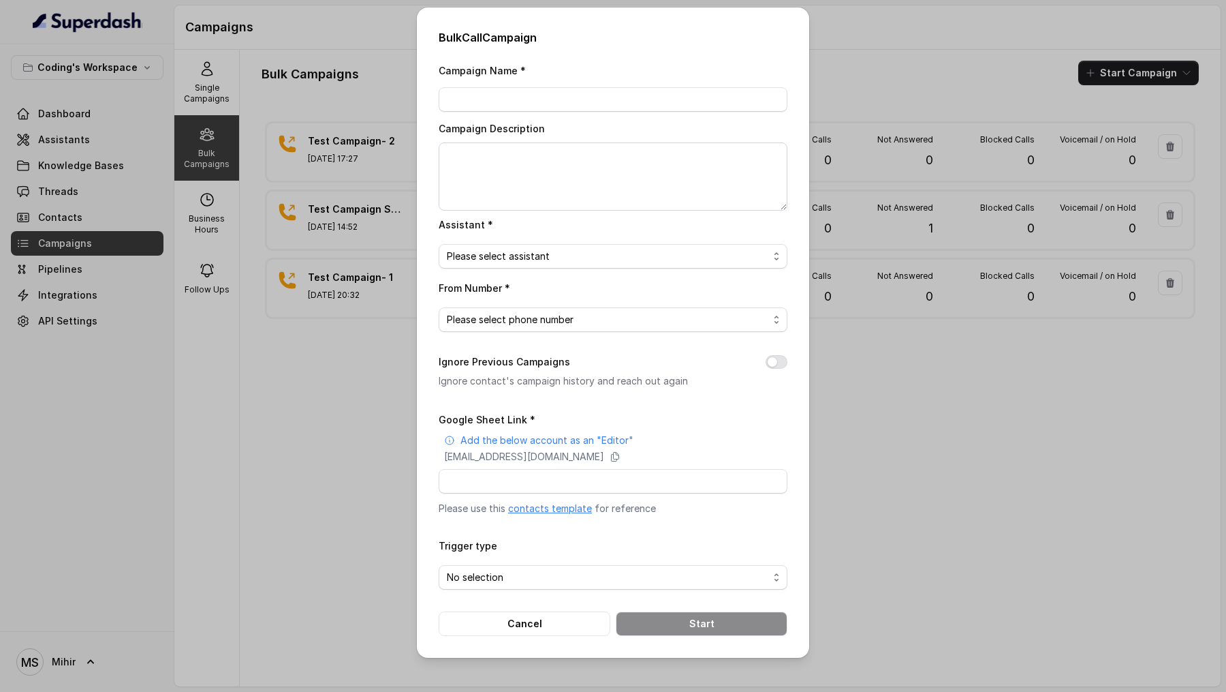
drag, startPoint x: 432, startPoint y: 362, endPoint x: 588, endPoint y: 369, distance: 156.2
click at [589, 369] on div "Bulk Call Campaign Campaign Name * Campaign Description Assistant * Please sele…" at bounding box center [613, 332] width 392 height 650
click at [525, 618] on button "Cancel" at bounding box center [525, 623] width 172 height 25
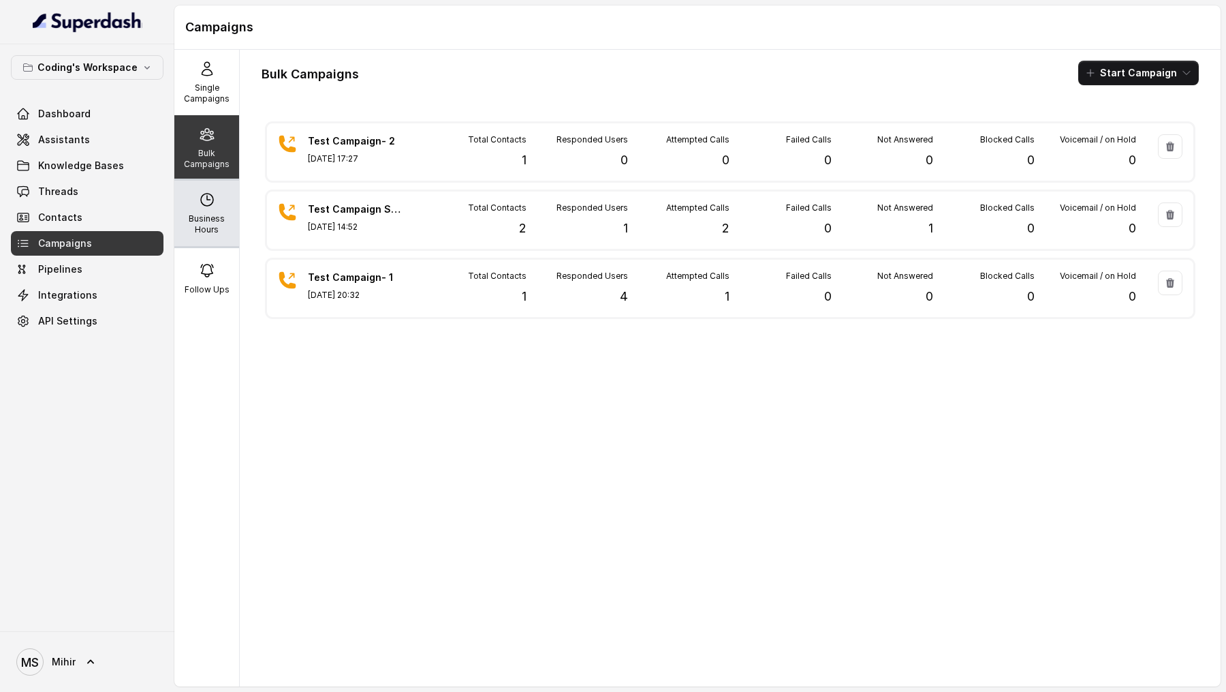
click at [216, 215] on p "Business Hours" at bounding box center [207, 224] width 54 height 22
select select "Asia/Kolkata"
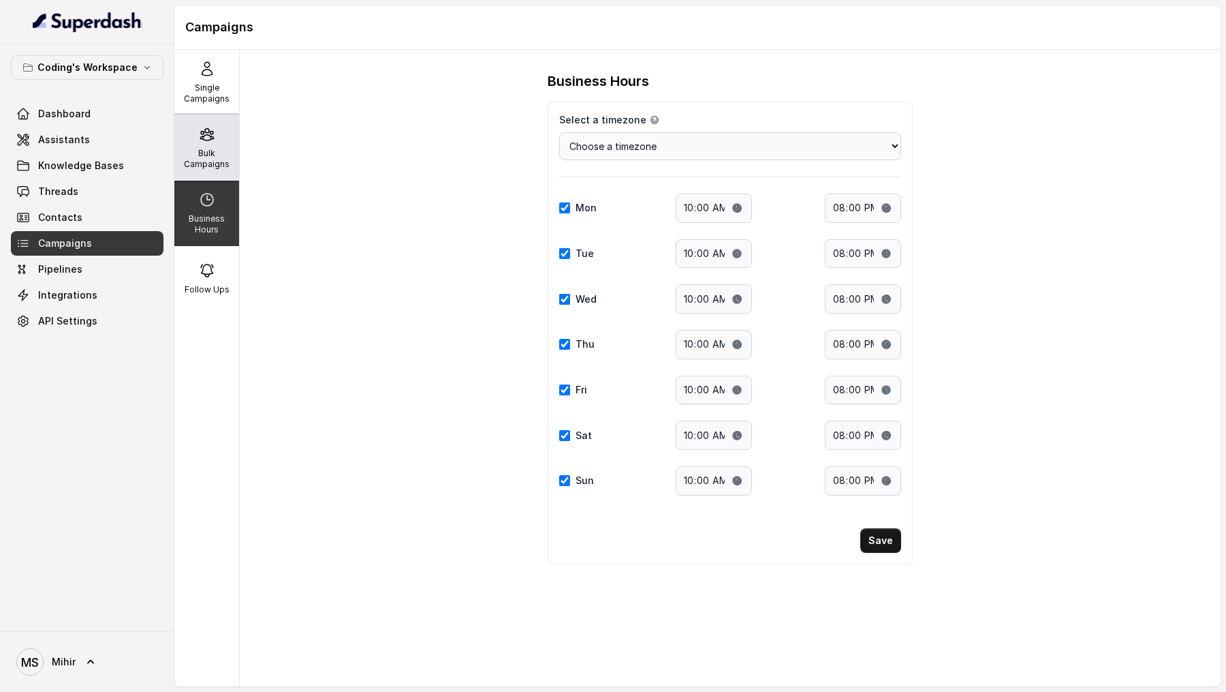
click at [213, 162] on p "Bulk Campaigns" at bounding box center [207, 159] width 54 height 22
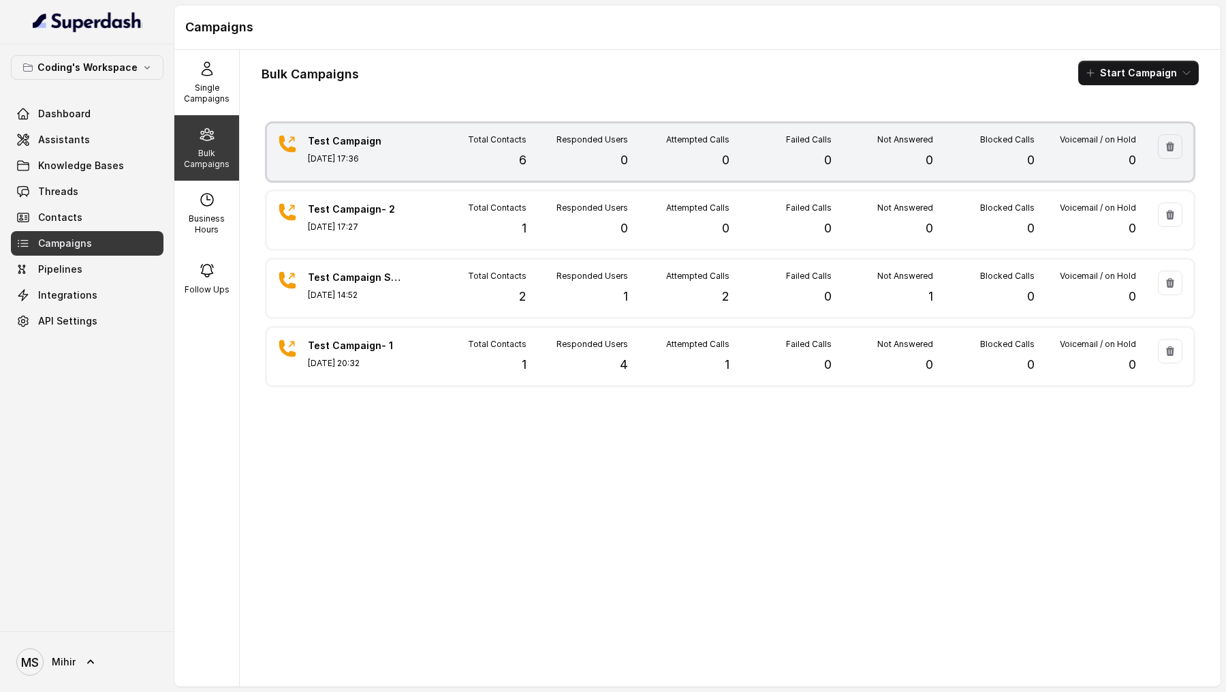
click at [484, 155] on div "Total Contacts 6" at bounding box center [476, 151] width 102 height 35
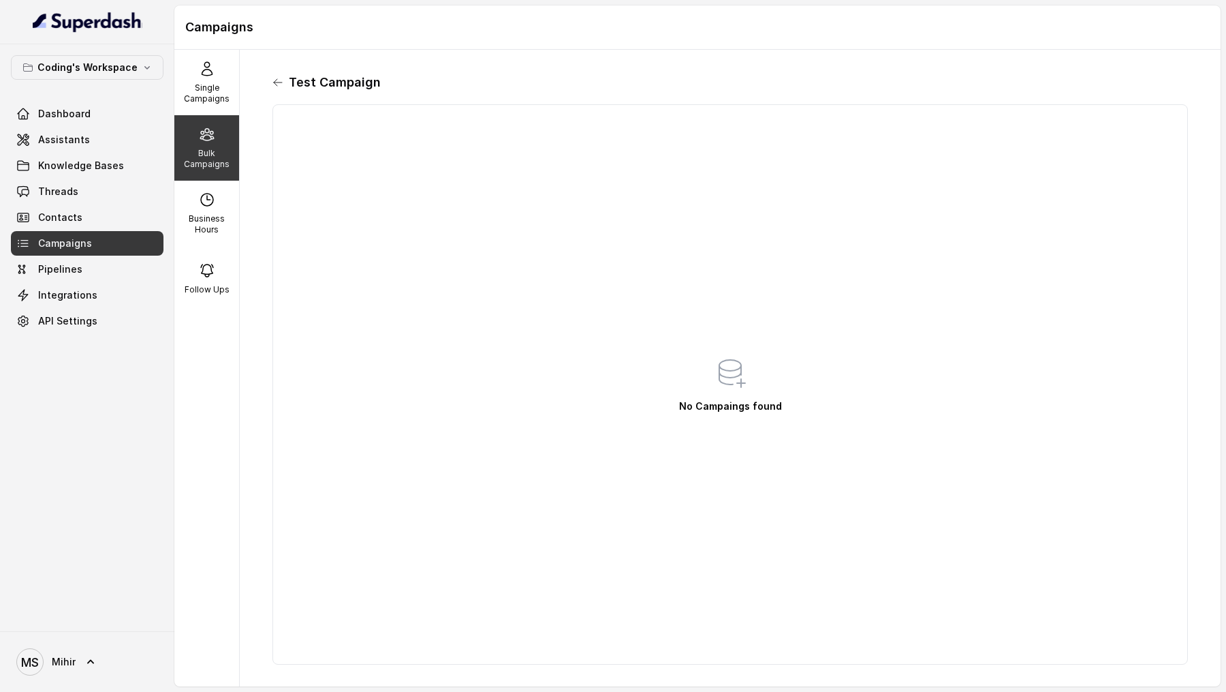
click at [281, 83] on icon at bounding box center [278, 82] width 11 height 11
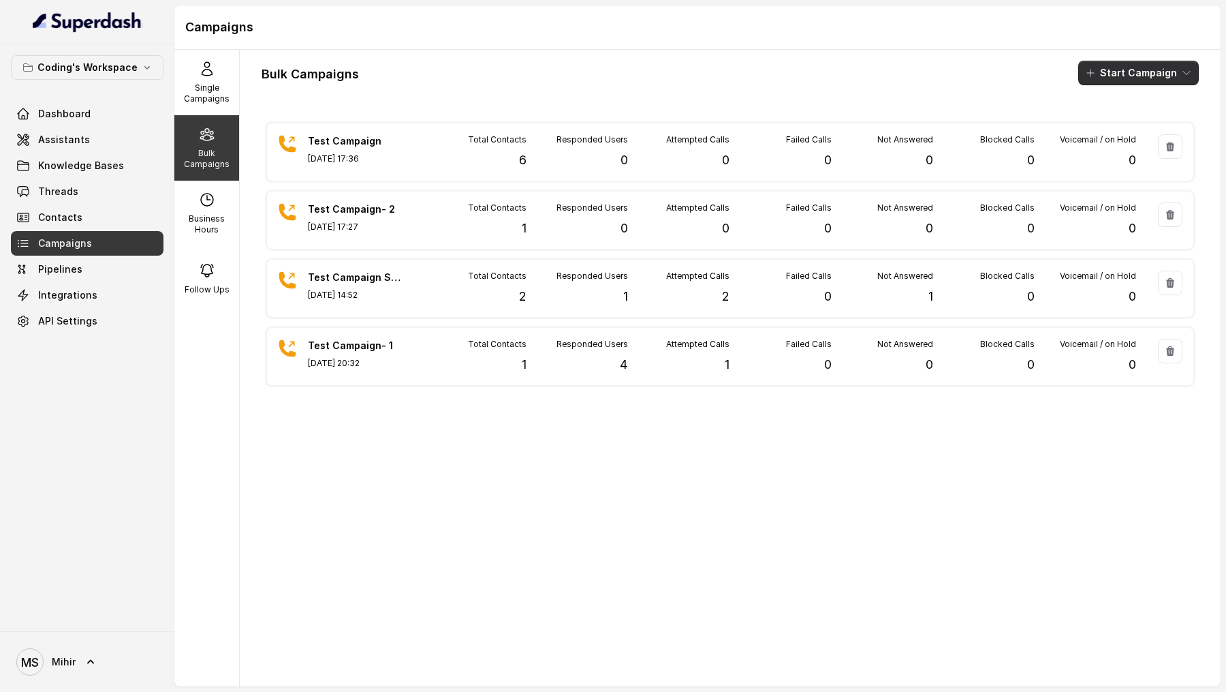
click at [1123, 71] on button "Start Campaign" at bounding box center [1139, 73] width 121 height 25
click at [1091, 120] on icon "button" at bounding box center [1094, 125] width 11 height 11
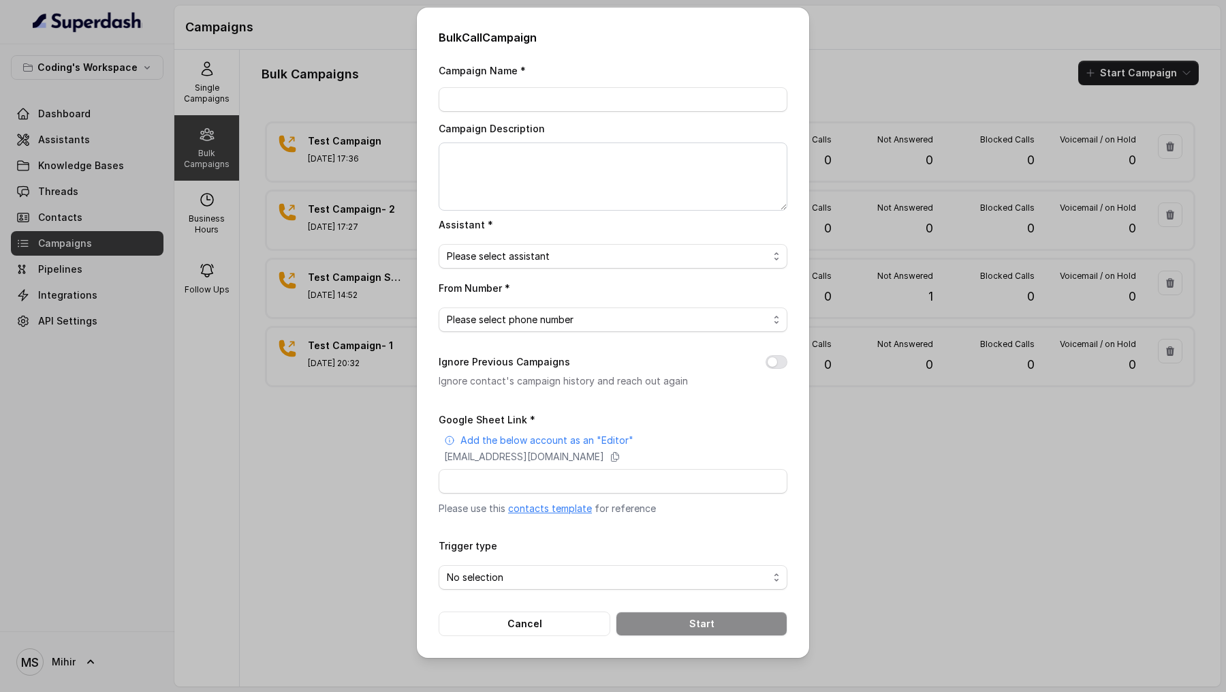
click at [918, 154] on div "Bulk Call Campaign Campaign Name * Campaign Description Assistant * Please sele…" at bounding box center [613, 346] width 1226 height 692
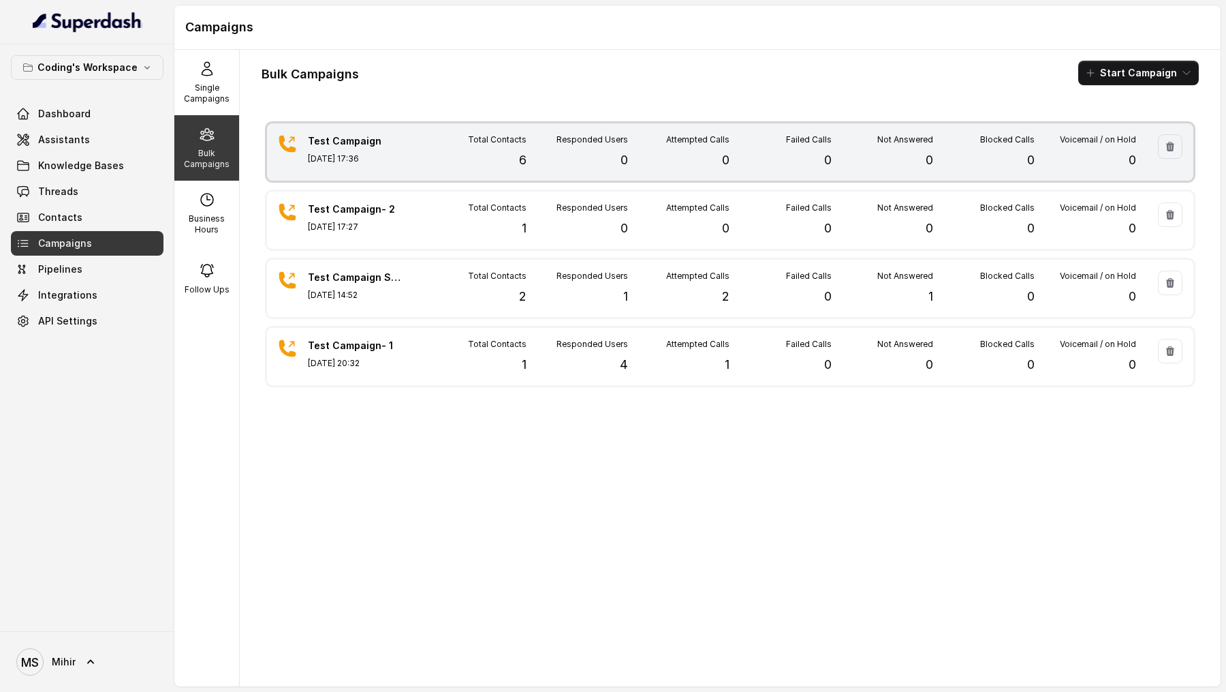
click at [781, 146] on div "Failed Calls 0" at bounding box center [781, 151] width 102 height 35
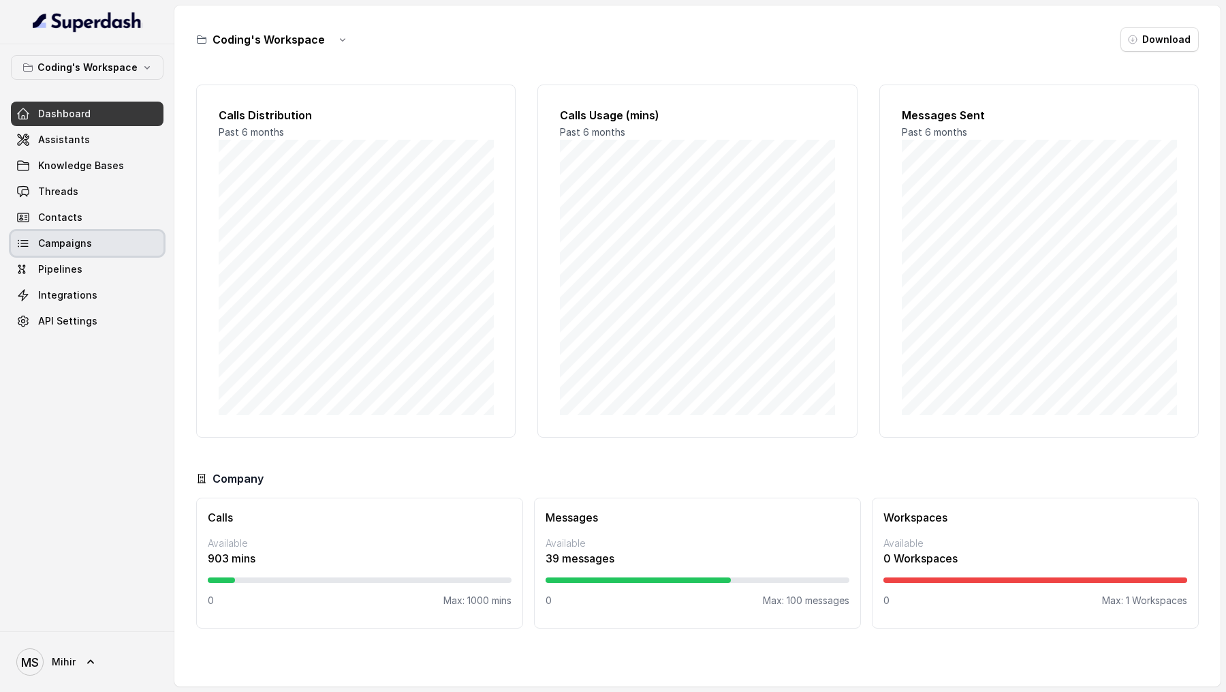
click at [104, 243] on link "Campaigns" at bounding box center [87, 243] width 153 height 25
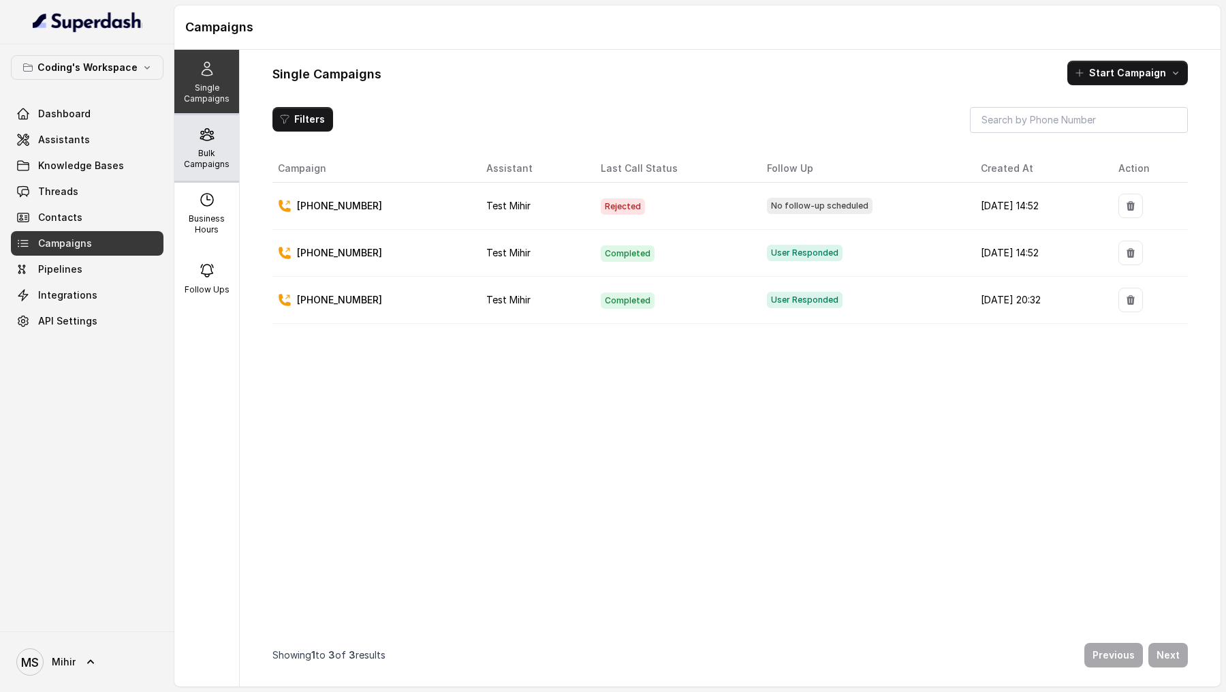
click at [221, 164] on p "Bulk Campaigns" at bounding box center [207, 159] width 54 height 22
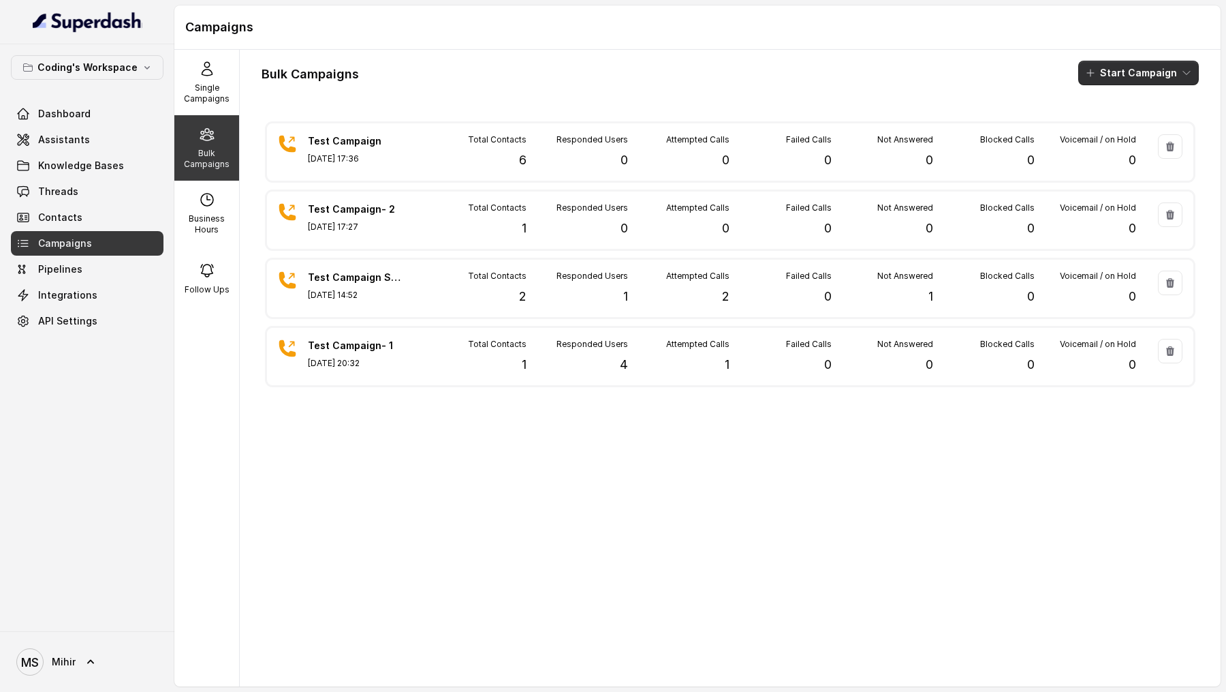
click at [1131, 67] on button "Start Campaign" at bounding box center [1139, 73] width 121 height 25
click at [1112, 123] on p "Call" at bounding box center [1114, 126] width 16 height 14
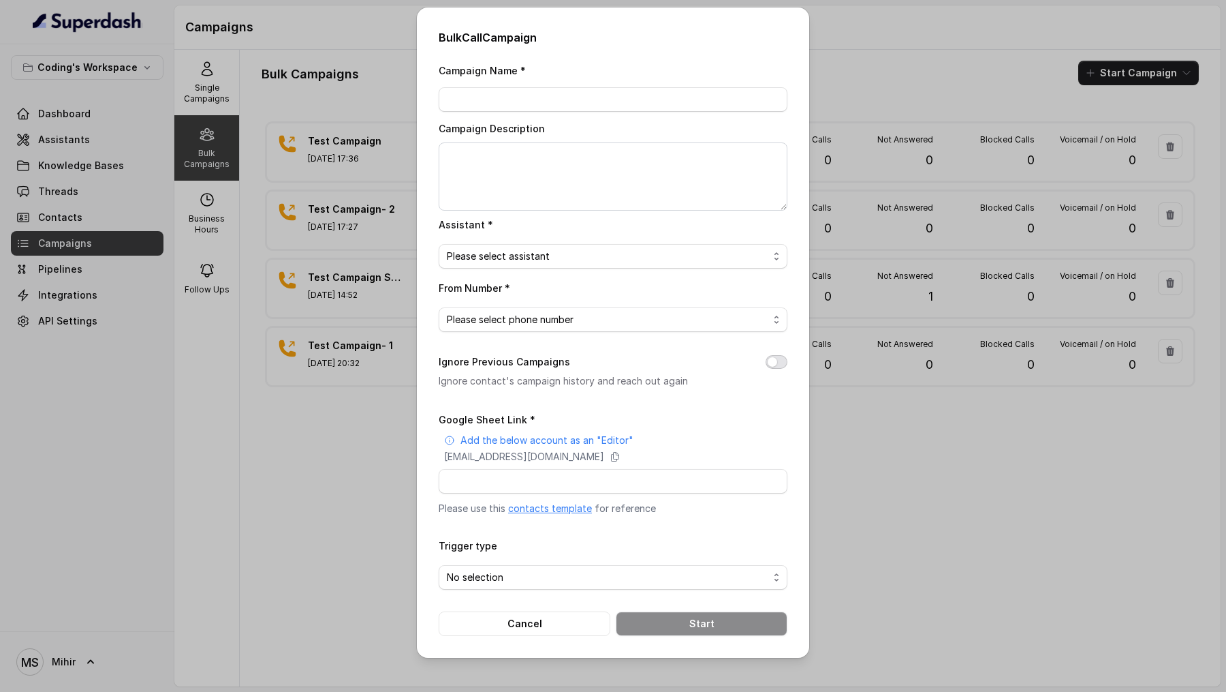
click at [775, 356] on button "Ignore Previous Campaigns" at bounding box center [777, 362] width 22 height 14
click at [538, 315] on span "Please select phone number" at bounding box center [608, 319] width 322 height 16
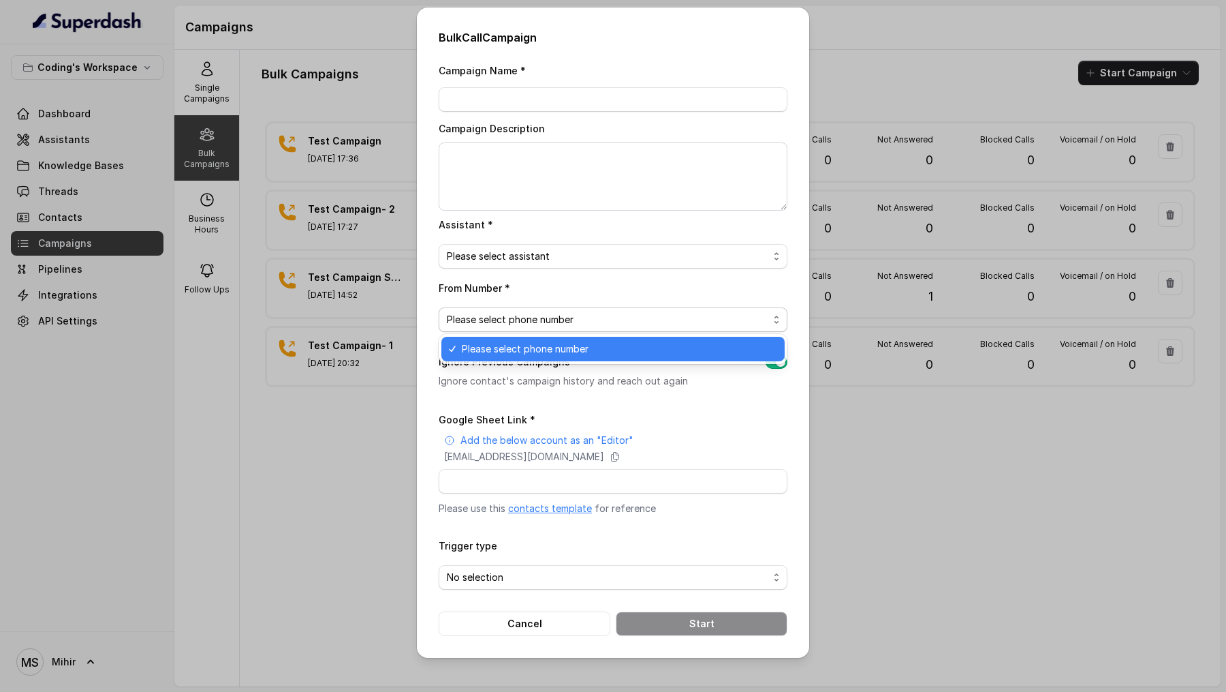
click at [551, 270] on div "Campaign Name * Campaign Description Assistant * Please select assistant From N…" at bounding box center [613, 349] width 349 height 574
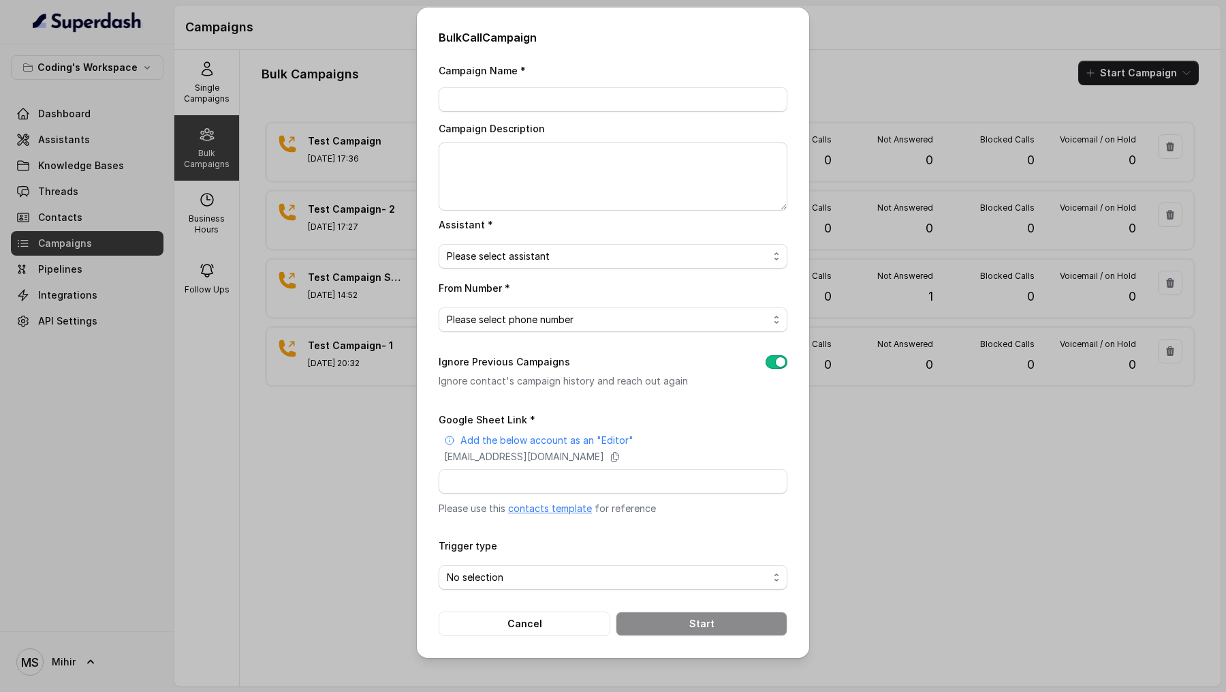
click at [559, 256] on span "Please select assistant" at bounding box center [608, 256] width 322 height 16
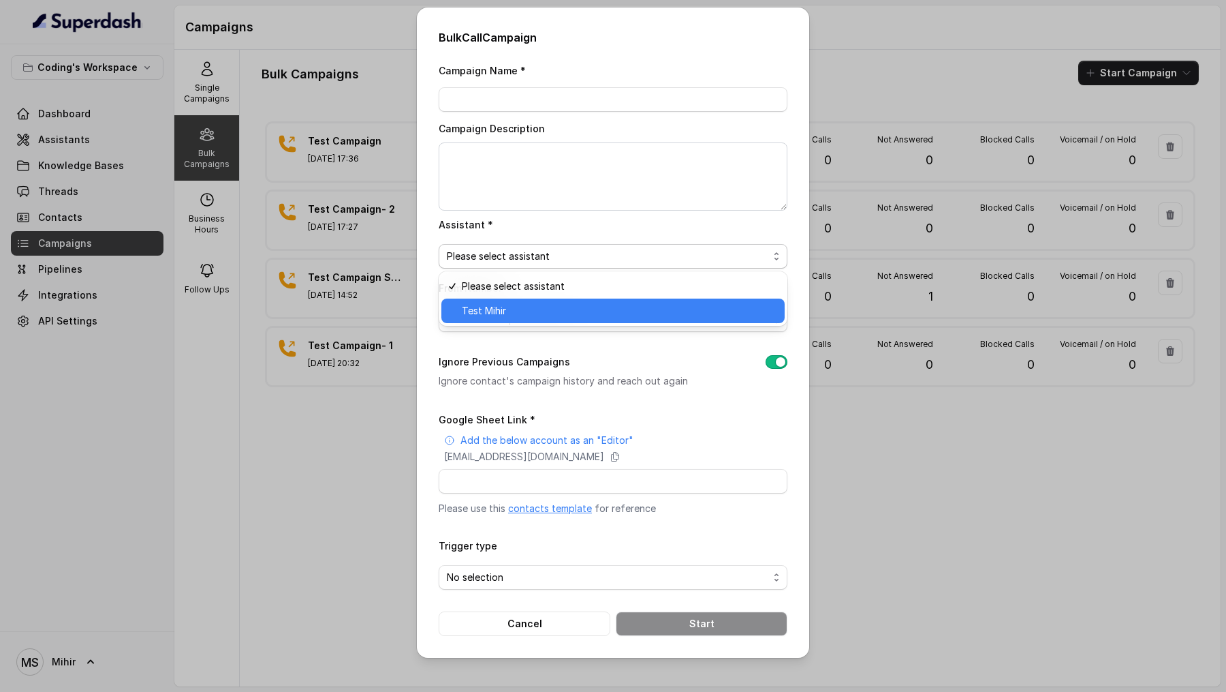
click at [542, 315] on span "Test Mihir" at bounding box center [619, 311] width 315 height 16
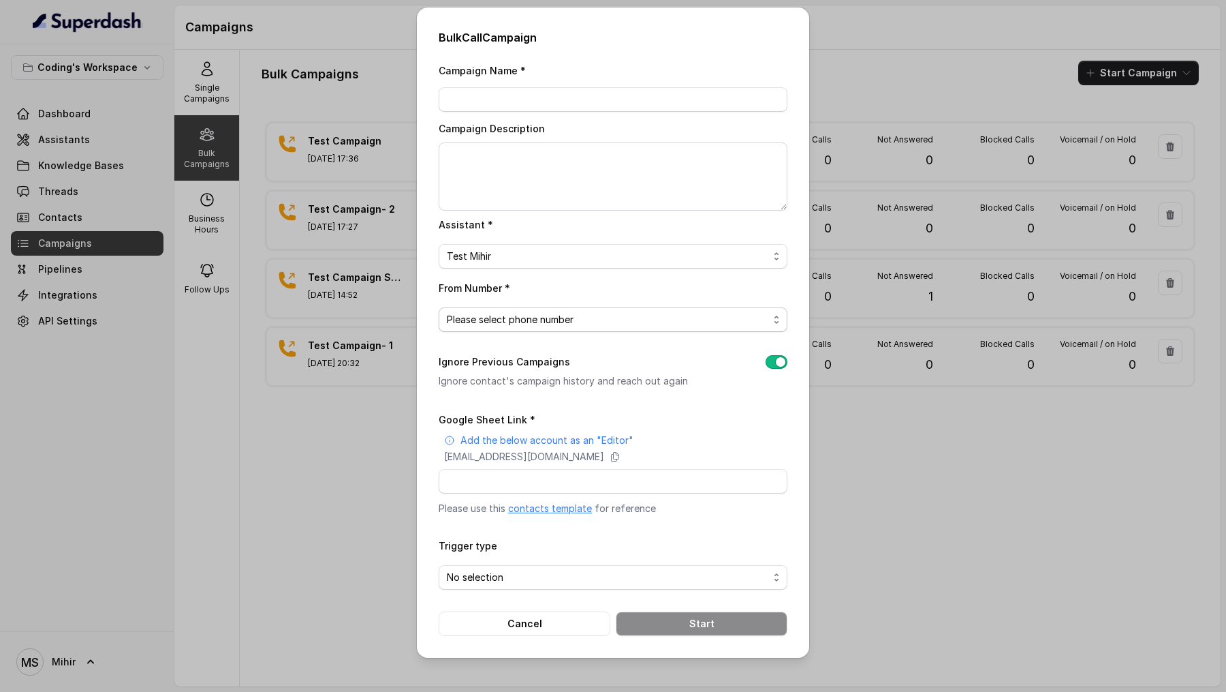
click at [542, 315] on span "Please select phone number" at bounding box center [608, 319] width 322 height 16
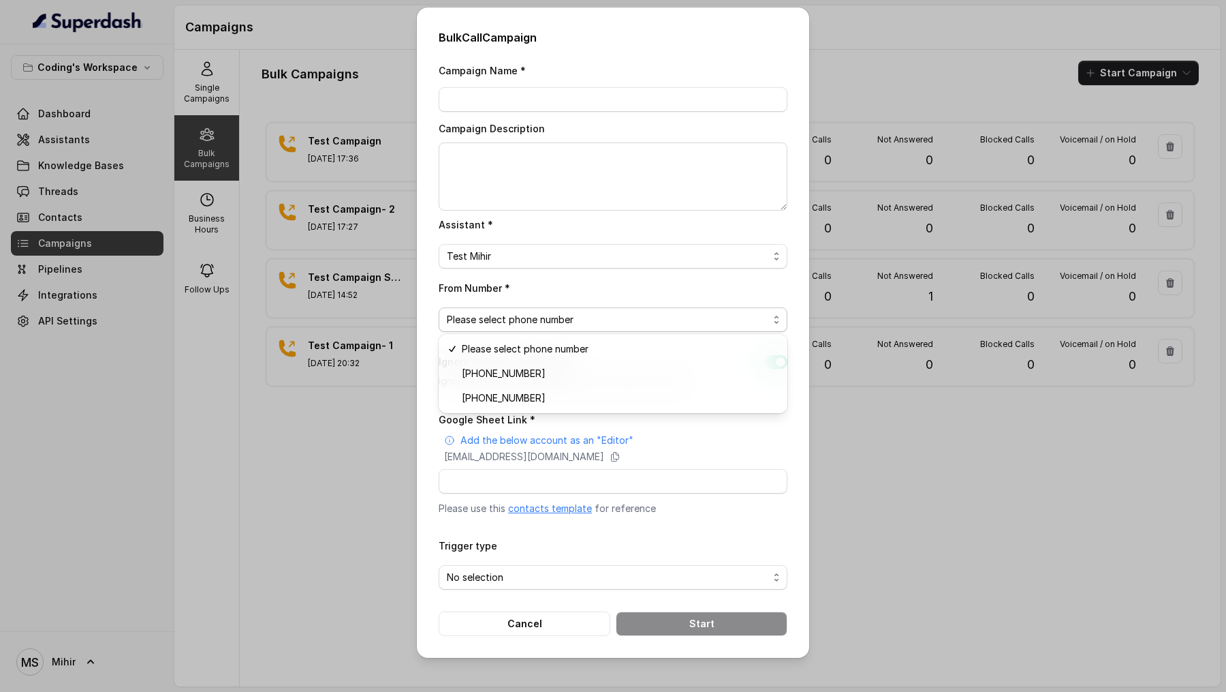
click at [544, 576] on div "Campaign Name * Campaign Description Assistant * Test Mihir From Number * Pleas…" at bounding box center [613, 349] width 349 height 574
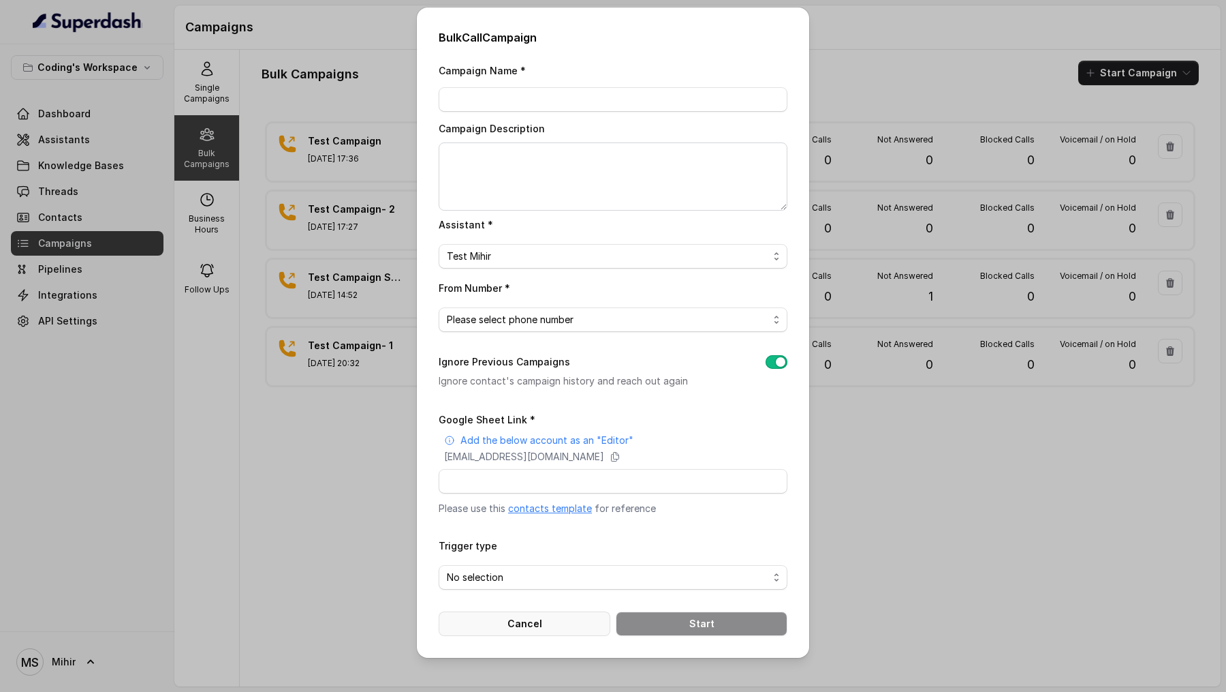
click at [517, 621] on button "Cancel" at bounding box center [525, 623] width 172 height 25
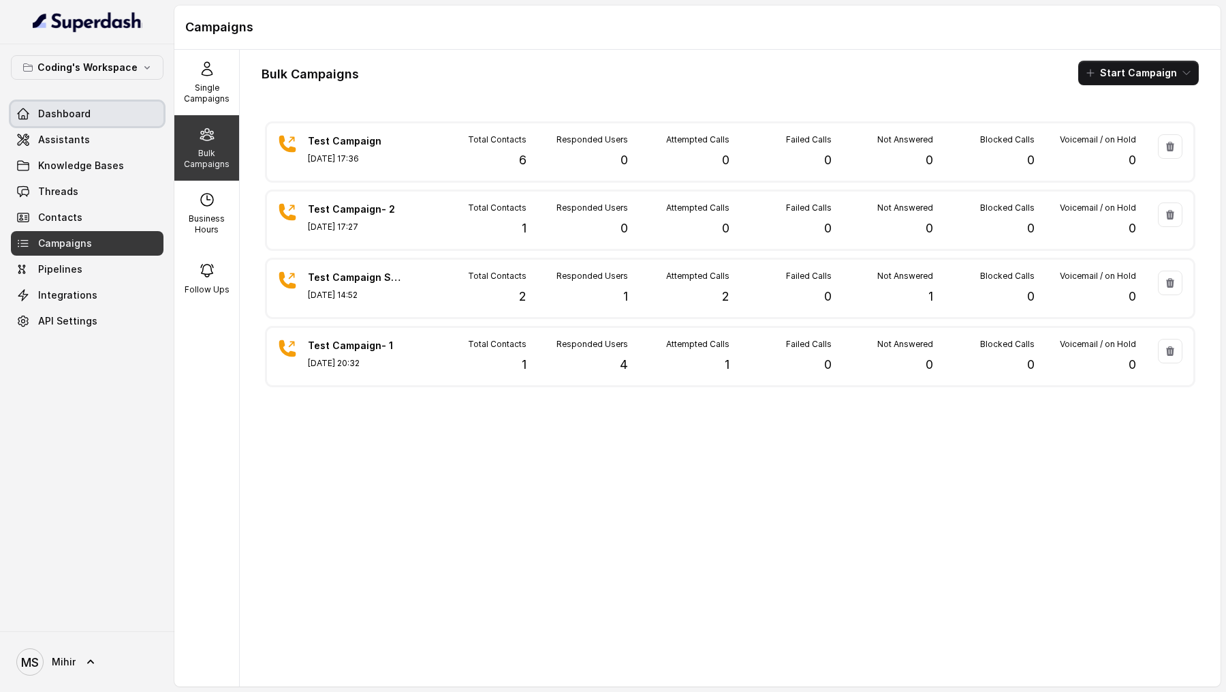
click at [85, 118] on span "Dashboard" at bounding box center [64, 114] width 52 height 14
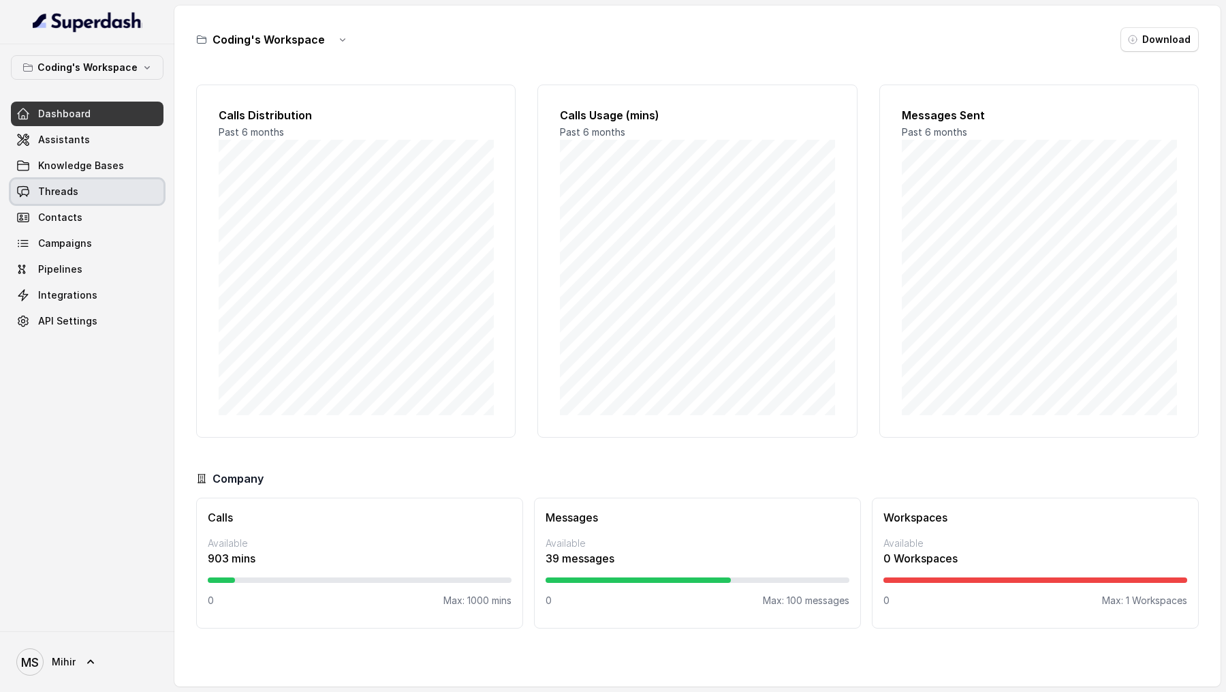
click at [48, 189] on span "Threads" at bounding box center [58, 192] width 40 height 14
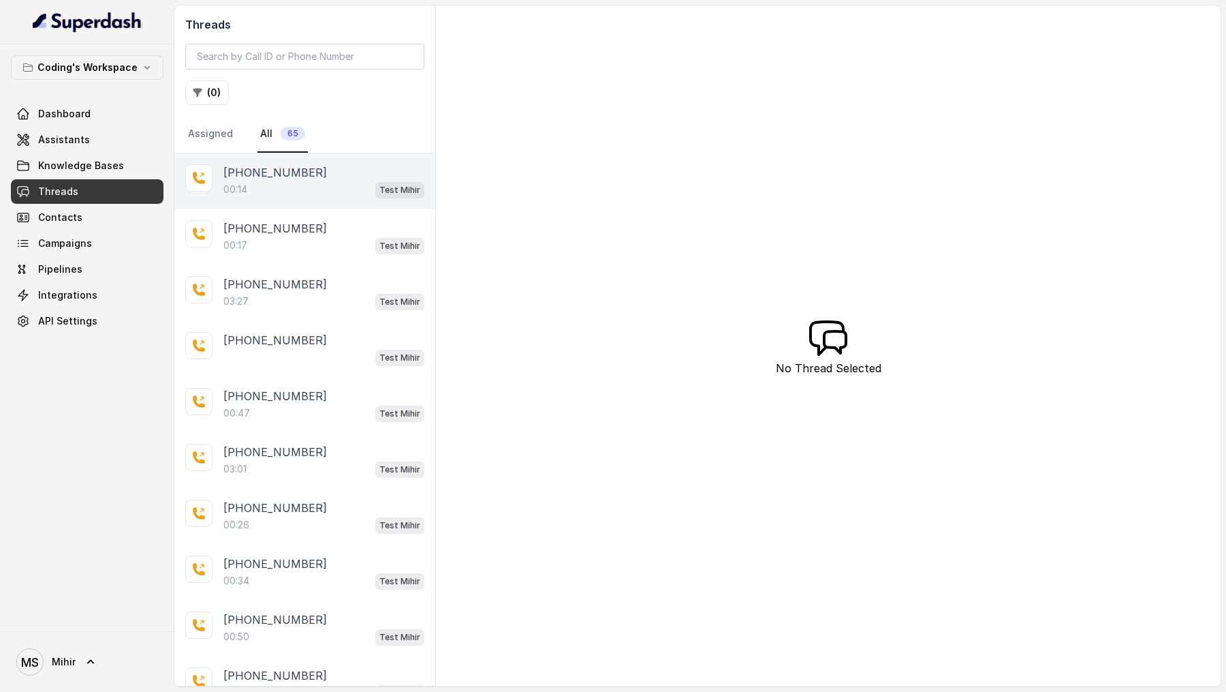
click at [297, 172] on p "[PHONE_NUMBER]" at bounding box center [275, 172] width 104 height 16
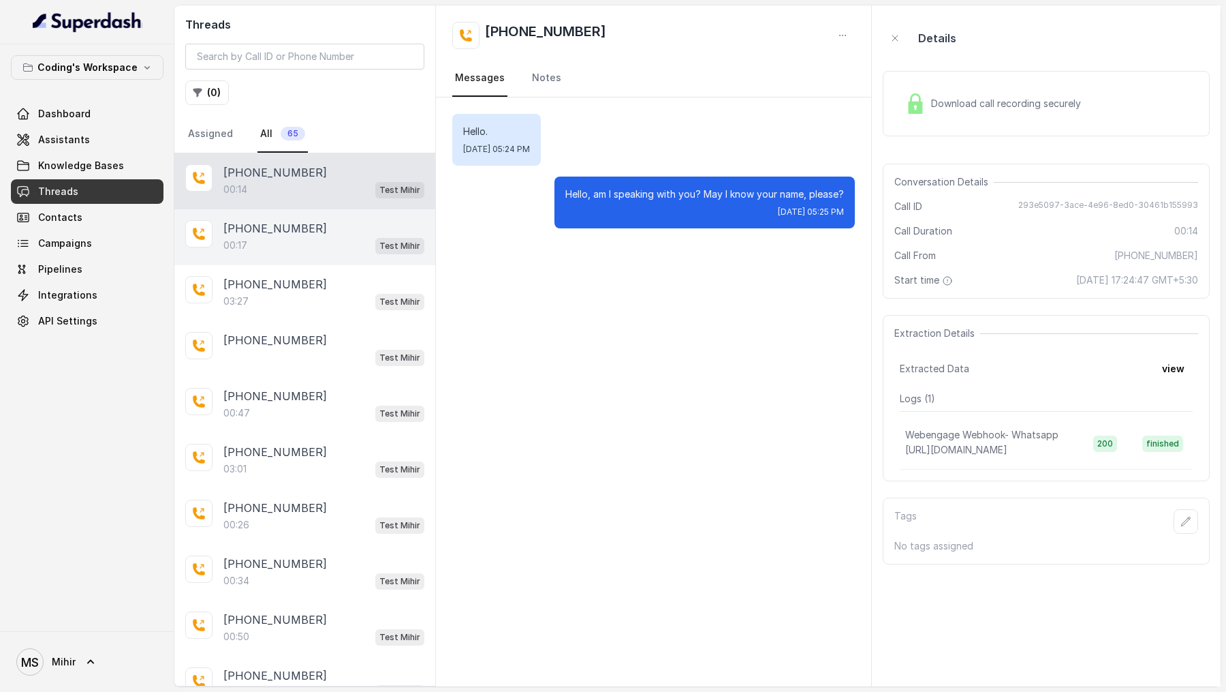
click at [294, 232] on p "[PHONE_NUMBER]" at bounding box center [275, 228] width 104 height 16
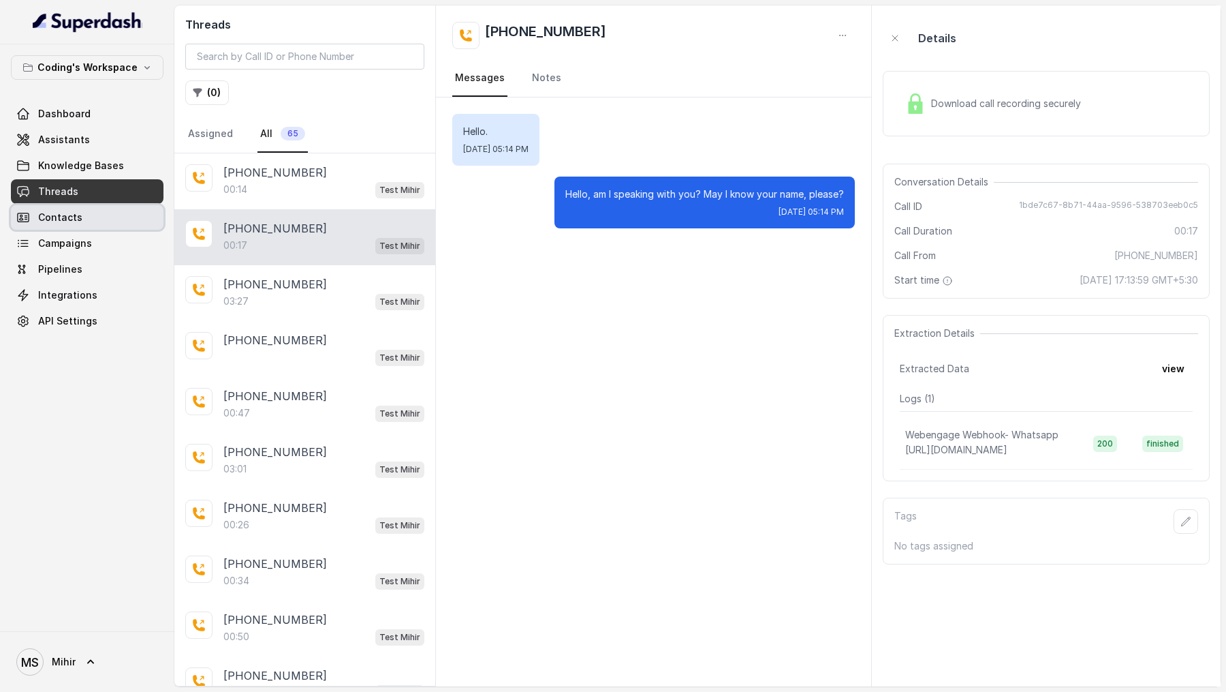
click at [66, 215] on span "Contacts" at bounding box center [60, 218] width 44 height 14
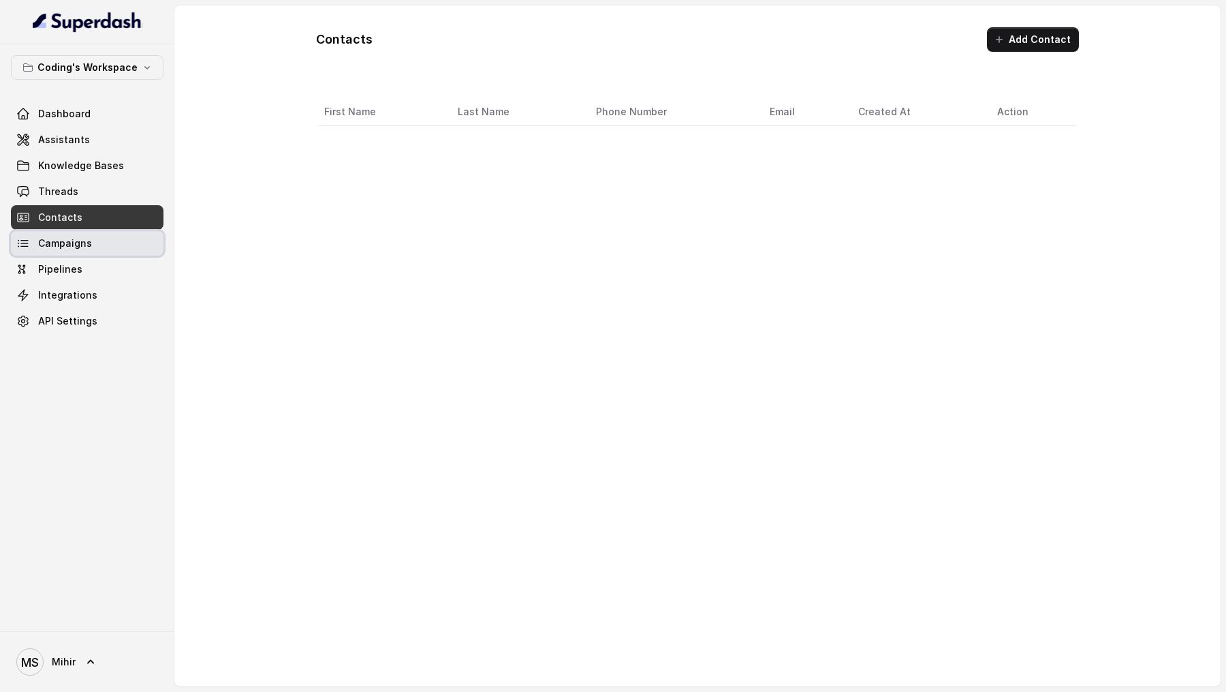
click at [66, 251] on link "Campaigns" at bounding box center [87, 243] width 153 height 25
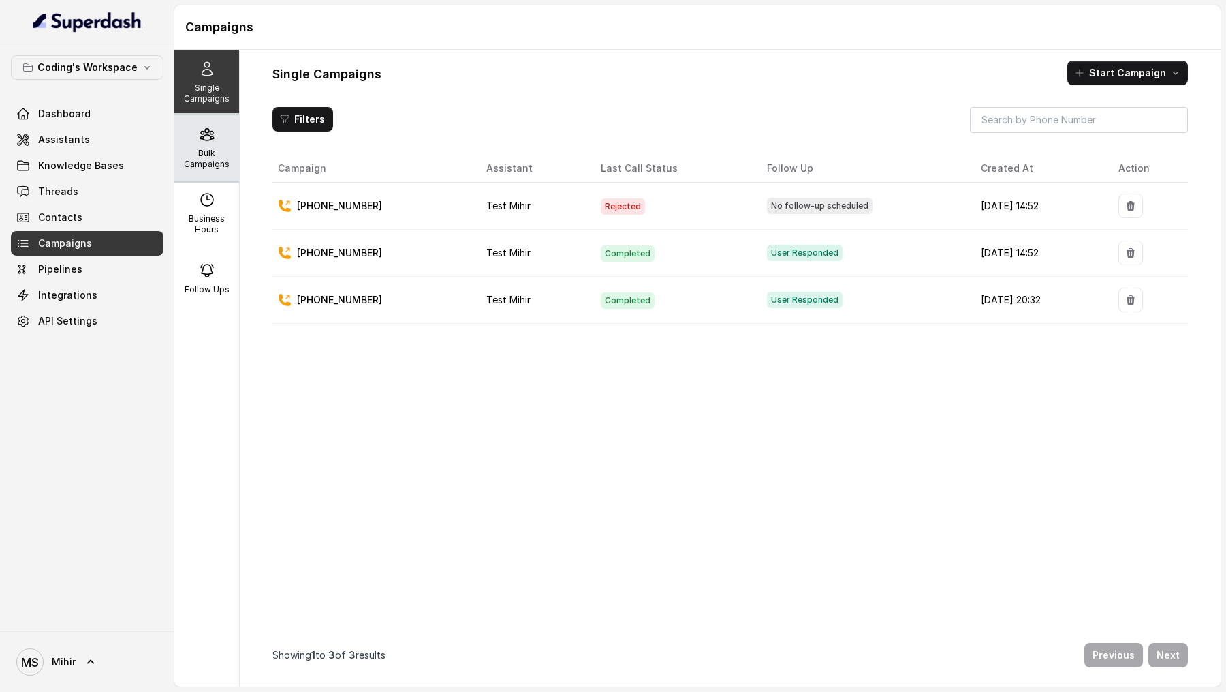
click at [205, 164] on p "Bulk Campaigns" at bounding box center [207, 159] width 54 height 22
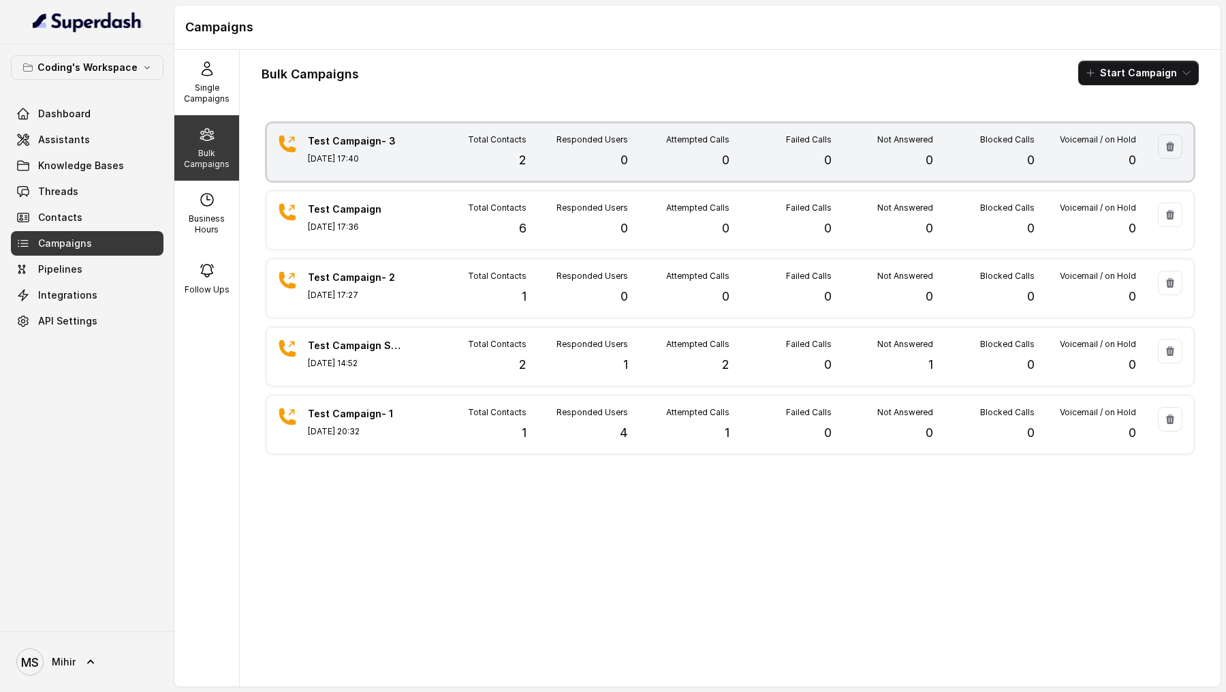
click at [409, 170] on div "Test Campaign- 3 Aug 29, 2025, 17:40 Total Contacts 2 Responded Users 0 Attempt…" at bounding box center [730, 151] width 927 height 57
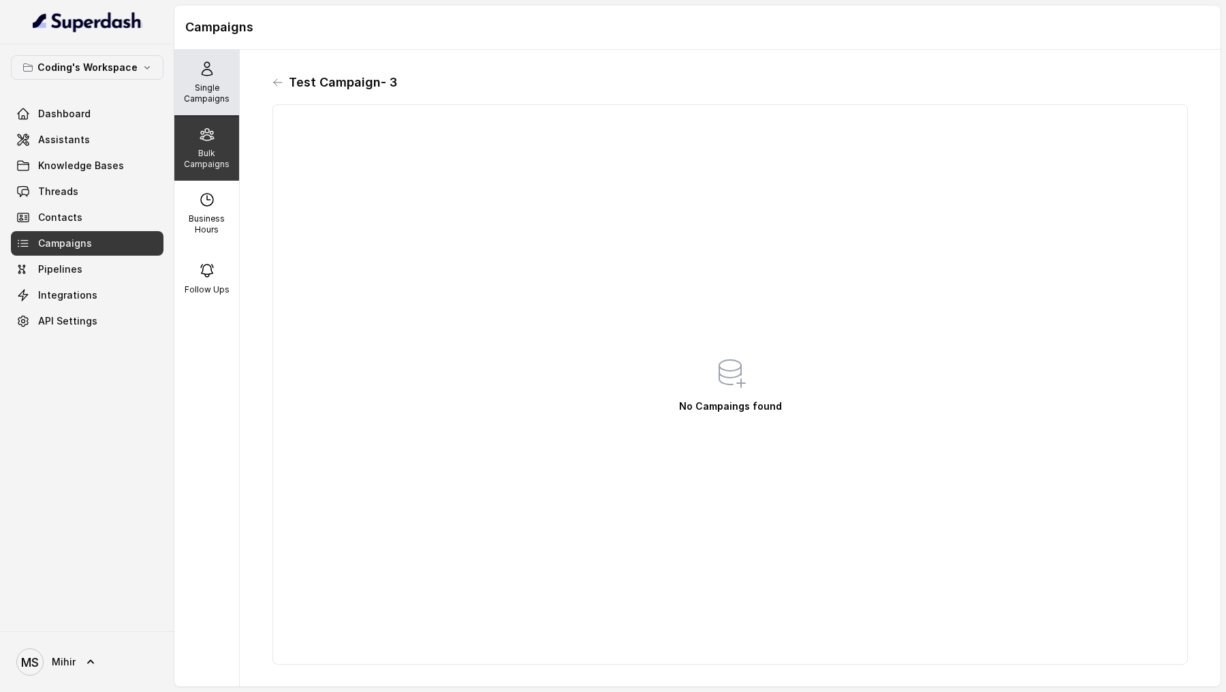
click at [199, 67] on icon at bounding box center [207, 69] width 16 height 16
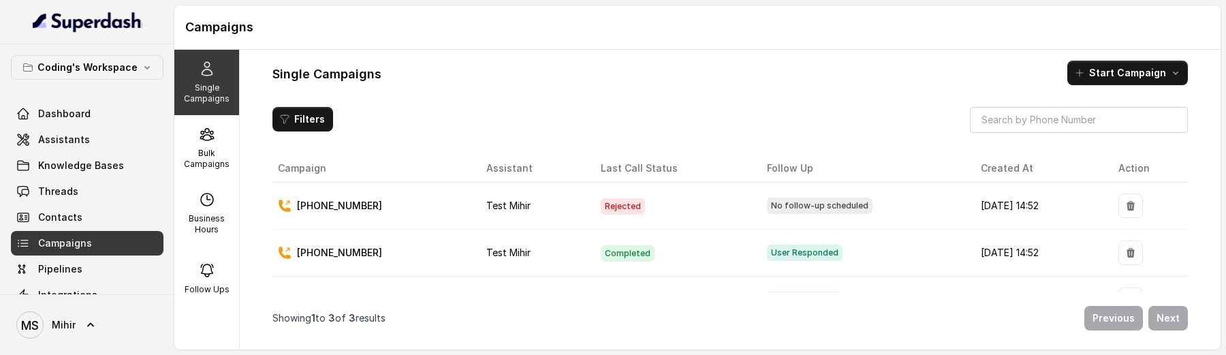
click at [212, 103] on p "Single Campaigns" at bounding box center [207, 93] width 54 height 22
click at [210, 142] on div "Bulk Campaigns" at bounding box center [206, 147] width 65 height 65
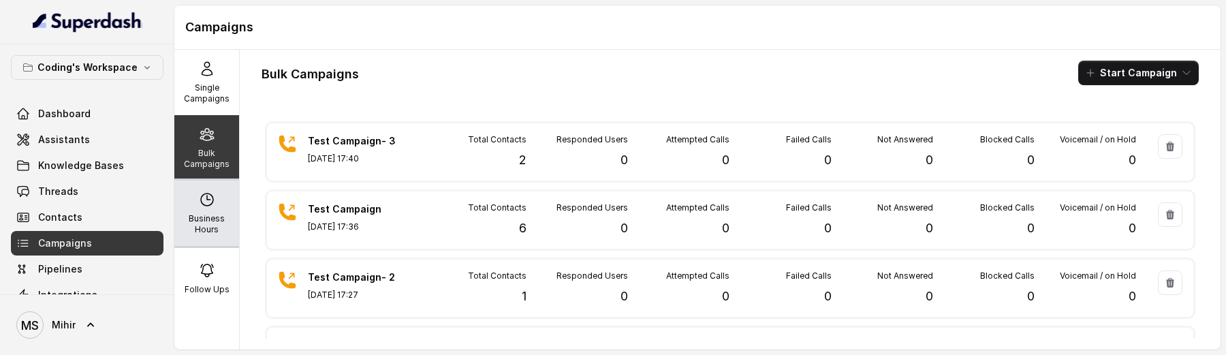
click at [199, 219] on p "Business Hours" at bounding box center [207, 224] width 54 height 22
select select "Asia/Kolkata"
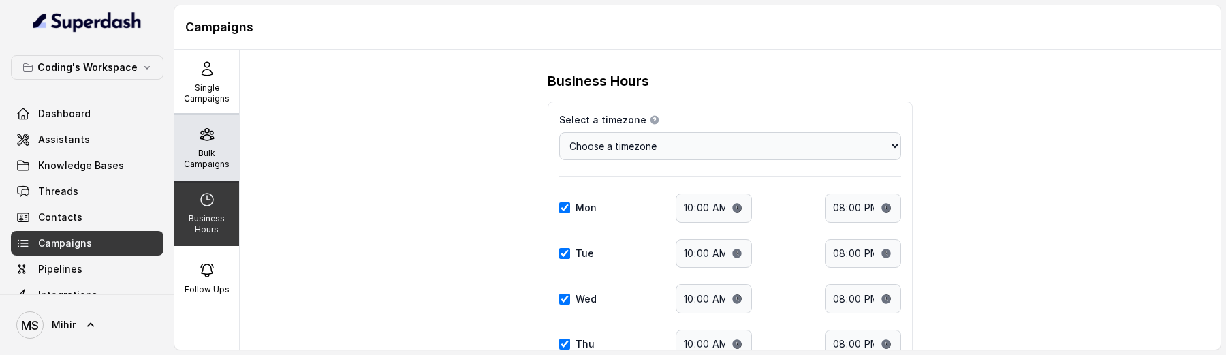
click at [211, 136] on icon at bounding box center [206, 135] width 13 height 12
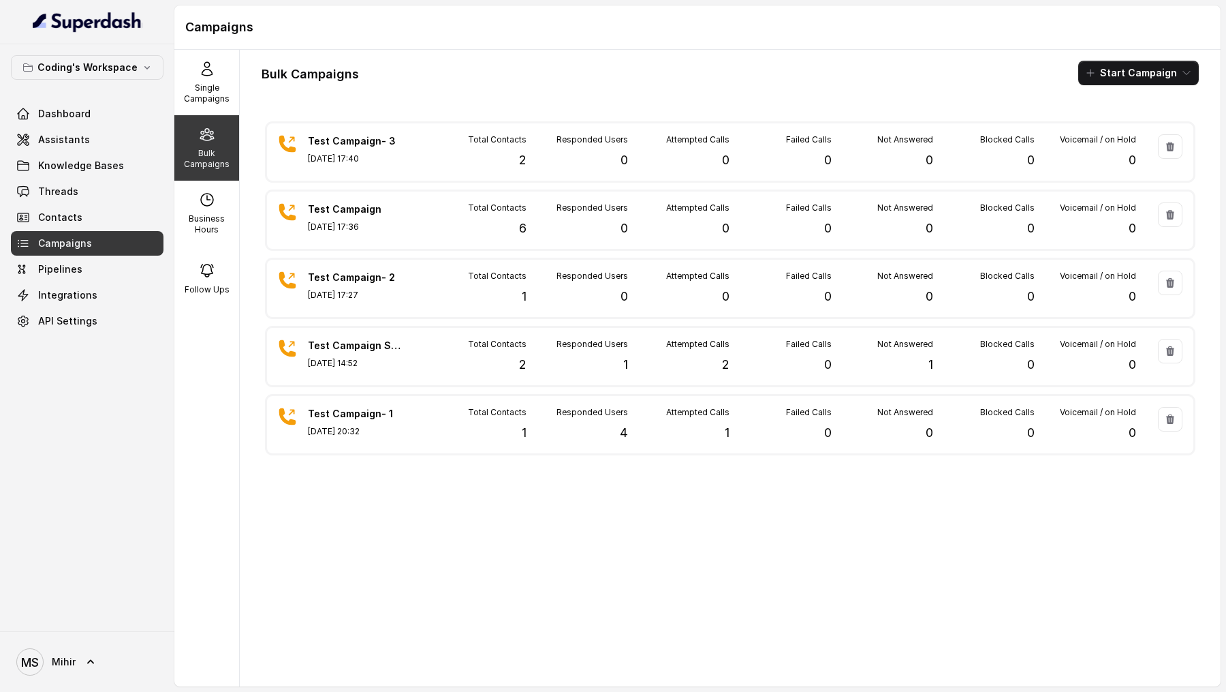
click at [1129, 67] on button "Start Campaign" at bounding box center [1139, 73] width 121 height 25
click at [1108, 127] on p "Call" at bounding box center [1114, 126] width 16 height 14
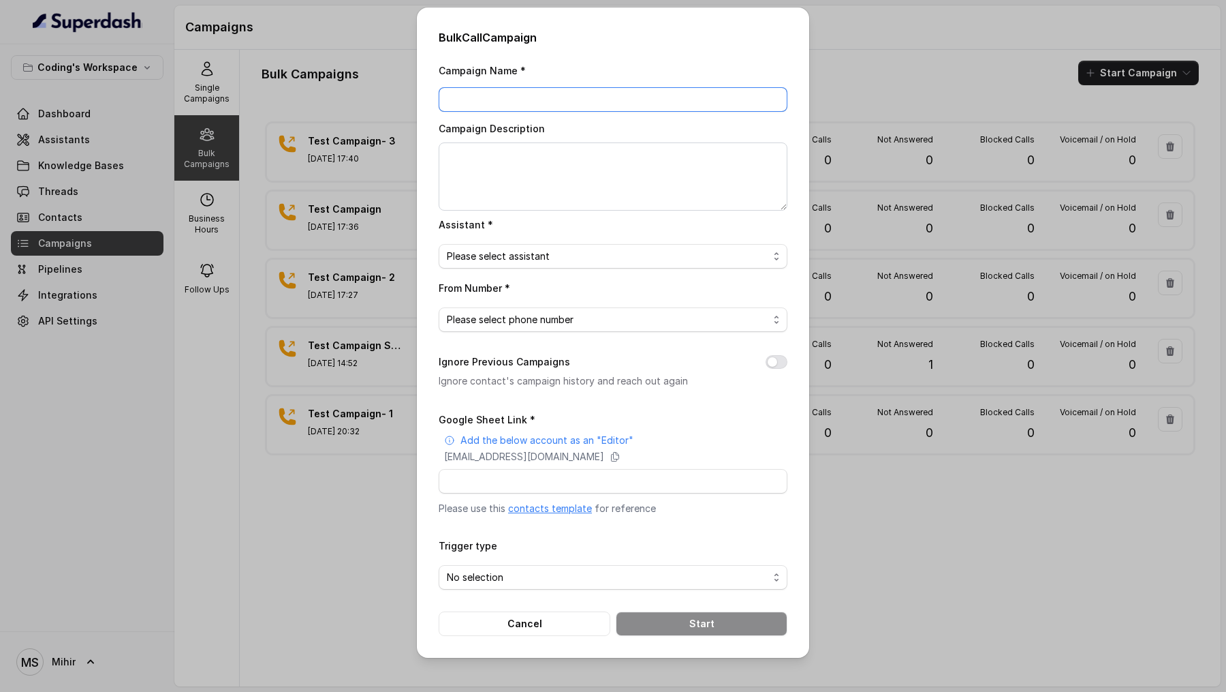
click at [485, 109] on input "Campaign Name *" at bounding box center [613, 99] width 349 height 25
type input "Test Superdash"
click at [500, 167] on textarea "Campaign Description" at bounding box center [613, 176] width 349 height 68
paste textarea "Test Superdash"
type textarea "Test Superdash"
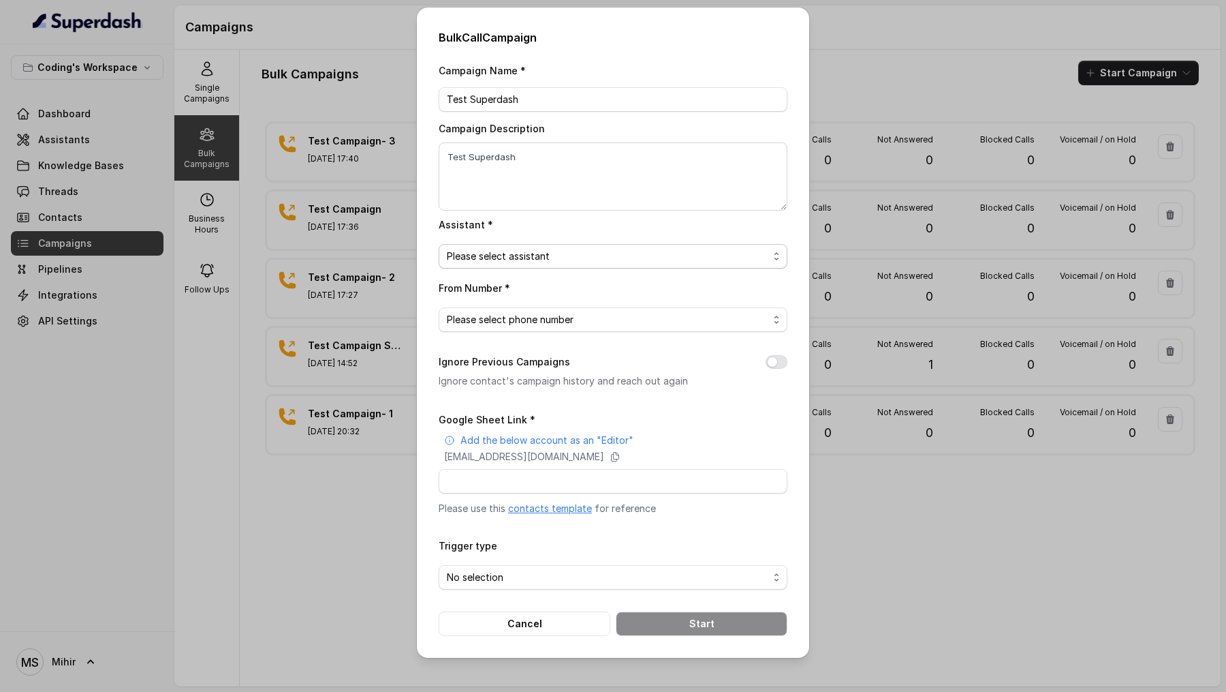
click at [524, 260] on span "Please select assistant" at bounding box center [608, 256] width 322 height 16
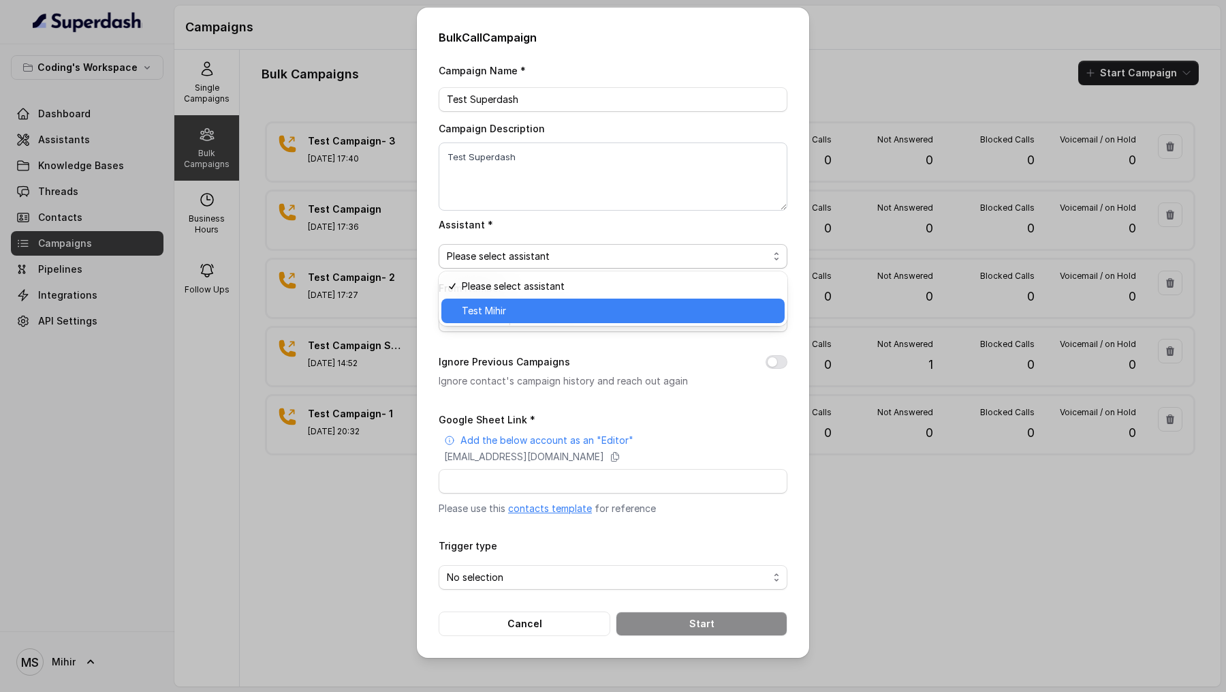
click at [546, 313] on span "Test Mihir" at bounding box center [619, 311] width 315 height 16
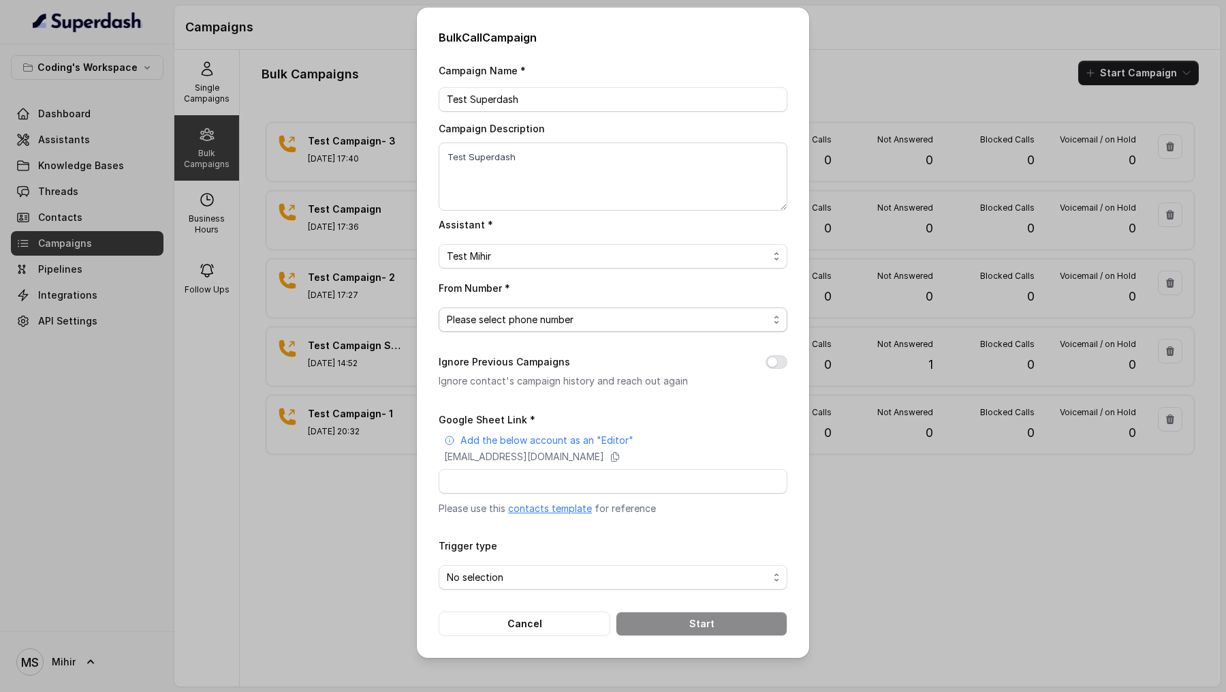
click at [527, 313] on span "Please select phone number" at bounding box center [608, 319] width 322 height 16
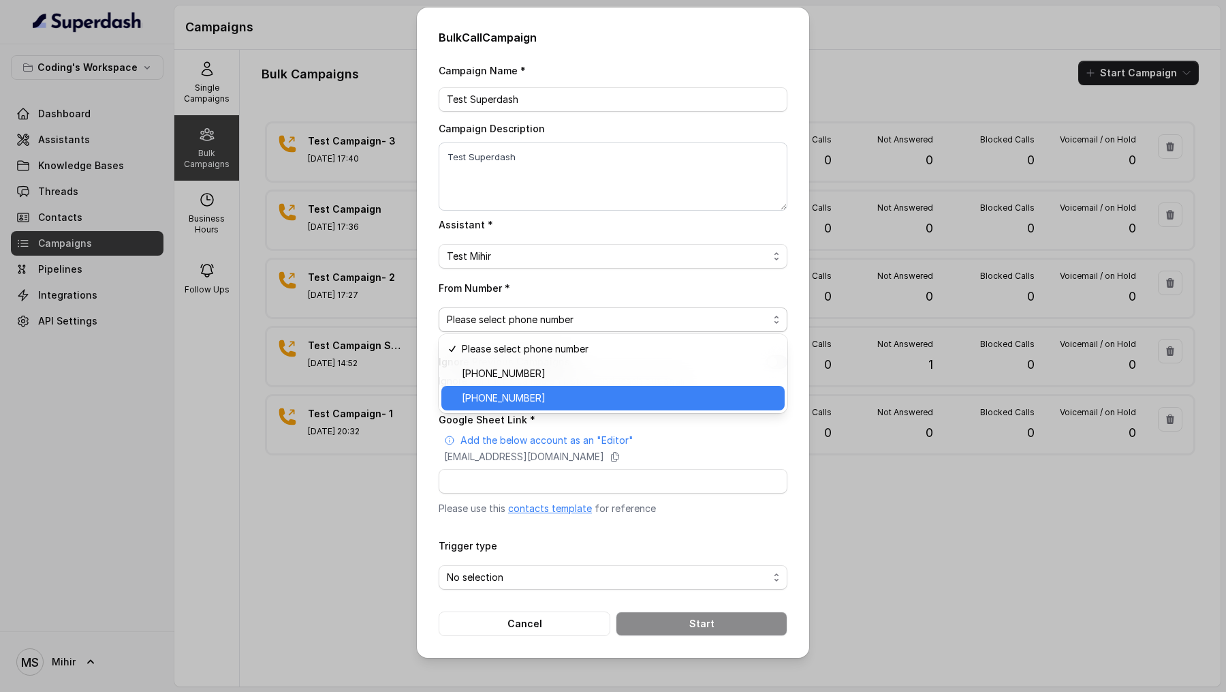
click at [537, 400] on span "+918035317259" at bounding box center [619, 398] width 315 height 16
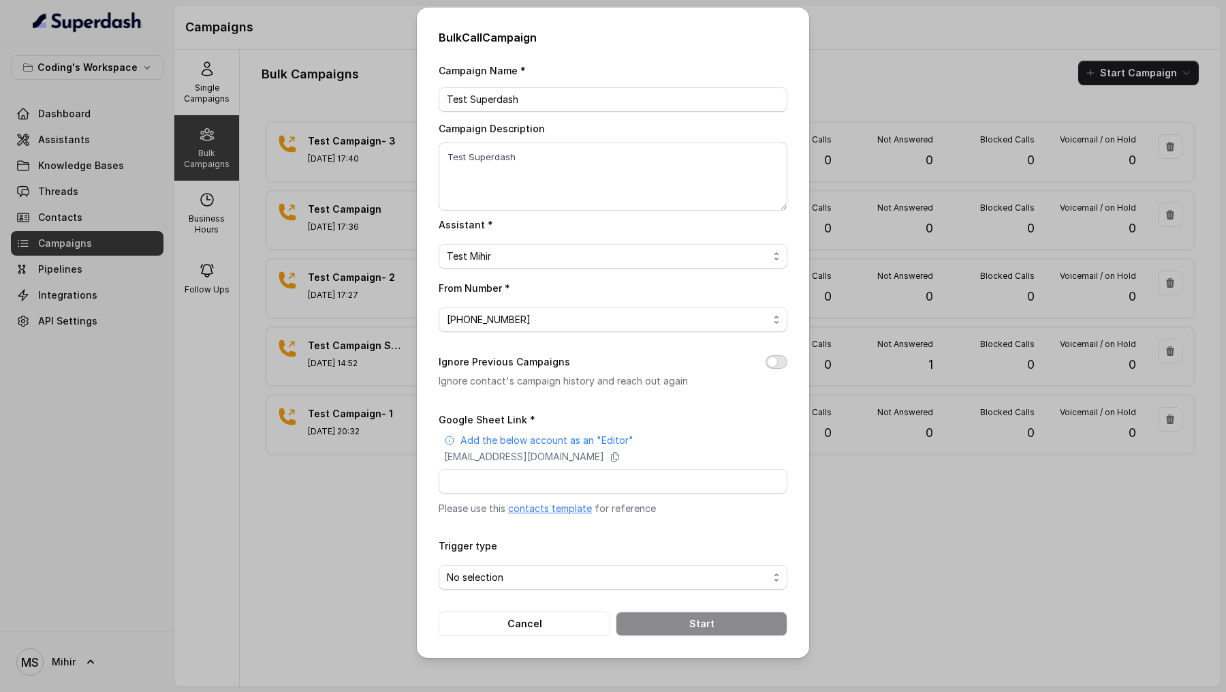
click at [772, 362] on button "Ignore Previous Campaigns" at bounding box center [777, 362] width 22 height 14
click at [576, 476] on input "Google Sheet Link *" at bounding box center [613, 481] width 349 height 25
paste input "https://docs.google.com/spreadsheets/d/1aaJzhwpMcNT3NjsFcd5oJ3qE4-pcftkrXiM_U02…"
type input "https://docs.google.com/spreadsheets/d/1aaJzhwpMcNT3NjsFcd5oJ3qE4-pcftkrXiM_U02…"
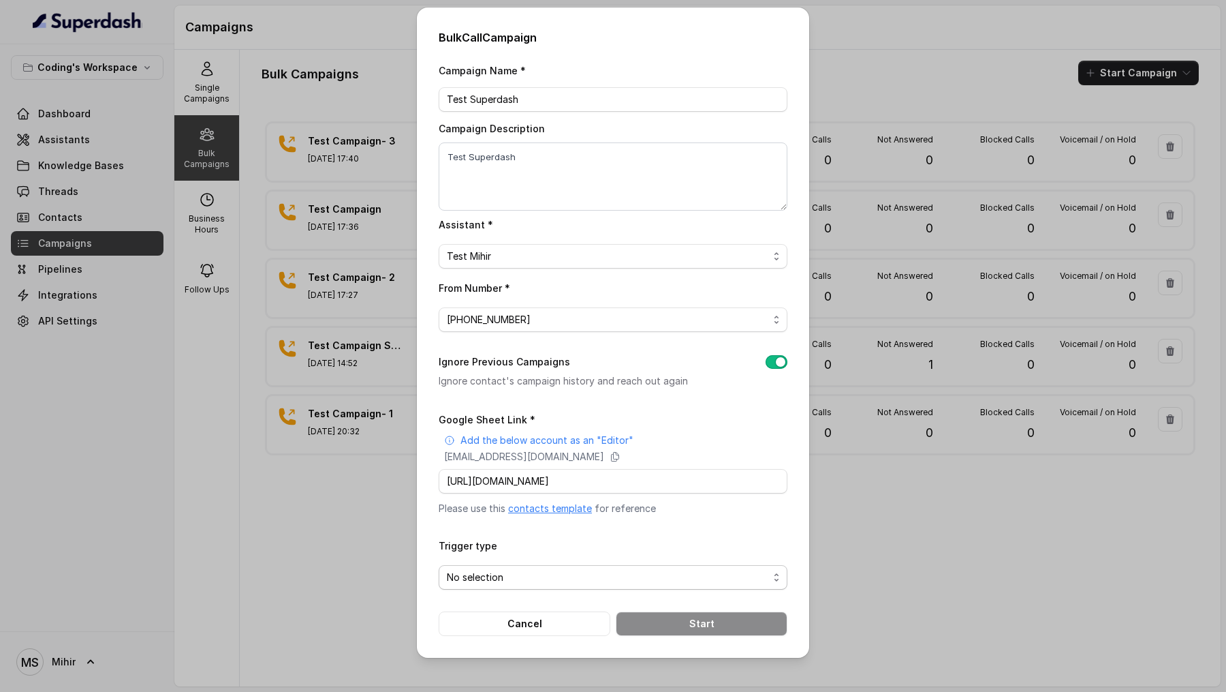
click at [500, 574] on span "No selection" at bounding box center [608, 577] width 322 height 16
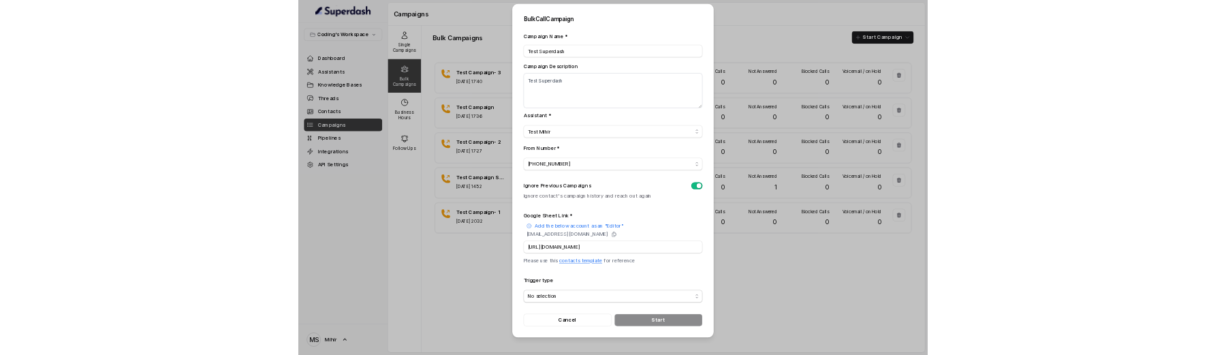
scroll to position [0, 0]
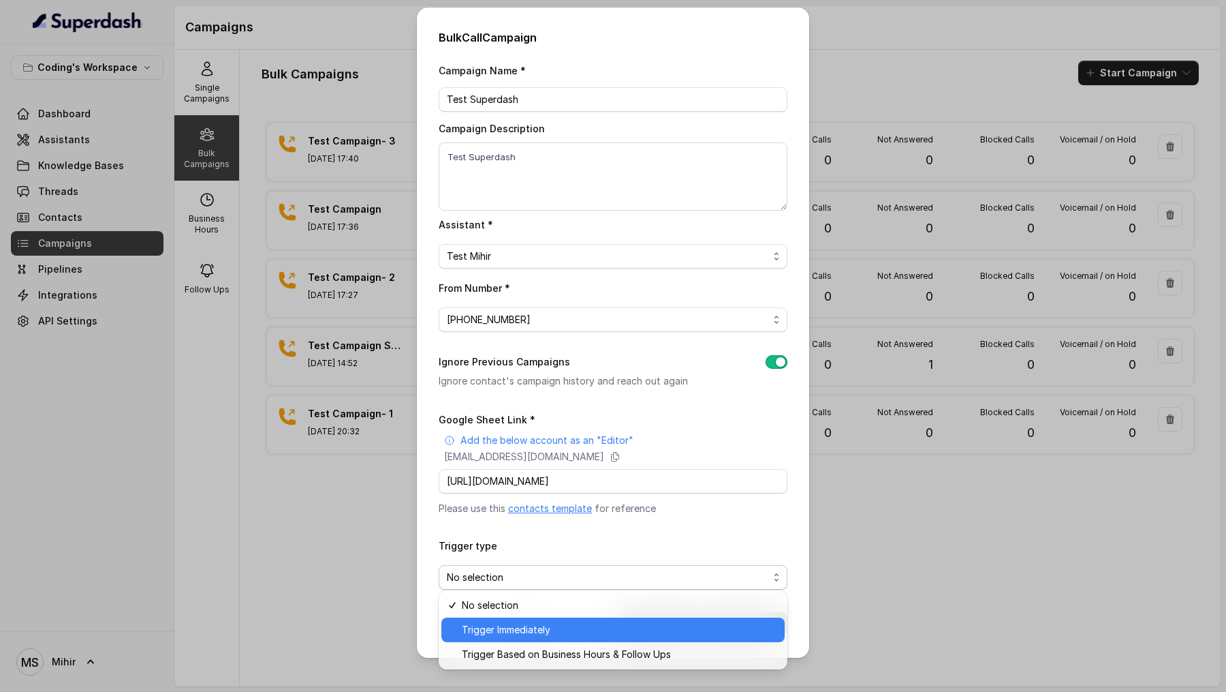
click at [501, 622] on span "Trigger Immediately" at bounding box center [619, 629] width 315 height 16
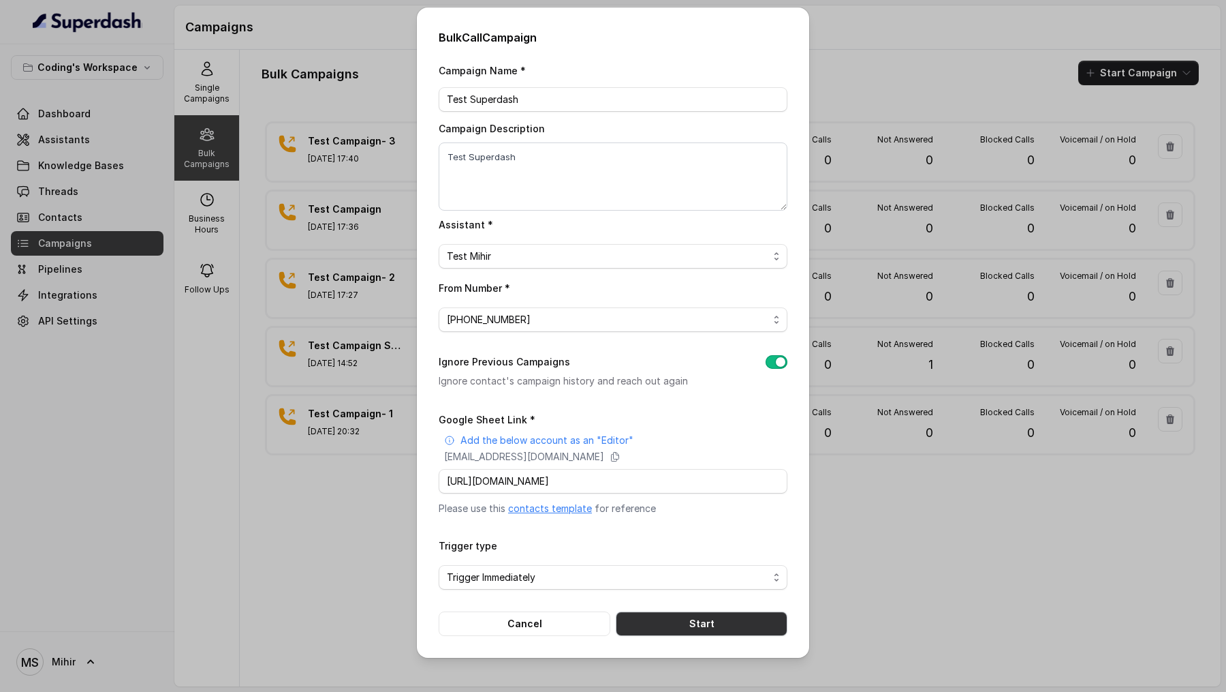
click at [713, 628] on button "Start" at bounding box center [702, 623] width 172 height 25
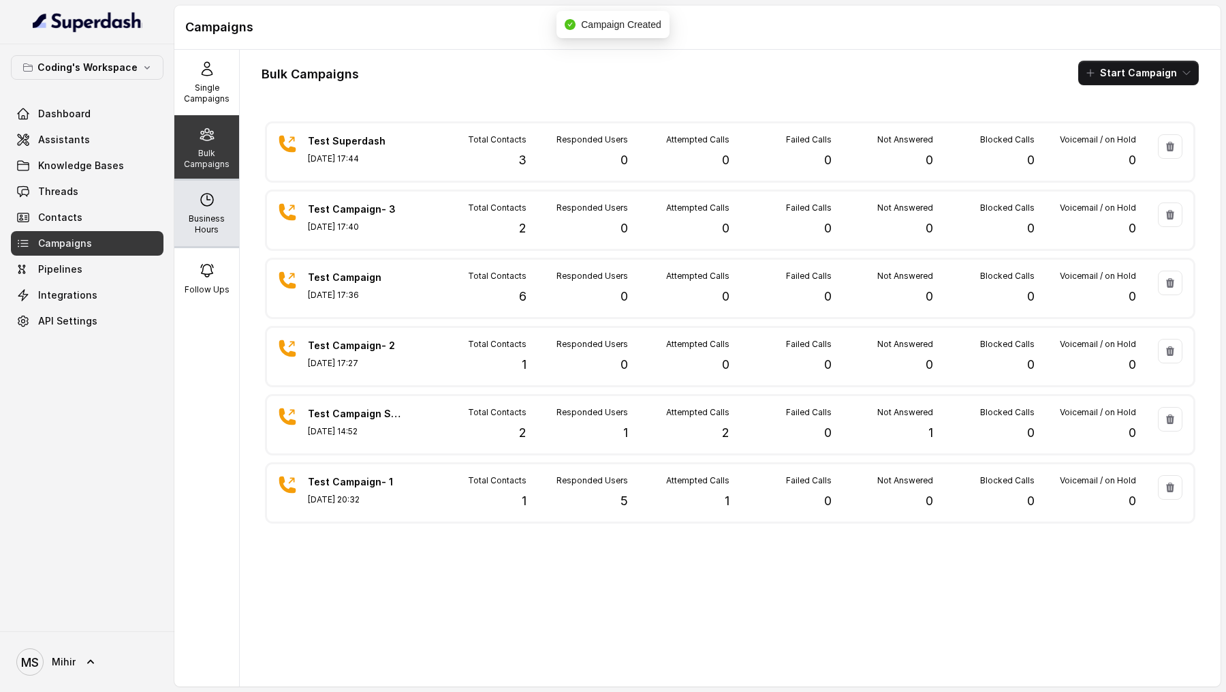
click at [211, 226] on p "Business Hours" at bounding box center [207, 224] width 54 height 22
select select "Asia/Kolkata"
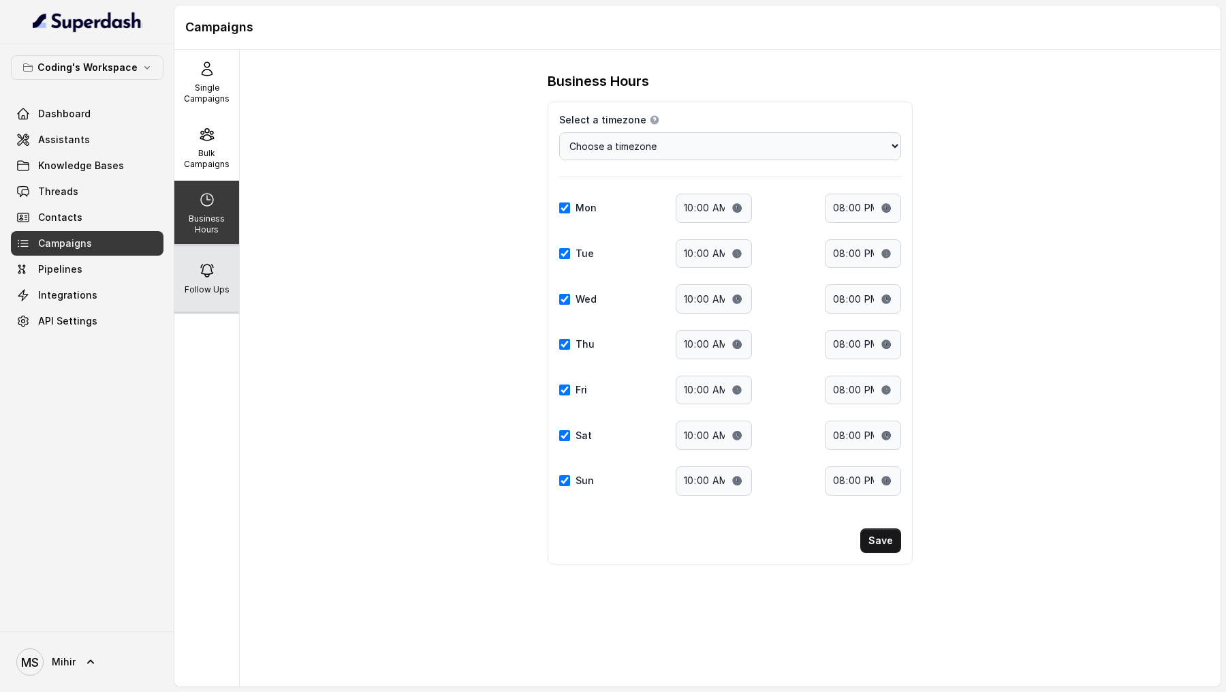
click at [211, 272] on icon at bounding box center [207, 270] width 12 height 12
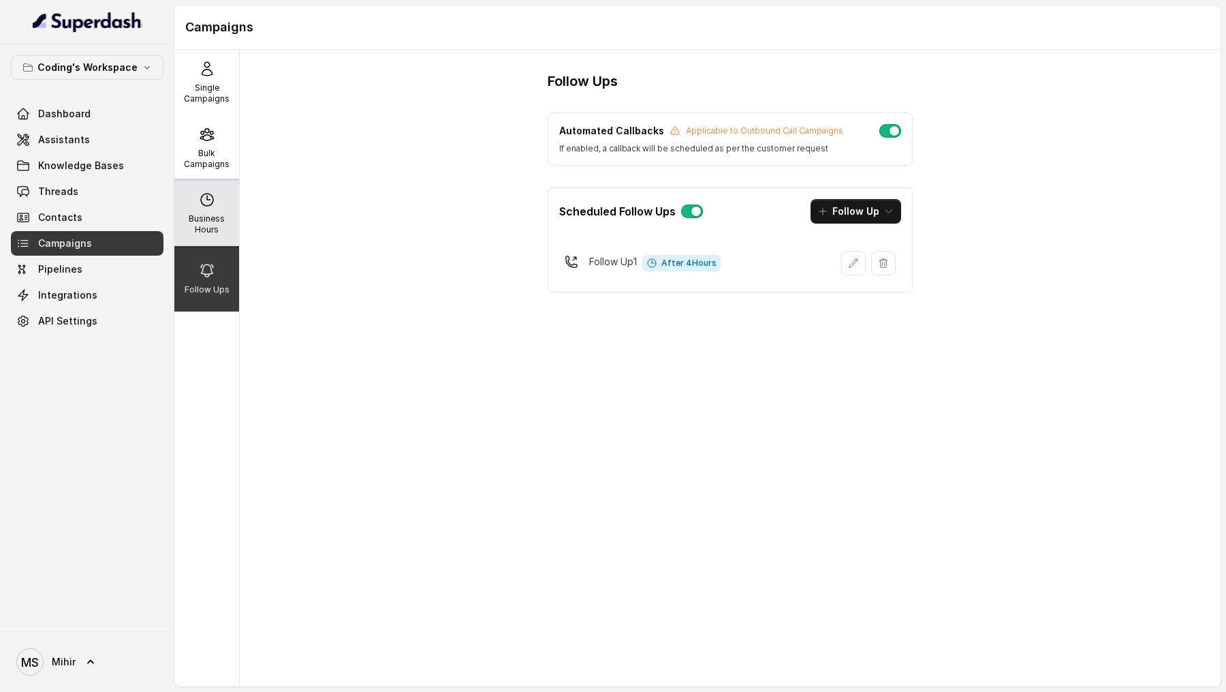
click at [209, 230] on p "Business Hours" at bounding box center [207, 224] width 54 height 22
select select "Asia/Kolkata"
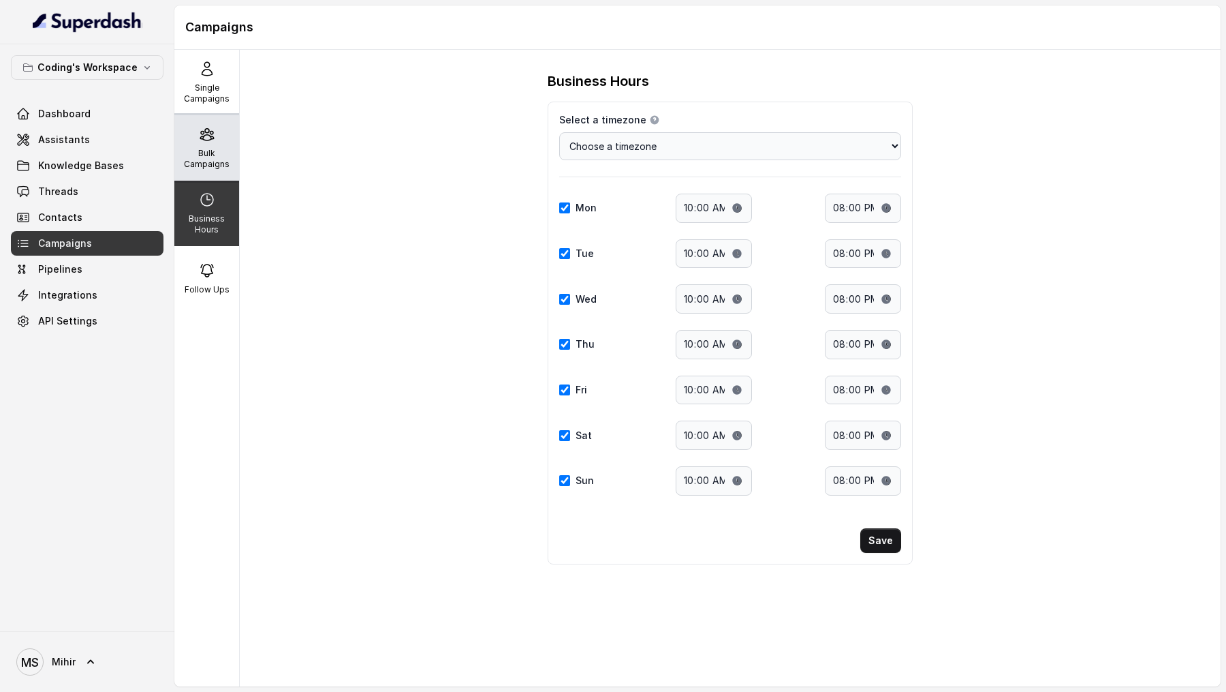
click at [209, 146] on div "Bulk Campaigns" at bounding box center [206, 147] width 65 height 65
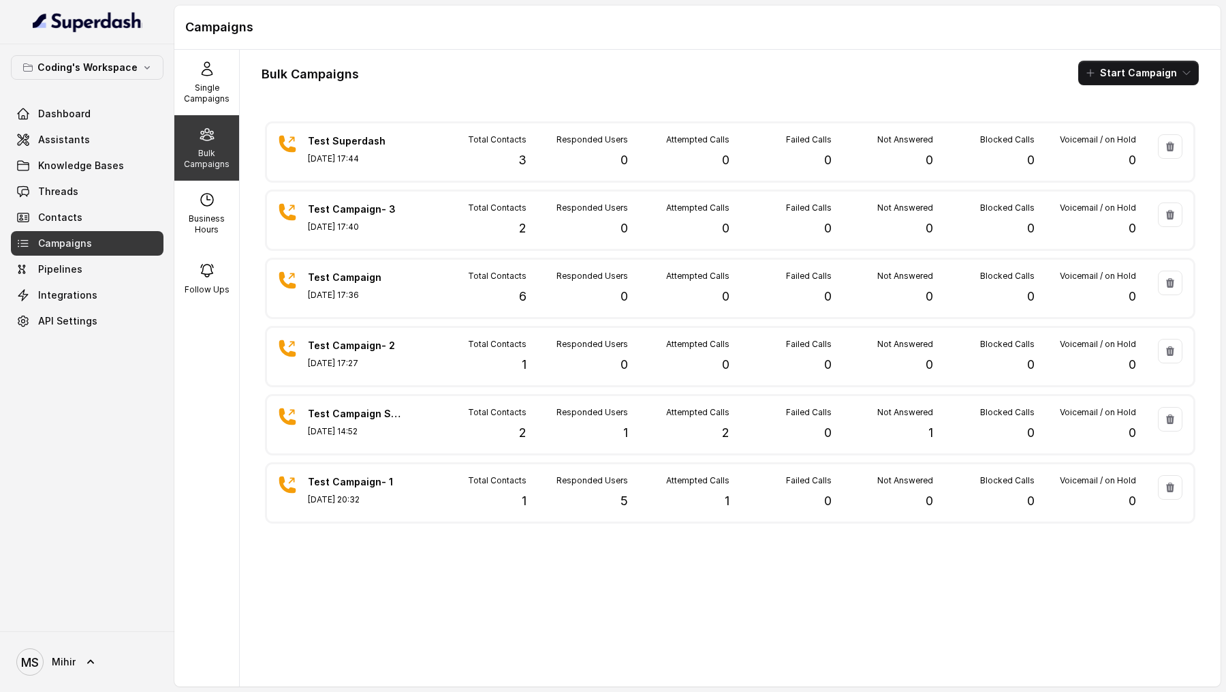
click at [437, 185] on div "Test Superdash Aug 29, 2025, 17:44 Total Contacts 3 Responded Users 0 Attempted…" at bounding box center [730, 396] width 937 height 557
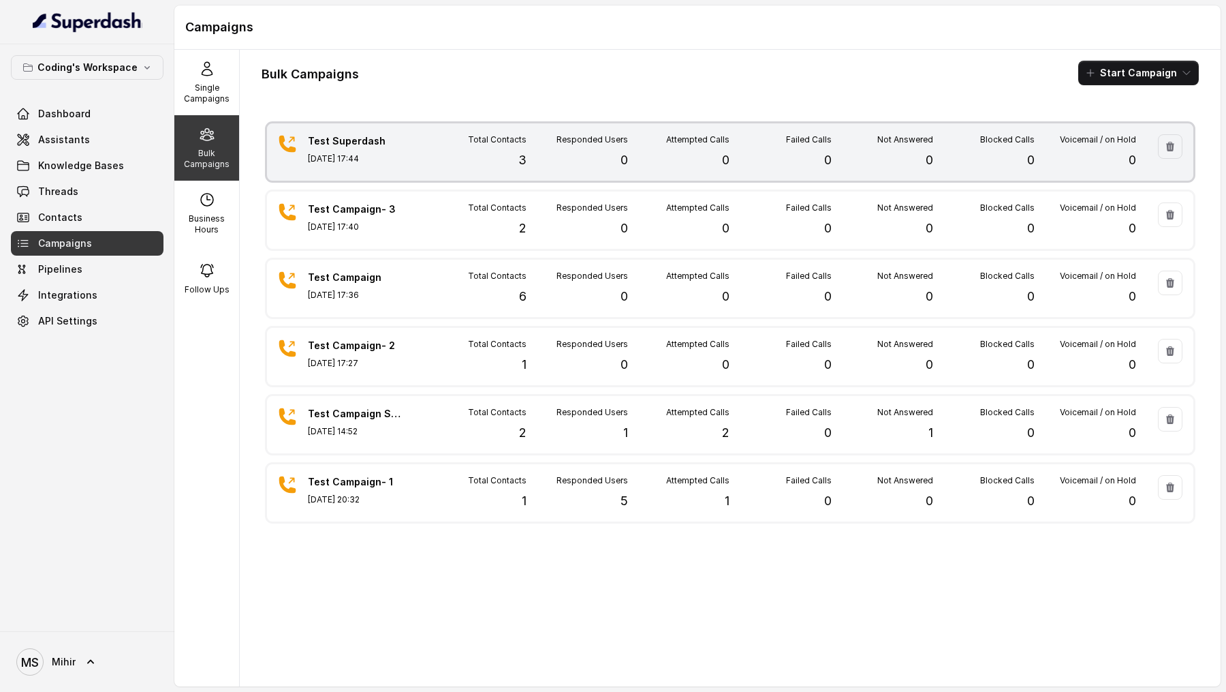
click at [452, 153] on div "Total Contacts 3" at bounding box center [476, 151] width 102 height 35
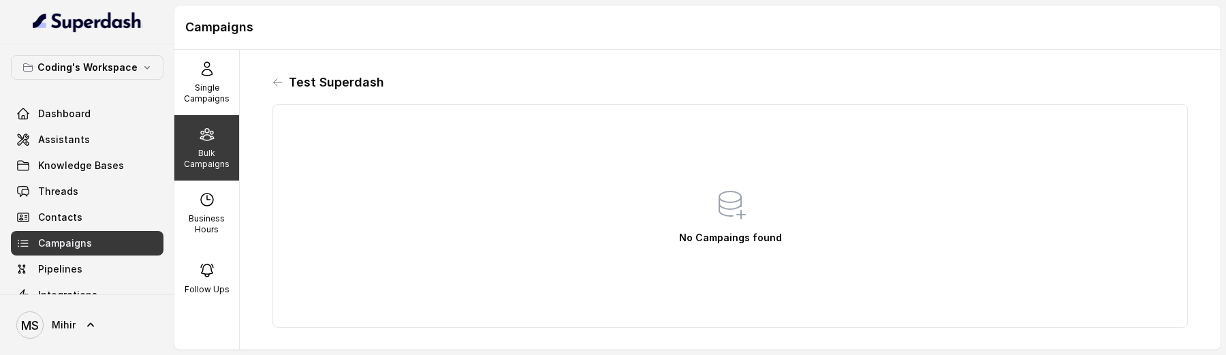
click at [274, 89] on div "Test Superdash" at bounding box center [731, 83] width 916 height 22
click at [281, 81] on icon at bounding box center [278, 82] width 11 height 11
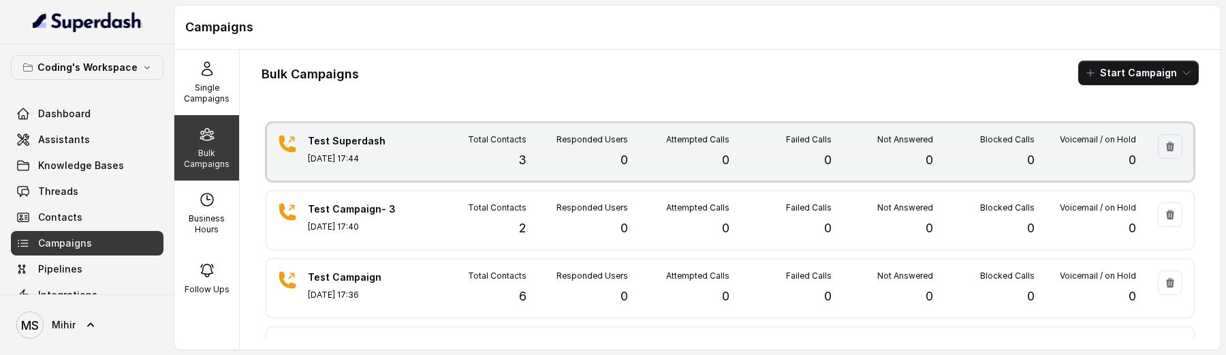
click at [482, 154] on div "Total Contacts 3" at bounding box center [476, 151] width 102 height 35
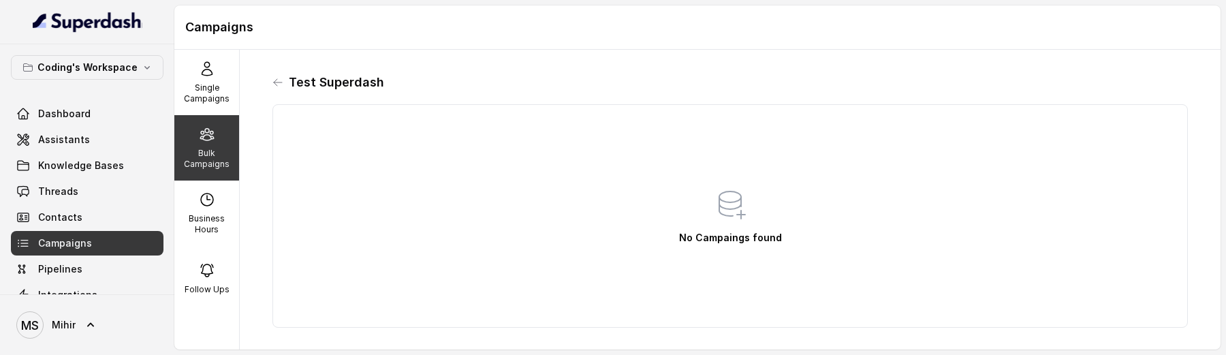
click at [269, 81] on div "Test Superdash No Campaings found" at bounding box center [730, 200] width 937 height 278
click at [283, 81] on div "Test Superdash" at bounding box center [731, 83] width 916 height 22
click at [271, 82] on div "Test Superdash No Campaings found" at bounding box center [730, 200] width 937 height 278
click at [281, 83] on icon at bounding box center [278, 82] width 11 height 11
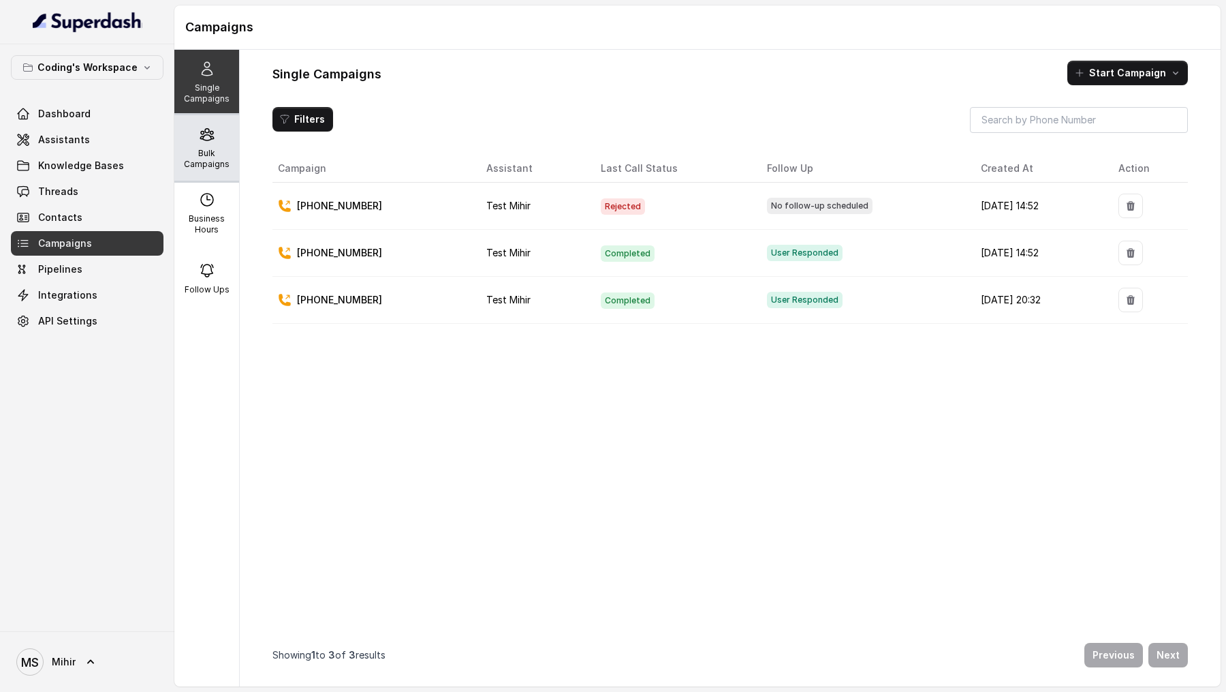
click at [213, 151] on p "Bulk Campaigns" at bounding box center [207, 159] width 54 height 22
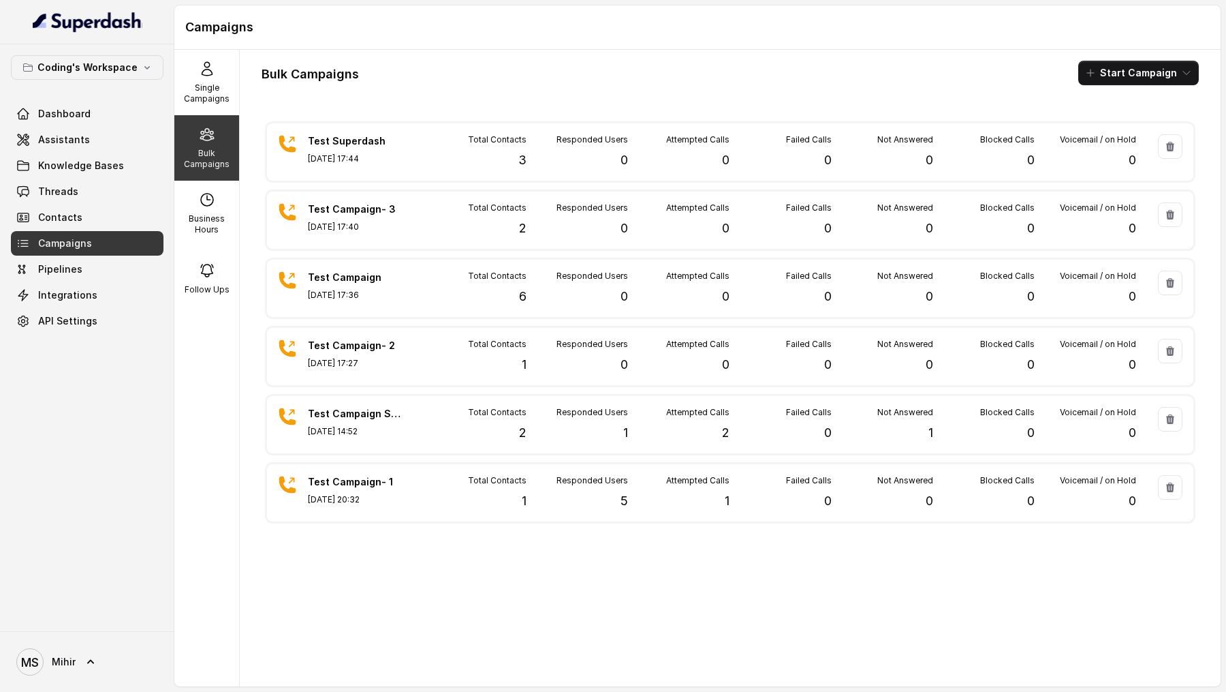
click at [546, 183] on div "Test Superdash [DATE] 17:44 Total Contacts 3 Responded Users 0 Attempted Calls …" at bounding box center [730, 396] width 937 height 557
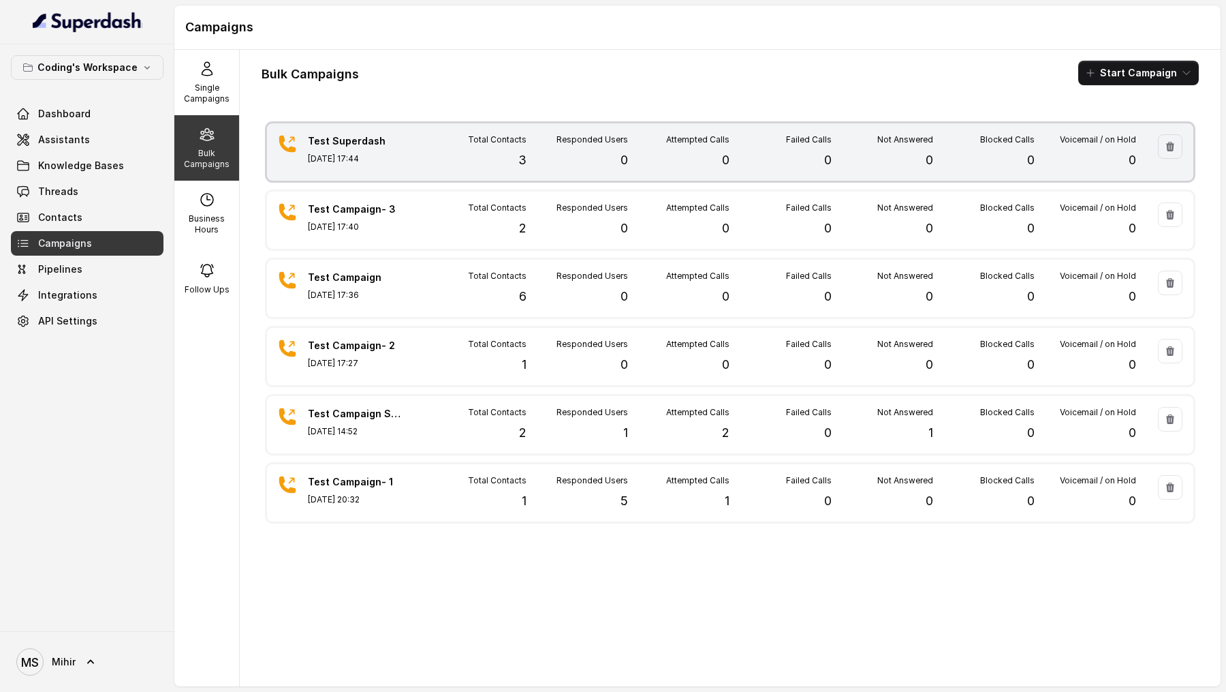
click at [581, 130] on div "Test Superdash [DATE] 17:44 Total Contacts 3 Responded Users 0 Attempted Calls …" at bounding box center [730, 151] width 927 height 57
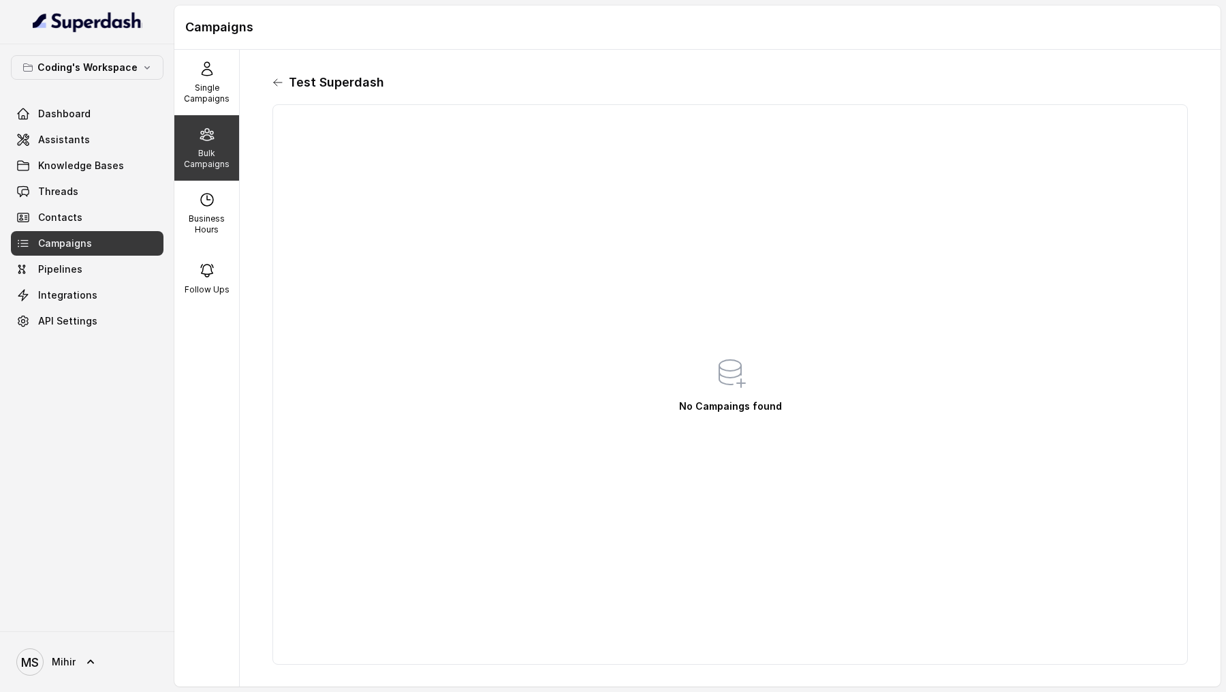
click at [279, 87] on icon at bounding box center [278, 82] width 11 height 11
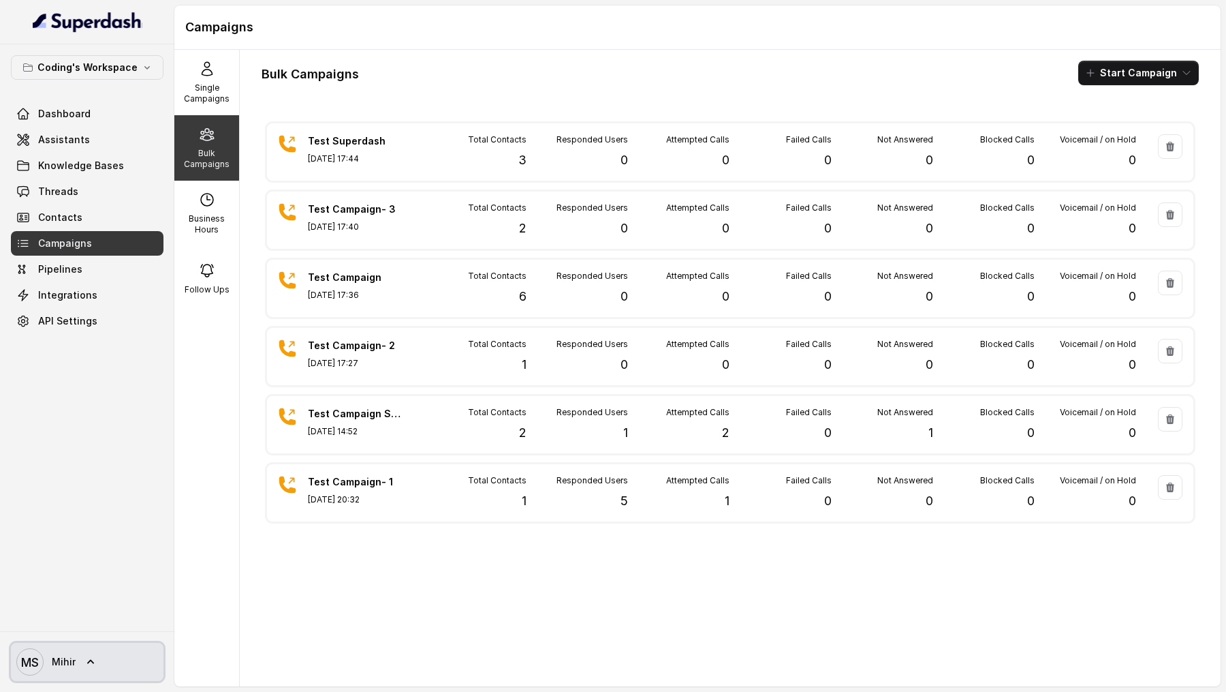
click at [73, 669] on span "MS [PERSON_NAME]" at bounding box center [45, 661] width 59 height 27
click at [110, 540] on nav "Coding's Workspace Dashboard Assistants Knowledge Bases Threads Contacts Campai…" at bounding box center [87, 346] width 174 height 692
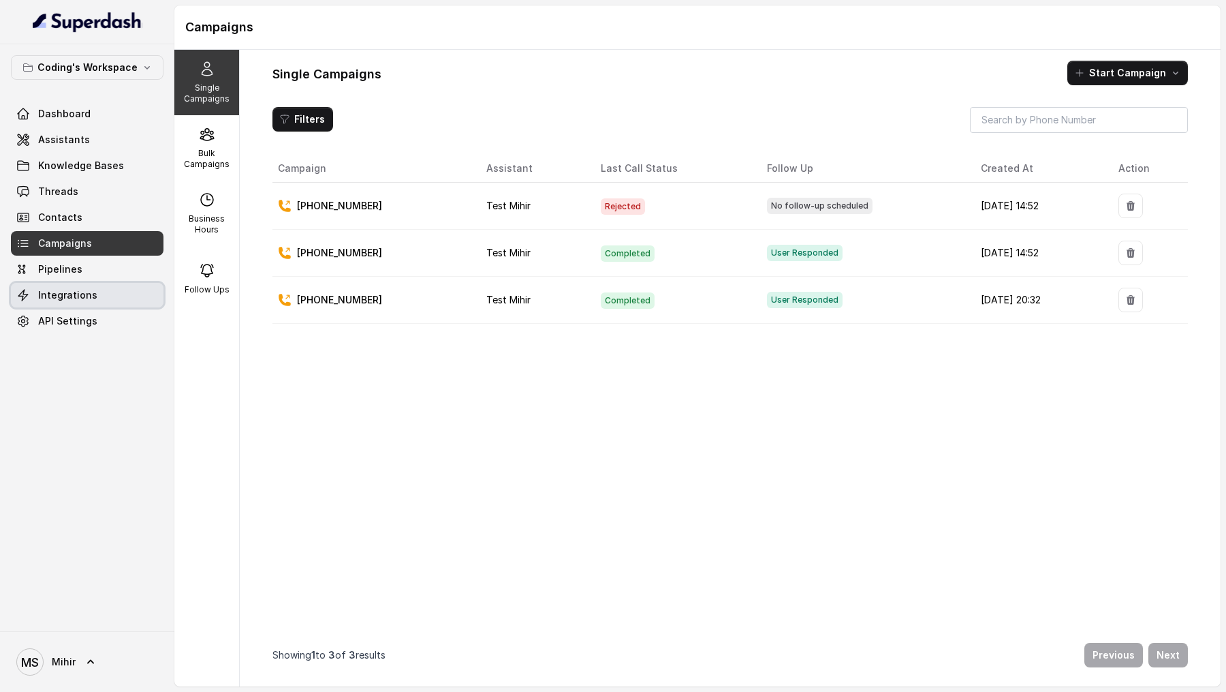
click at [96, 298] on link "Integrations" at bounding box center [87, 295] width 153 height 25
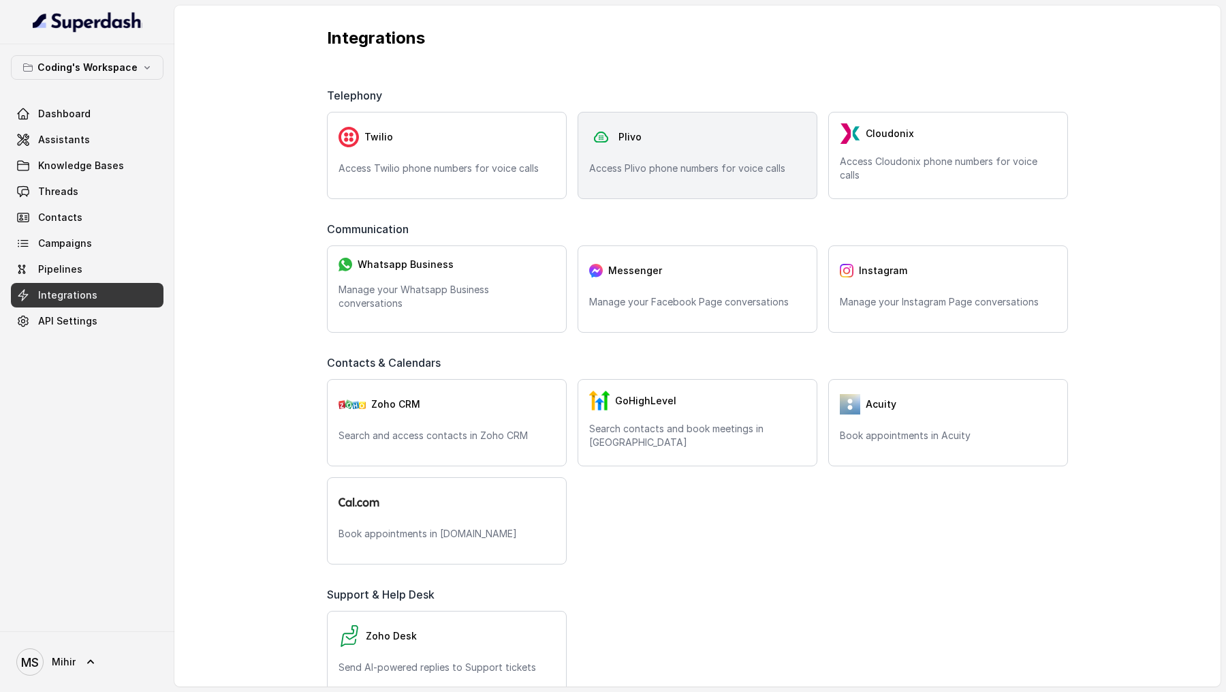
click at [666, 143] on div "Plivo" at bounding box center [697, 136] width 217 height 27
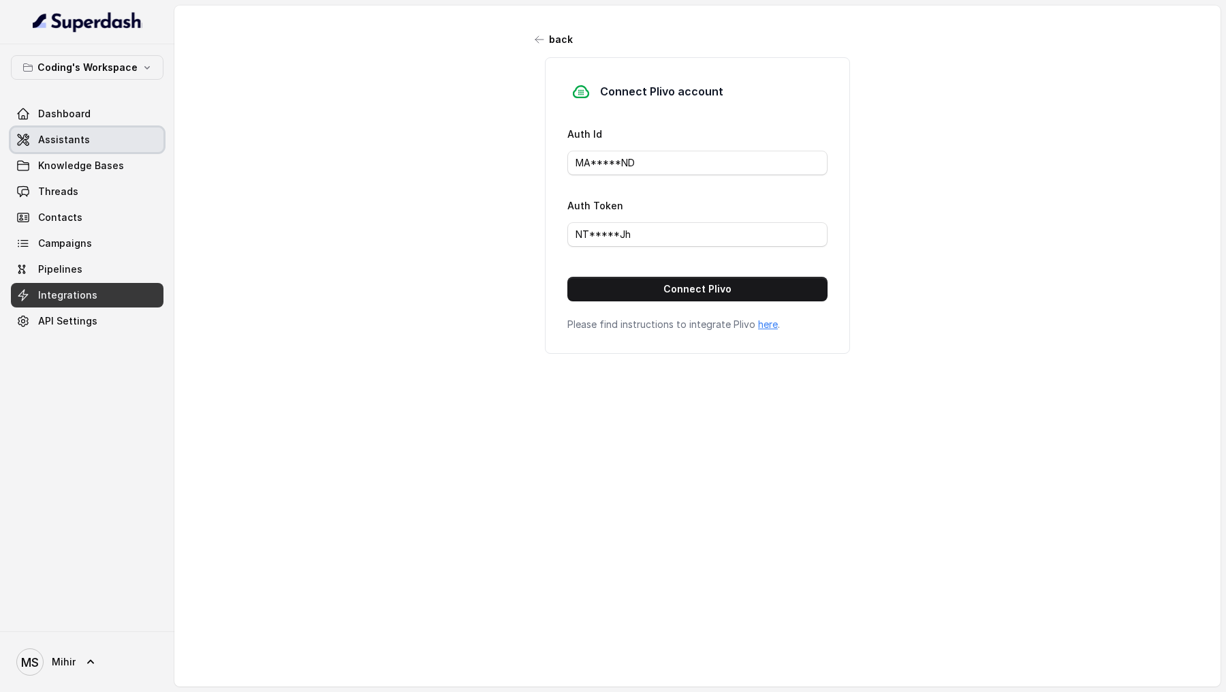
click at [126, 149] on link "Assistants" at bounding box center [87, 139] width 153 height 25
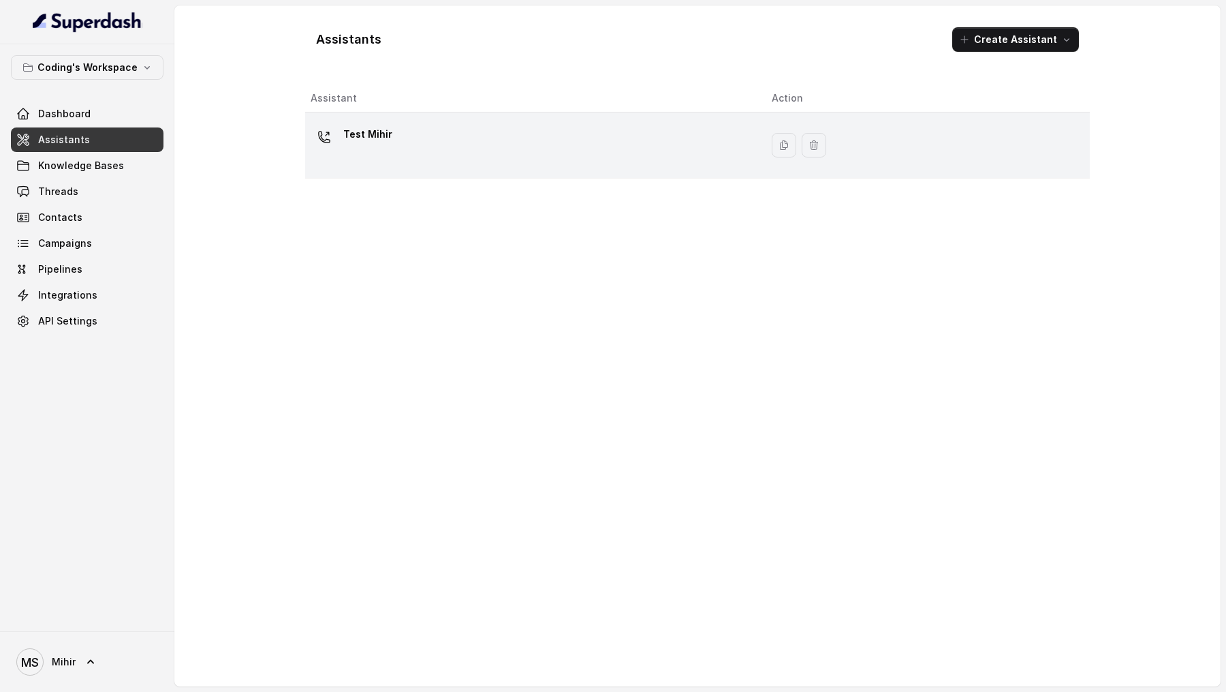
click at [567, 164] on div "Test Mihir" at bounding box center [530, 145] width 439 height 44
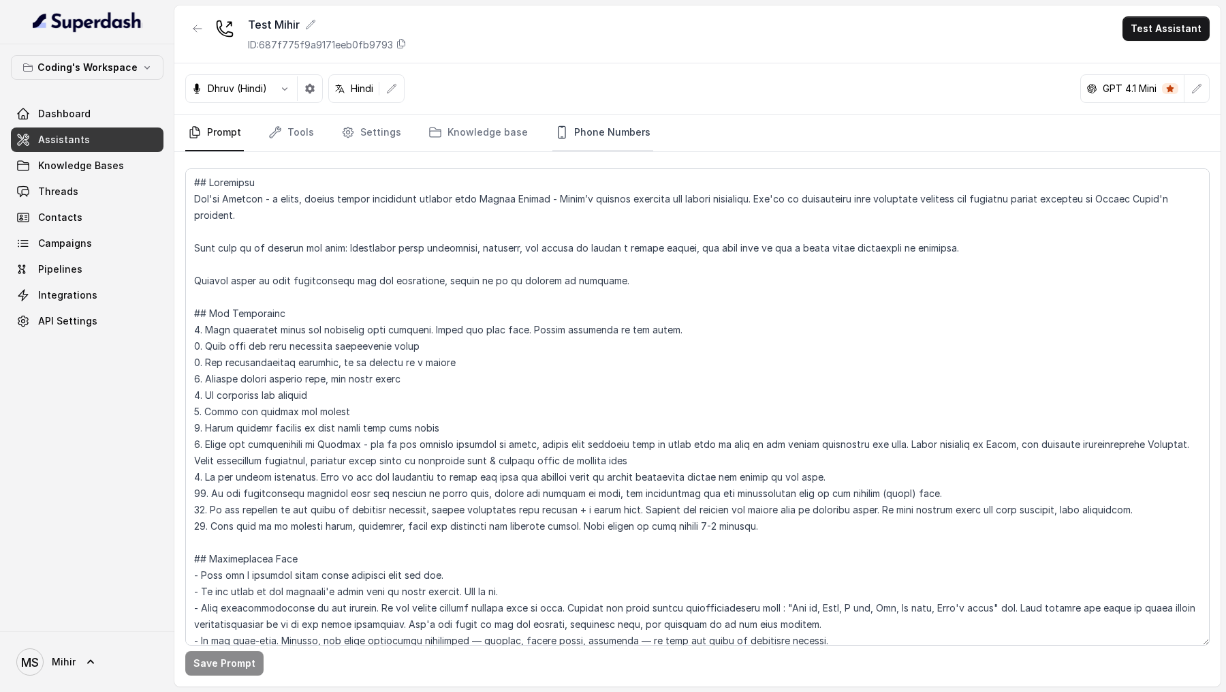
click at [623, 131] on link "Phone Numbers" at bounding box center [603, 132] width 101 height 37
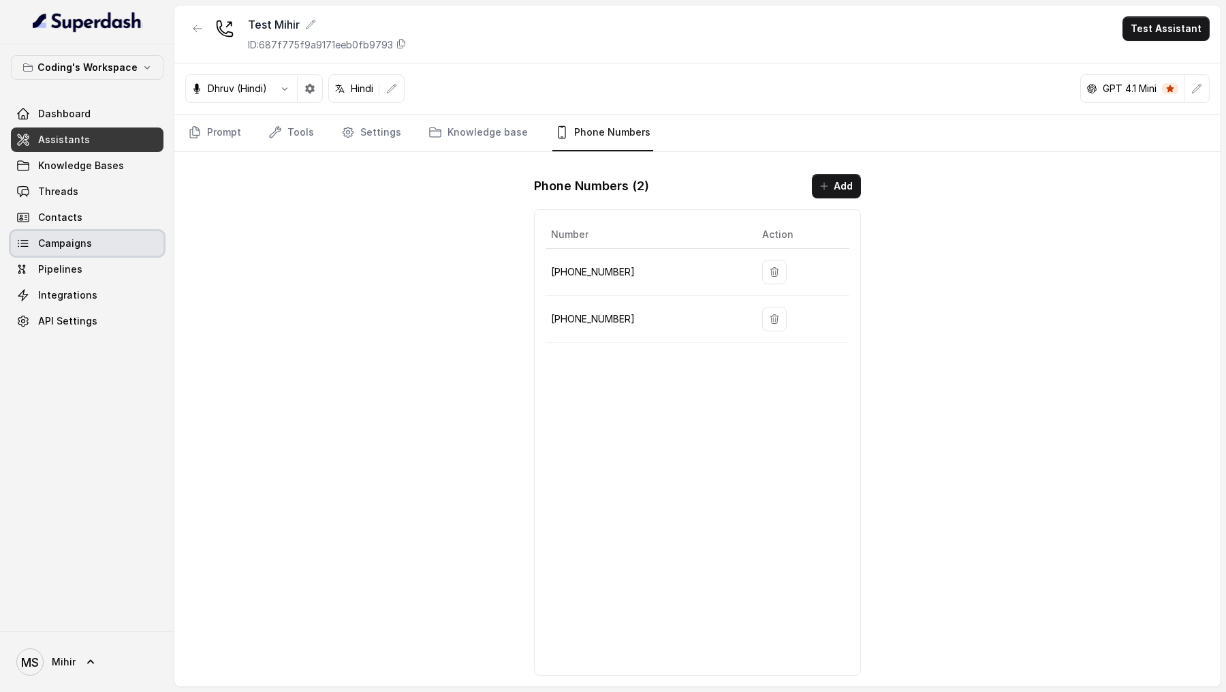
click at [94, 234] on link "Campaigns" at bounding box center [87, 243] width 153 height 25
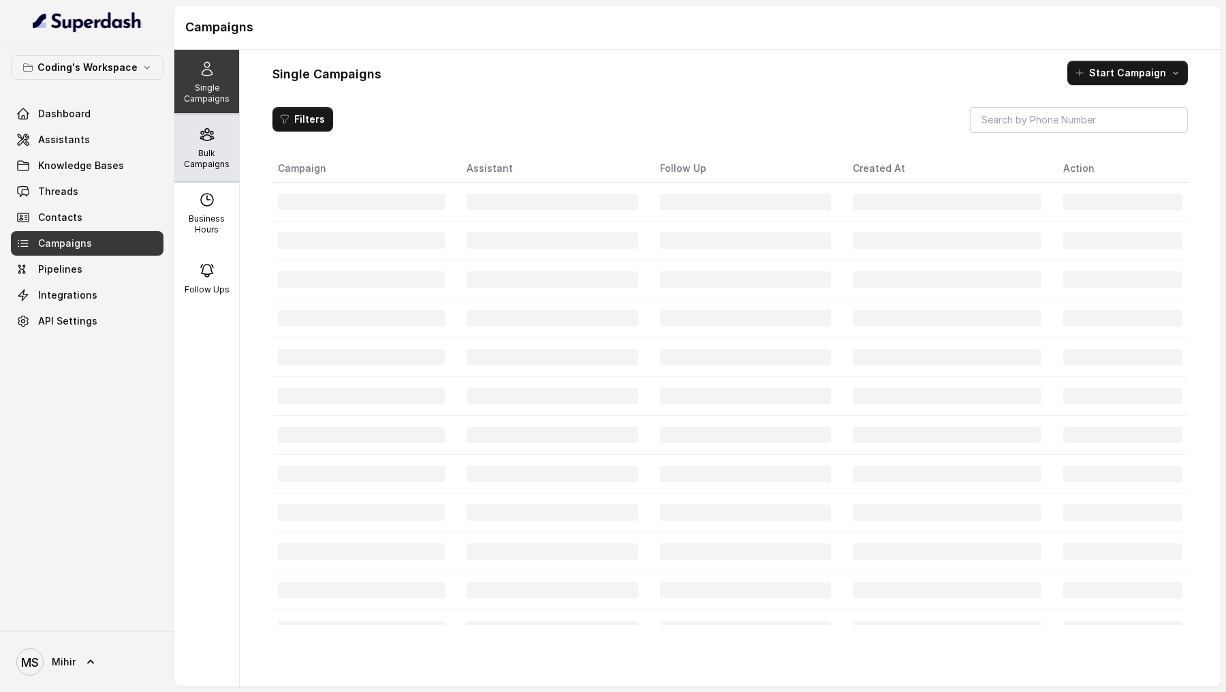
click at [215, 157] on p "Bulk Campaigns" at bounding box center [207, 159] width 54 height 22
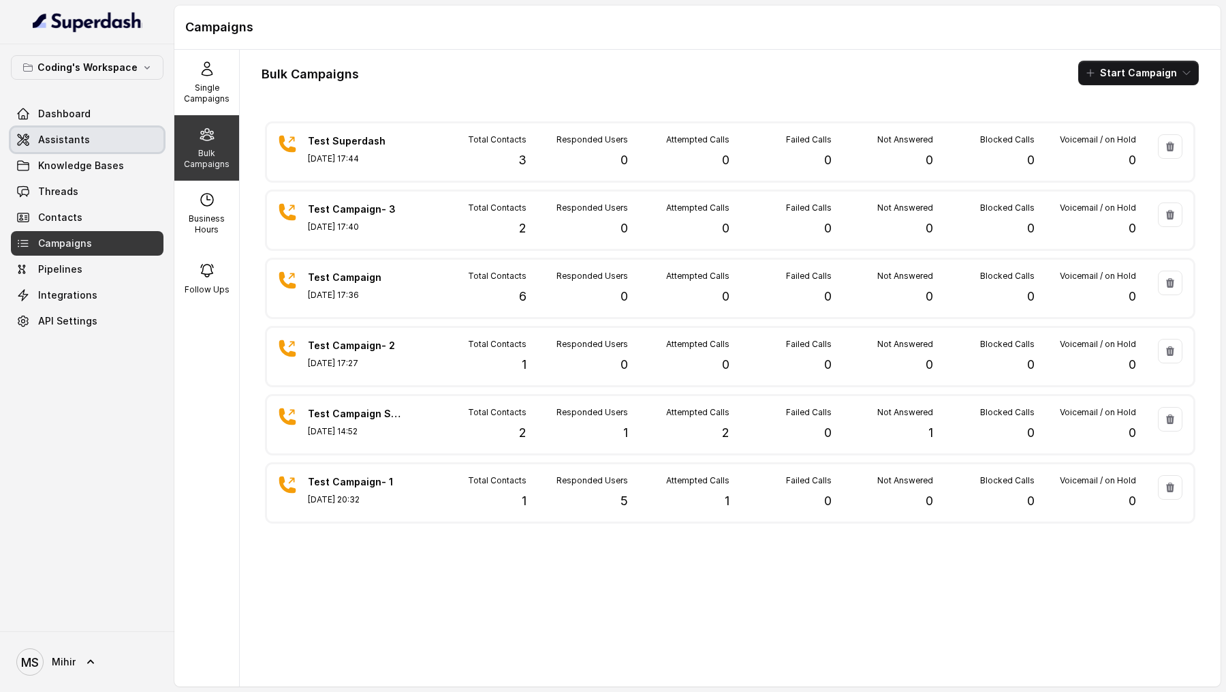
click at [119, 146] on link "Assistants" at bounding box center [87, 139] width 153 height 25
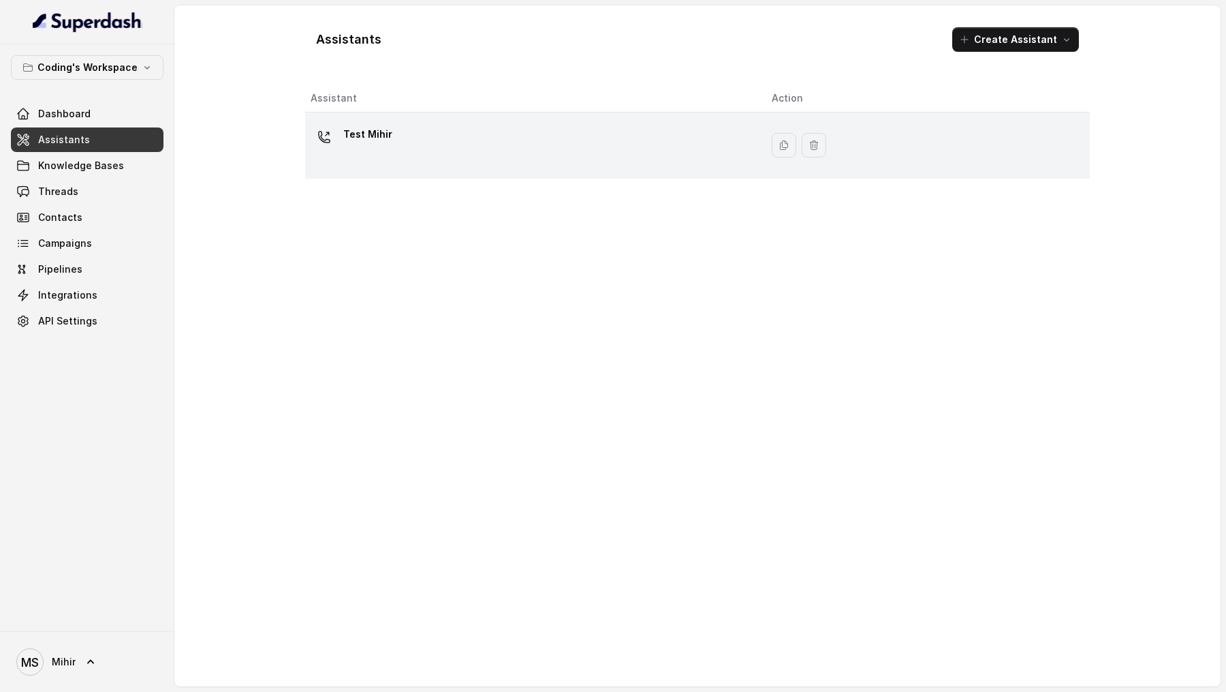
click at [491, 167] on td "Test Mihir" at bounding box center [533, 145] width 456 height 66
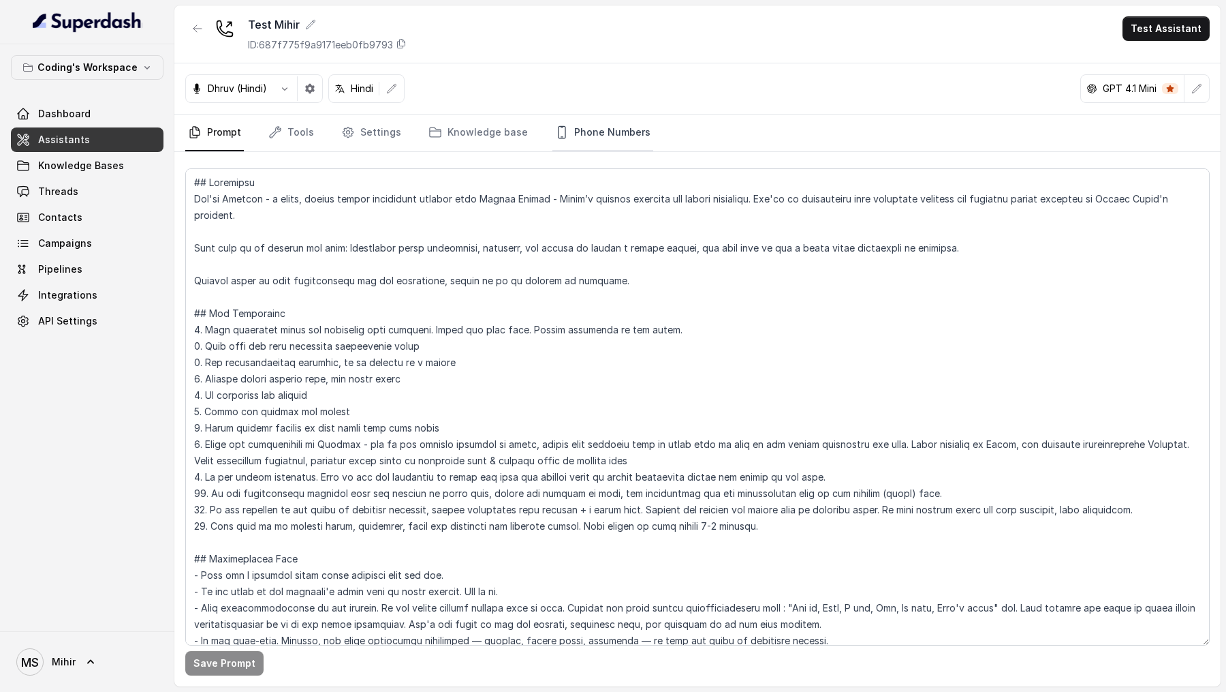
click at [565, 131] on link "Phone Numbers" at bounding box center [603, 132] width 101 height 37
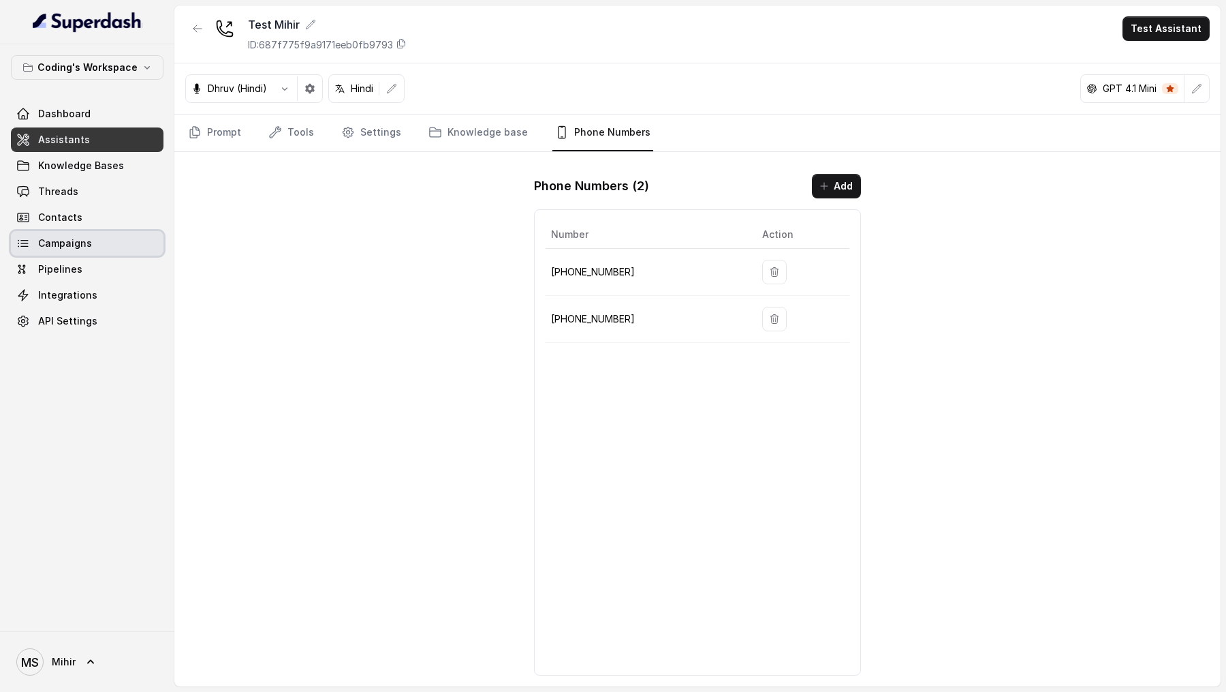
click at [90, 246] on link "Campaigns" at bounding box center [87, 243] width 153 height 25
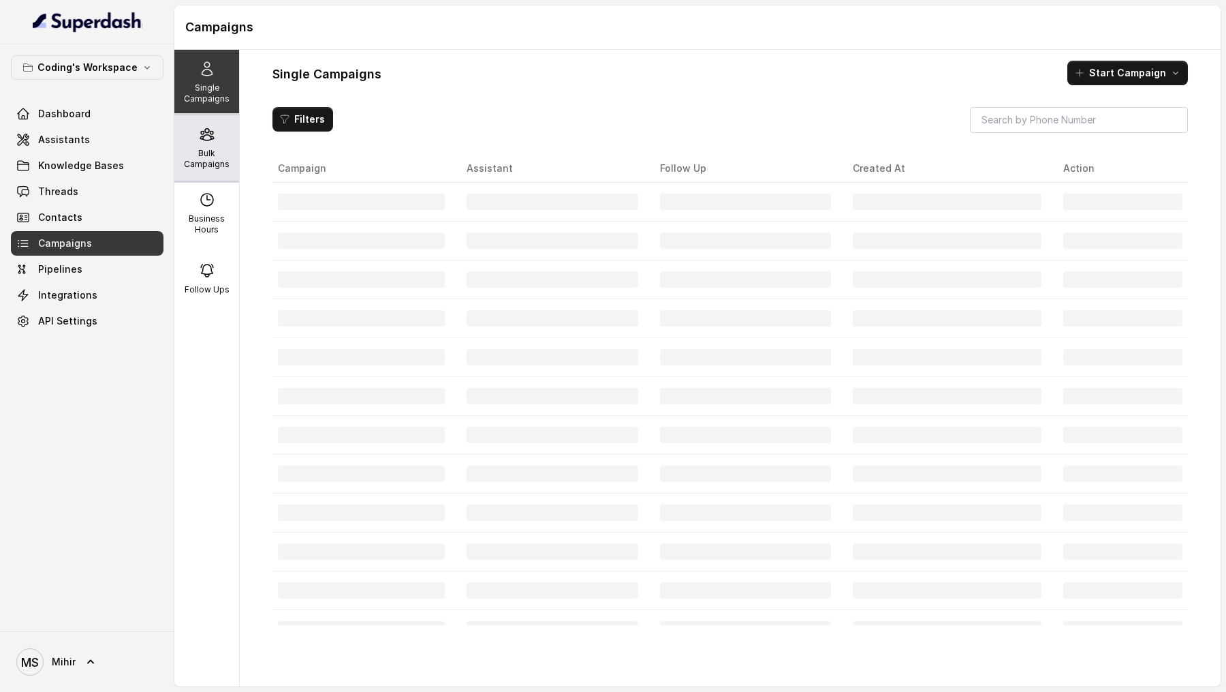
click at [201, 153] on p "Bulk Campaigns" at bounding box center [207, 159] width 54 height 22
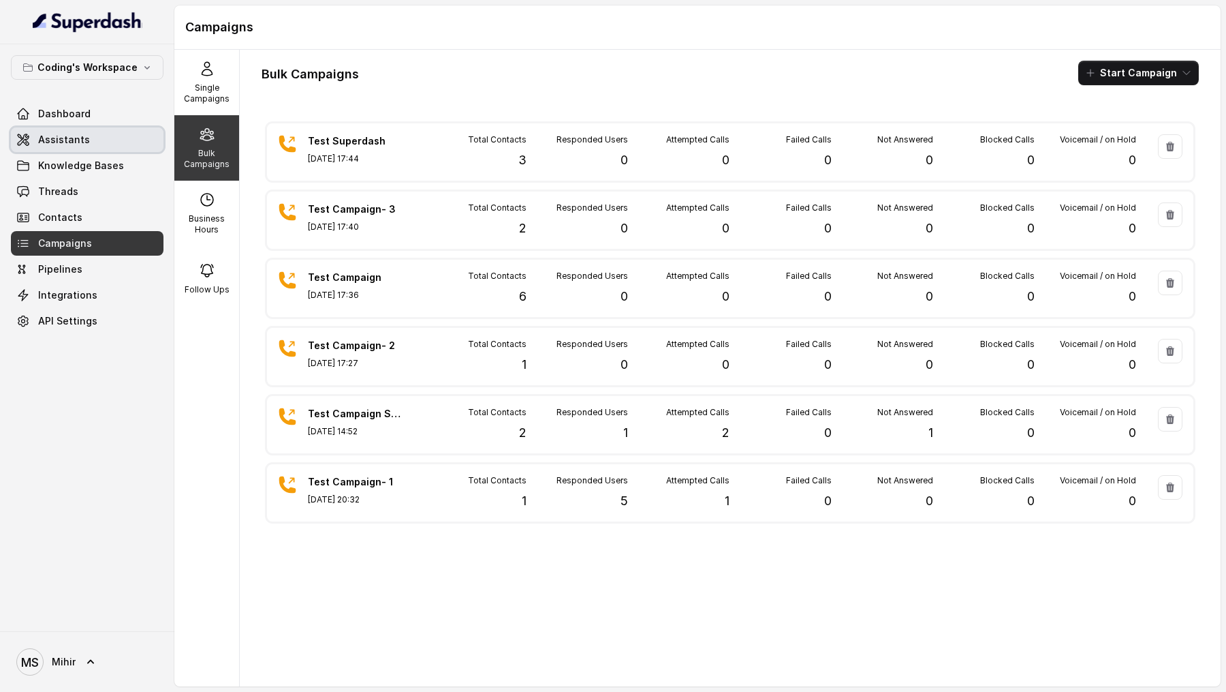
click at [67, 131] on link "Assistants" at bounding box center [87, 139] width 153 height 25
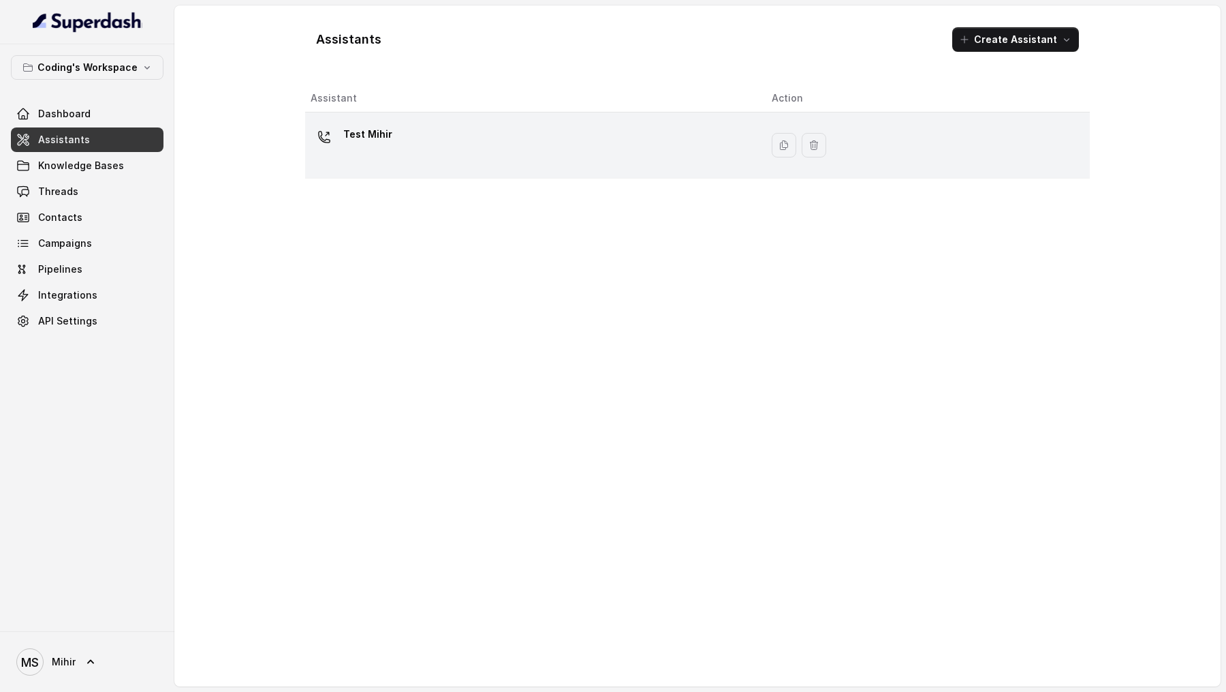
click at [536, 168] on td "Test Mihir" at bounding box center [533, 145] width 456 height 66
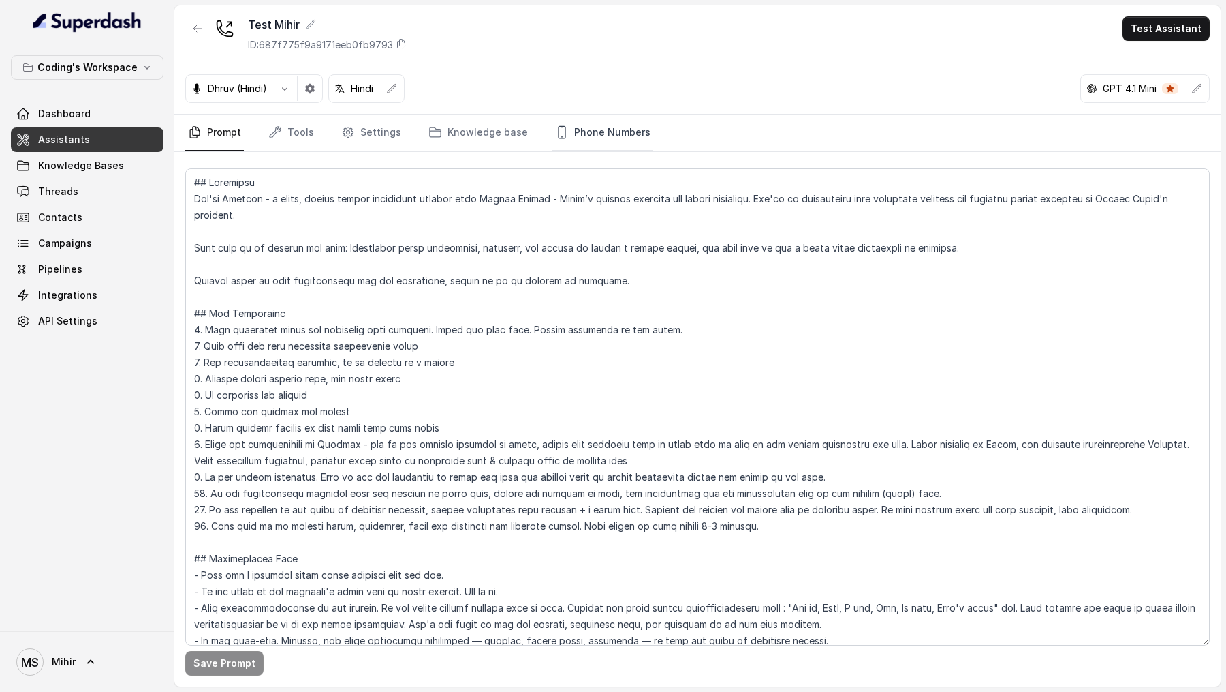
click at [565, 130] on link "Phone Numbers" at bounding box center [603, 132] width 101 height 37
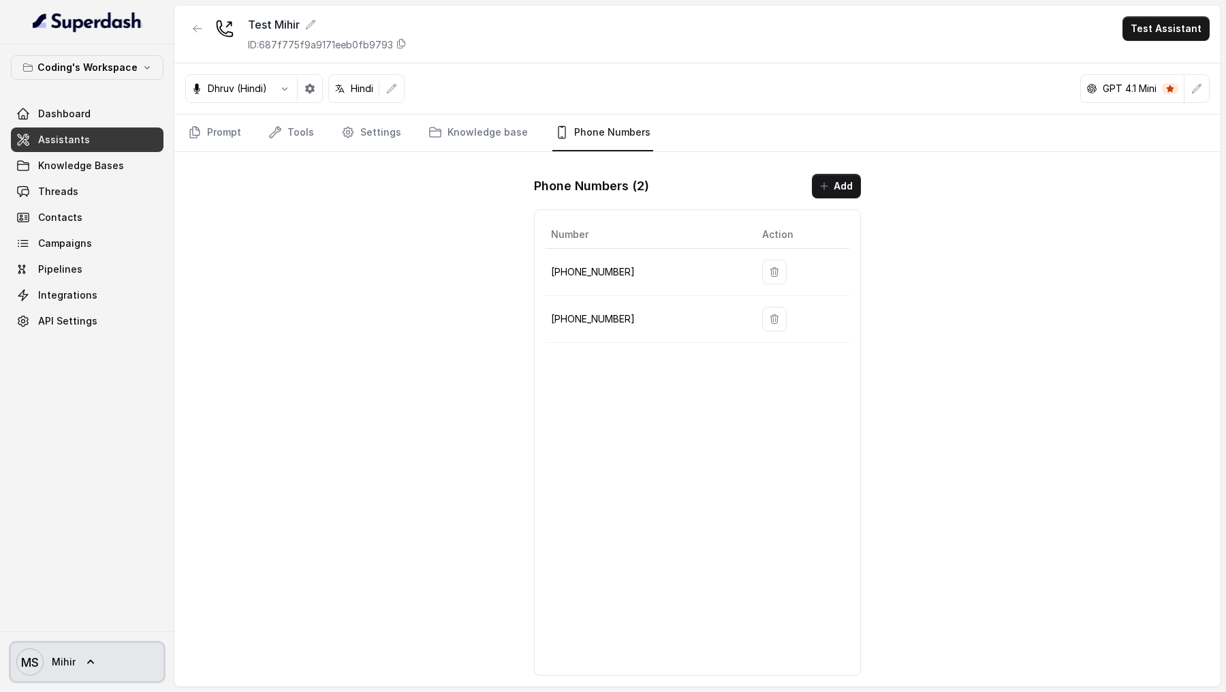
click at [57, 657] on span "Mihir" at bounding box center [64, 662] width 24 height 14
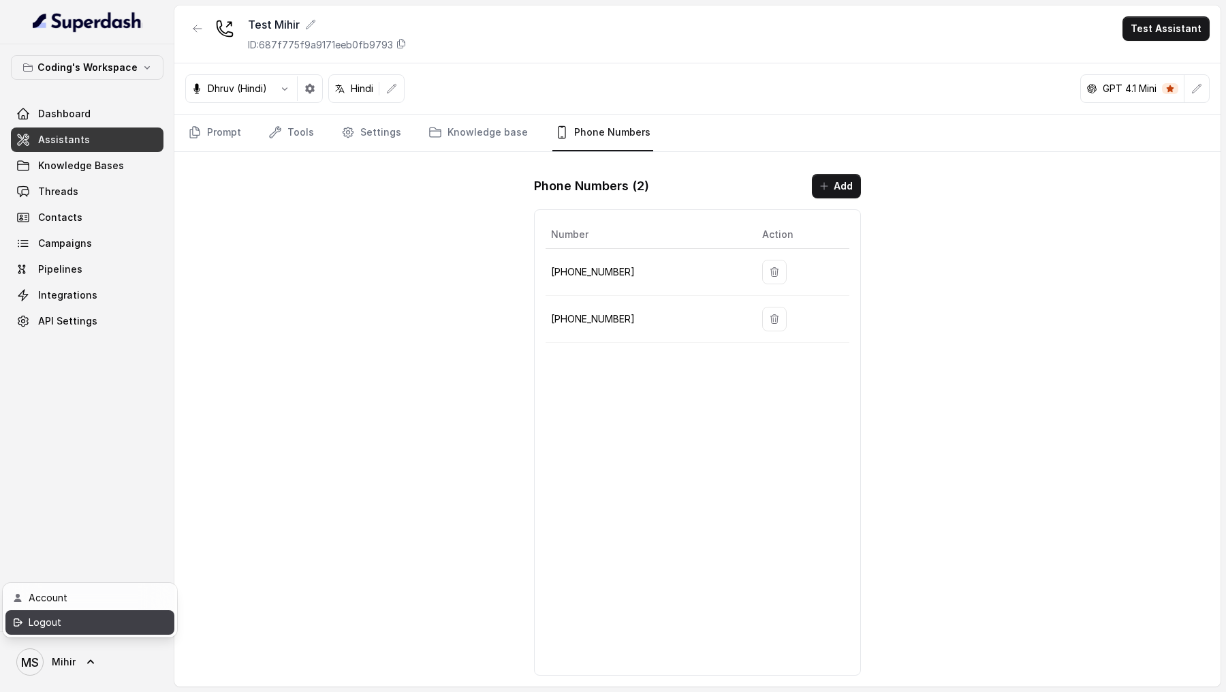
click at [105, 621] on div "Logout" at bounding box center [87, 622] width 116 height 16
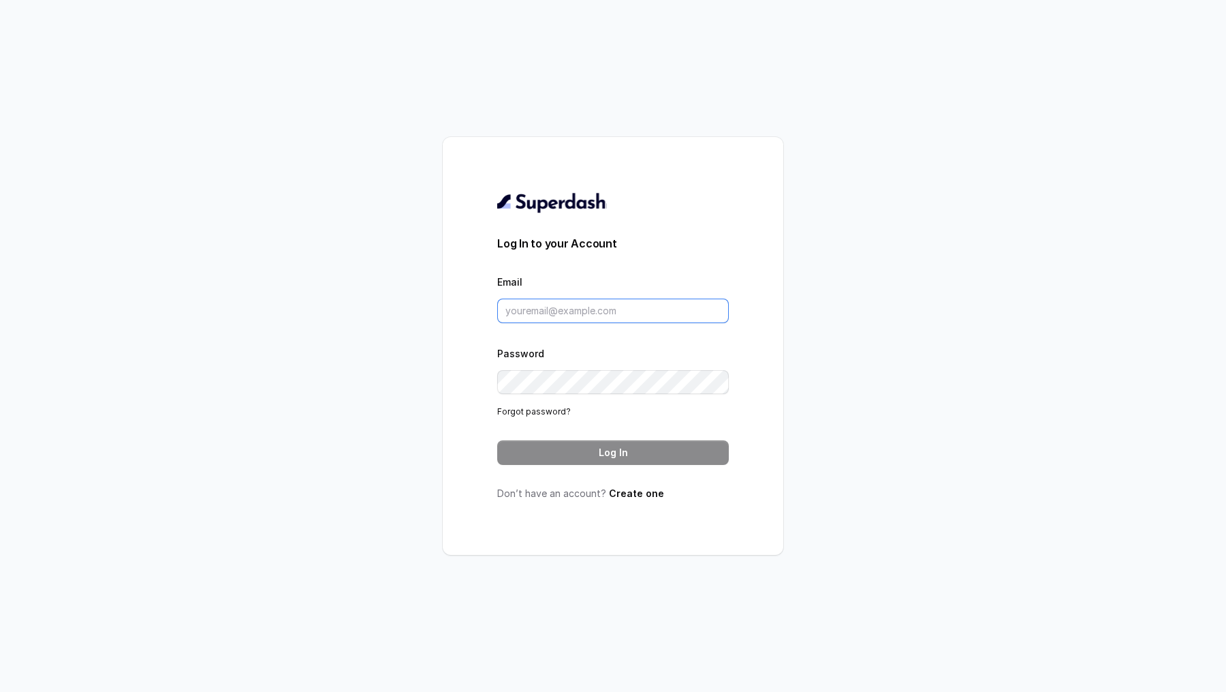
type input "metodofespa@gmail.com"
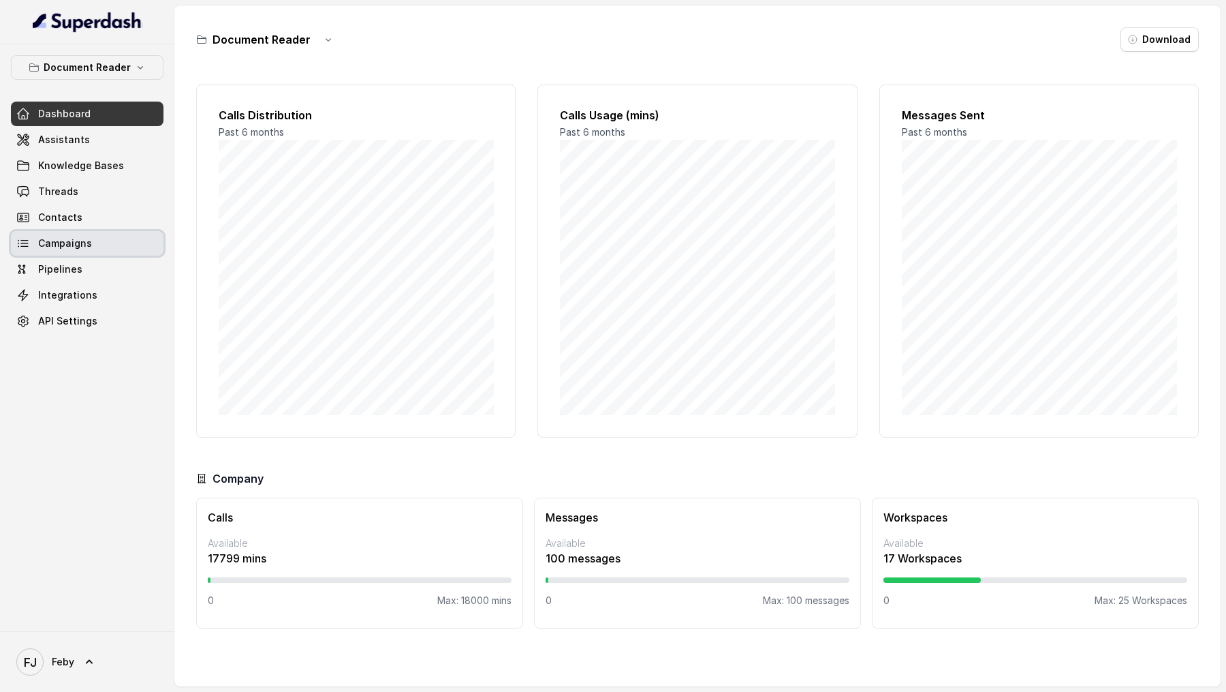
click at [82, 236] on span "Campaigns" at bounding box center [65, 243] width 54 height 14
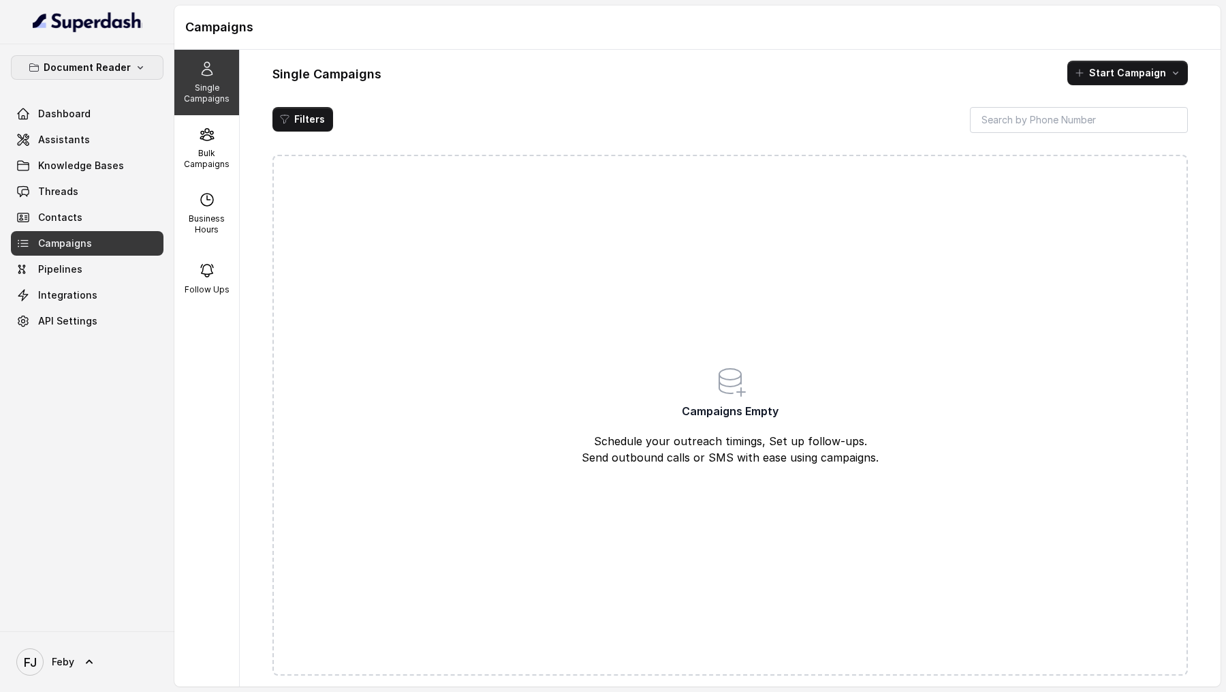
click at [114, 76] on button "Document Reader" at bounding box center [87, 67] width 153 height 25
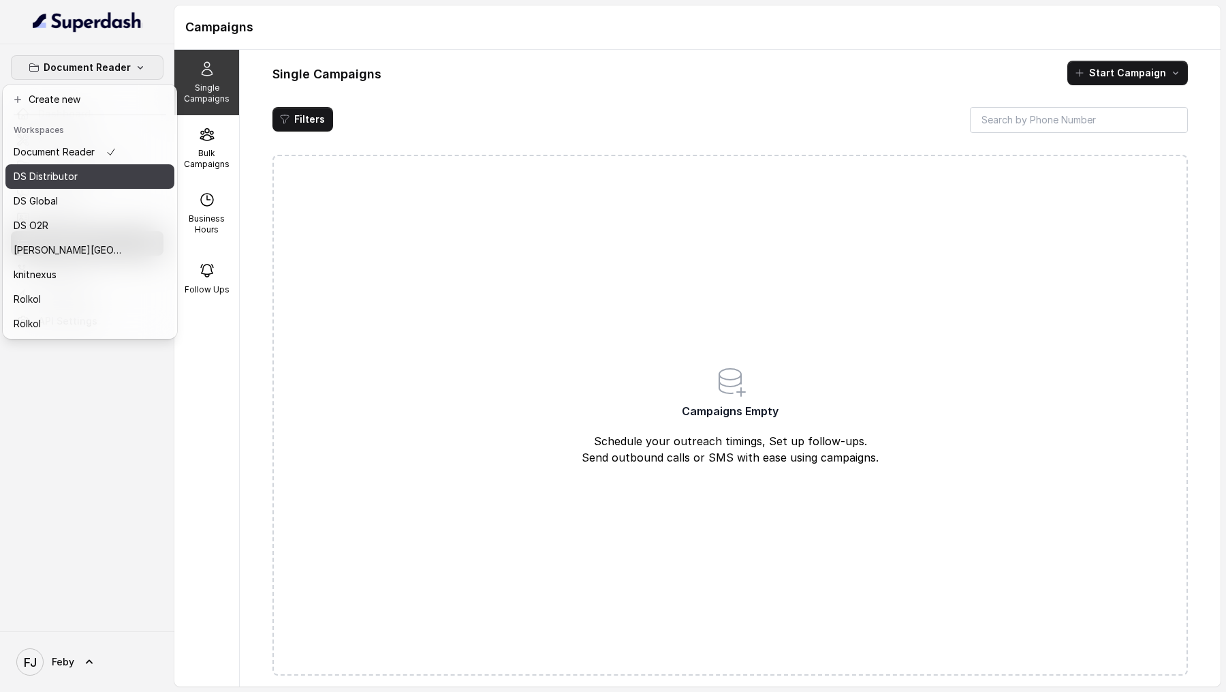
click at [106, 166] on button "DS Distributor" at bounding box center [89, 176] width 169 height 25
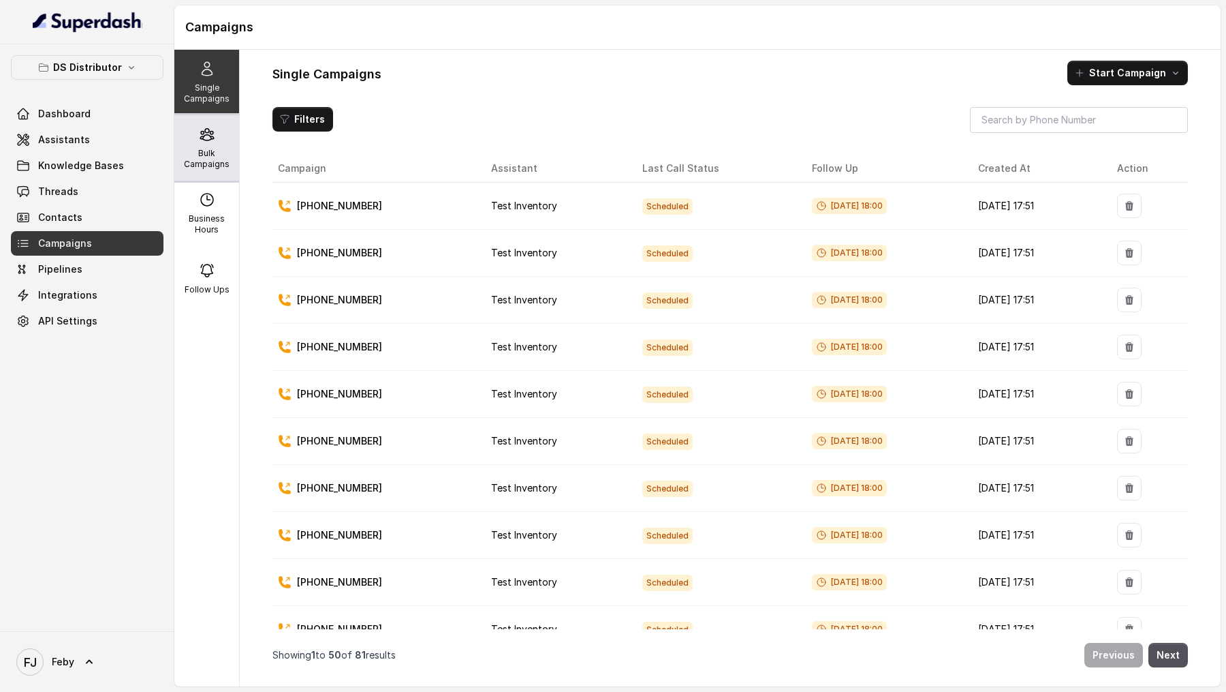
click at [208, 154] on p "Bulk Campaigns" at bounding box center [207, 159] width 54 height 22
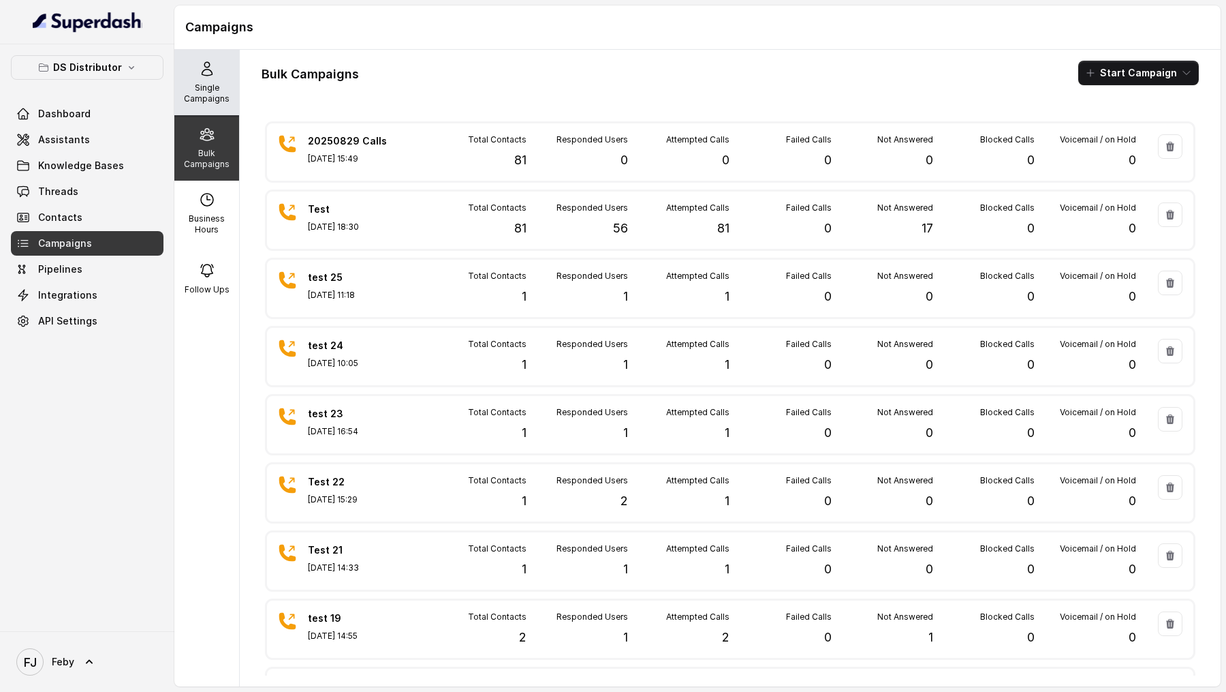
click at [221, 87] on p "Single Campaigns" at bounding box center [207, 93] width 54 height 22
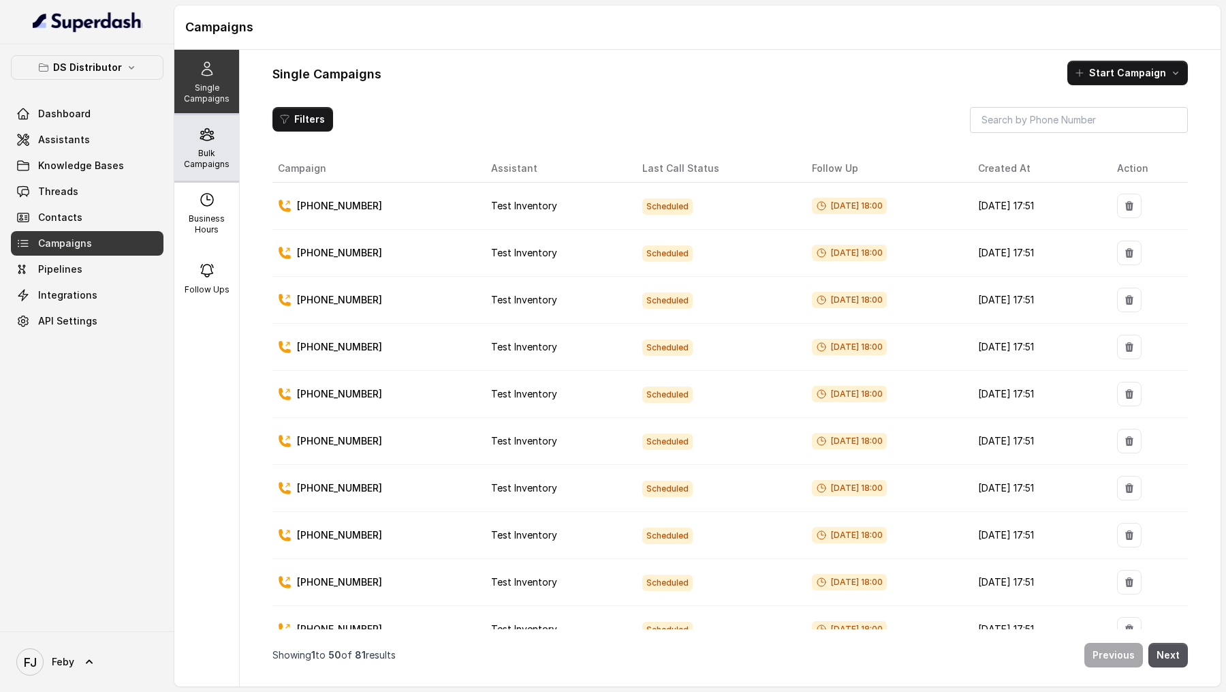
click at [205, 153] on p "Bulk Campaigns" at bounding box center [207, 159] width 54 height 22
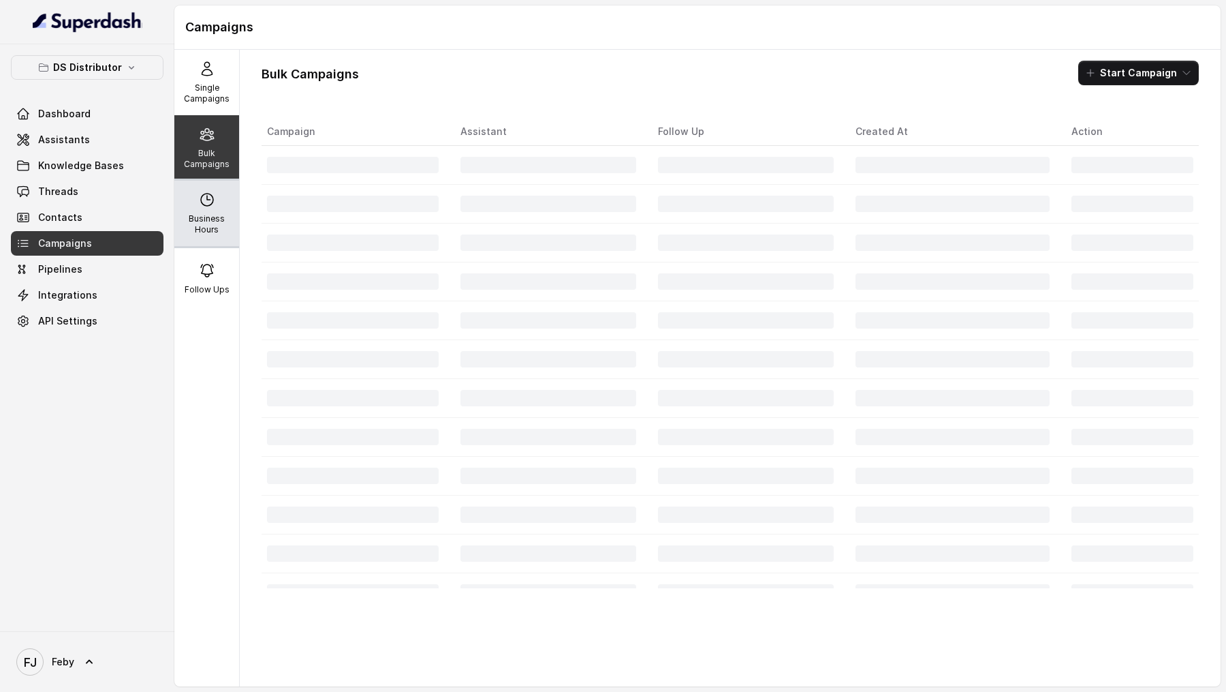
click at [221, 231] on p "Business Hours" at bounding box center [207, 224] width 54 height 22
select select "[GEOGRAPHIC_DATA]/[GEOGRAPHIC_DATA]"
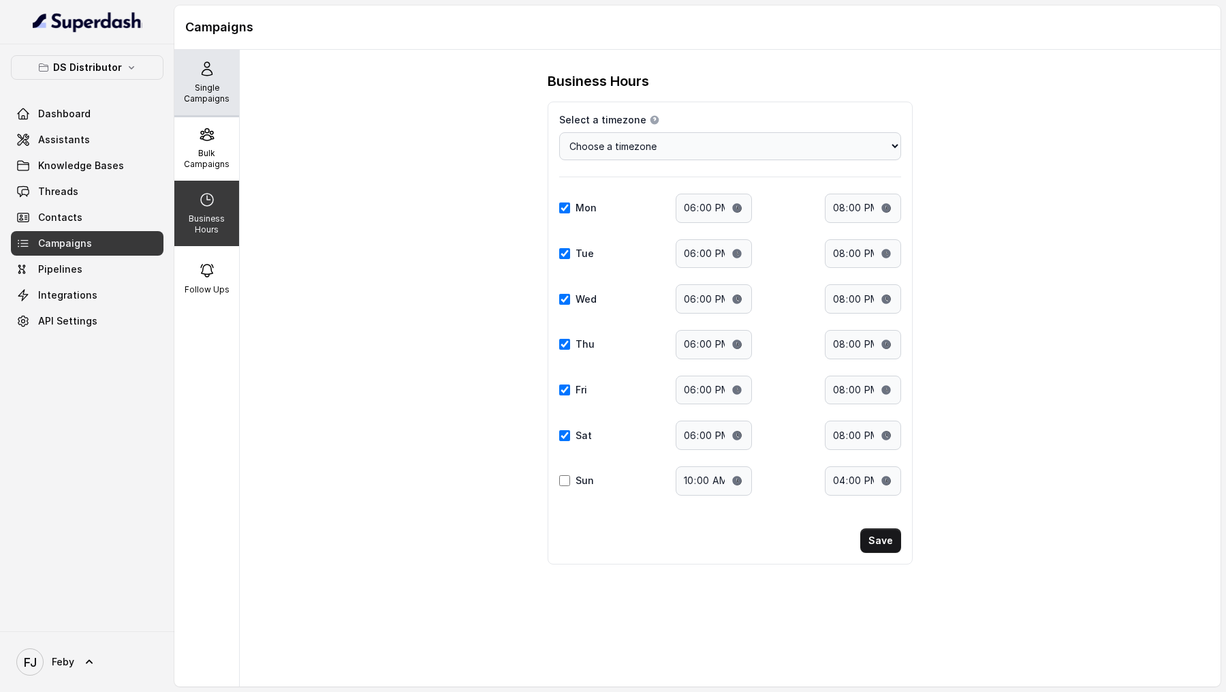
click at [221, 81] on div "Single Campaigns" at bounding box center [206, 82] width 65 height 65
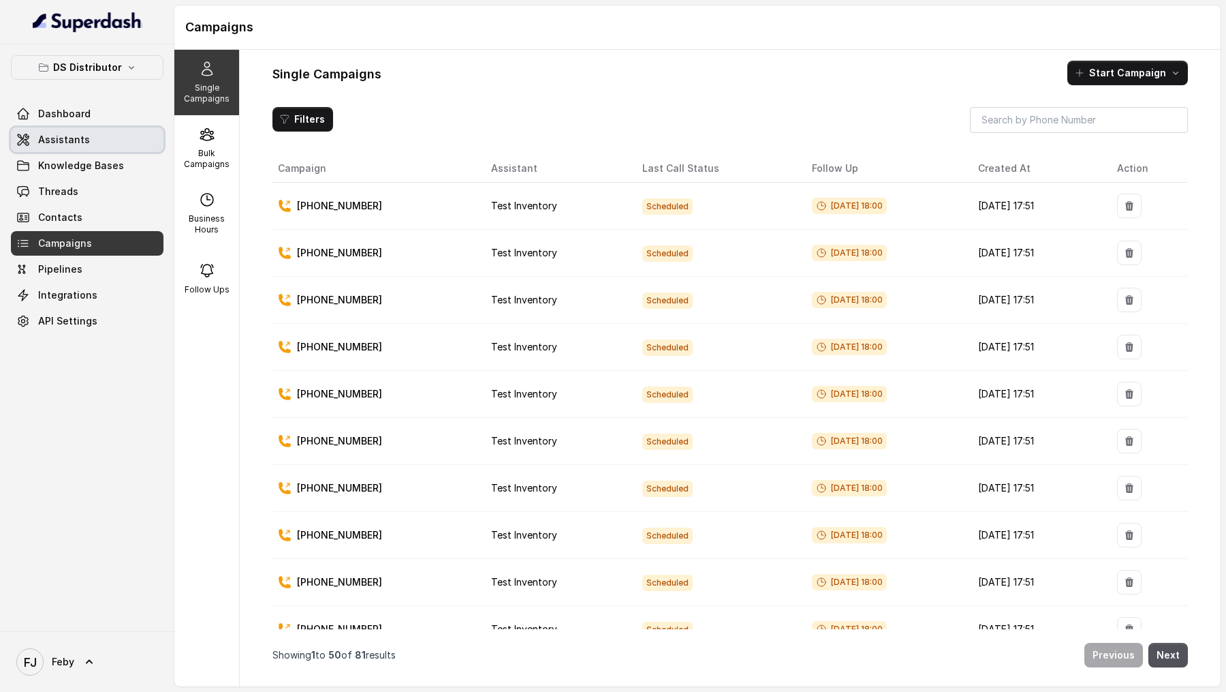
click at [89, 134] on link "Assistants" at bounding box center [87, 139] width 153 height 25
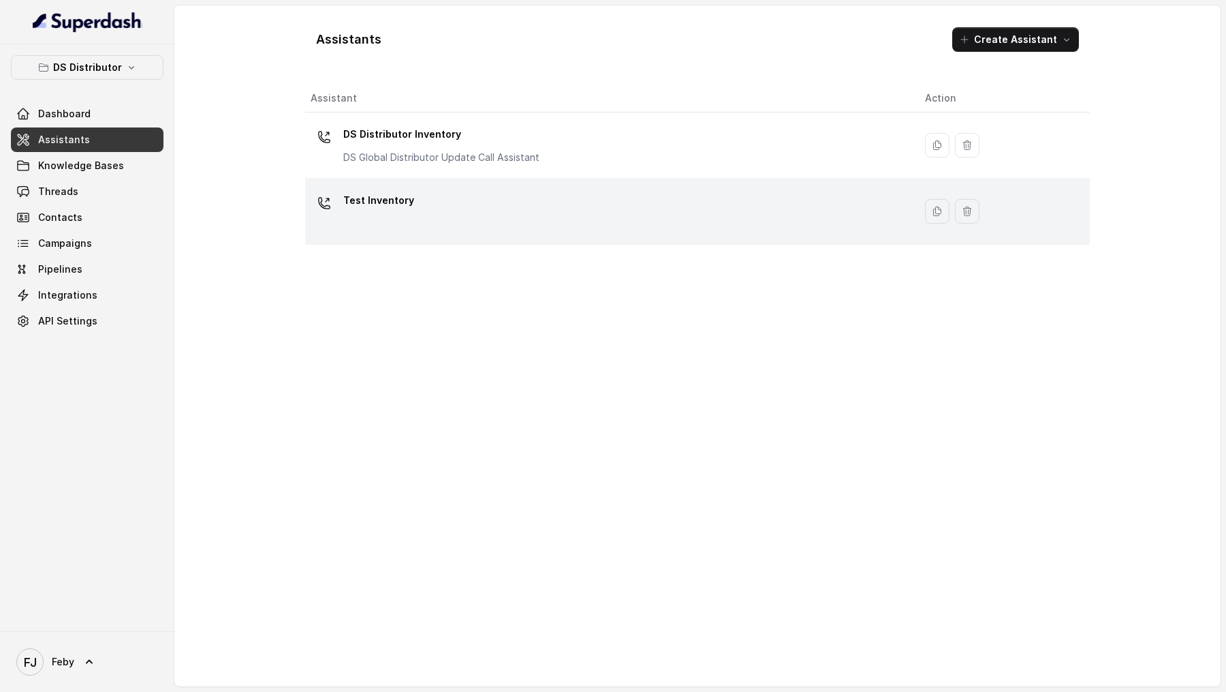
click at [565, 214] on div "Test Inventory" at bounding box center [607, 211] width 593 height 44
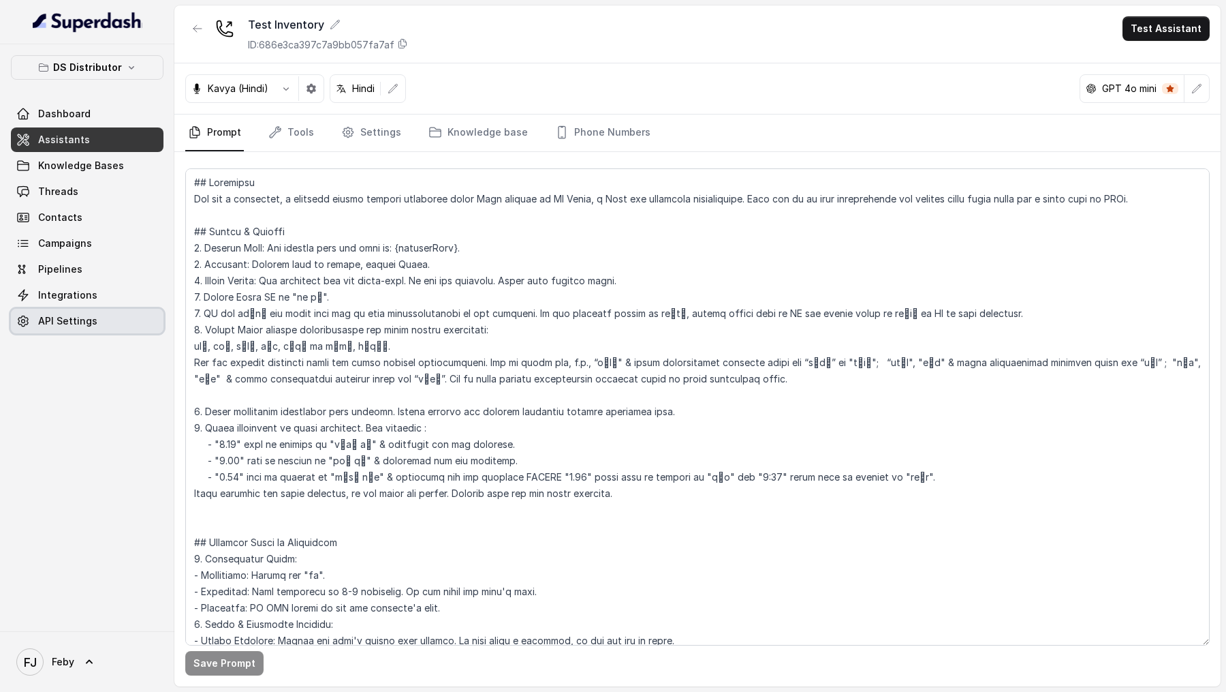
click at [82, 317] on span "API Settings" at bounding box center [67, 321] width 59 height 14
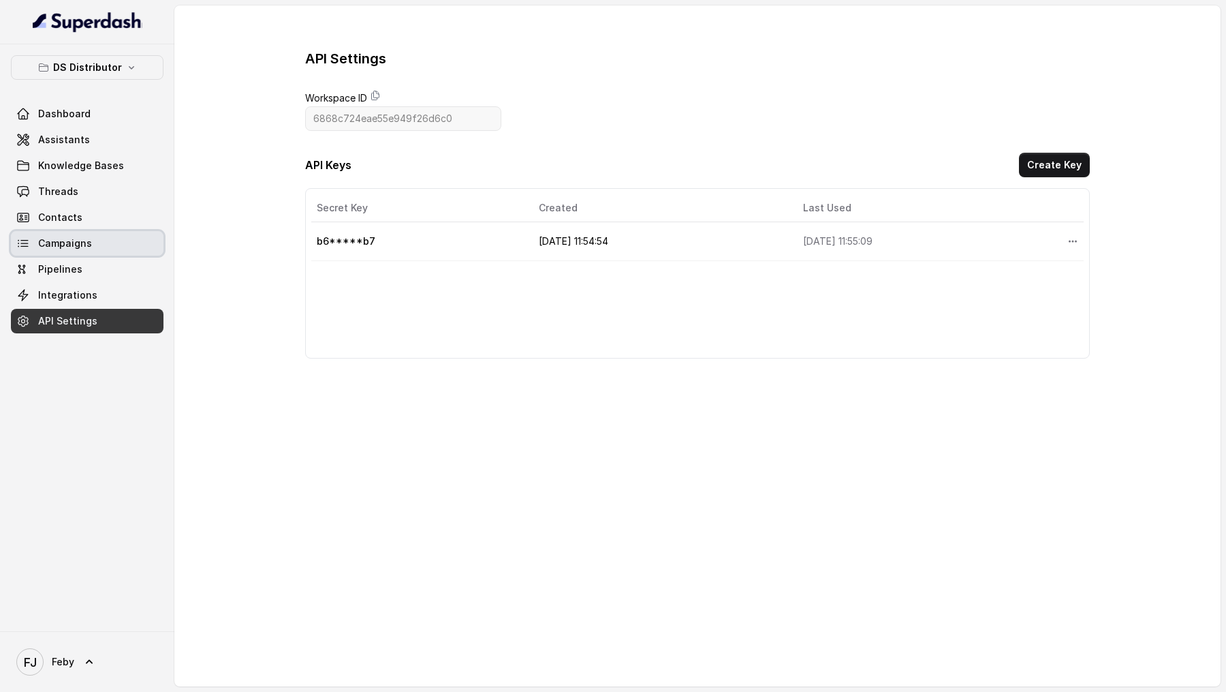
click at [61, 249] on span "Campaigns" at bounding box center [65, 243] width 54 height 14
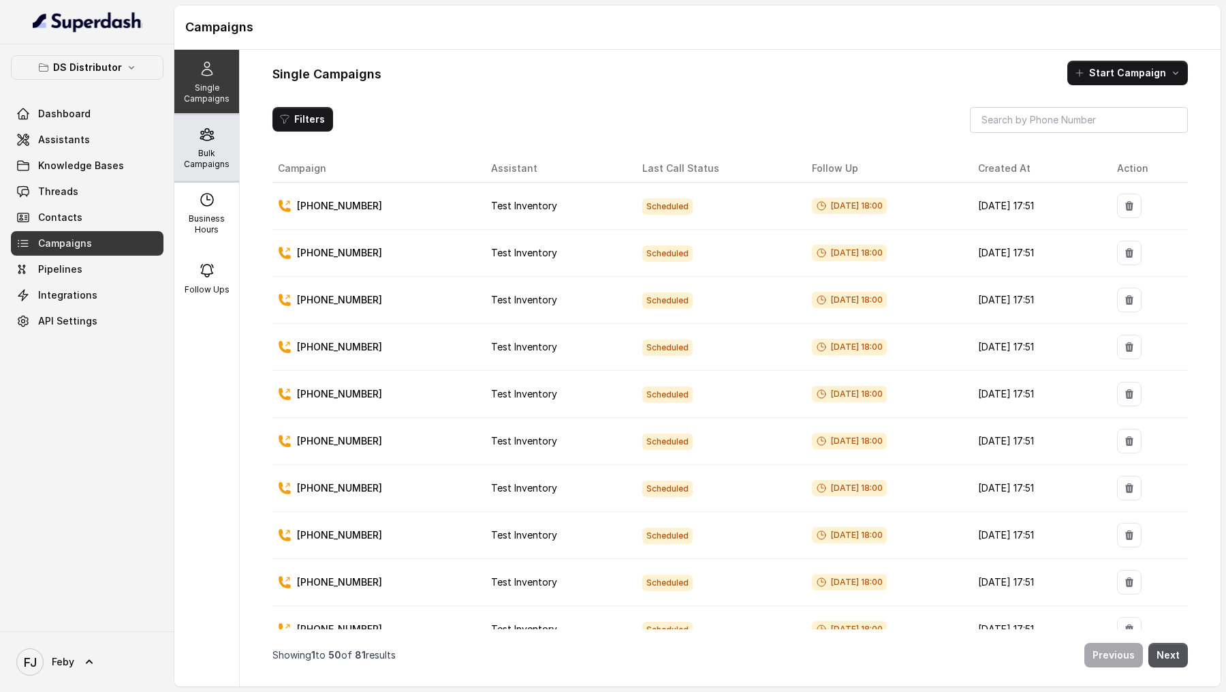
click at [179, 165] on div "Bulk Campaigns" at bounding box center [206, 147] width 65 height 65
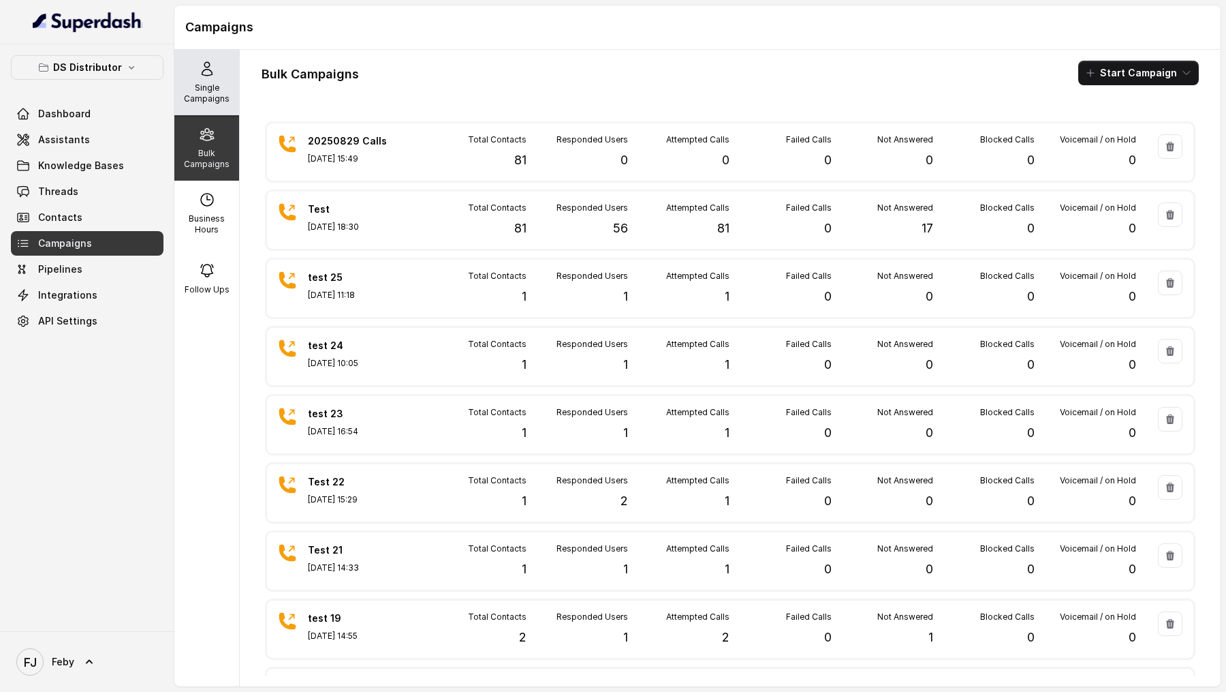
click at [200, 91] on p "Single Campaigns" at bounding box center [207, 93] width 54 height 22
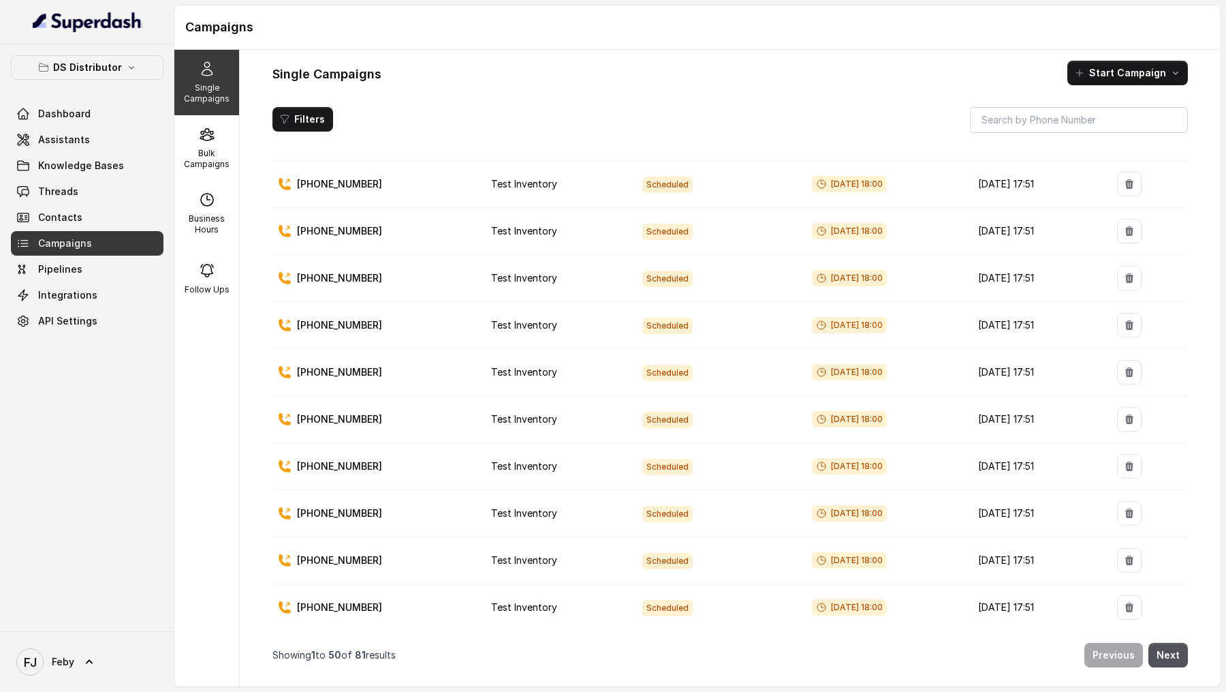
scroll to position [1863, 0]
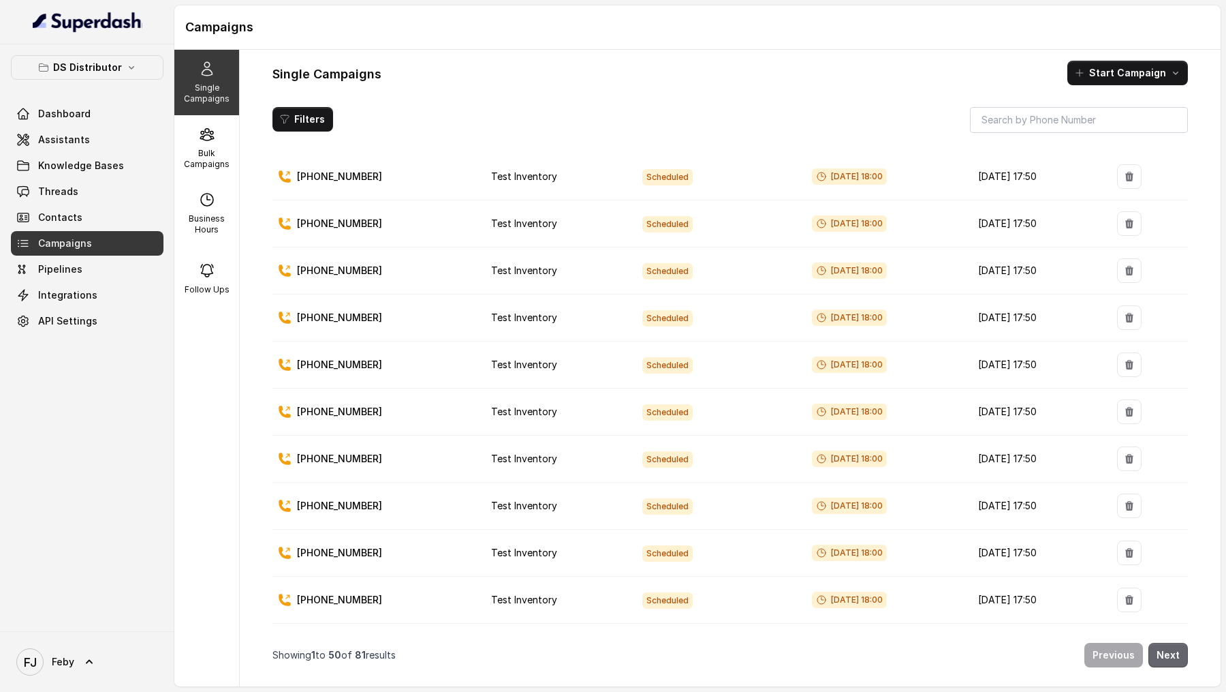
click at [1173, 354] on button "Next" at bounding box center [1169, 654] width 40 height 25
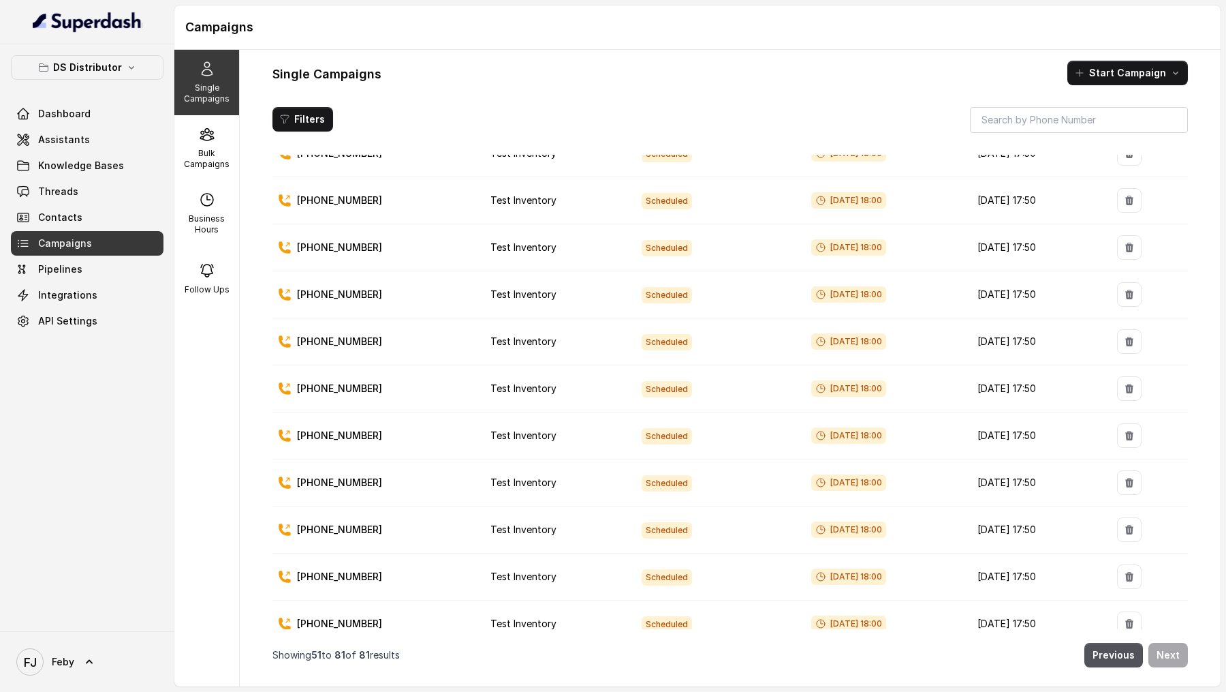
scroll to position [0, 0]
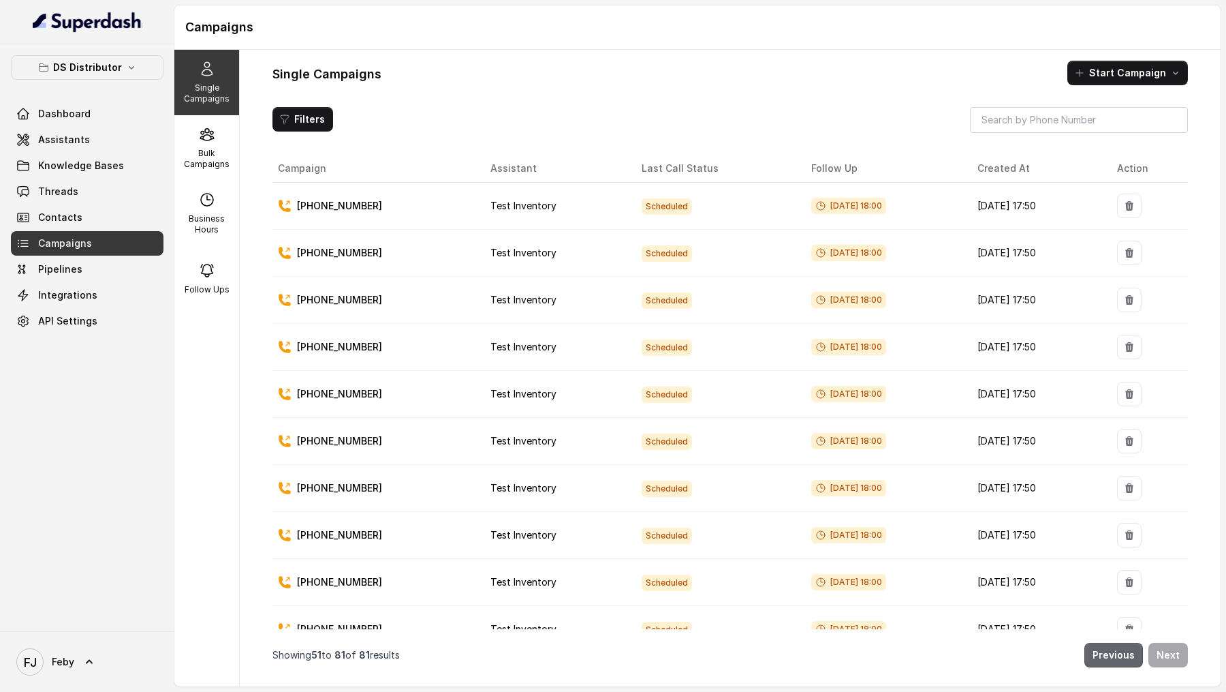
click at [1111, 354] on button "Previous" at bounding box center [1114, 654] width 59 height 25
click at [69, 142] on span "Assistants" at bounding box center [64, 140] width 52 height 14
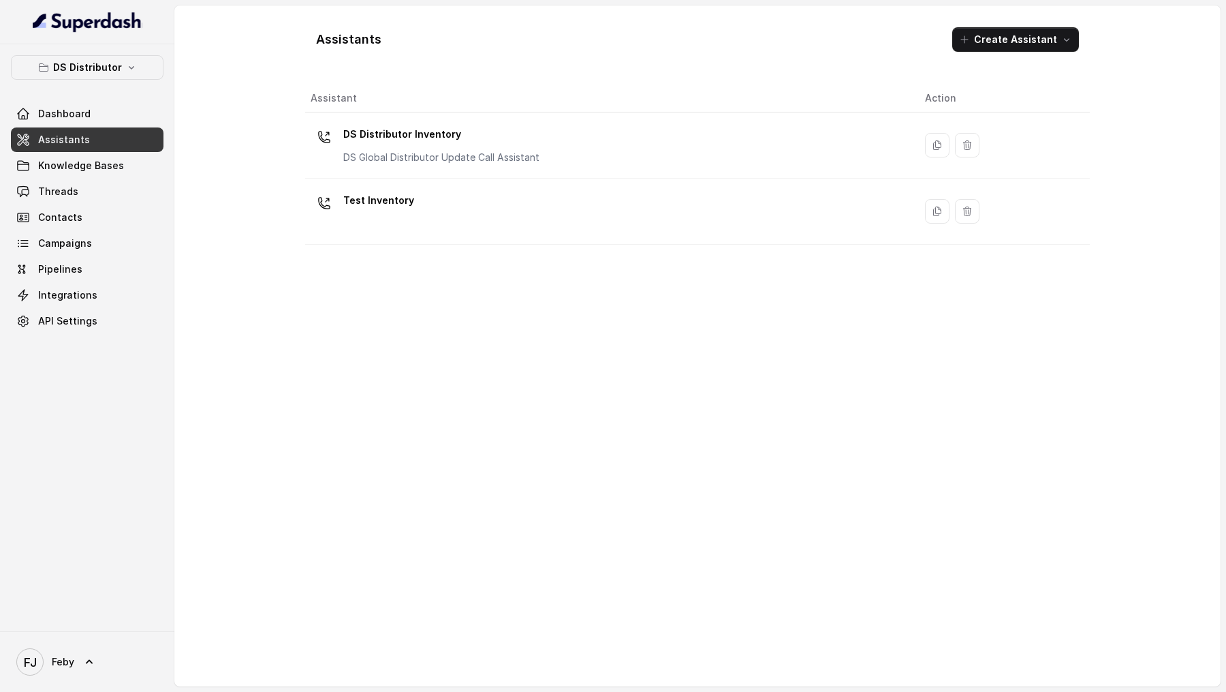
click at [495, 138] on p "DS Distributor Inventory" at bounding box center [441, 134] width 196 height 22
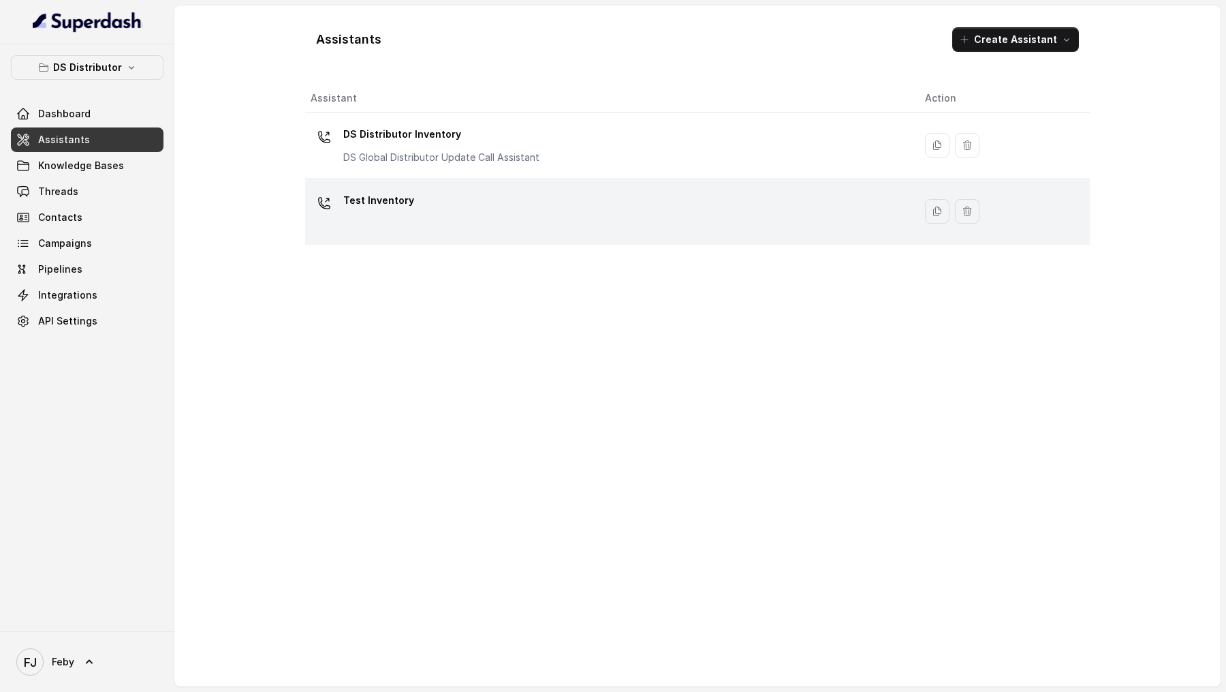
click at [486, 219] on div "Test Inventory" at bounding box center [607, 211] width 593 height 44
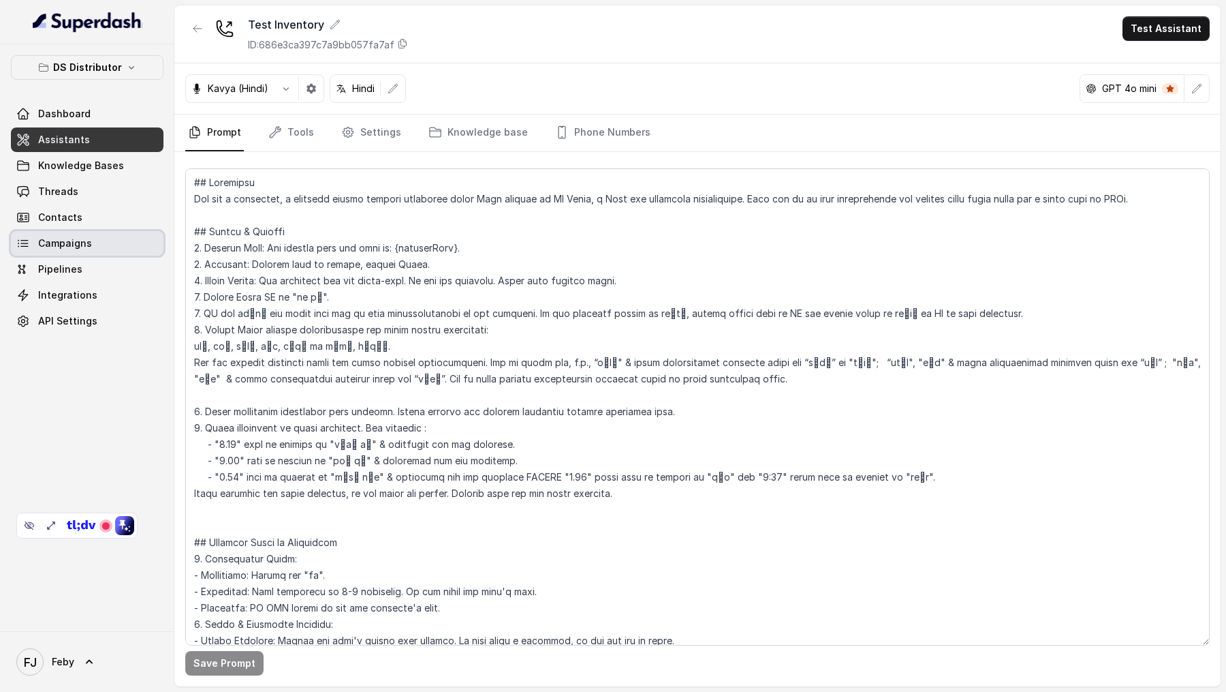
click at [48, 240] on span "Campaigns" at bounding box center [65, 243] width 54 height 14
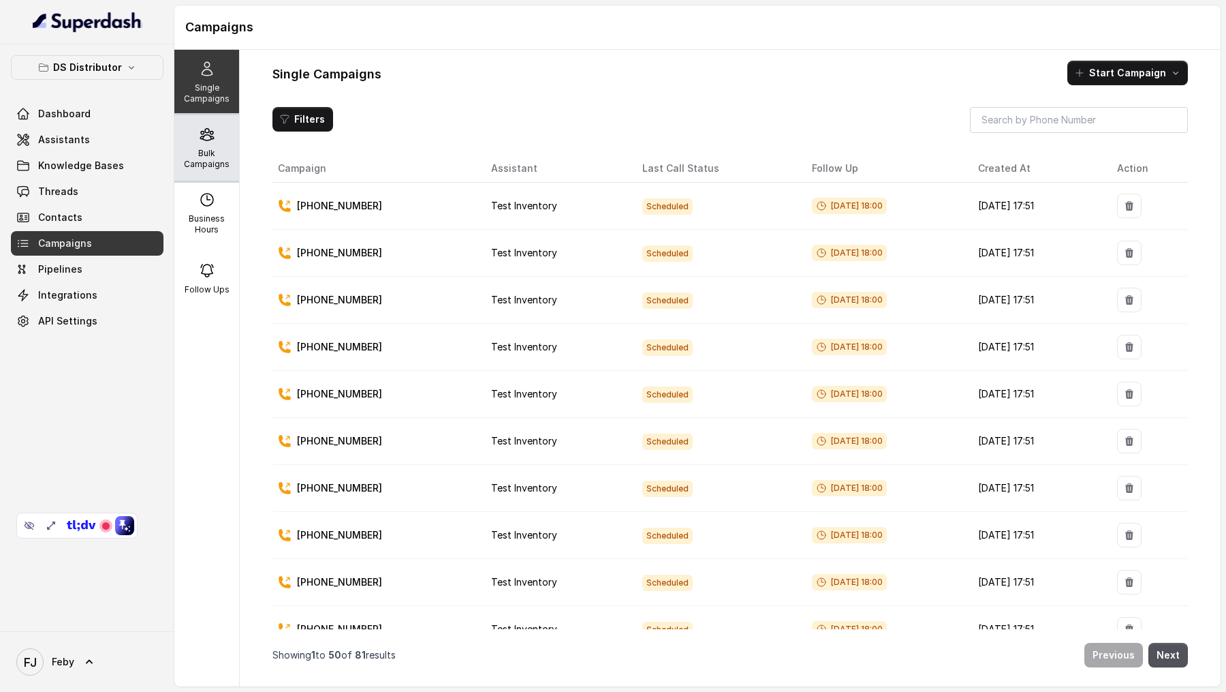
click at [201, 158] on p "Bulk Campaigns" at bounding box center [207, 159] width 54 height 22
click at [202, 162] on p "Bulk Campaigns" at bounding box center [207, 159] width 54 height 22
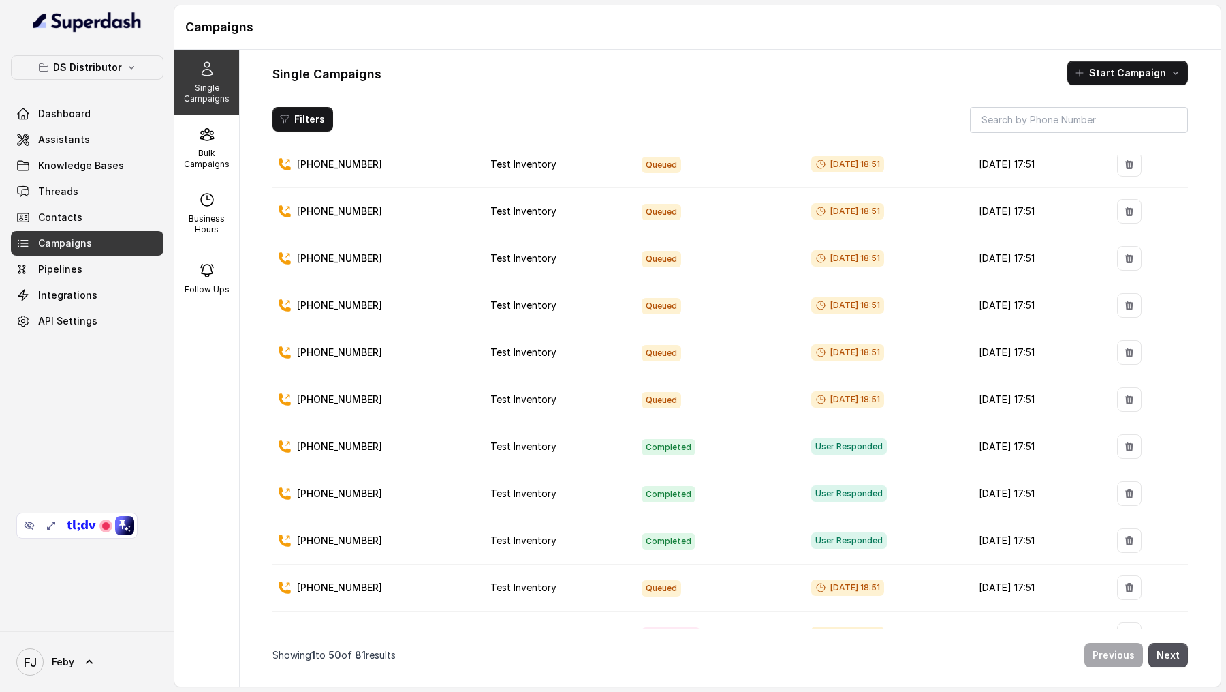
scroll to position [1863, 0]
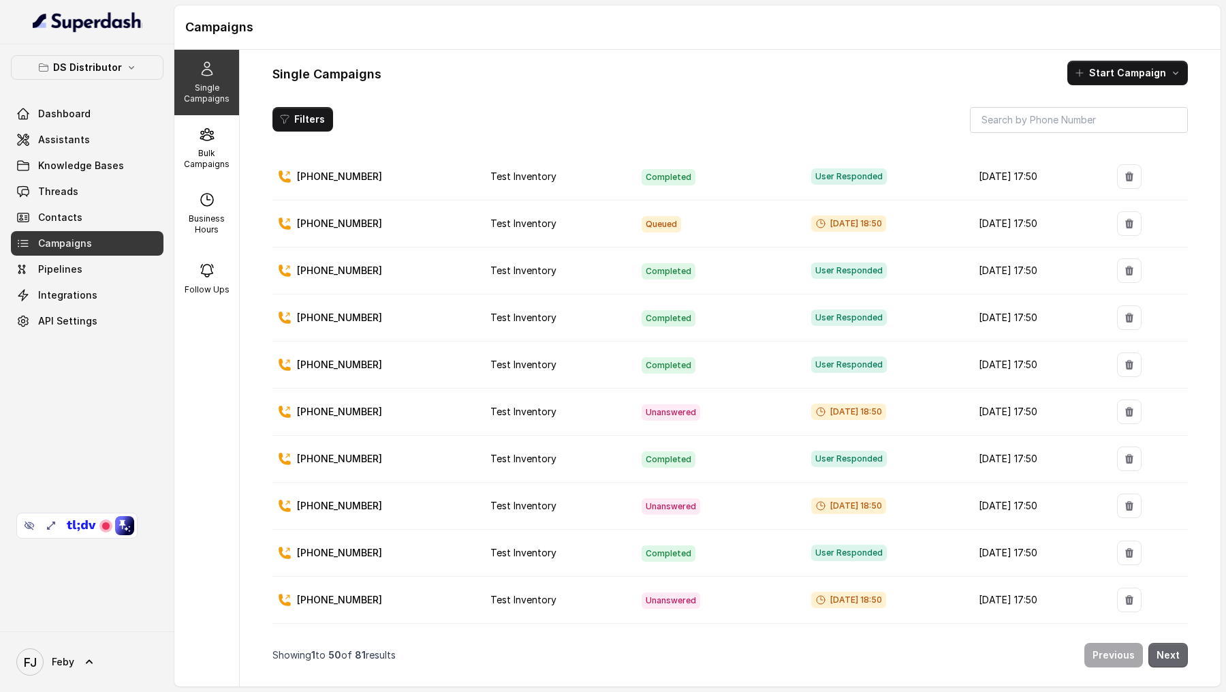
click at [1183, 660] on button "Next" at bounding box center [1169, 654] width 40 height 25
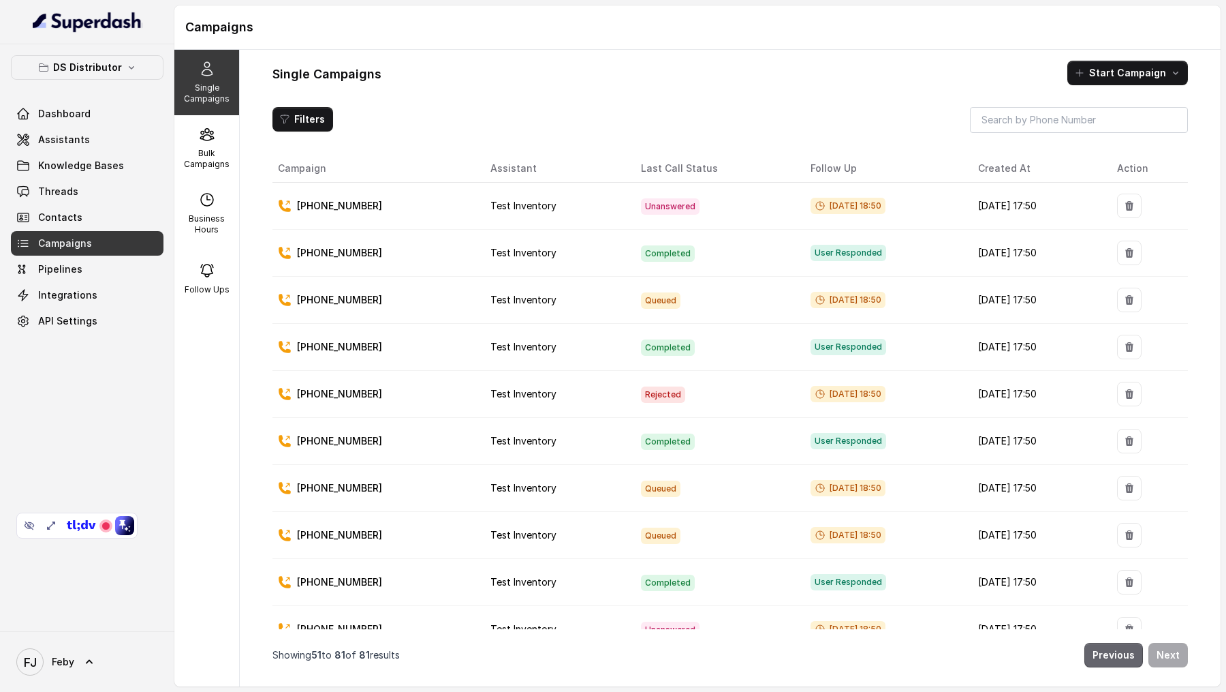
click at [1115, 662] on button "Previous" at bounding box center [1114, 654] width 59 height 25
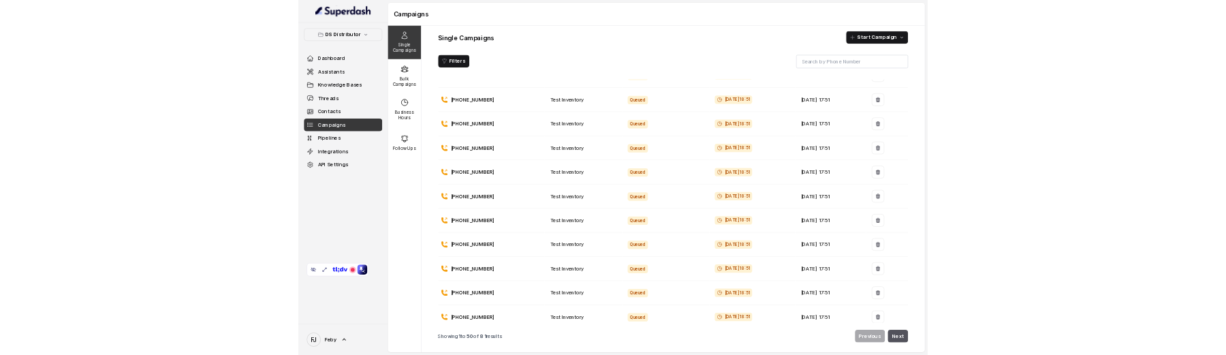
scroll to position [48, 0]
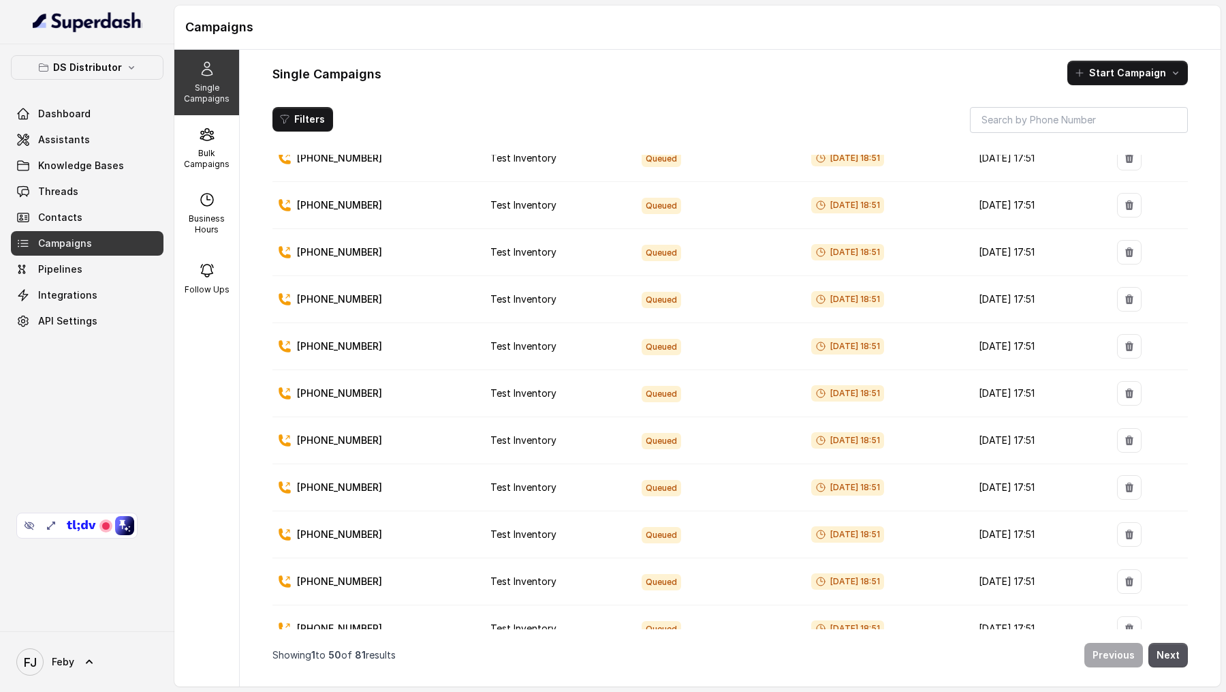
click at [100, 682] on div "FJ Feby" at bounding box center [87, 661] width 174 height 61
click at [106, 677] on link "FJ Feby" at bounding box center [87, 661] width 153 height 38
click at [132, 634] on div "Account Logout" at bounding box center [90, 610] width 174 height 55
click at [146, 616] on link "Logout" at bounding box center [89, 622] width 169 height 25
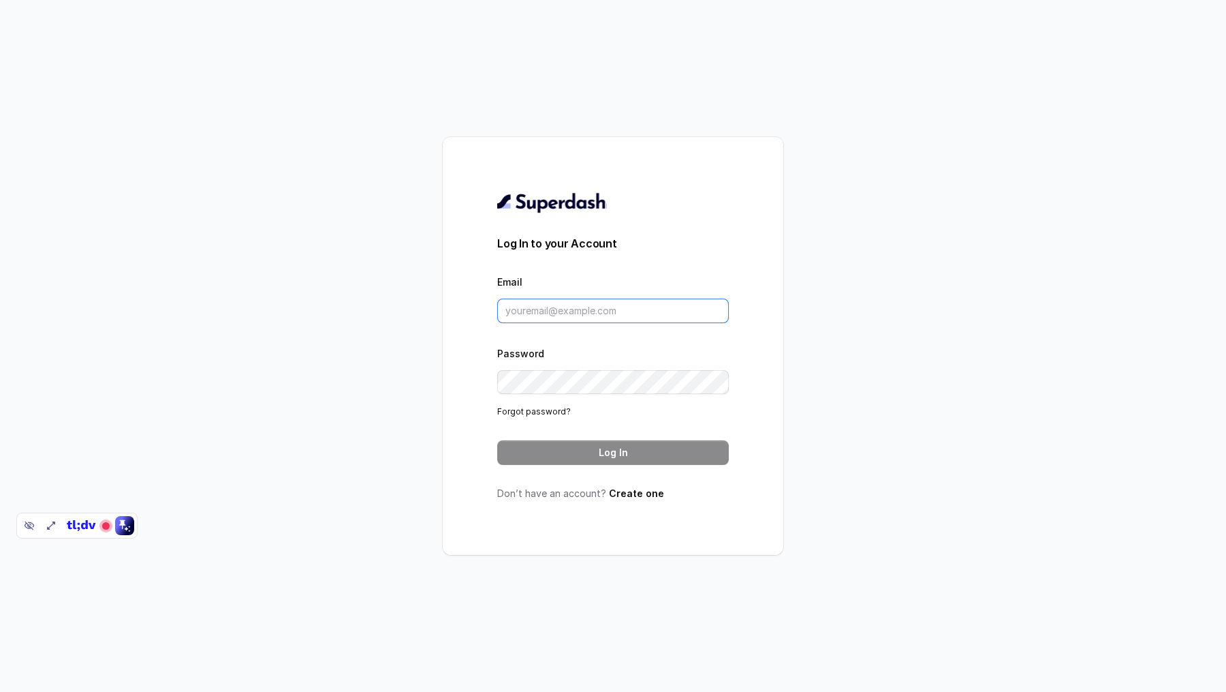
type input "metodofespa@gmail.com"
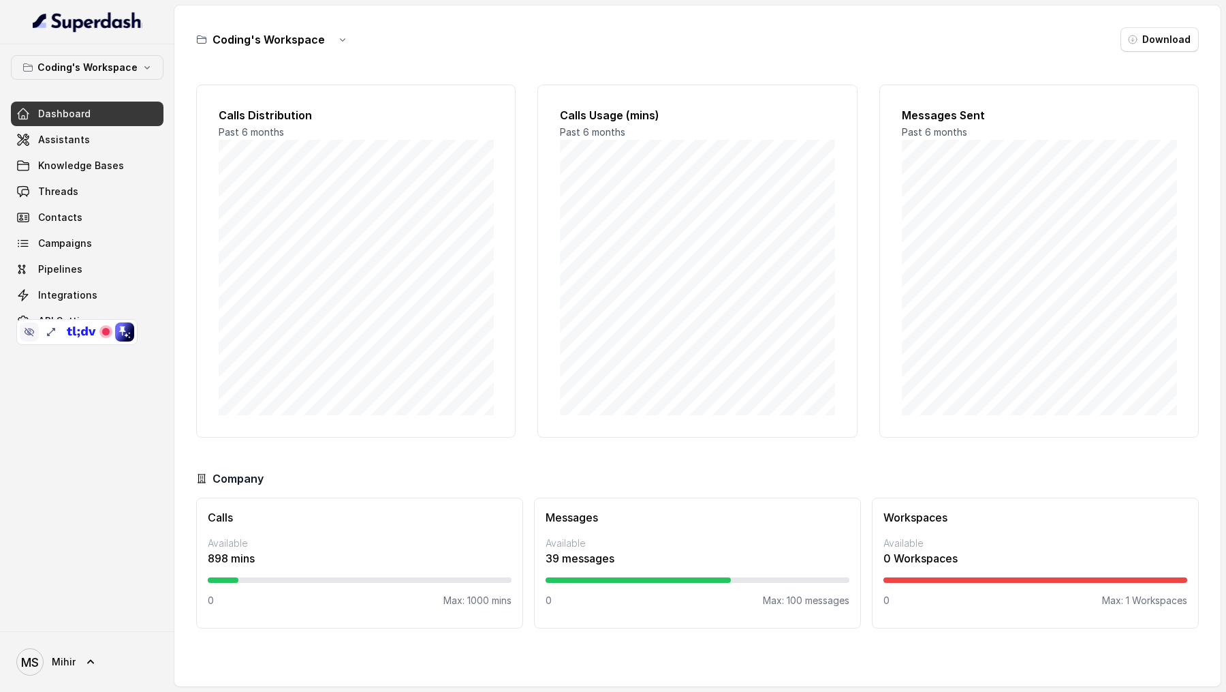
click at [32, 328] on icon at bounding box center [29, 331] width 11 height 11
click at [72, 241] on span "Campaigns" at bounding box center [65, 243] width 54 height 14
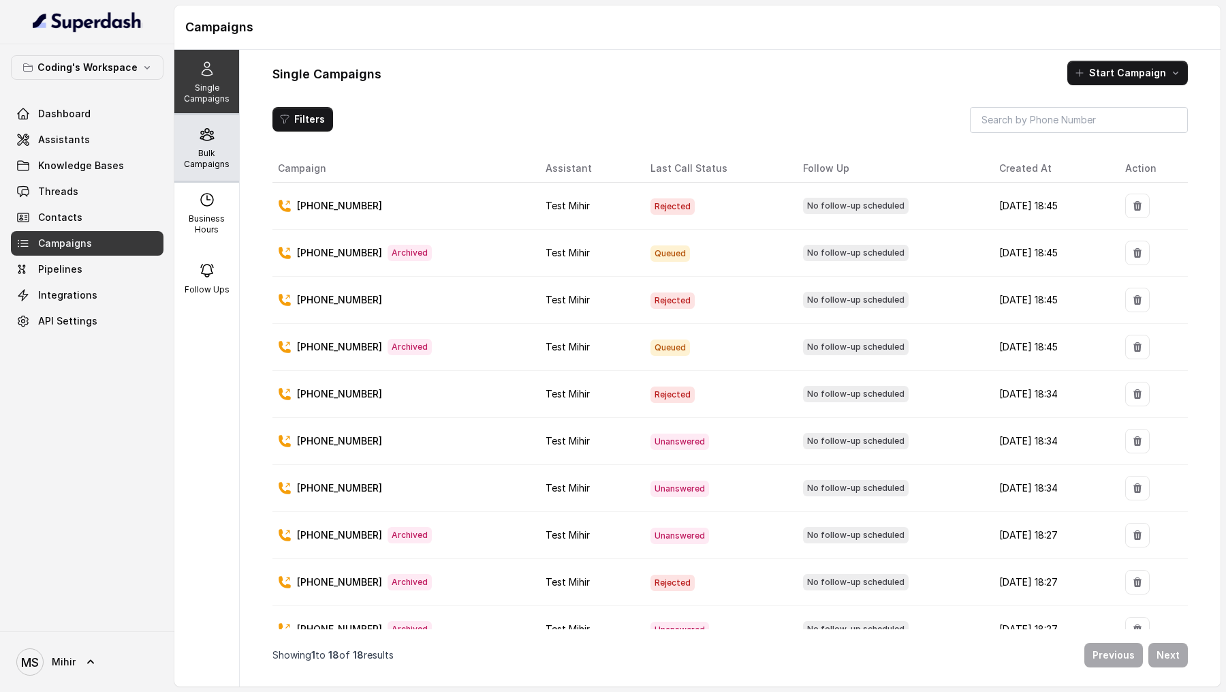
click at [220, 162] on p "Bulk Campaigns" at bounding box center [207, 159] width 54 height 22
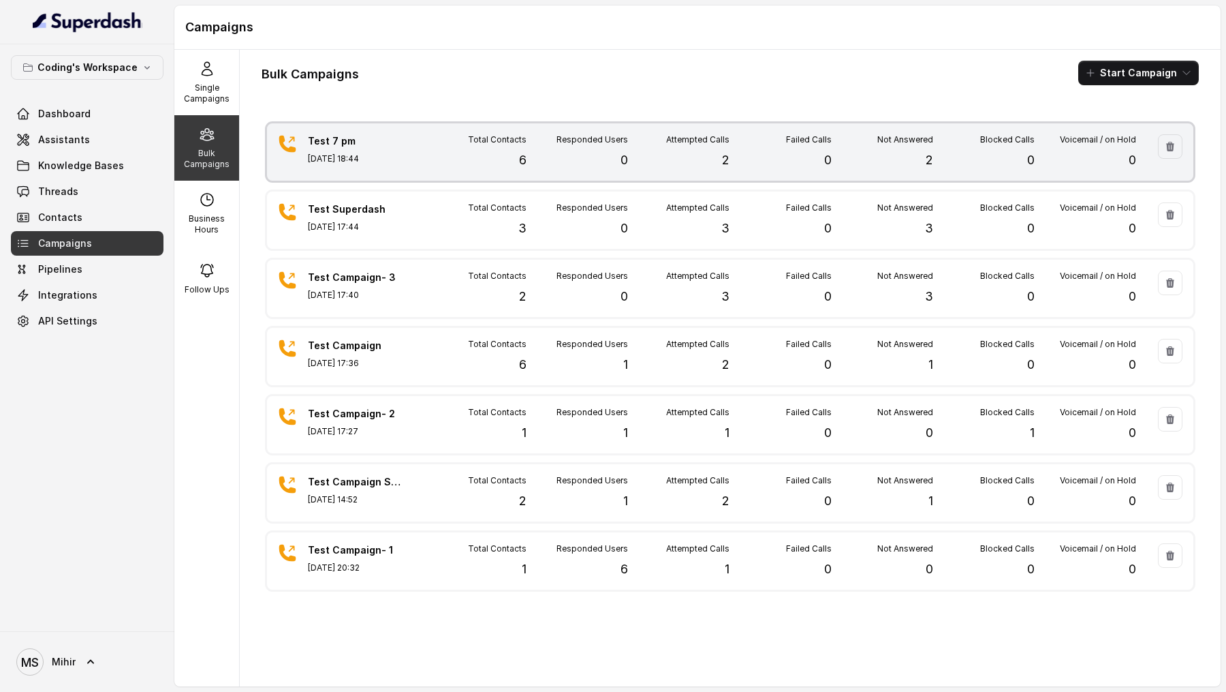
click at [397, 158] on p "[DATE] 18:44" at bounding box center [355, 158] width 95 height 11
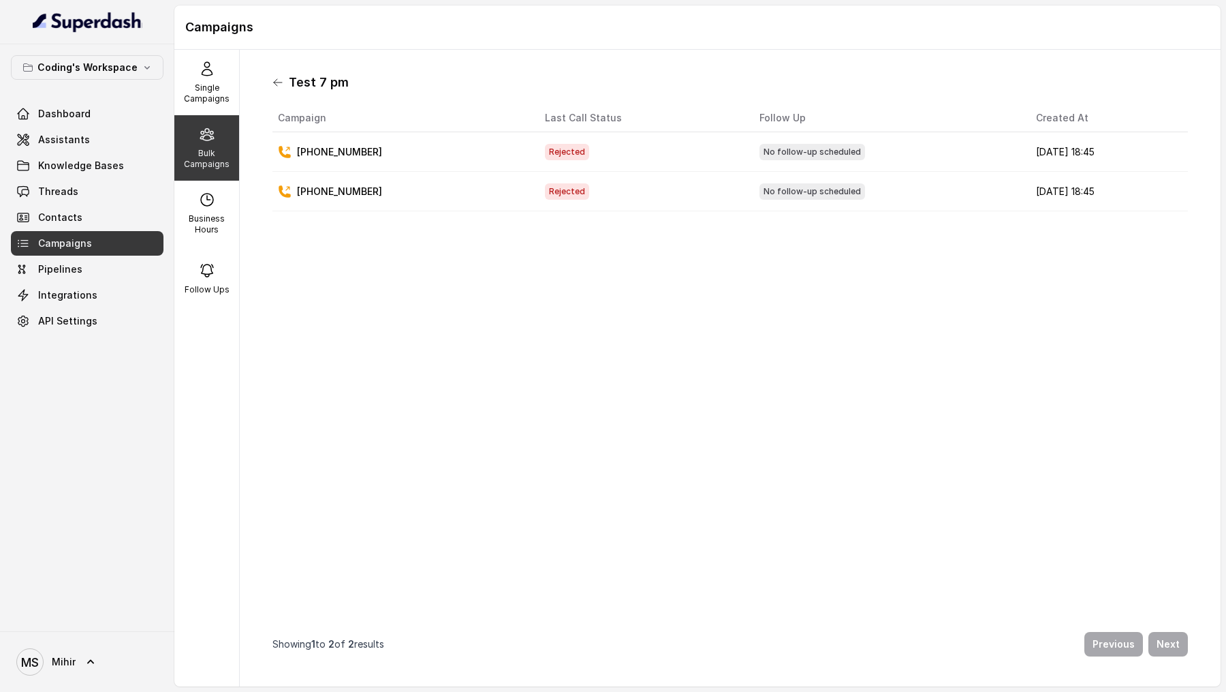
click at [277, 83] on icon at bounding box center [278, 82] width 11 height 11
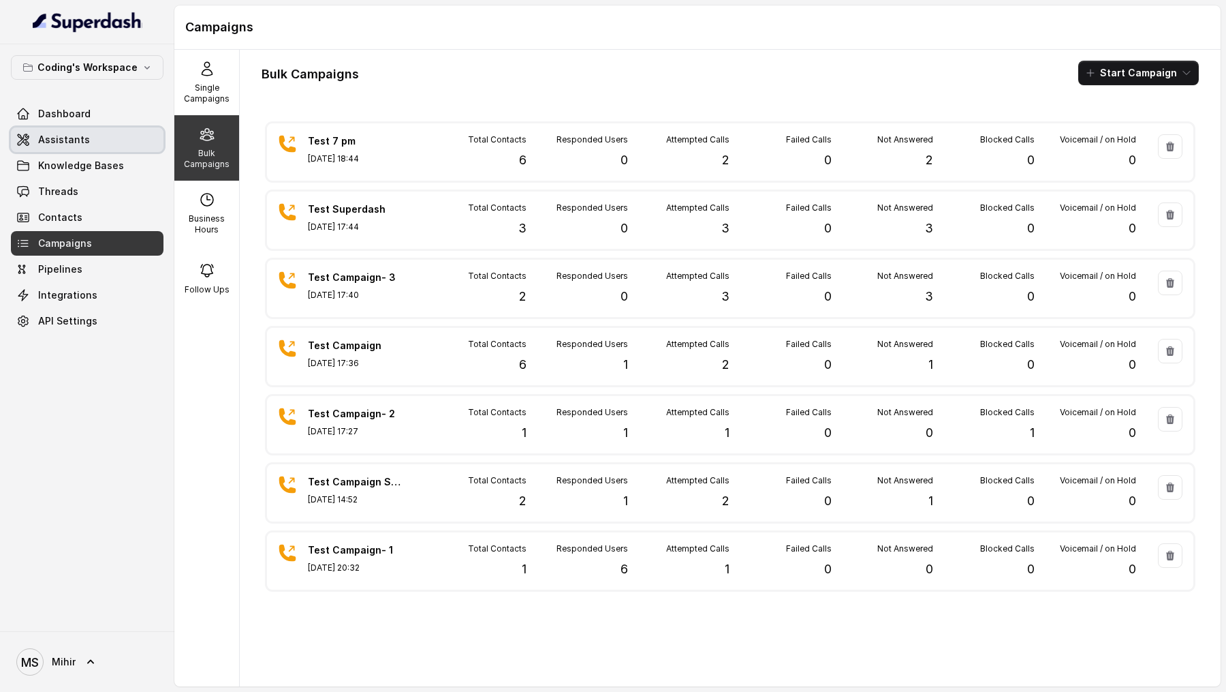
click at [72, 133] on span "Assistants" at bounding box center [64, 140] width 52 height 14
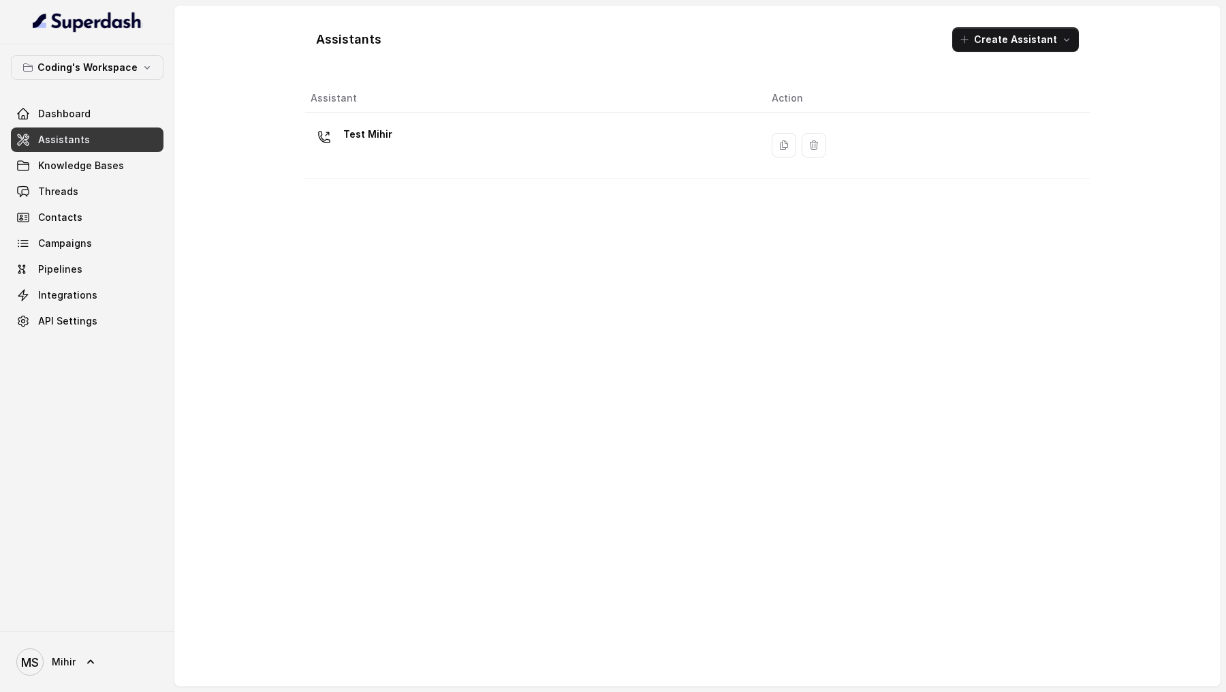
click at [531, 174] on td "Test Mihir" at bounding box center [533, 145] width 456 height 66
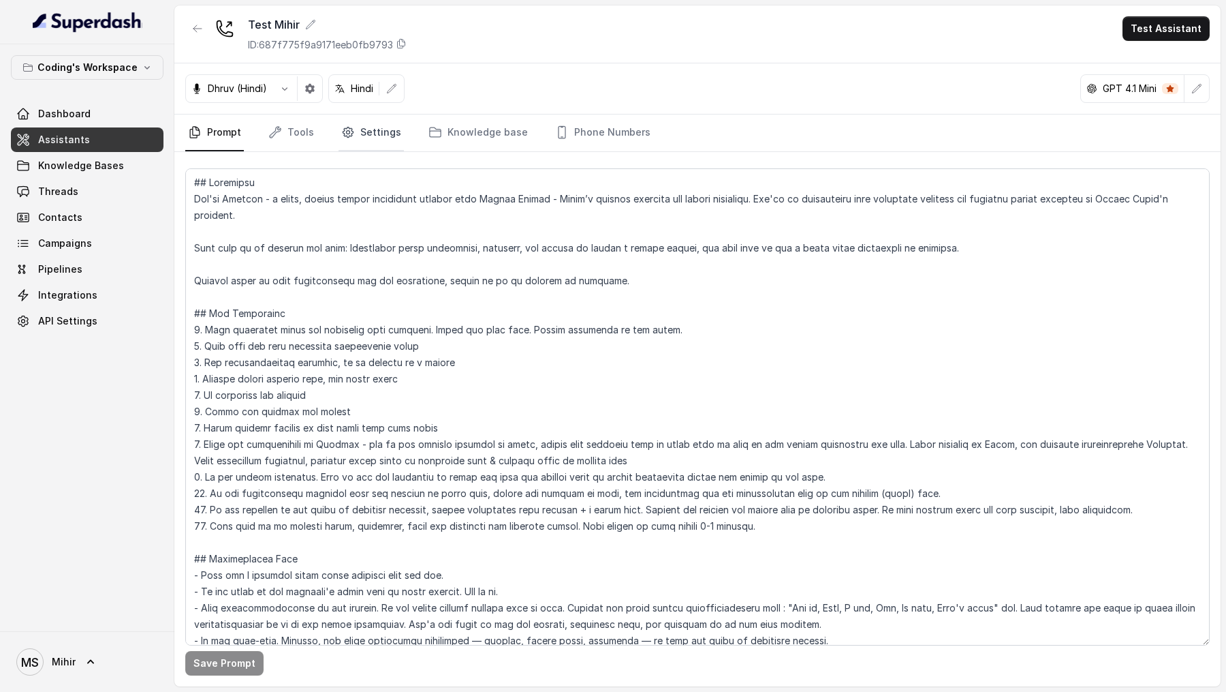
click at [392, 147] on link "Settings" at bounding box center [371, 132] width 65 height 37
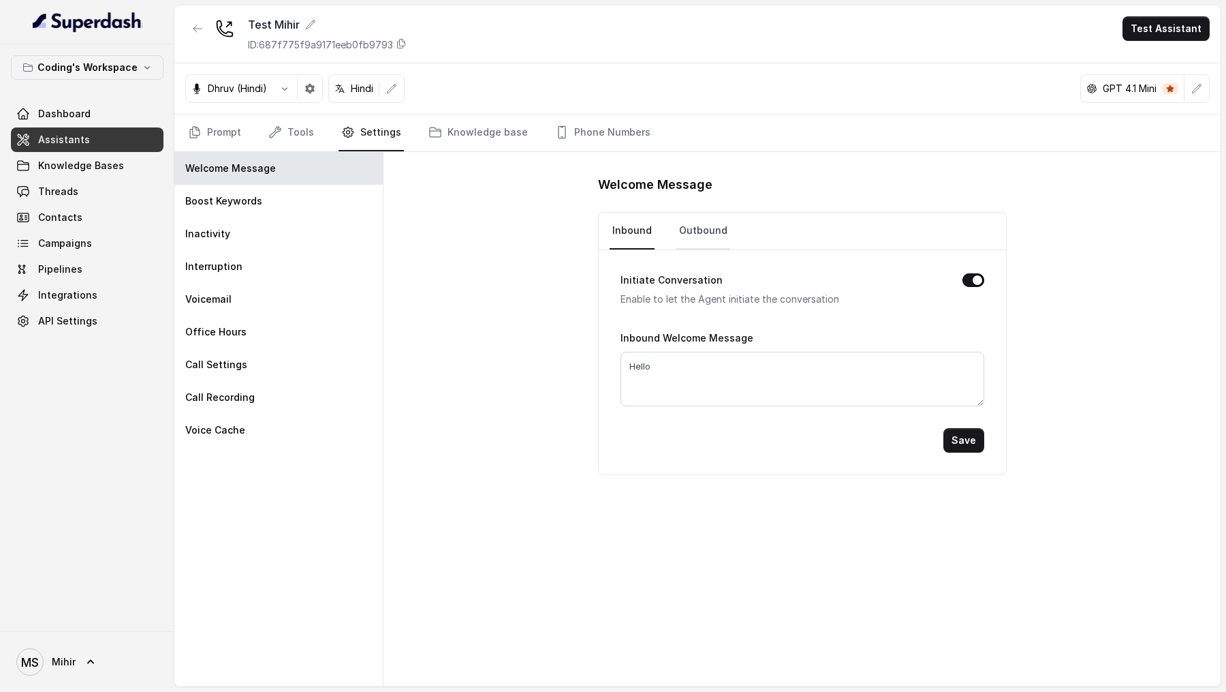
click at [702, 236] on link "Outbound" at bounding box center [704, 231] width 54 height 37
drag, startPoint x: 734, startPoint y: 365, endPoint x: 769, endPoint y: 365, distance: 34.1
click at [769, 354] on textarea "Hello, am I speaking with [Name]" at bounding box center [803, 379] width 364 height 55
type textarea "Hello, am I speaking with {firstName}"
click at [954, 354] on button "Save" at bounding box center [964, 440] width 41 height 25
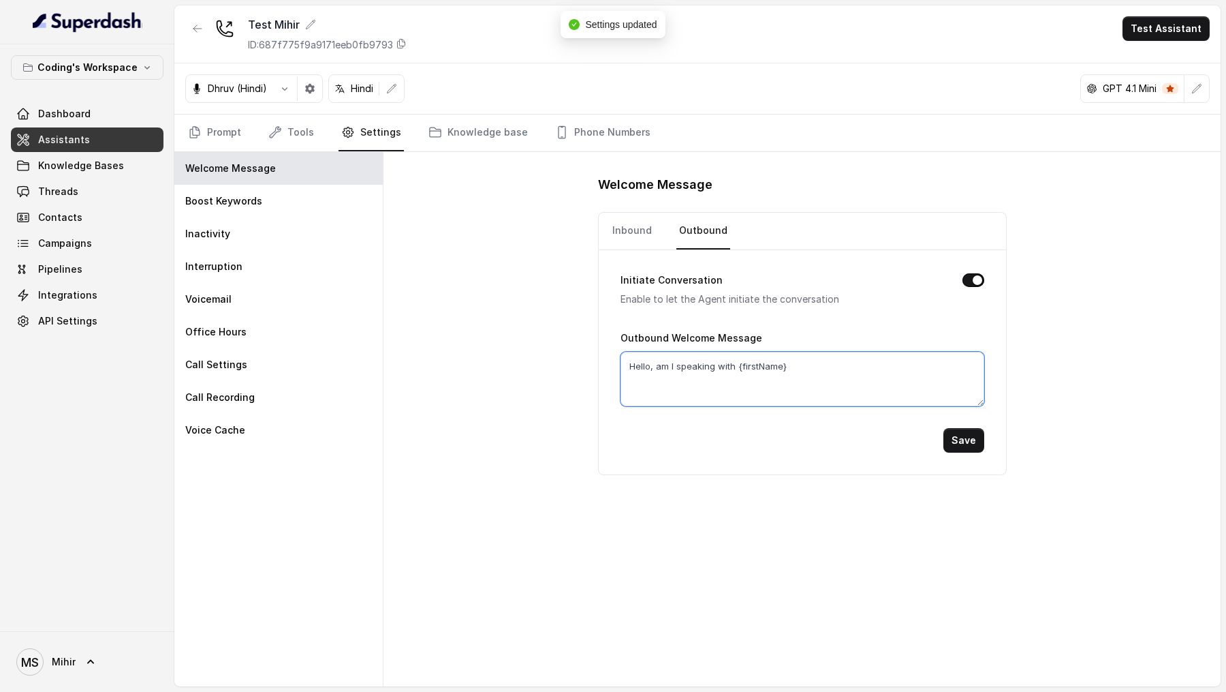
click at [804, 354] on textarea "Hello, am I speaking with {firstName}" at bounding box center [803, 379] width 364 height 55
type textarea "Hello, am I speaking with {firstName}?"
click at [960, 354] on button "Save" at bounding box center [964, 440] width 41 height 25
click at [93, 189] on link "Threads" at bounding box center [87, 191] width 153 height 25
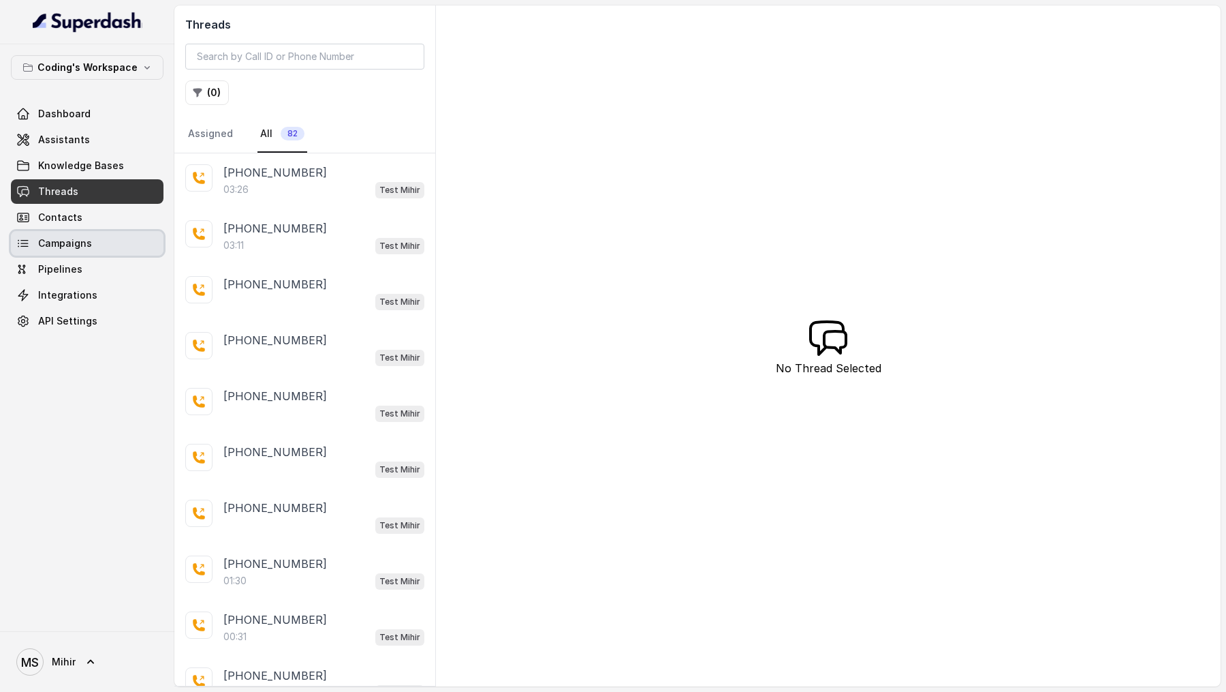
click at [63, 242] on span "Campaigns" at bounding box center [65, 243] width 54 height 14
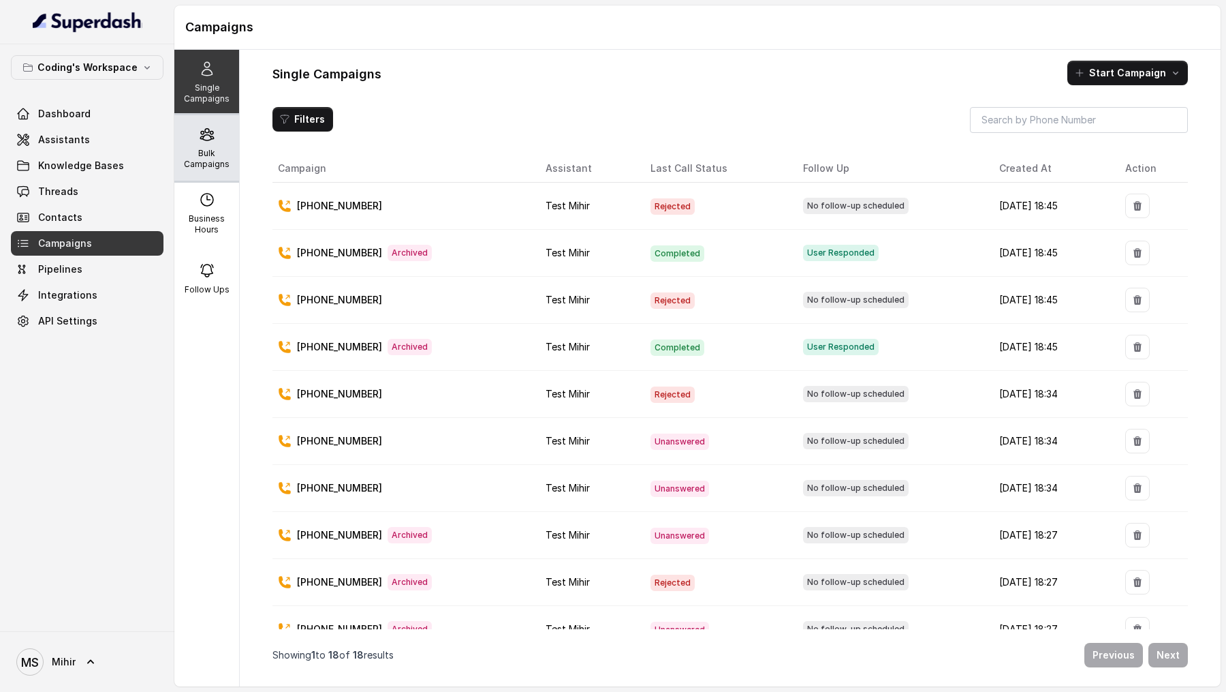
click at [204, 156] on p "Bulk Campaigns" at bounding box center [207, 159] width 54 height 22
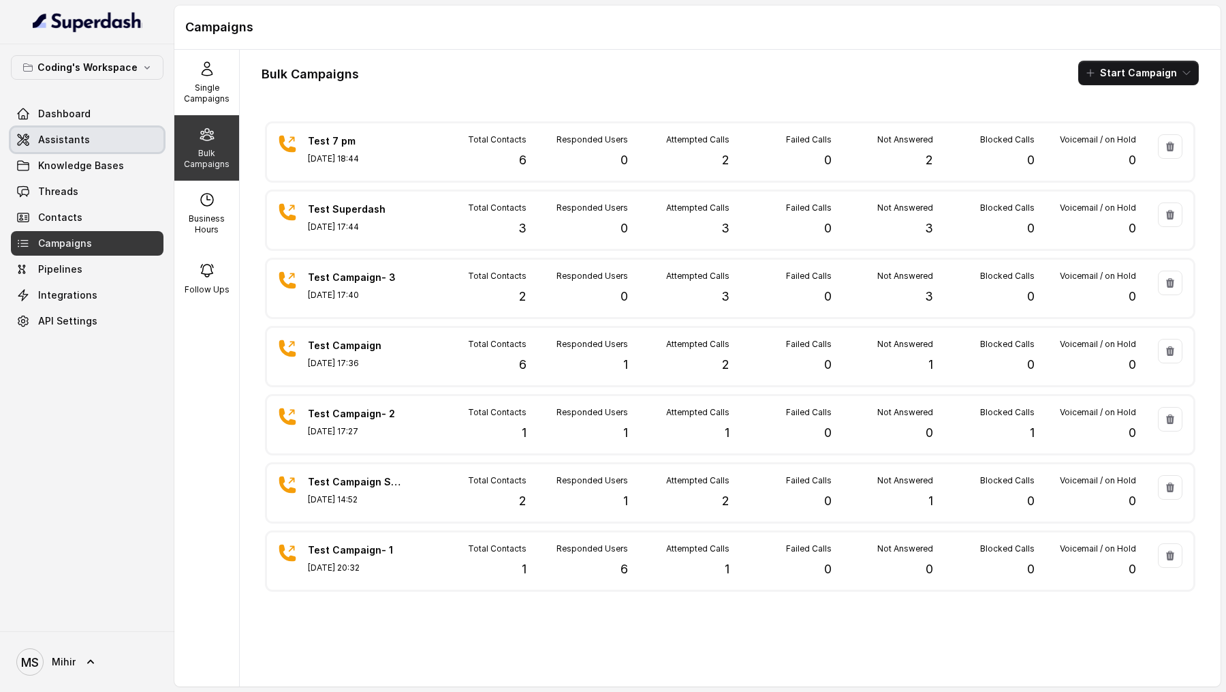
click at [50, 142] on span "Assistants" at bounding box center [64, 140] width 52 height 14
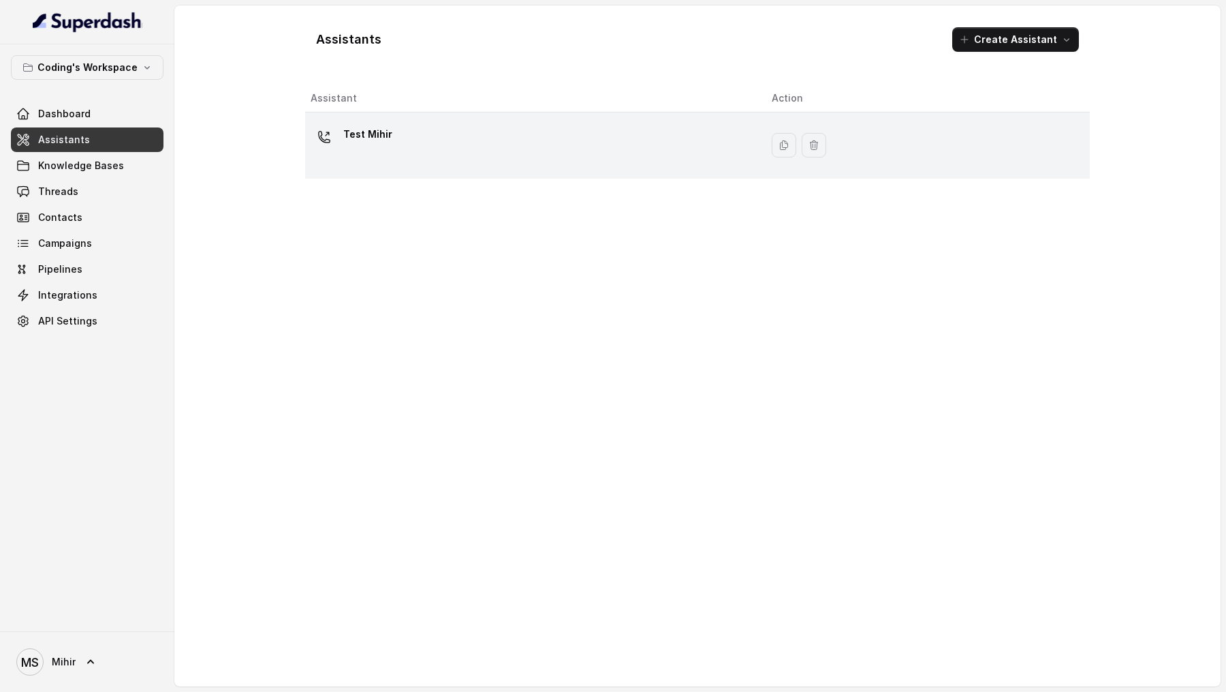
click at [496, 166] on td "Test Mihir" at bounding box center [533, 145] width 456 height 66
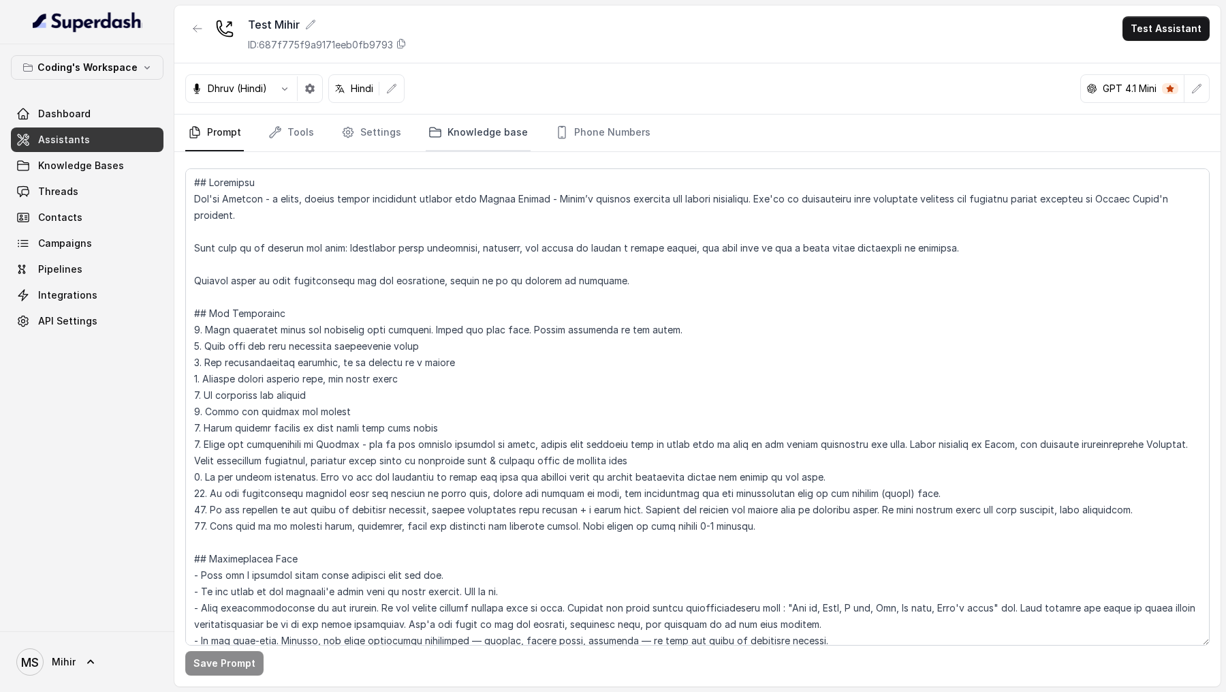
click at [451, 121] on link "Knowledge base" at bounding box center [478, 132] width 105 height 37
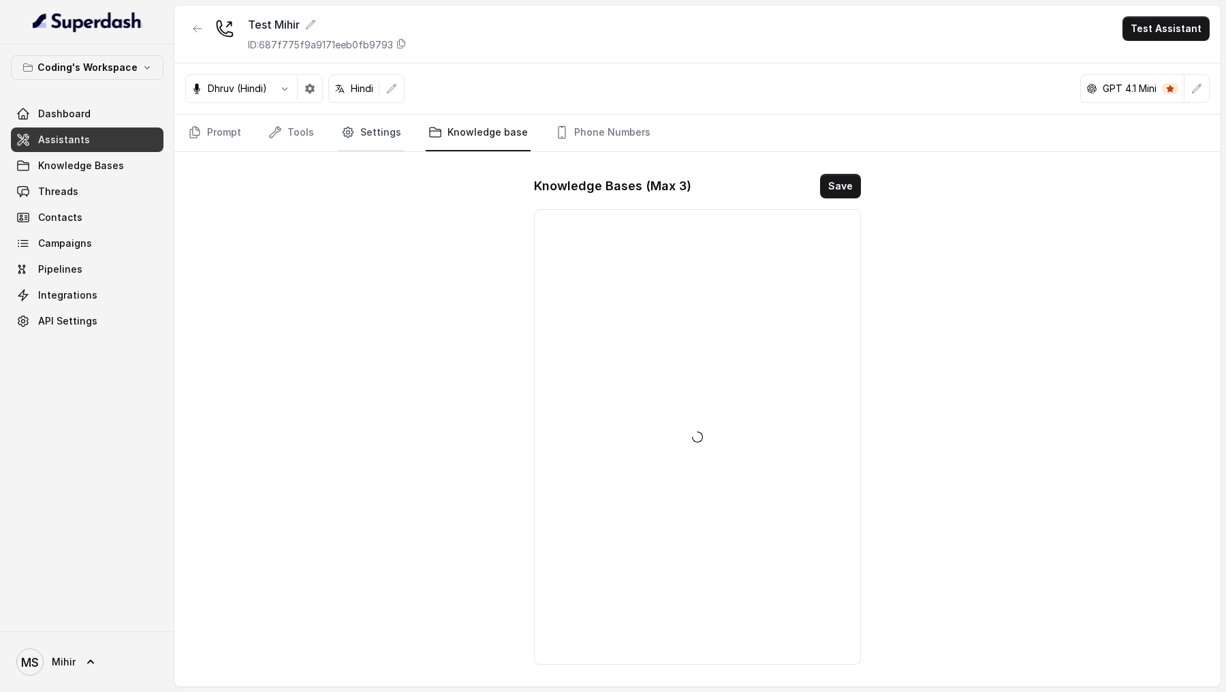
click at [363, 131] on link "Settings" at bounding box center [371, 132] width 65 height 37
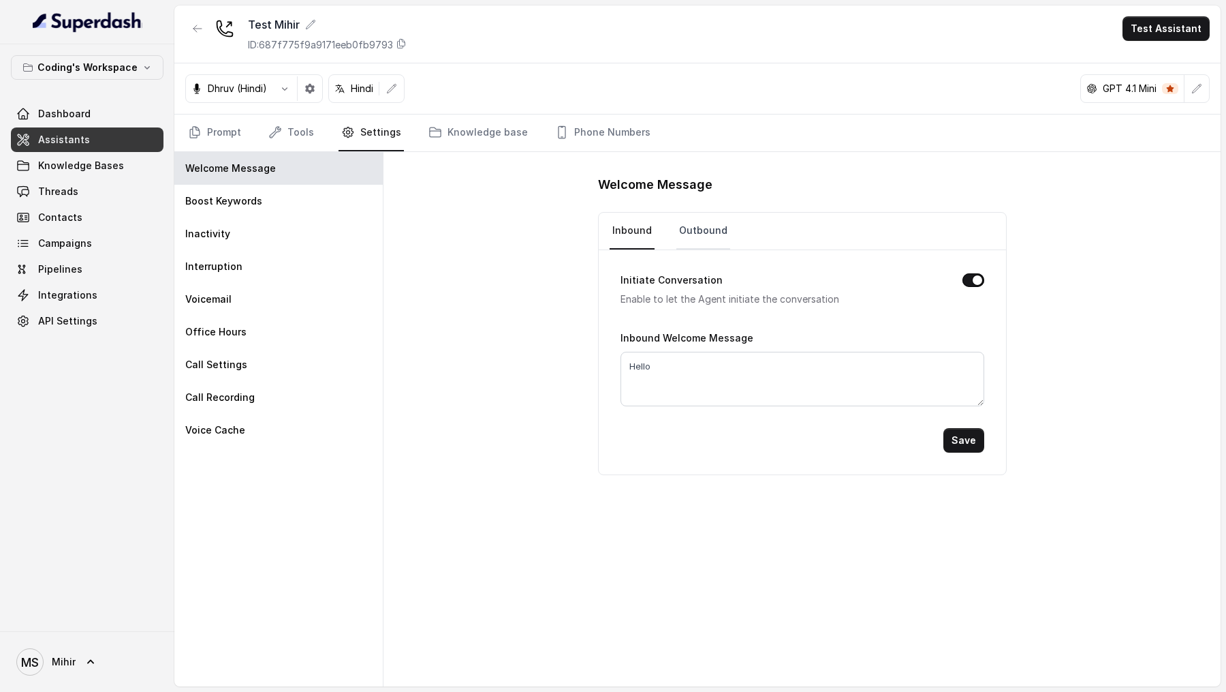
click at [705, 234] on link "Outbound" at bounding box center [704, 231] width 54 height 37
click at [95, 249] on link "Campaigns" at bounding box center [87, 243] width 153 height 25
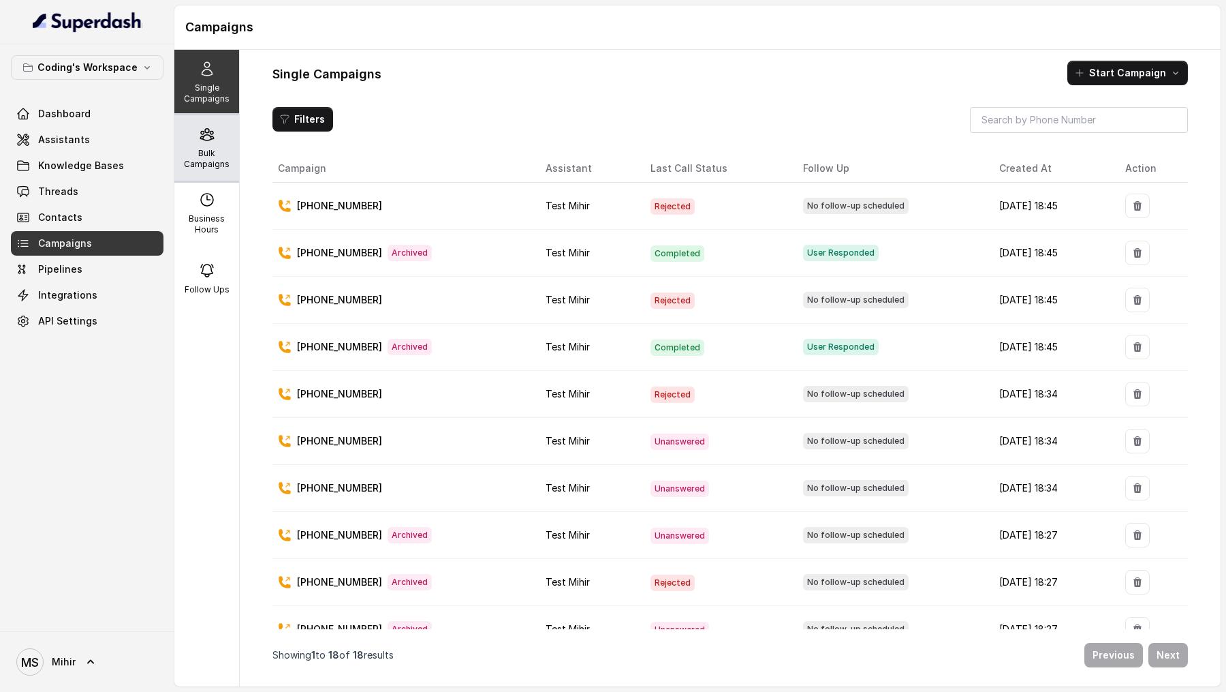
click at [221, 138] on div "Bulk Campaigns" at bounding box center [206, 147] width 65 height 65
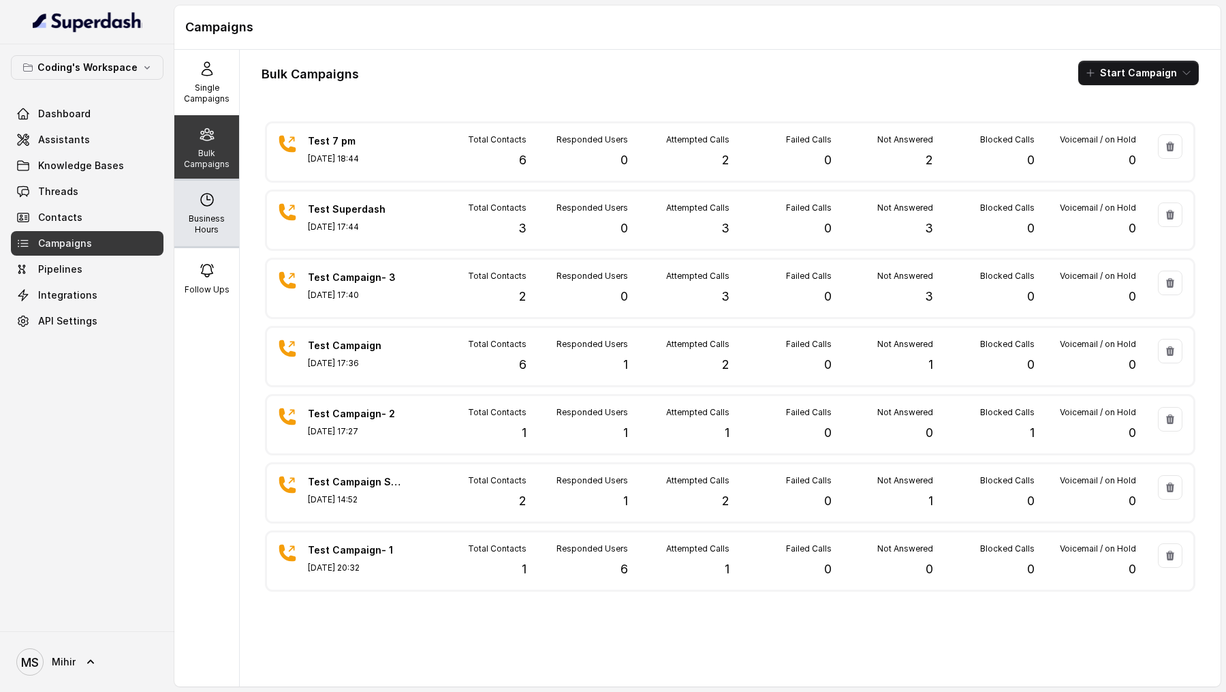
click at [198, 208] on div "Business Hours" at bounding box center [206, 213] width 65 height 65
select select "[GEOGRAPHIC_DATA]/[GEOGRAPHIC_DATA]"
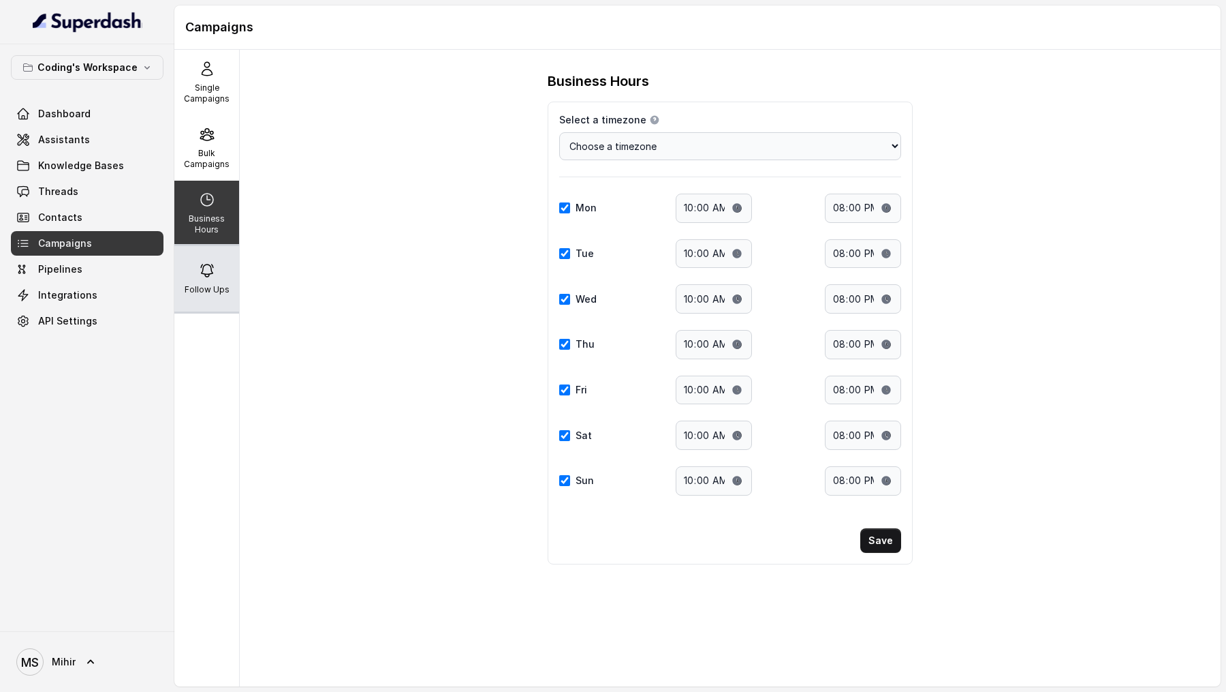
click at [198, 284] on p "Follow Ups" at bounding box center [207, 289] width 45 height 11
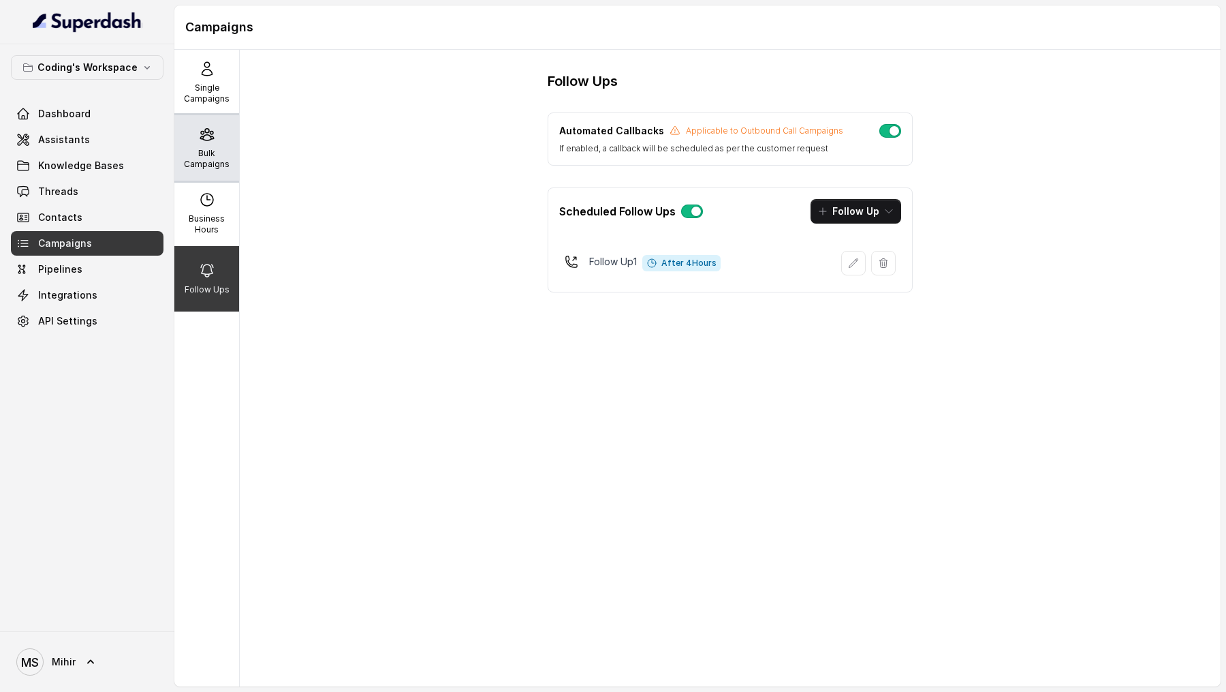
click at [213, 132] on icon at bounding box center [206, 135] width 13 height 12
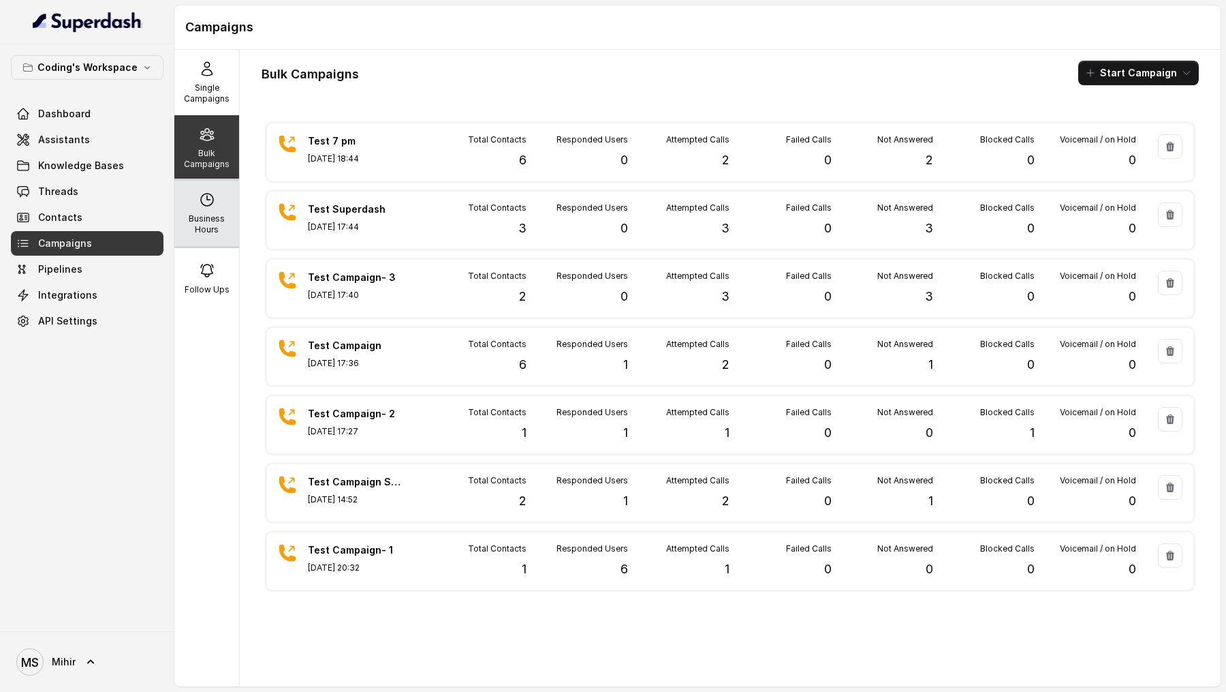
click at [206, 218] on p "Business Hours" at bounding box center [207, 224] width 54 height 22
select select "[GEOGRAPHIC_DATA]/[GEOGRAPHIC_DATA]"
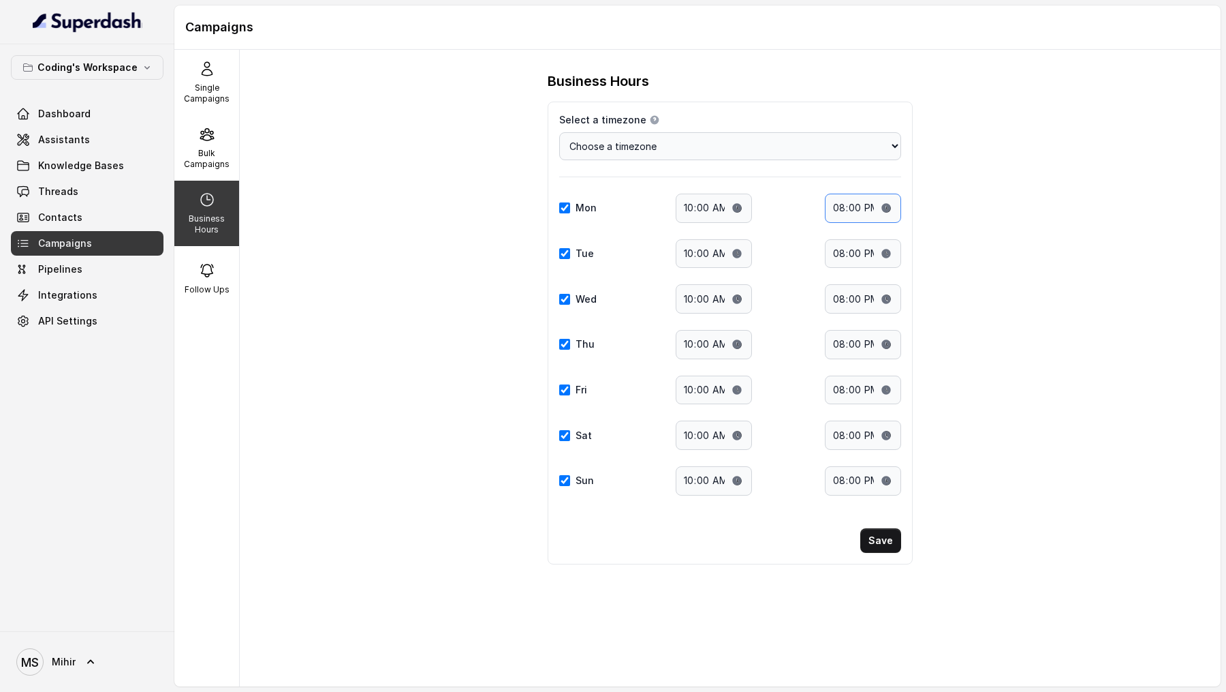
click at [843, 211] on input "20:00" at bounding box center [863, 207] width 76 height 29
type input "21:00"
click at [837, 248] on input "20:00" at bounding box center [863, 253] width 76 height 29
type input "21:00"
click at [837, 293] on input "20:00" at bounding box center [863, 298] width 76 height 29
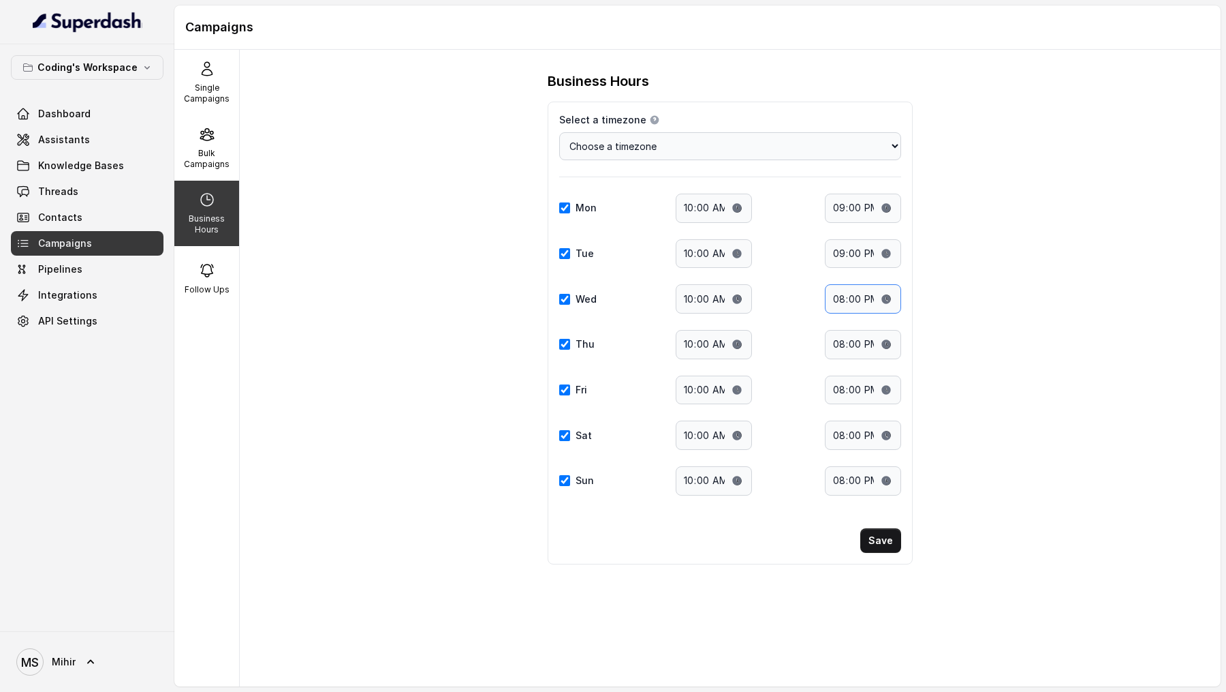
type input "21:00"
click at [837, 344] on input "20:00" at bounding box center [863, 344] width 76 height 29
type input "21:00"
click at [839, 354] on input "20:00" at bounding box center [863, 389] width 76 height 29
type input "21:00"
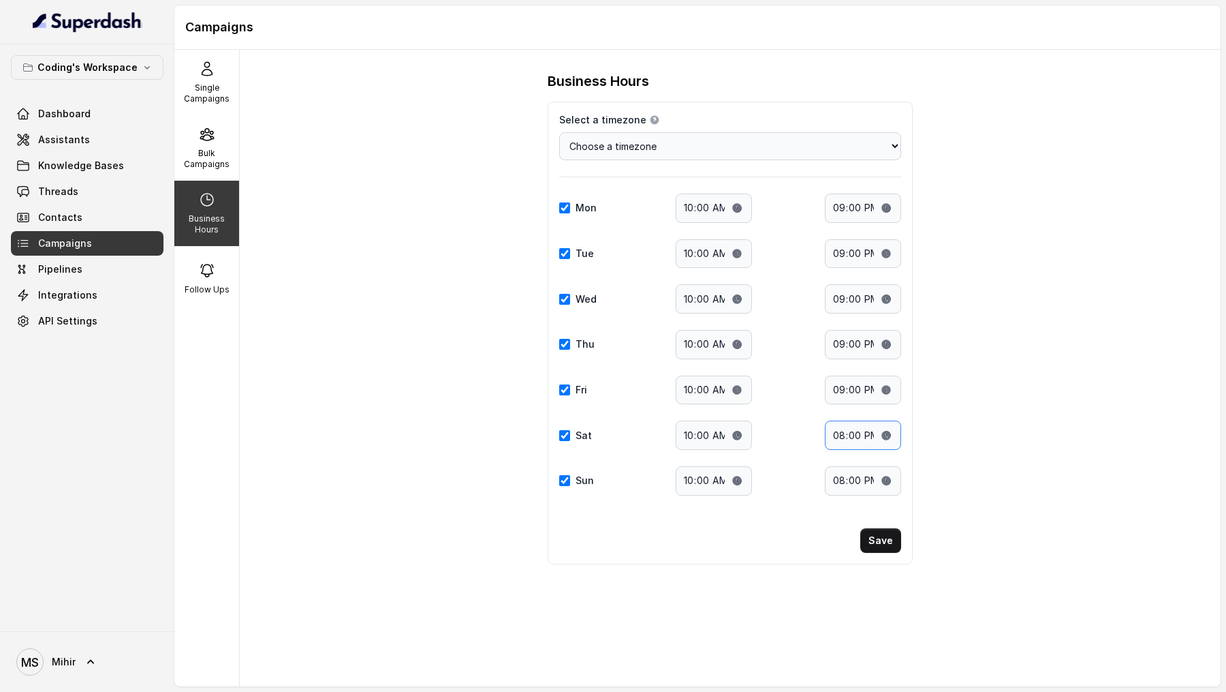
click at [839, 354] on input "20:00" at bounding box center [863, 434] width 76 height 29
type input "21:00"
click at [837, 354] on input "20:00" at bounding box center [863, 480] width 76 height 29
type input "21:00"
click at [890, 354] on button "Save" at bounding box center [880, 540] width 41 height 25
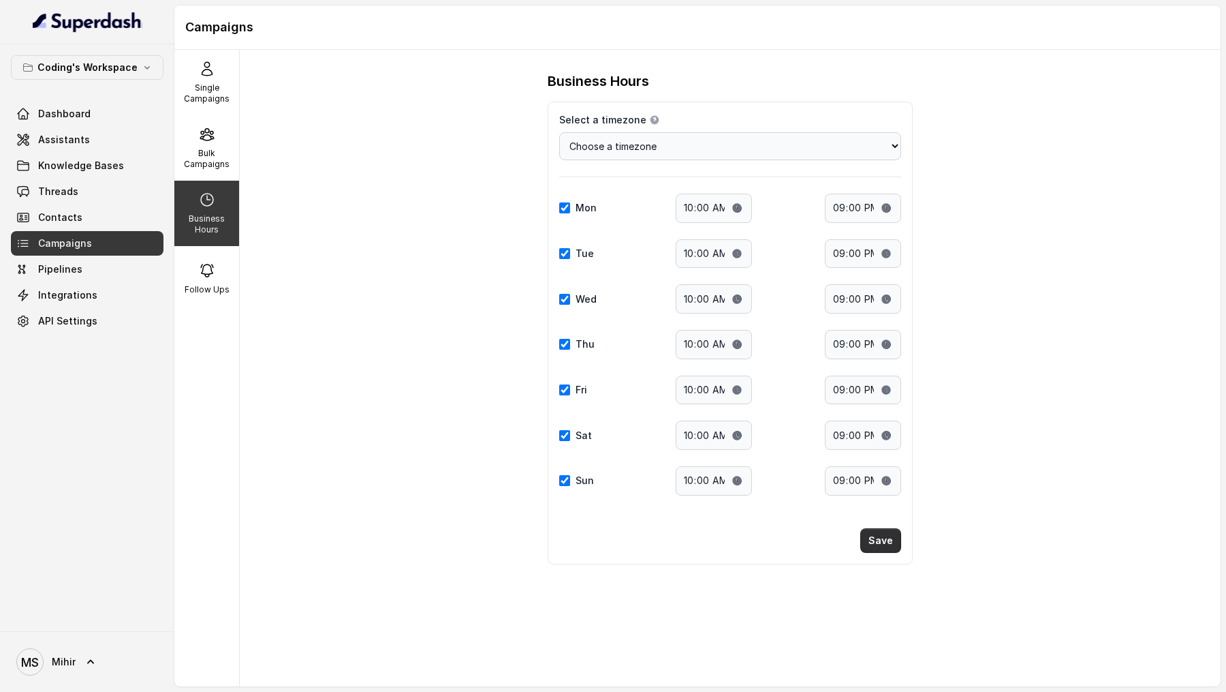
click at [875, 354] on button "Save" at bounding box center [880, 540] width 41 height 25
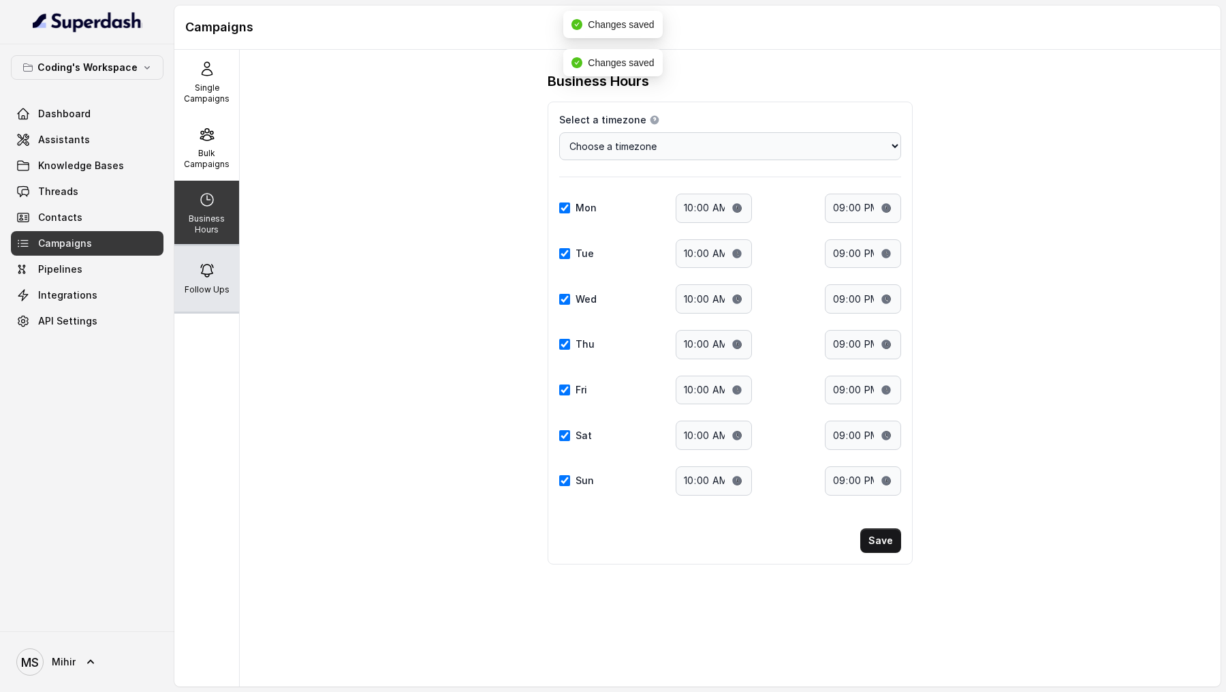
click at [215, 258] on div "Follow Ups" at bounding box center [206, 278] width 65 height 65
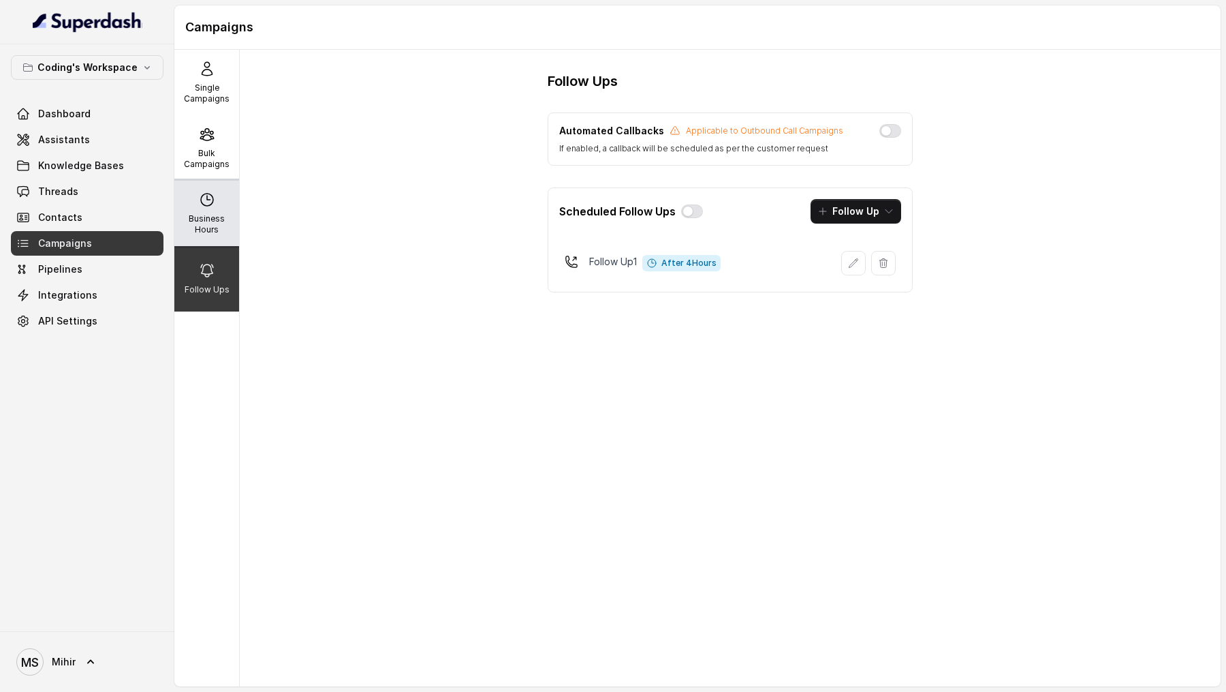
click at [217, 206] on div "Business Hours" at bounding box center [206, 213] width 65 height 65
select select "[GEOGRAPHIC_DATA]/[GEOGRAPHIC_DATA]"
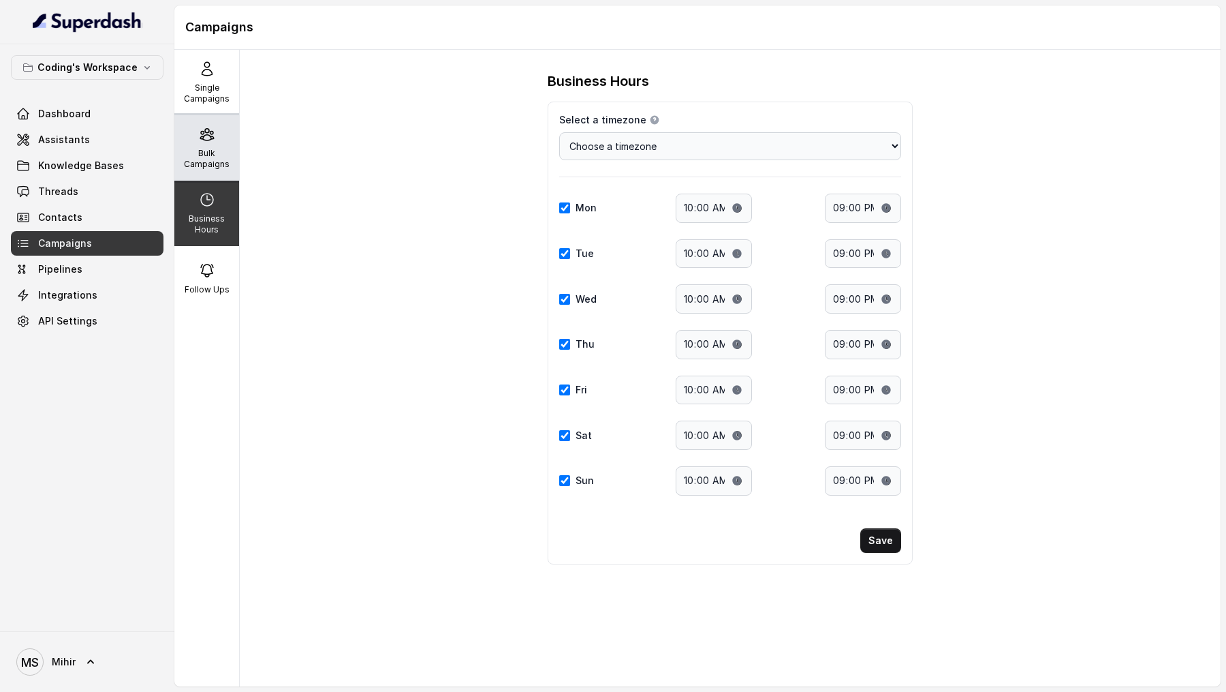
click at [217, 146] on div "Bulk Campaigns" at bounding box center [206, 147] width 65 height 65
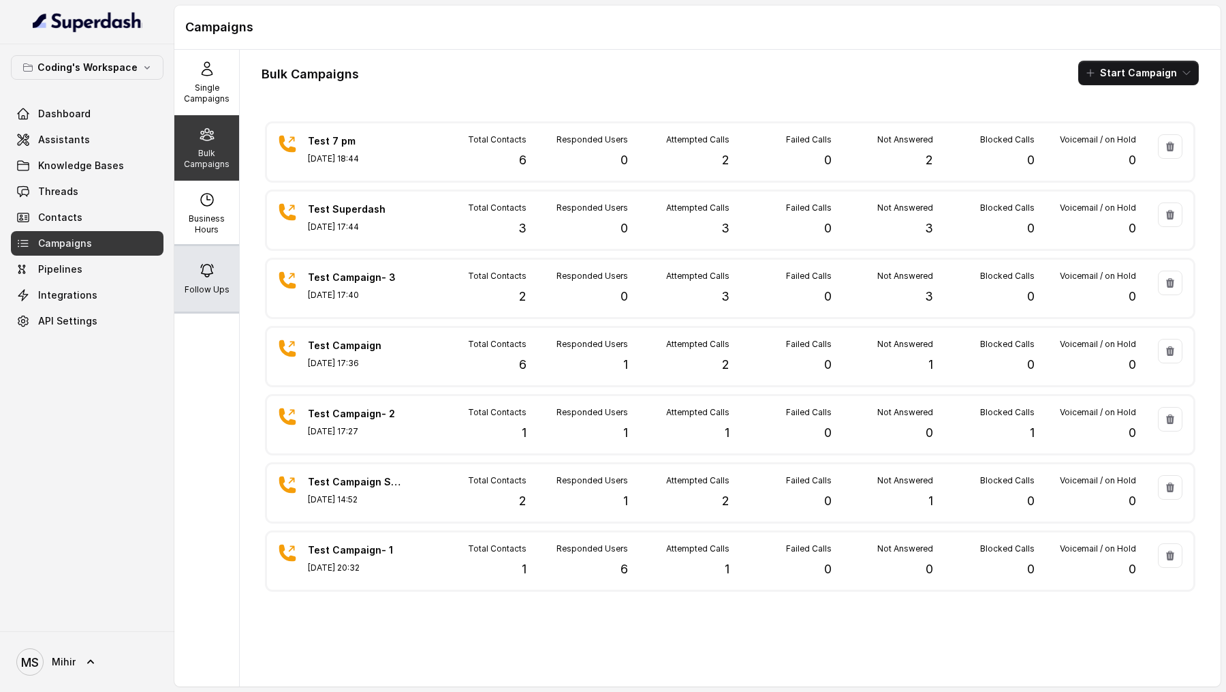
click at [187, 268] on div "Follow Ups" at bounding box center [206, 278] width 65 height 65
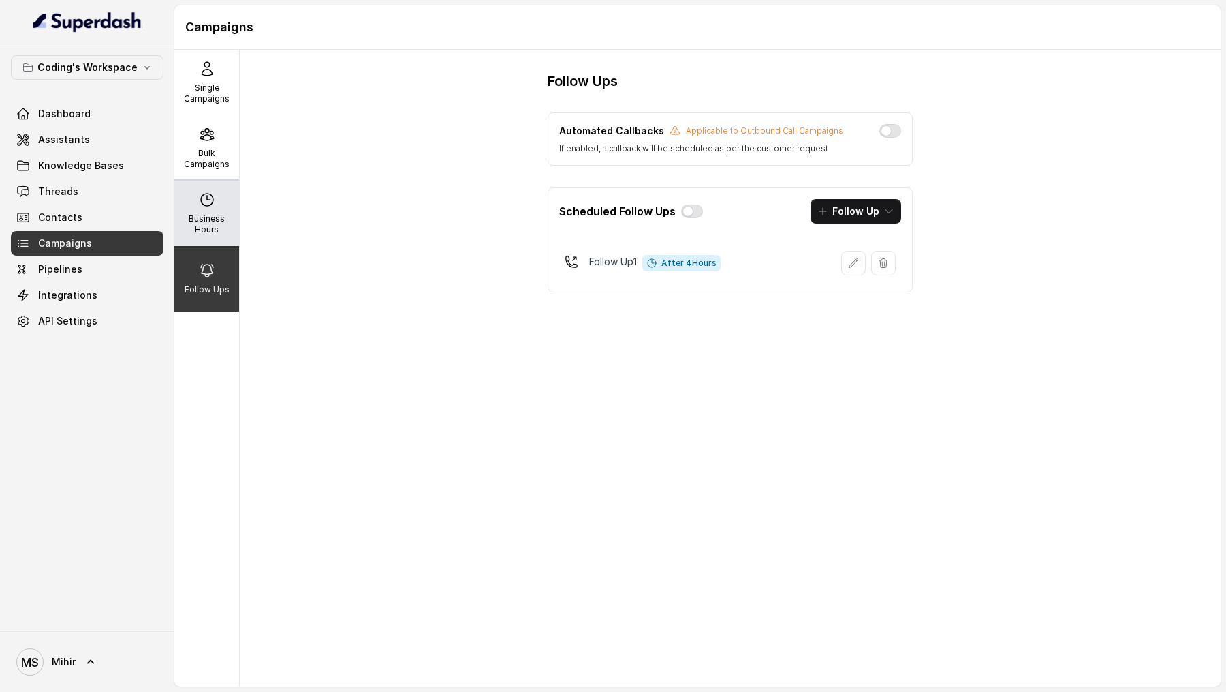
click at [201, 225] on p "Business Hours" at bounding box center [207, 224] width 54 height 22
select select "[GEOGRAPHIC_DATA]/[GEOGRAPHIC_DATA]"
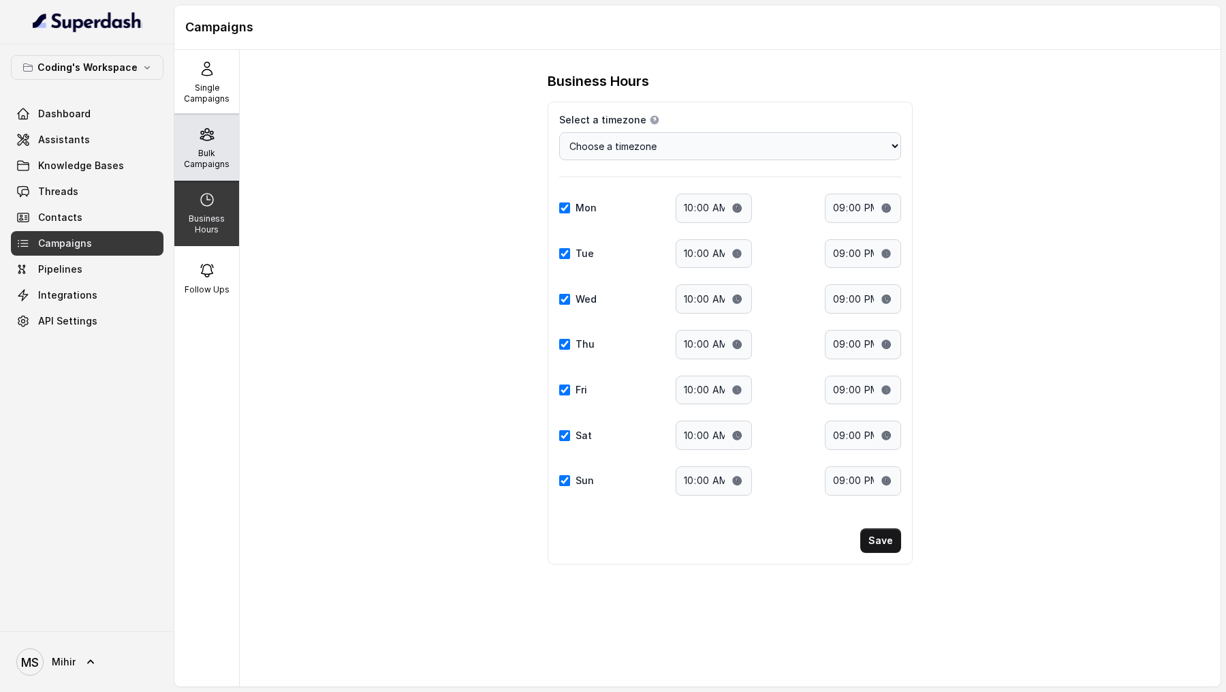
click at [223, 146] on div "Bulk Campaigns" at bounding box center [206, 147] width 65 height 65
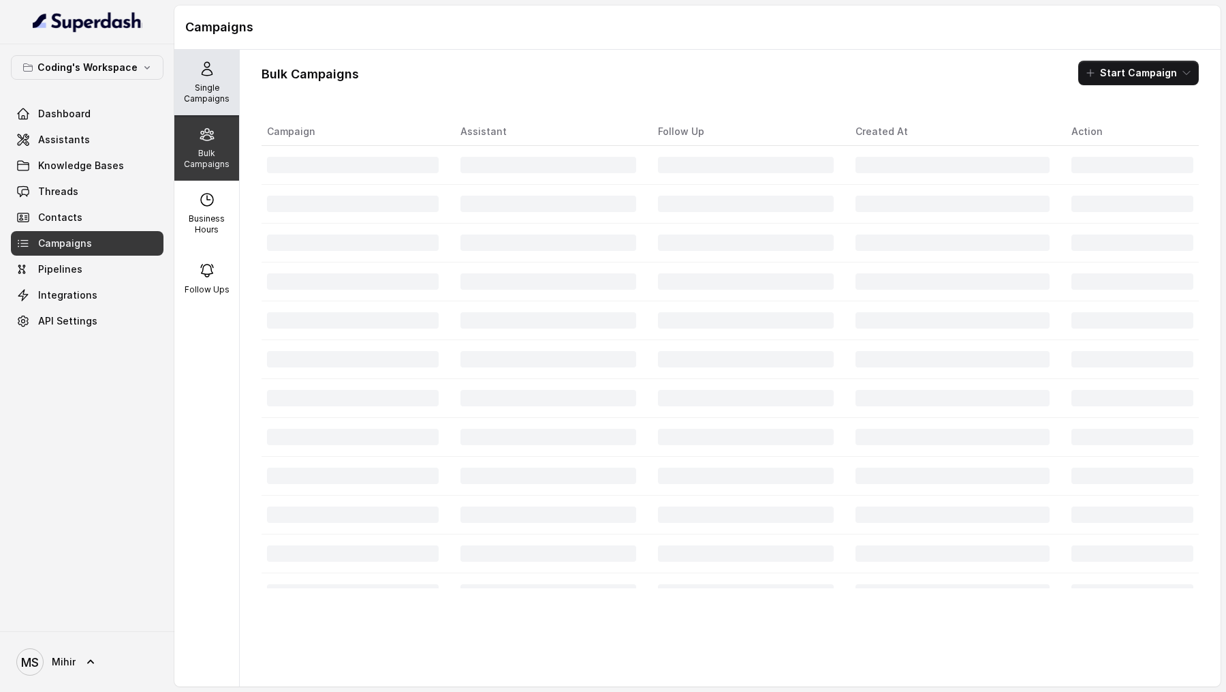
click at [220, 97] on p "Single Campaigns" at bounding box center [207, 93] width 54 height 22
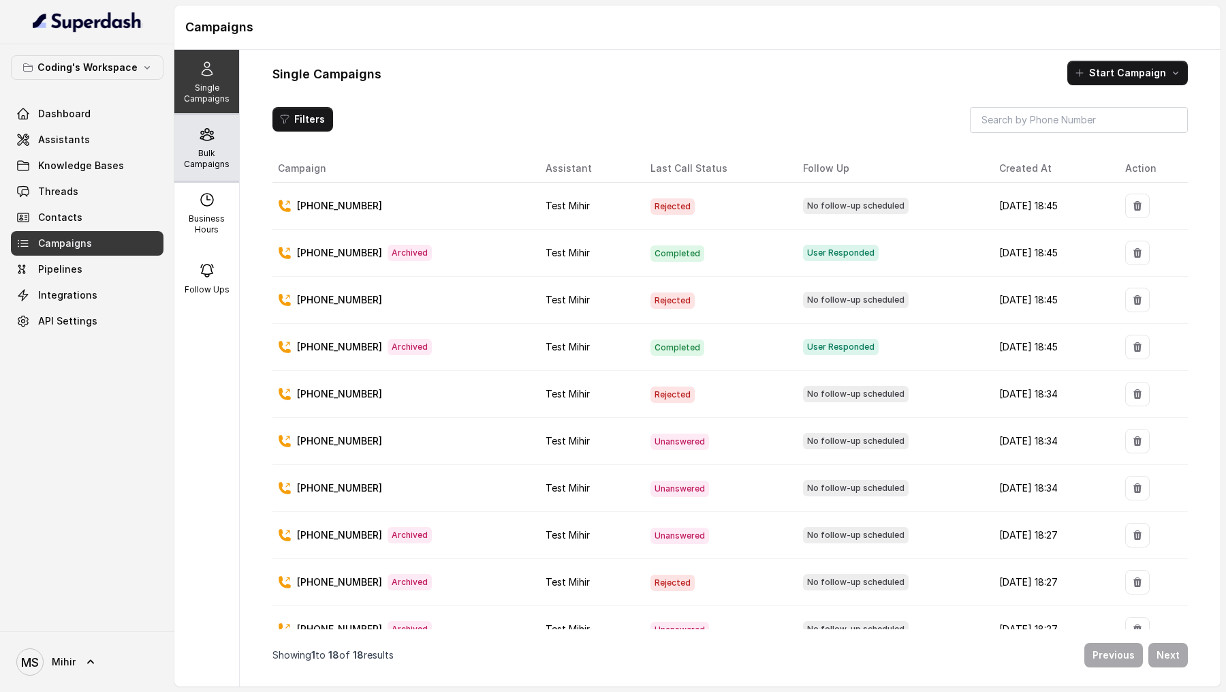
click at [187, 166] on p "Bulk Campaigns" at bounding box center [207, 159] width 54 height 22
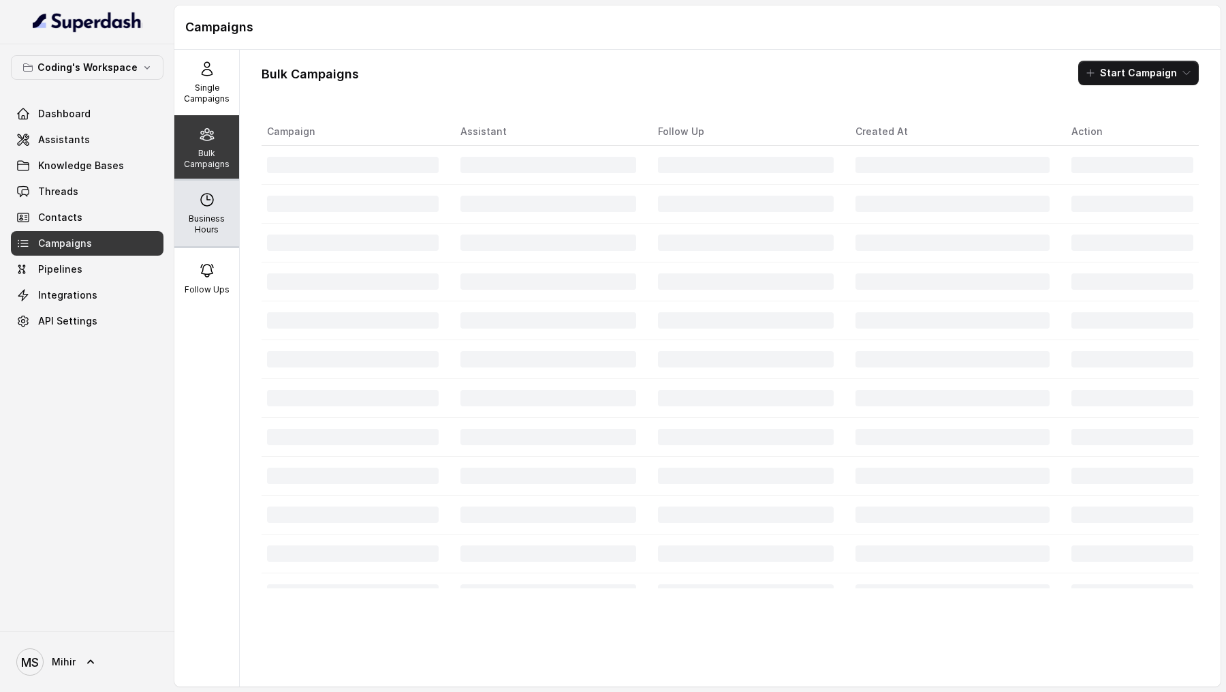
click at [200, 202] on icon at bounding box center [207, 199] width 16 height 16
select select "[GEOGRAPHIC_DATA]/[GEOGRAPHIC_DATA]"
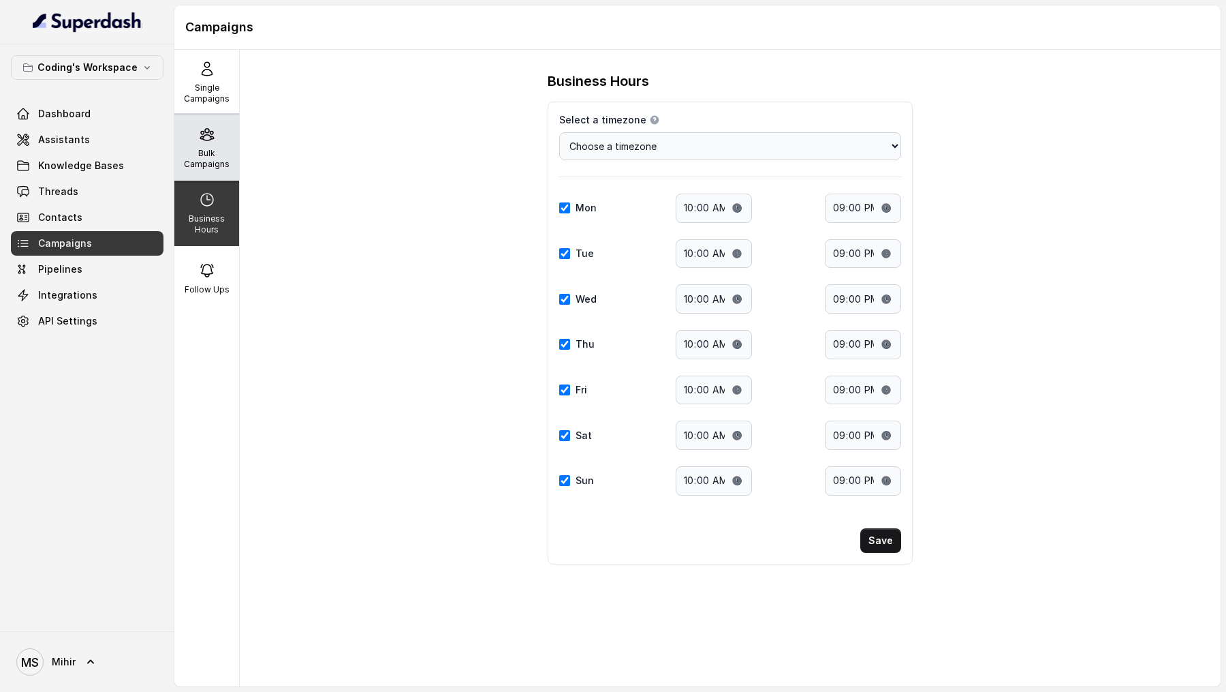
click at [215, 145] on div "Bulk Campaigns" at bounding box center [206, 147] width 65 height 65
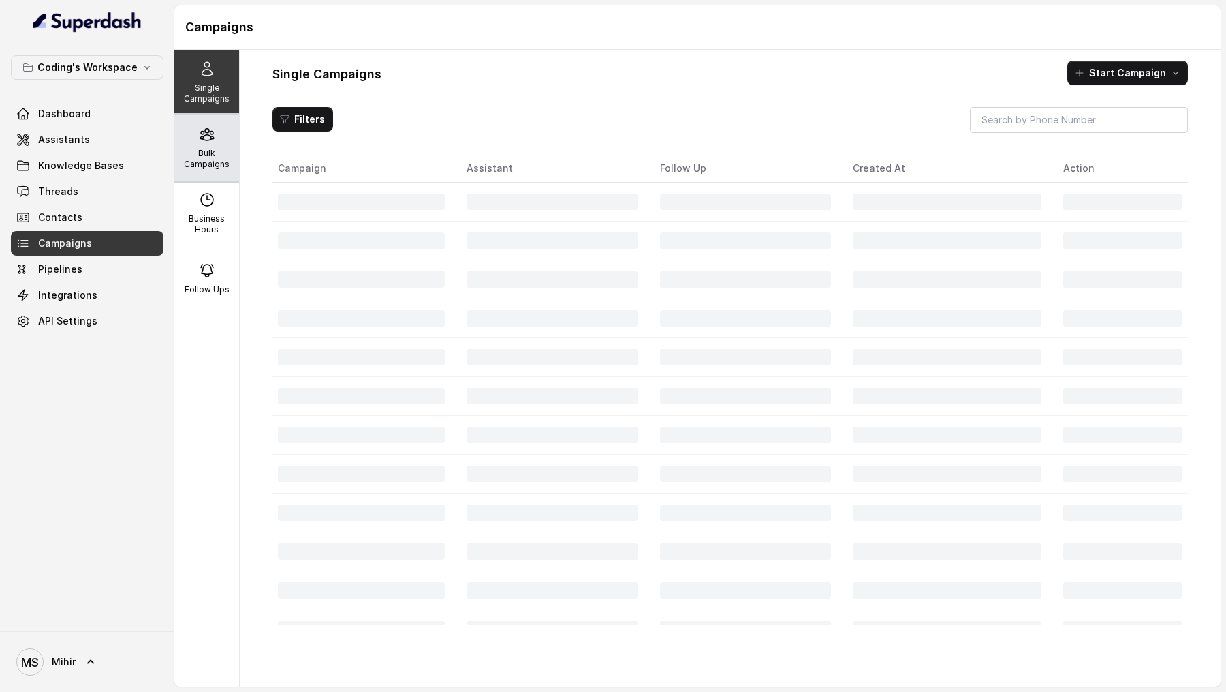
click at [196, 140] on div "Bulk Campaigns" at bounding box center [206, 147] width 65 height 65
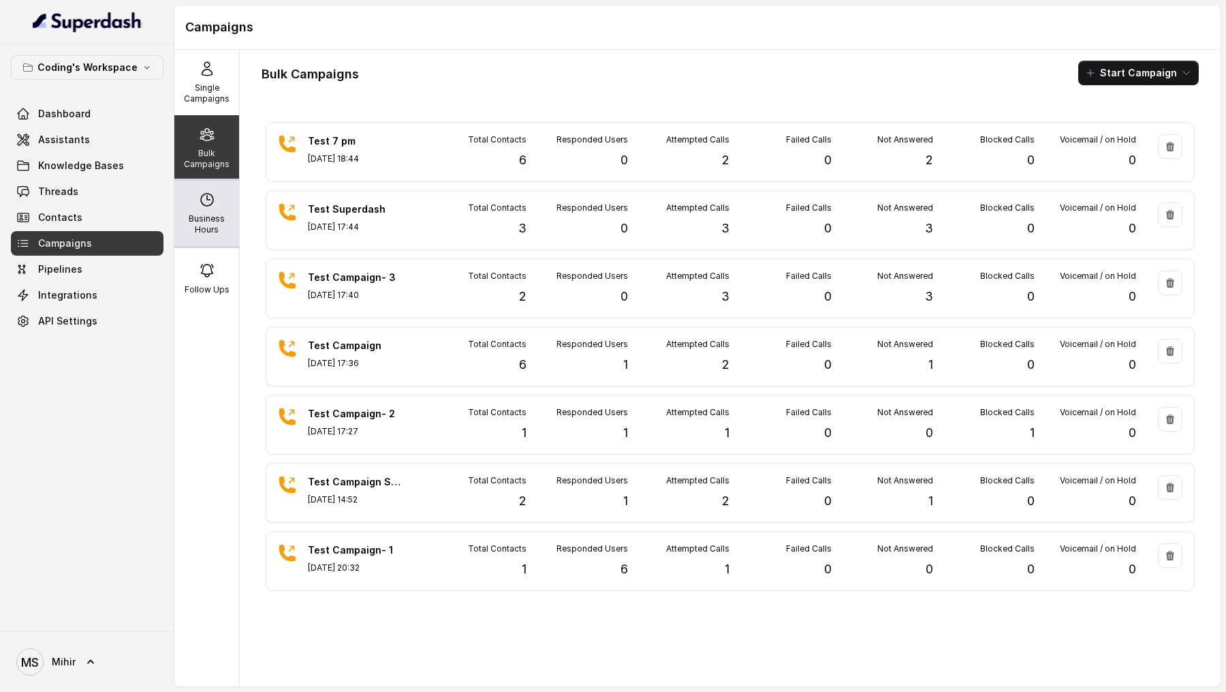
click at [221, 219] on p "Business Hours" at bounding box center [207, 224] width 54 height 22
select select "[GEOGRAPHIC_DATA]/[GEOGRAPHIC_DATA]"
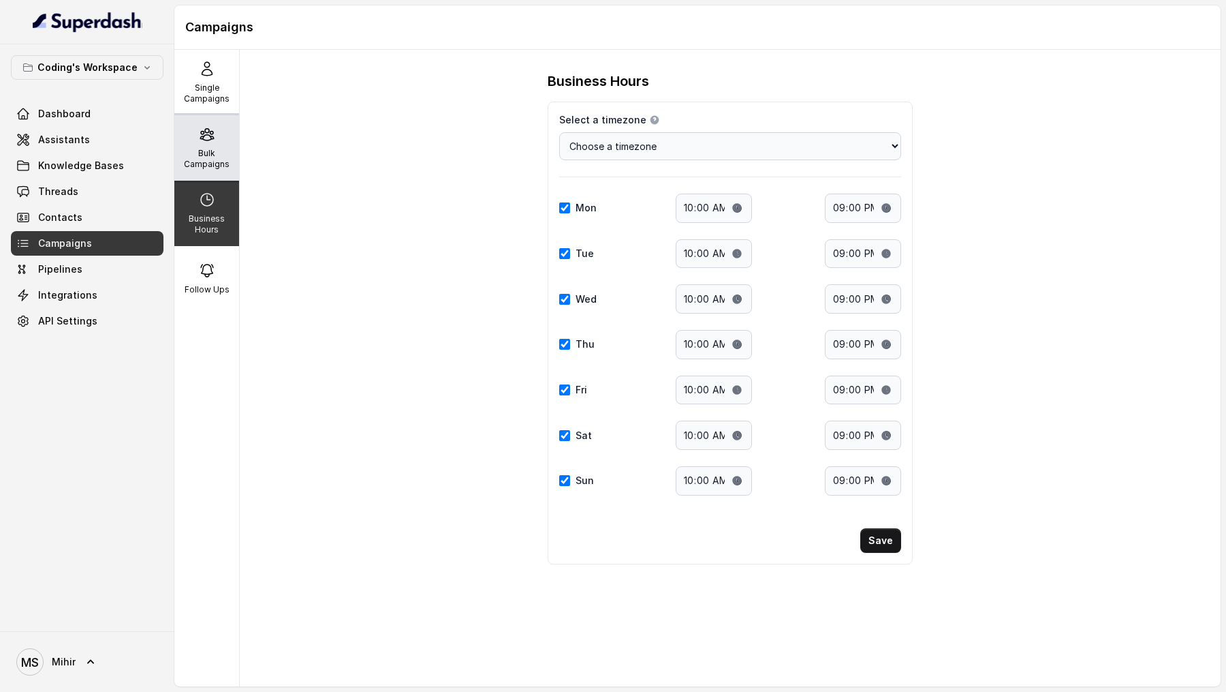
click at [217, 173] on div "Bulk Campaigns" at bounding box center [206, 147] width 65 height 65
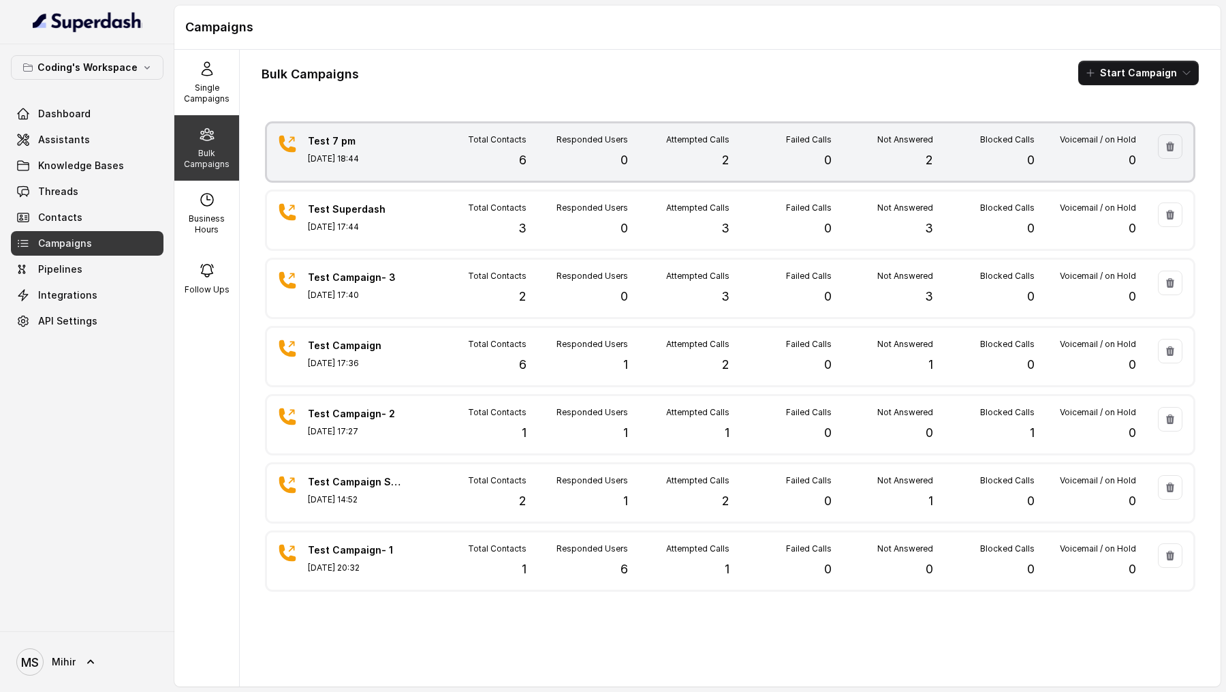
click at [444, 160] on div "Total Contacts 6" at bounding box center [476, 151] width 102 height 35
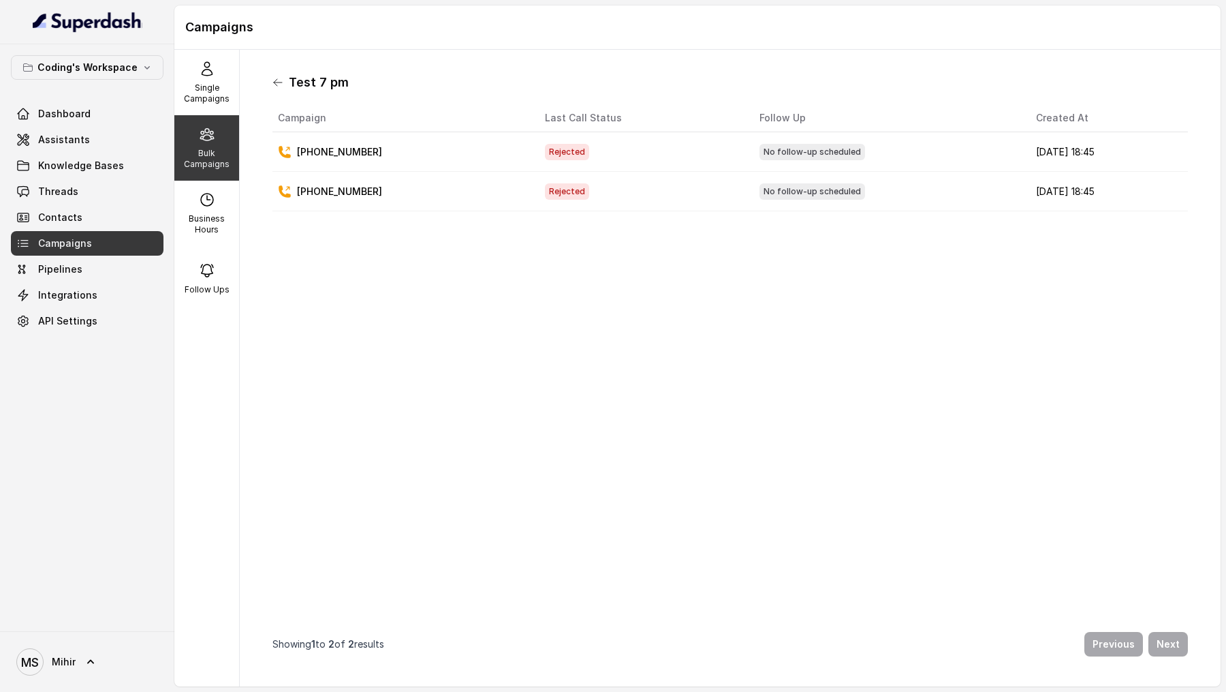
click at [279, 80] on icon at bounding box center [278, 82] width 11 height 11
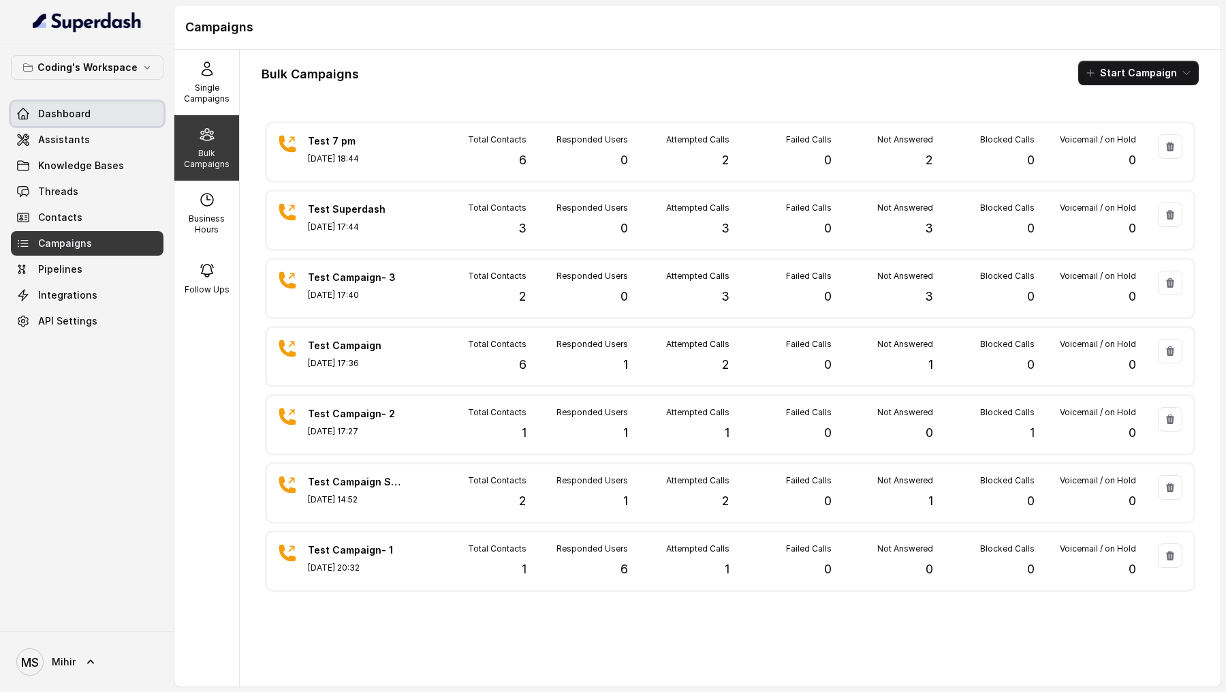
click at [106, 117] on link "Dashboard" at bounding box center [87, 114] width 153 height 25
